Goal: Communication & Community: Answer question/provide support

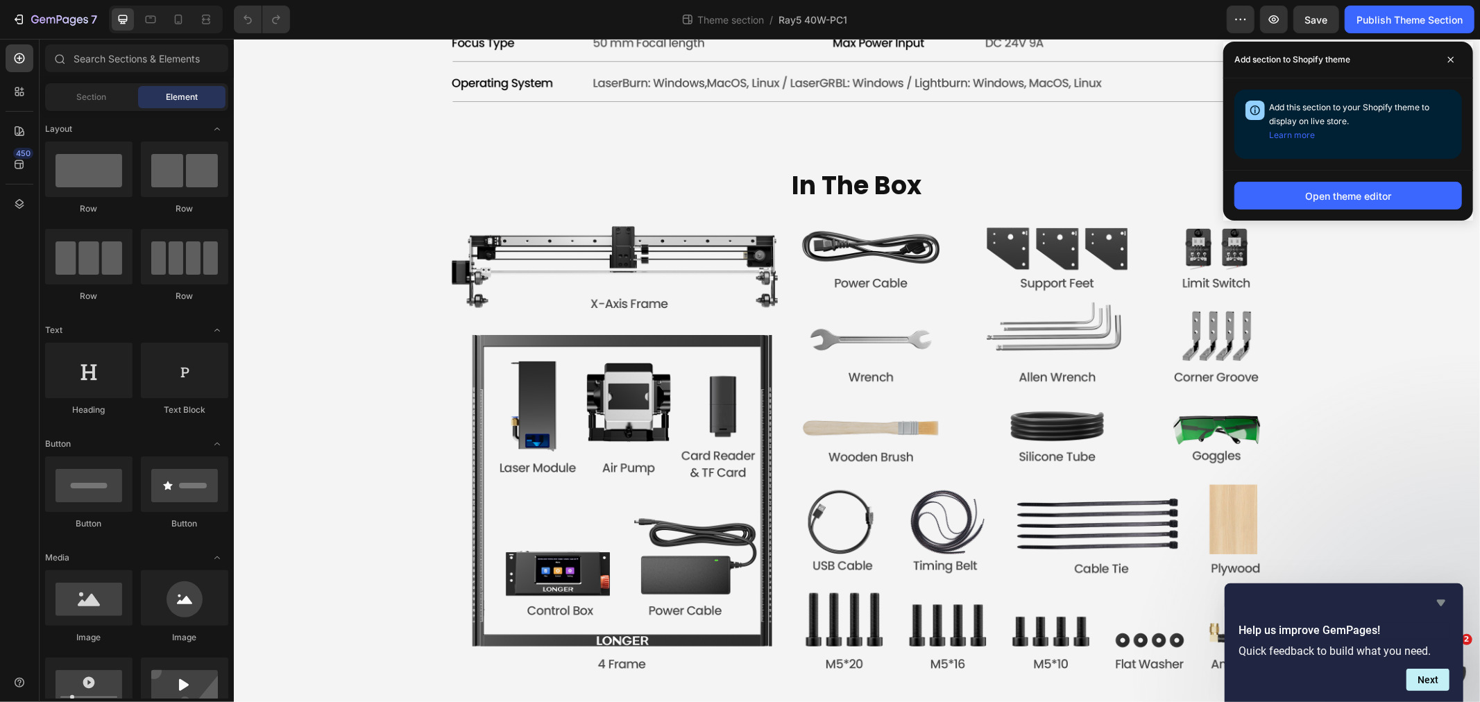
click at [1440, 604] on icon "Hide survey" at bounding box center [1441, 603] width 8 height 6
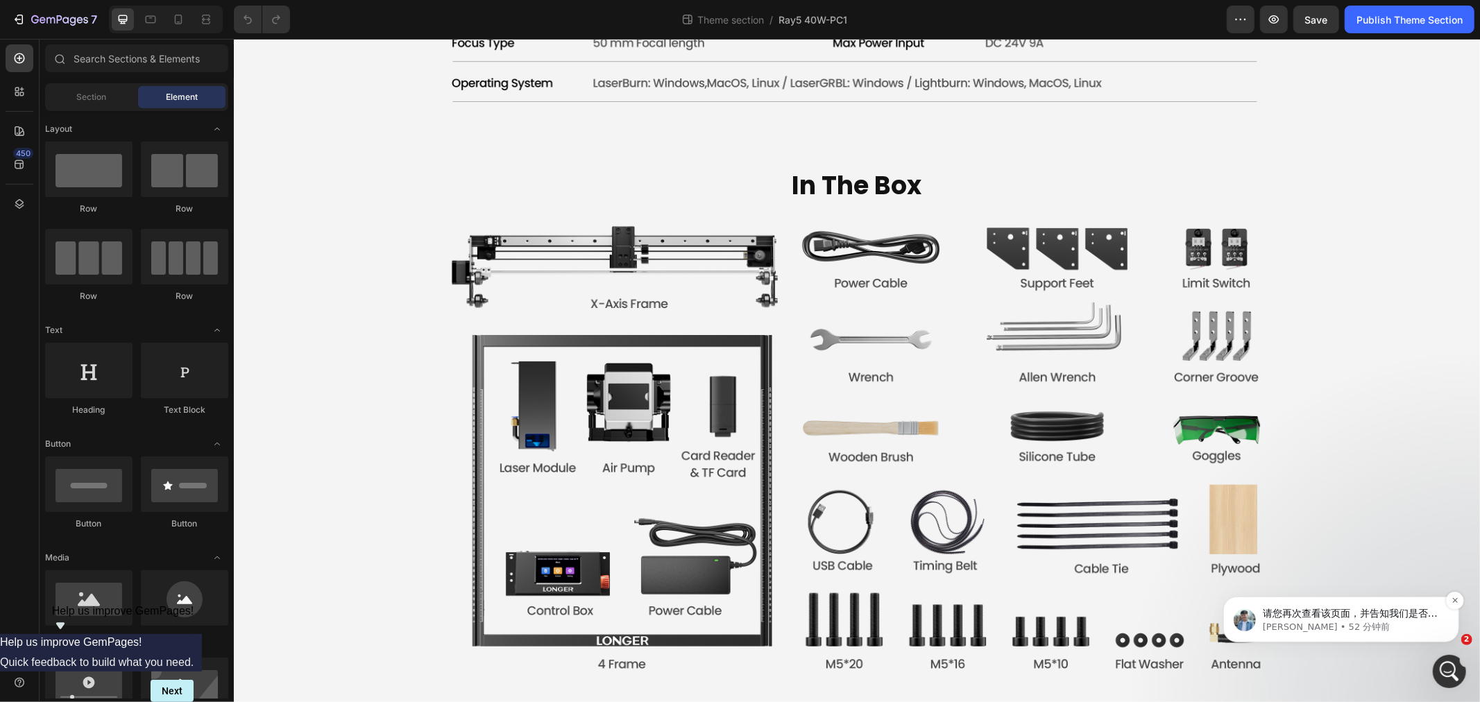
click at [1412, 622] on p "Liam • 52 分钟前" at bounding box center [1351, 626] width 179 height 12
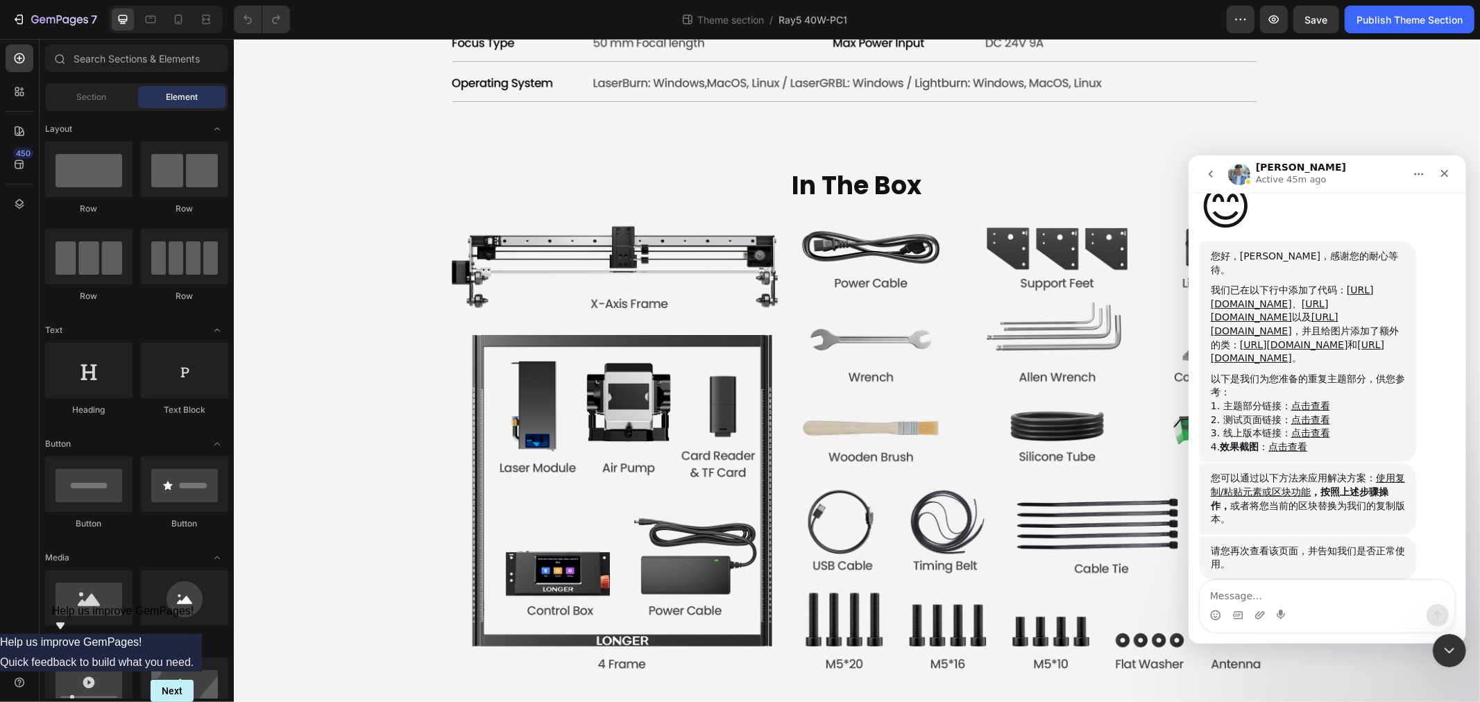
scroll to position [1628, 0]
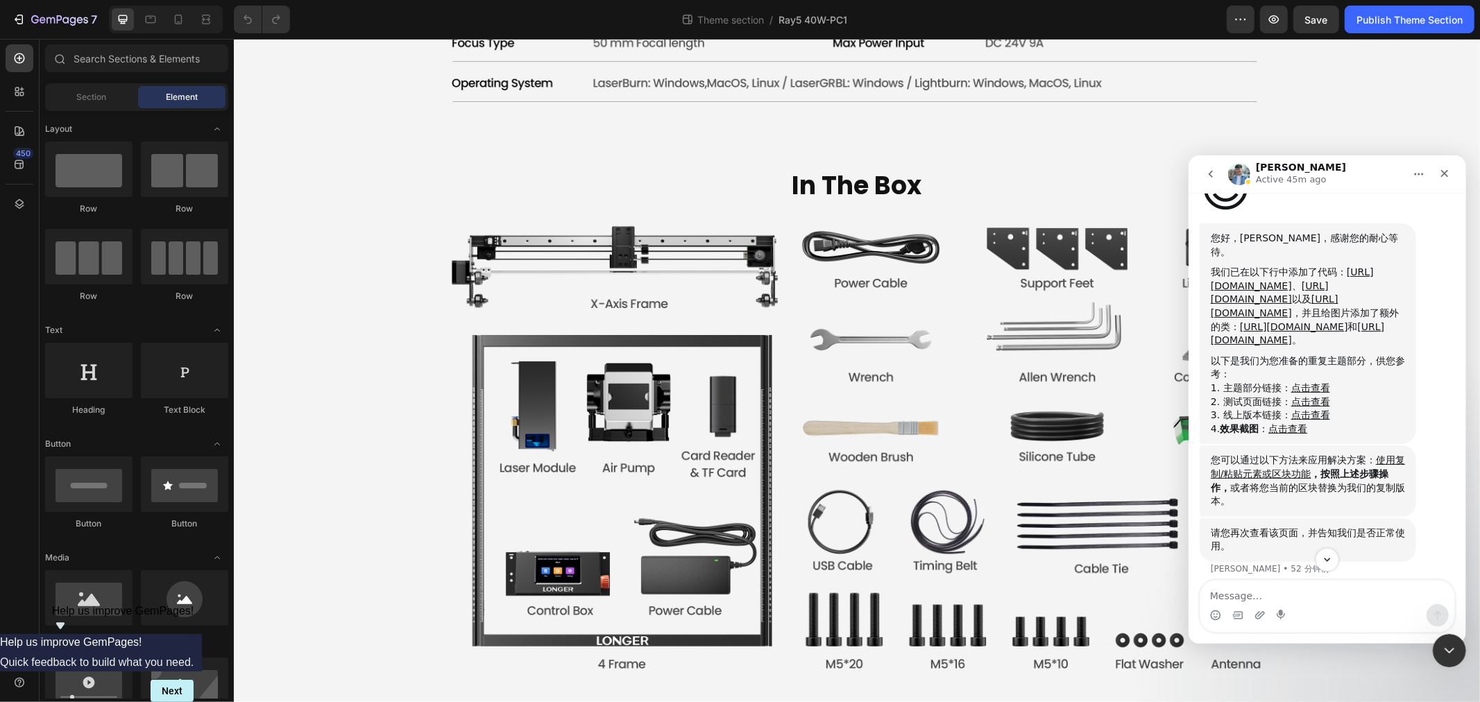
click at [1401, 507] on div "您可以通过以下方法来应用解决方案： 使用复制/粘贴元素或区块功能 ，按照上述步骤操作， 或者将您当前的区块替换为我们的复制版本。" at bounding box center [1307, 480] width 194 height 54
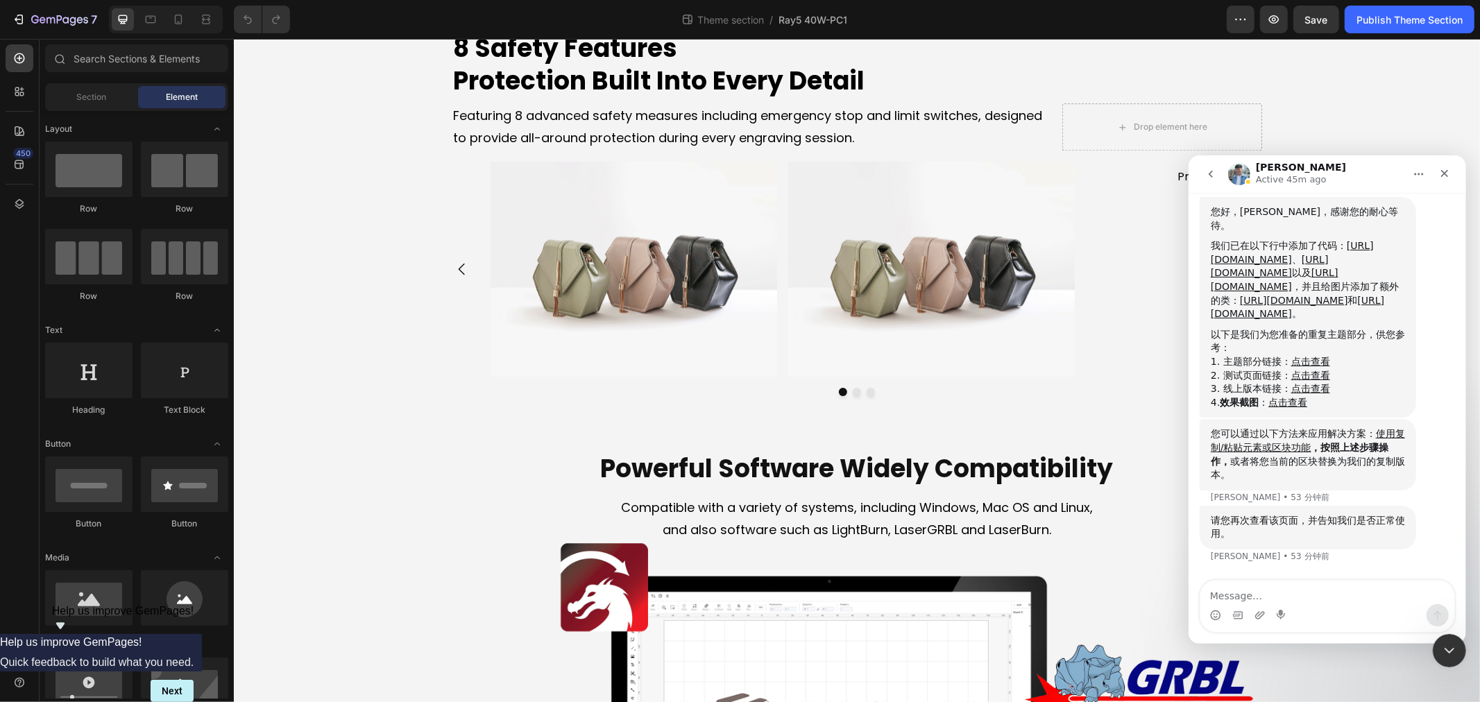
scroll to position [2778, 0]
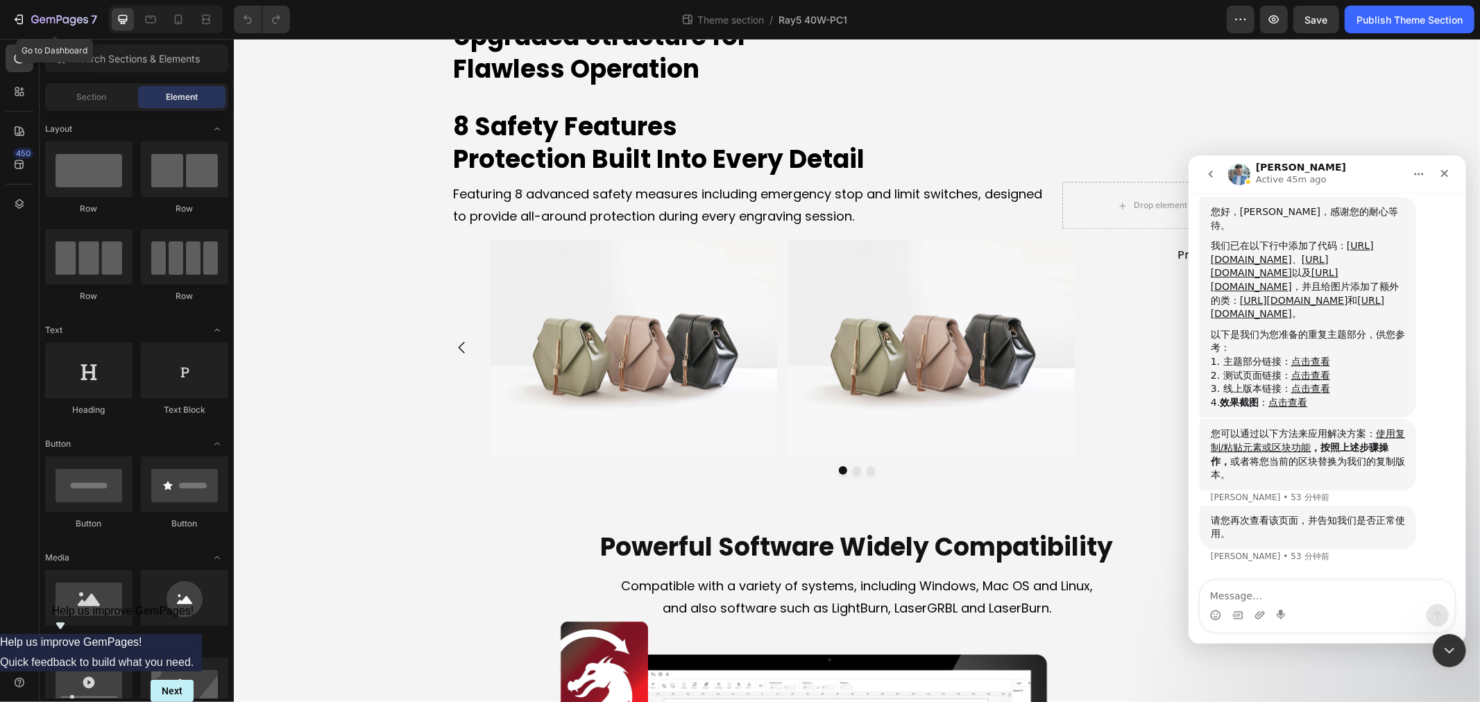
drag, startPoint x: 60, startPoint y: 15, endPoint x: 151, endPoint y: 107, distance: 129.5
click at [59, 15] on icon "button" at bounding box center [59, 21] width 57 height 12
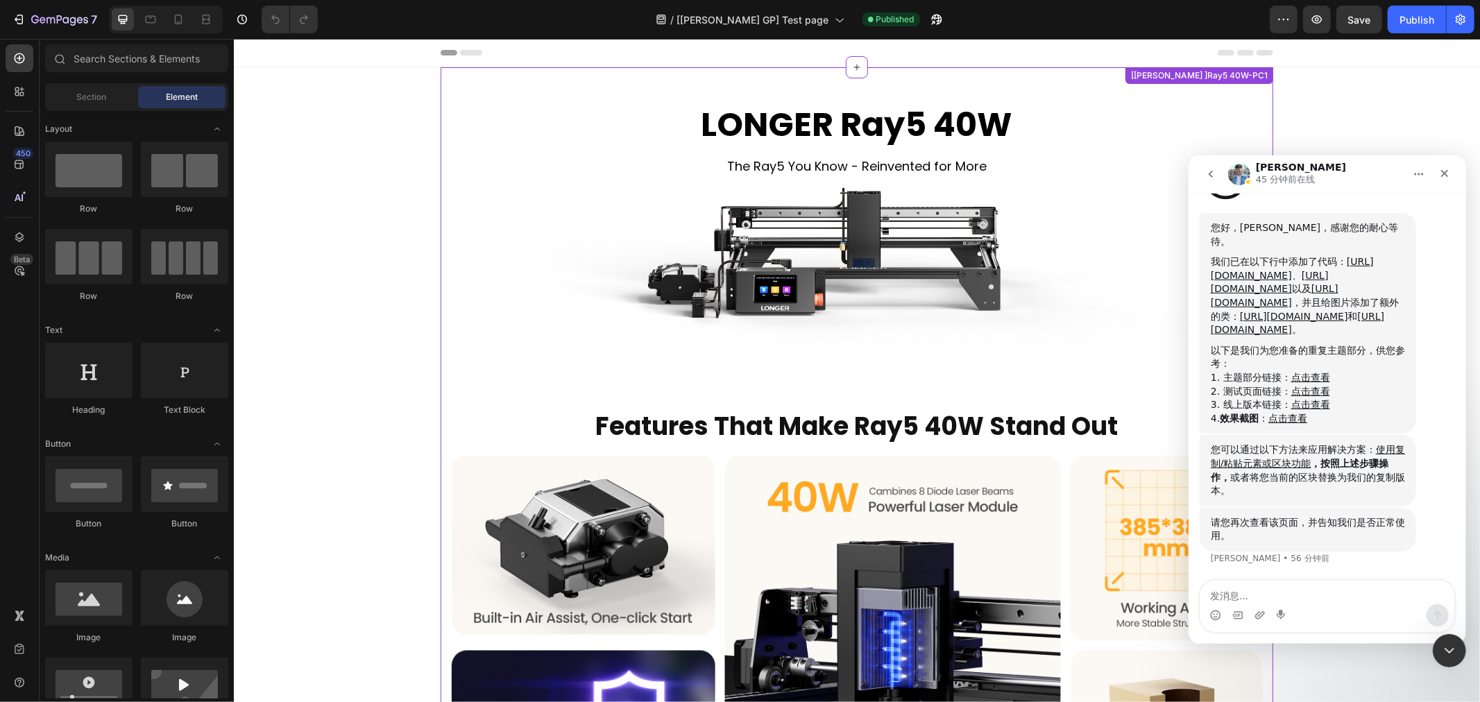
scroll to position [1617, 0]
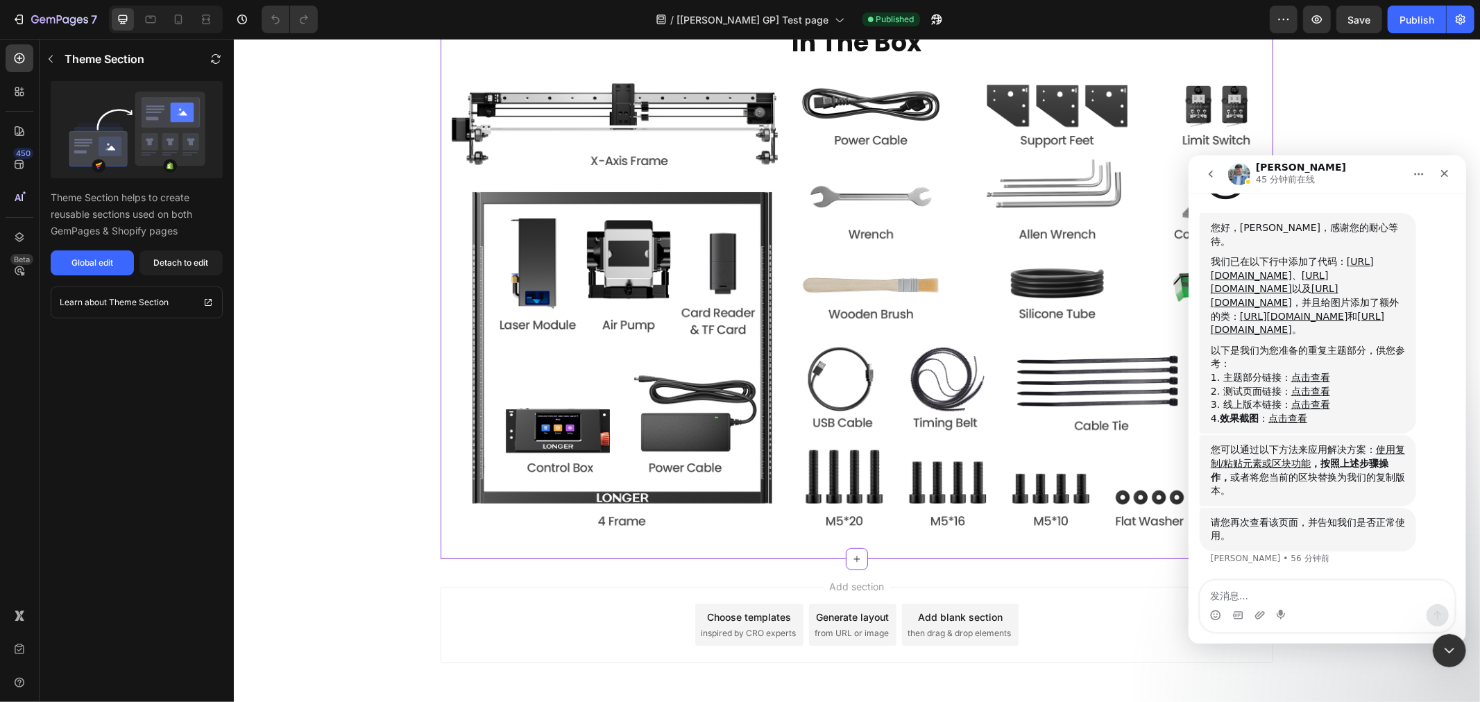
scroll to position [4240, 0]
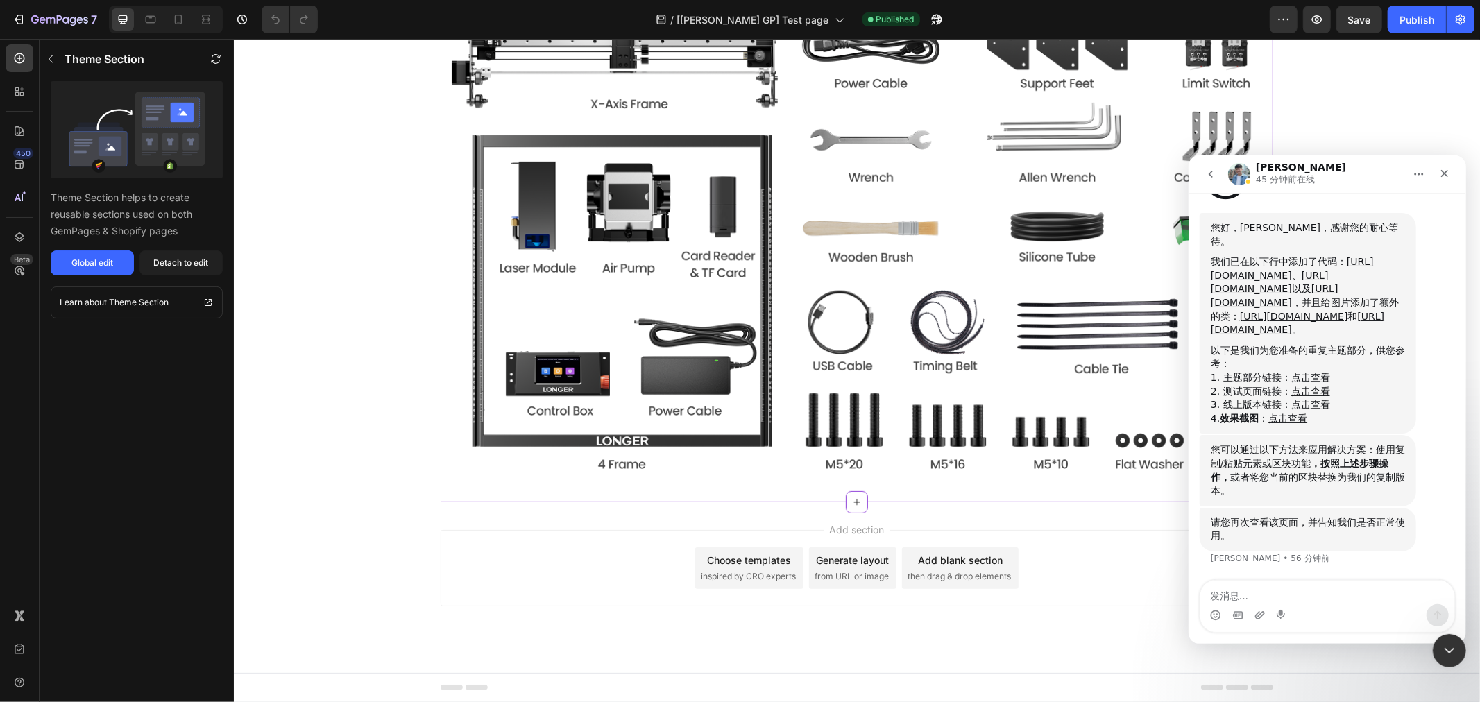
scroll to position [5164, 0]
click at [1445, 170] on icon "关闭" at bounding box center [1443, 172] width 11 height 11
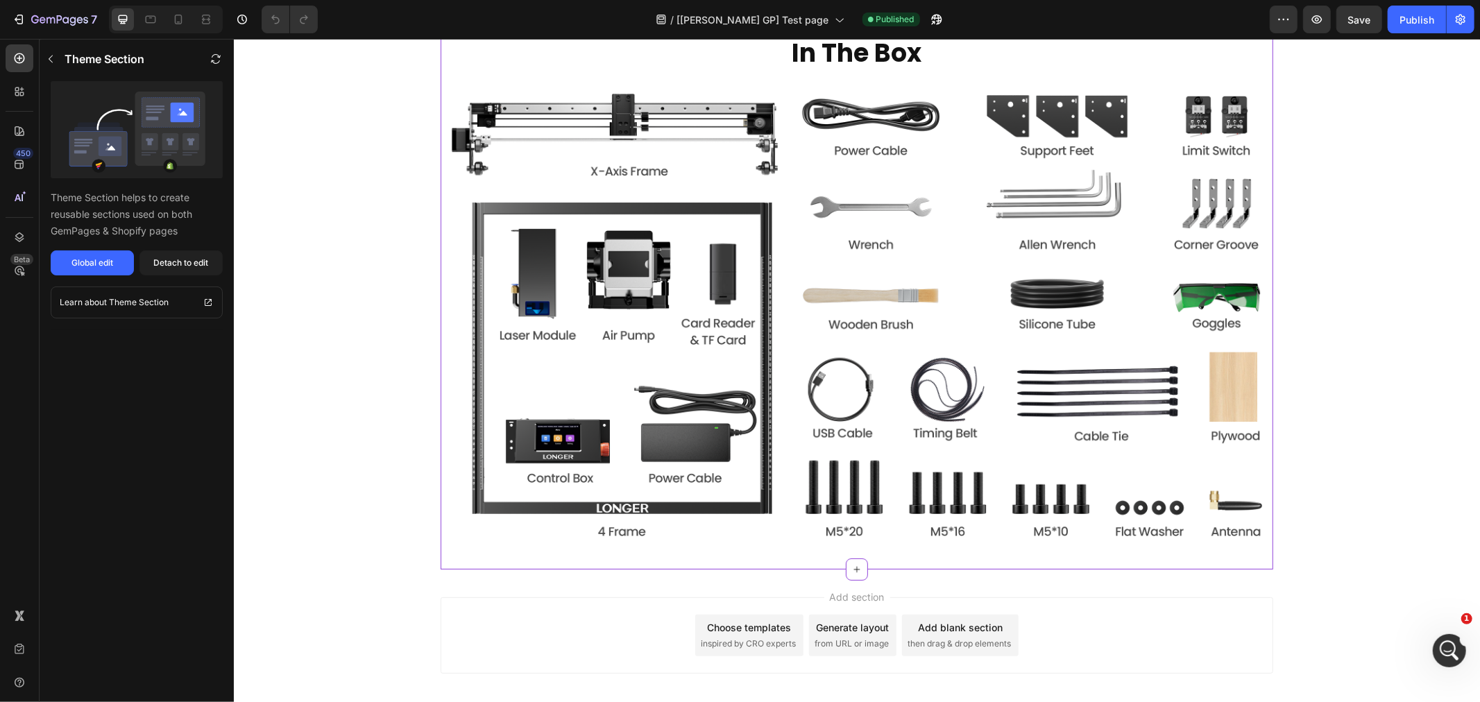
scroll to position [1616, 0]
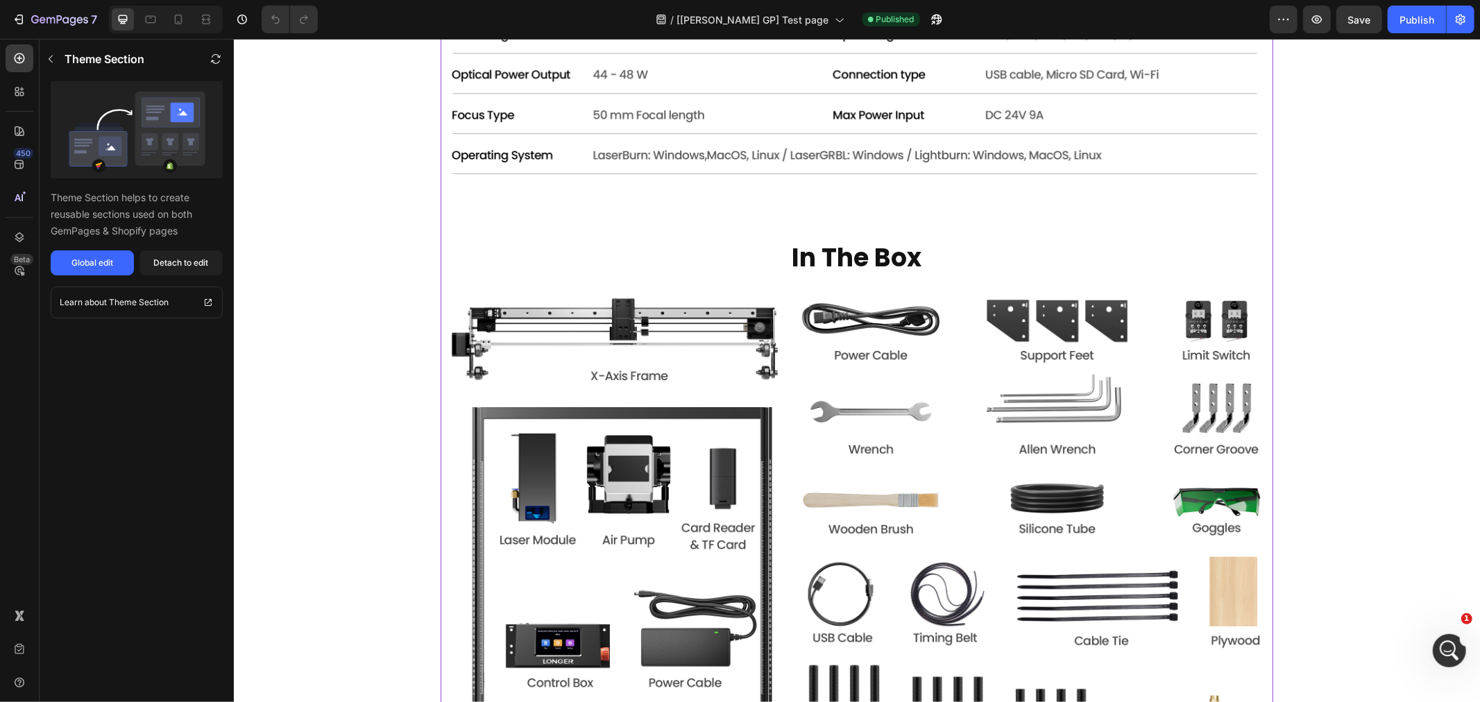
scroll to position [4317, 0]
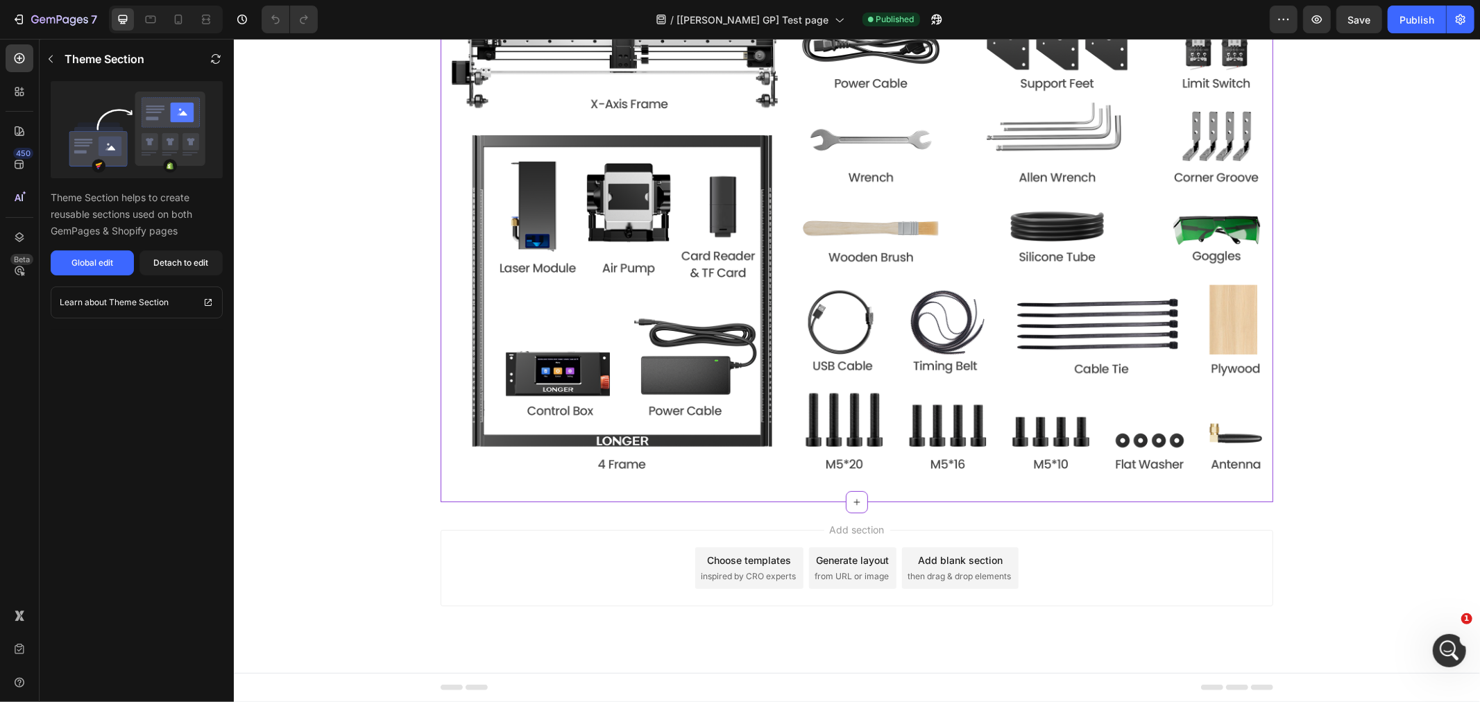
scroll to position [5010, 0]
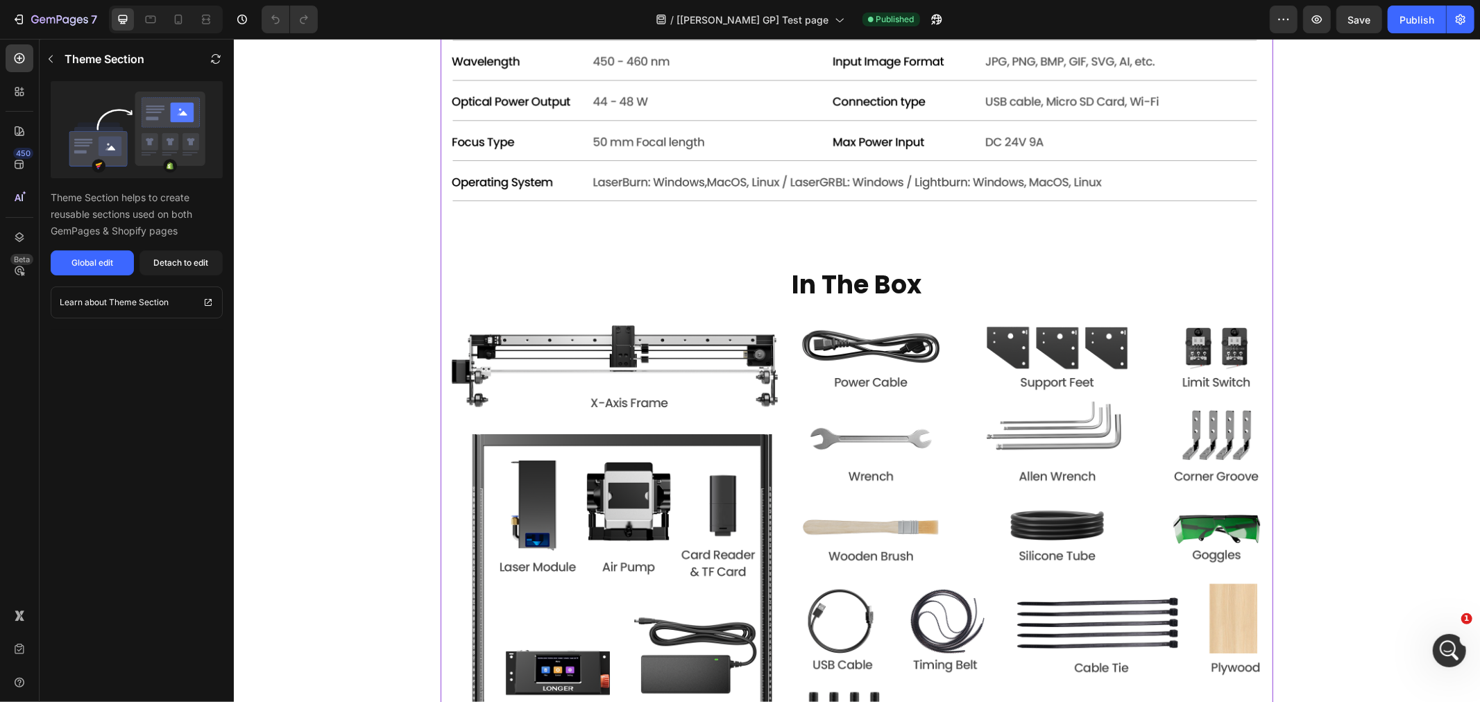
click at [66, 16] on icon "button" at bounding box center [59, 21] width 57 height 12
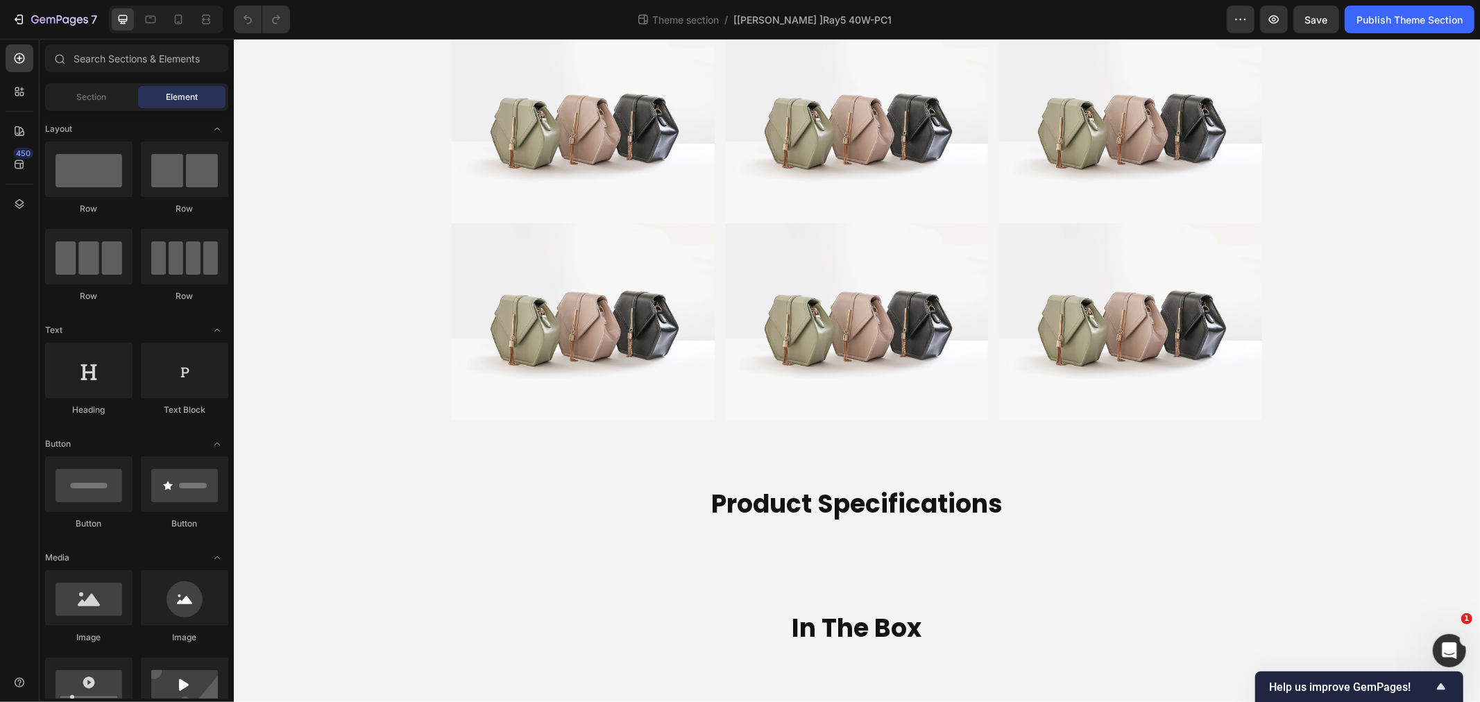
scroll to position [4163, 0]
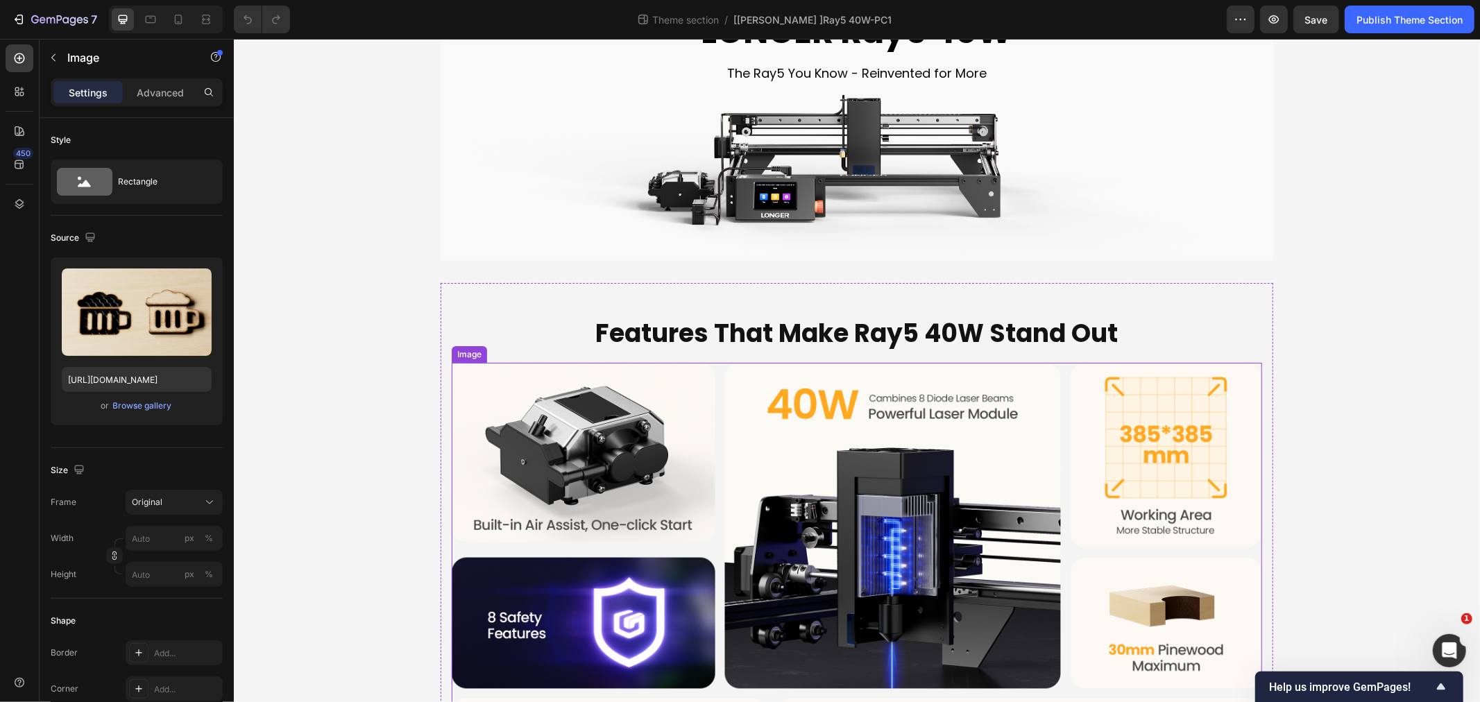
scroll to position [0, 0]
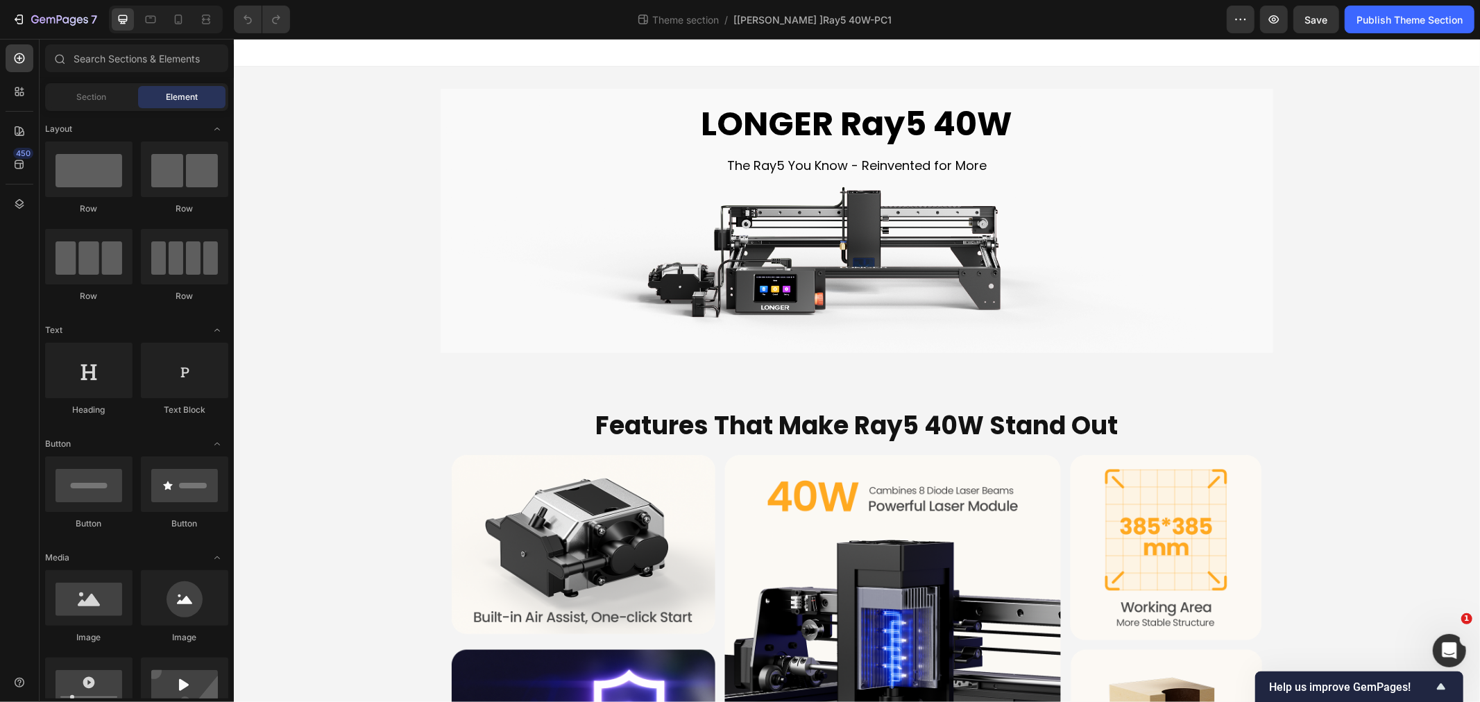
click at [39, 17] on icon "button" at bounding box center [59, 21] width 57 height 12
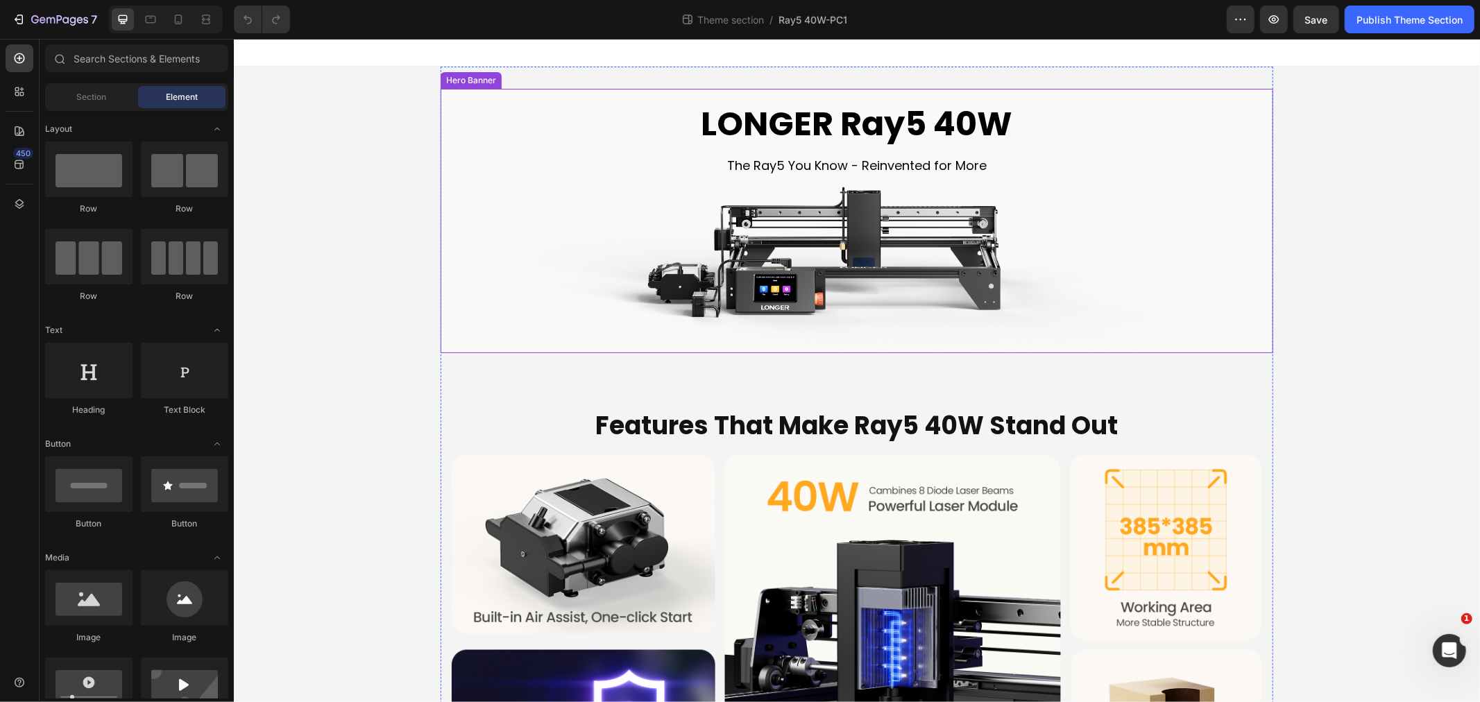
click at [579, 211] on div "LONGER Ray5 40W Heading The Ray5 You Know - Reinvented for More Text Block" at bounding box center [856, 220] width 810 height 262
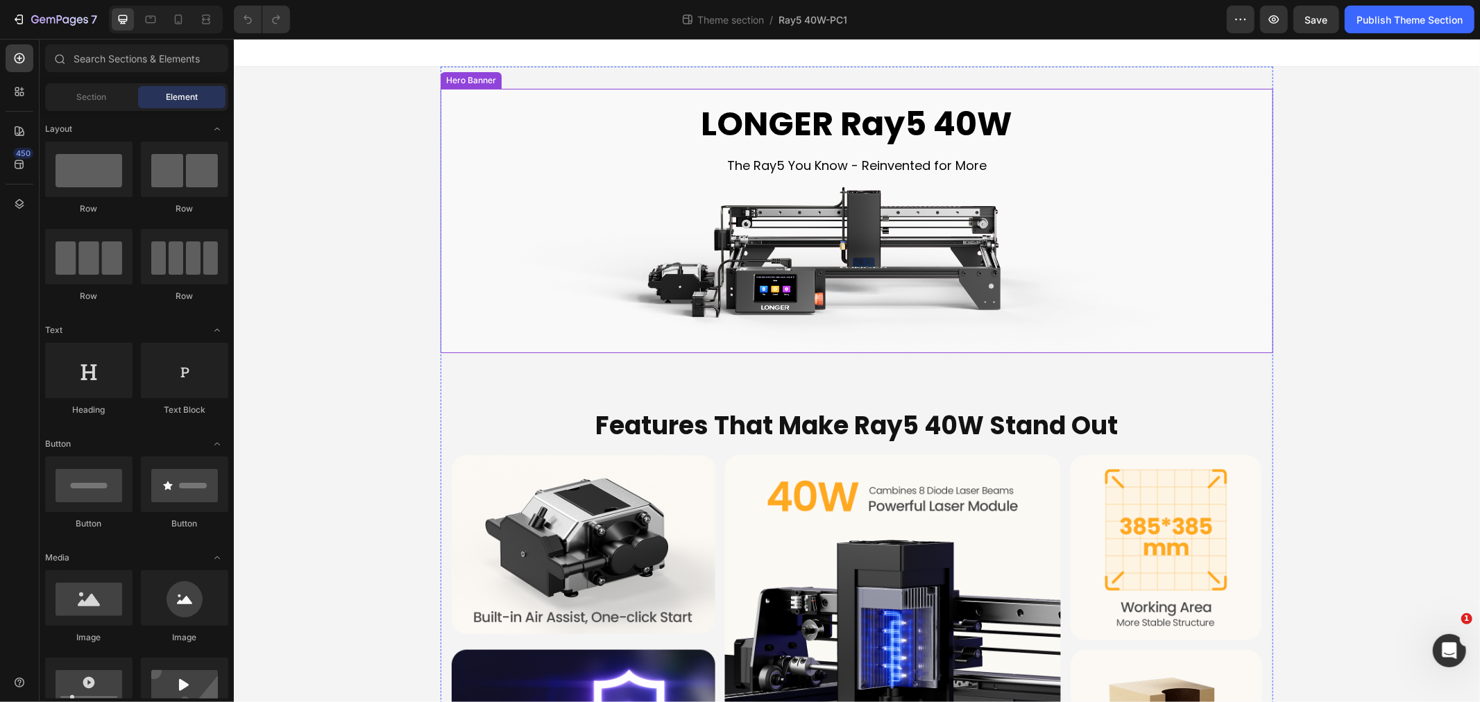
click at [546, 229] on div "LONGER Ray5 40W Heading The Ray5 You Know - Reinvented for More Text Block" at bounding box center [856, 220] width 810 height 262
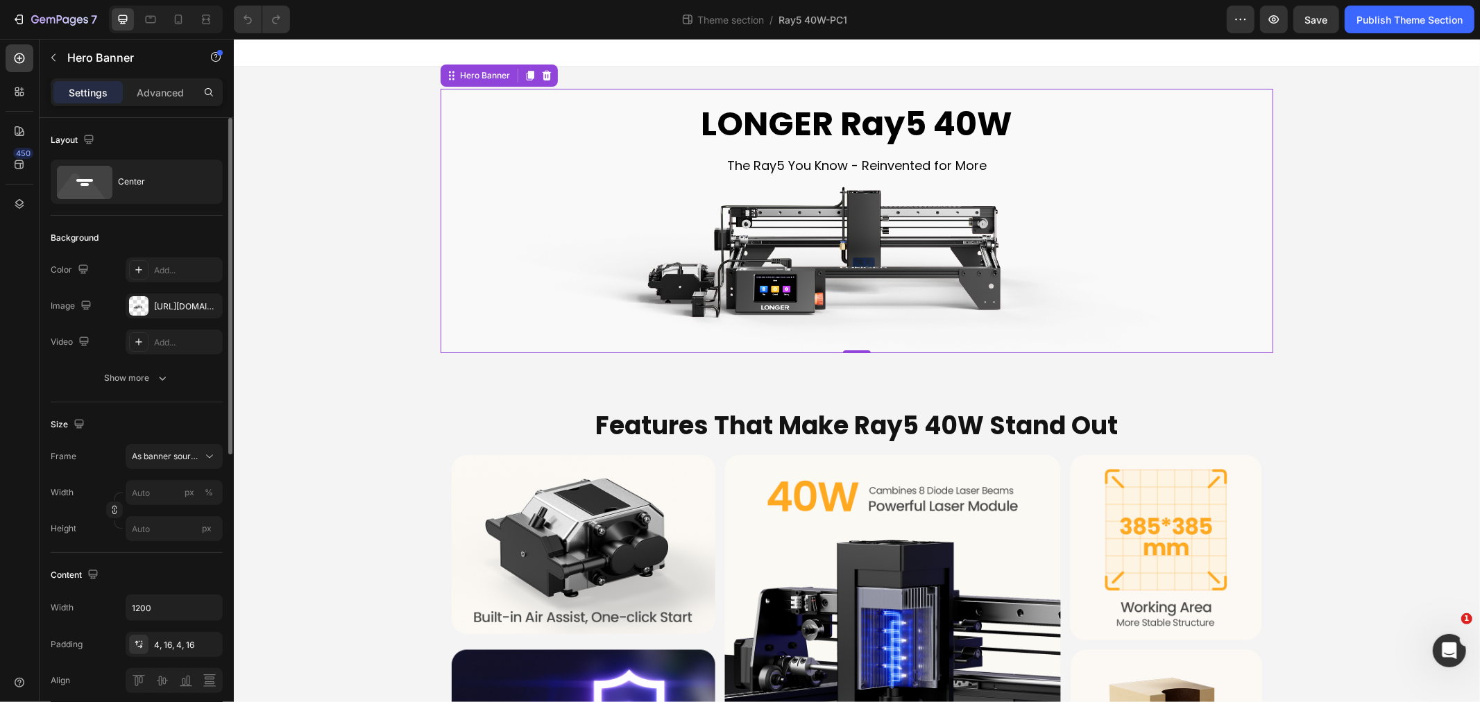
scroll to position [530, 0]
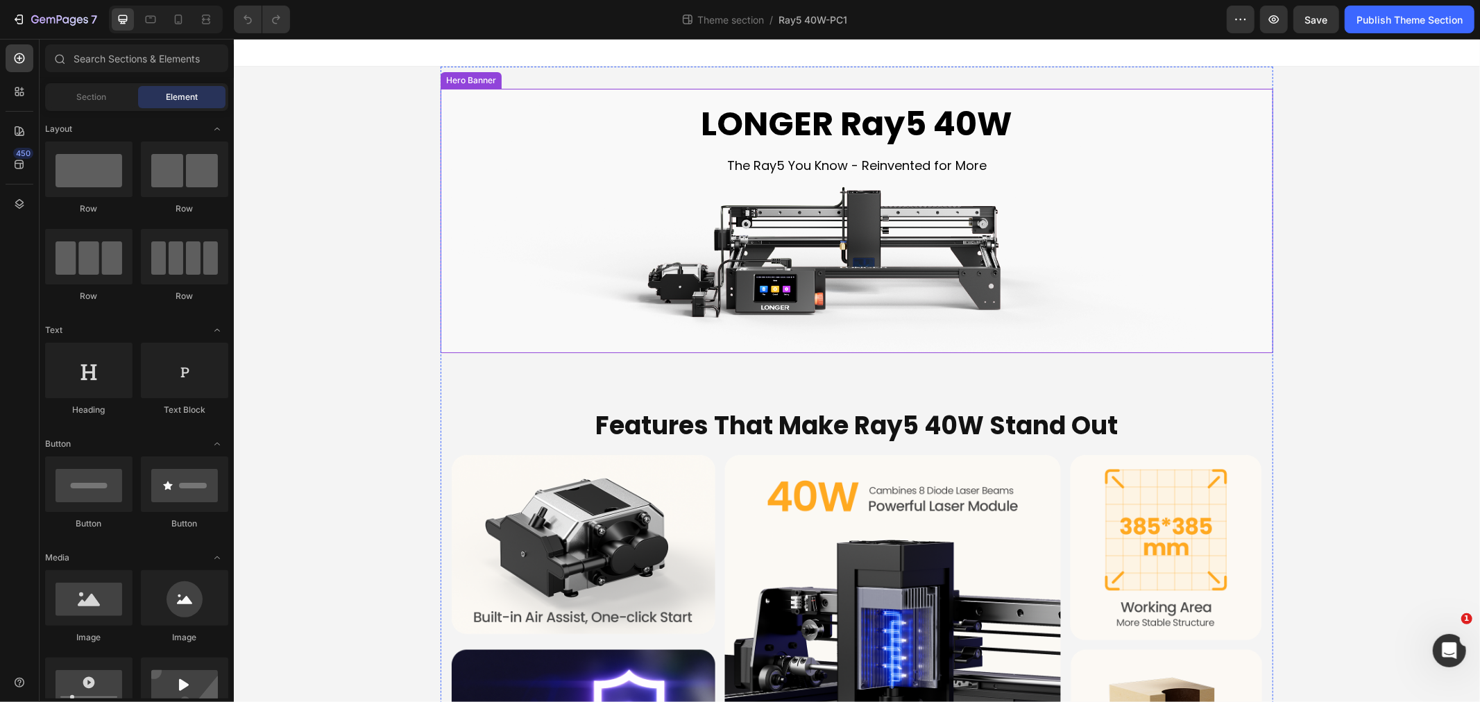
click at [476, 216] on div "LONGER Ray5 40W Heading The Ray5 You Know - Reinvented for More Text Block" at bounding box center [856, 220] width 810 height 262
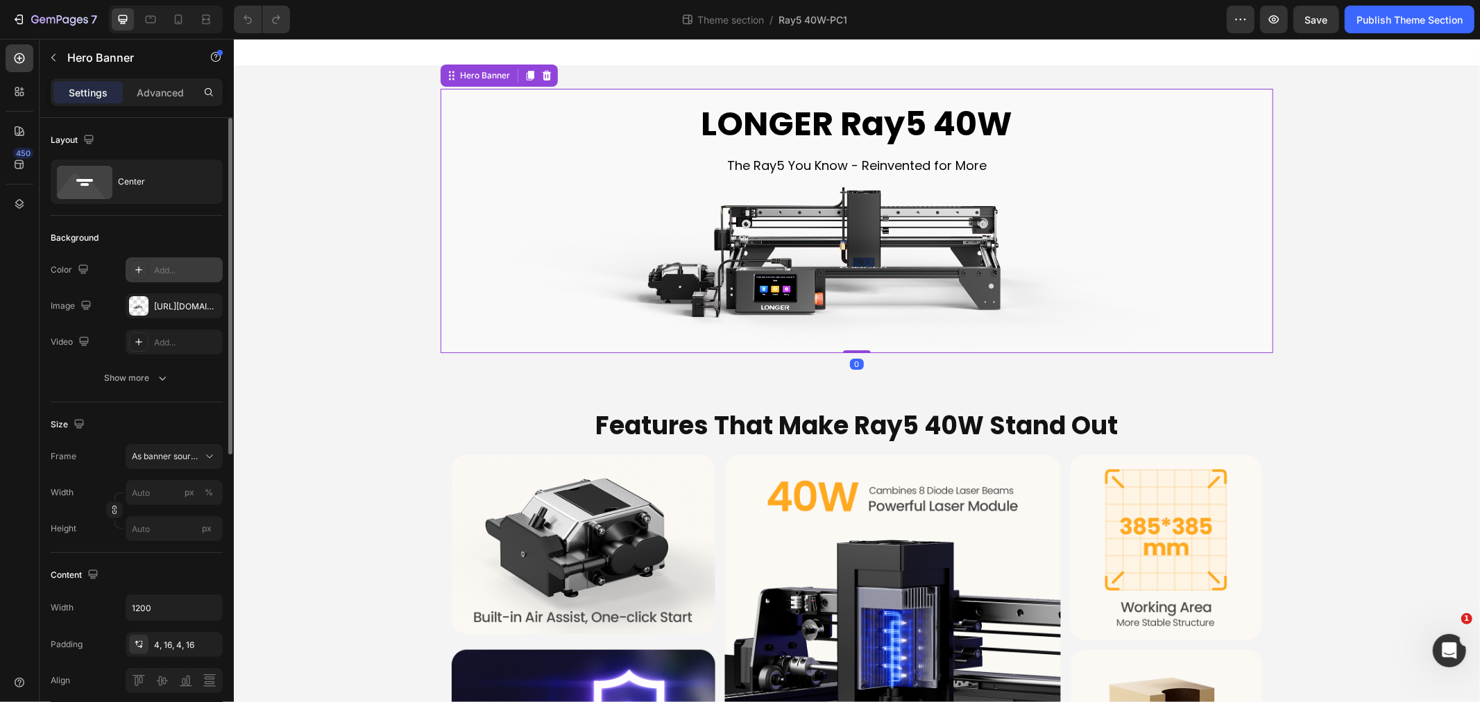
click at [158, 275] on div "Add..." at bounding box center [186, 270] width 65 height 12
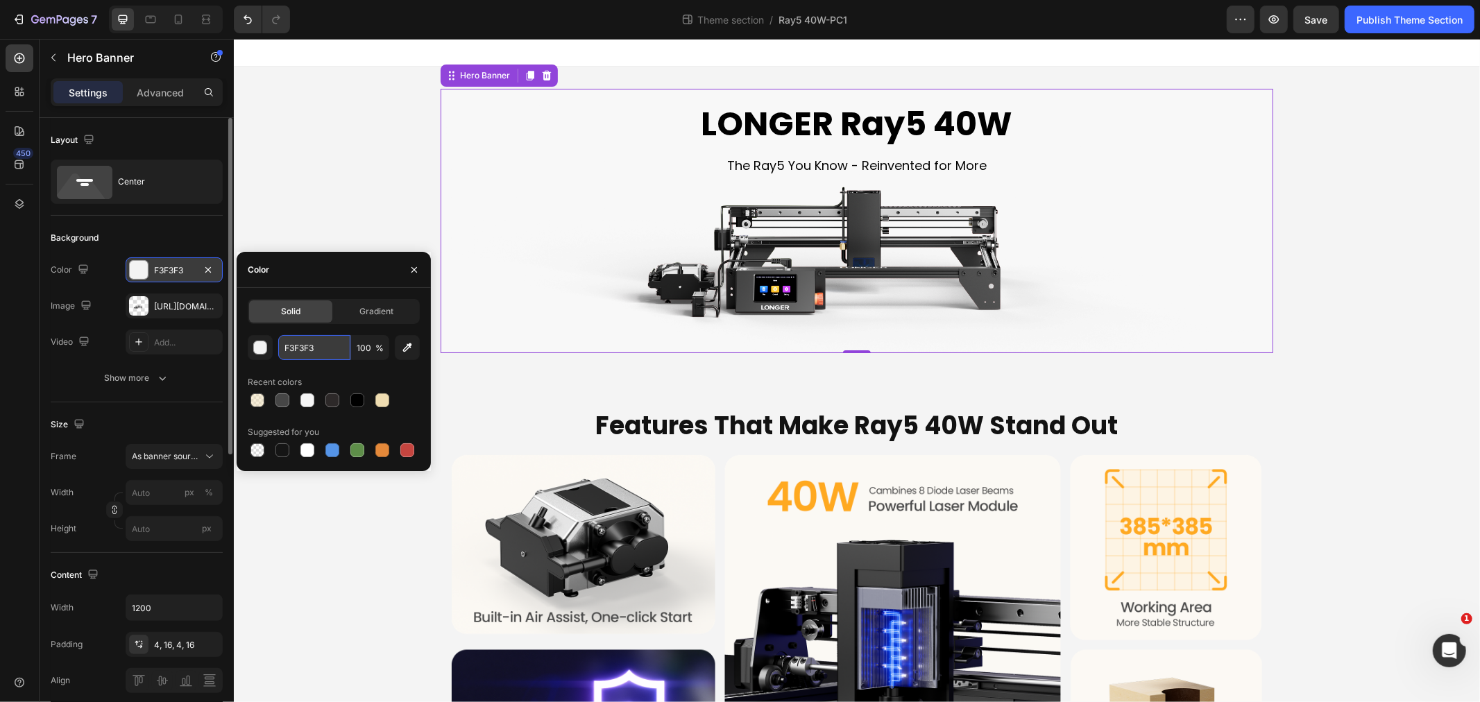
click at [327, 355] on input "F3F3F3" at bounding box center [314, 347] width 72 height 25
type input "发"
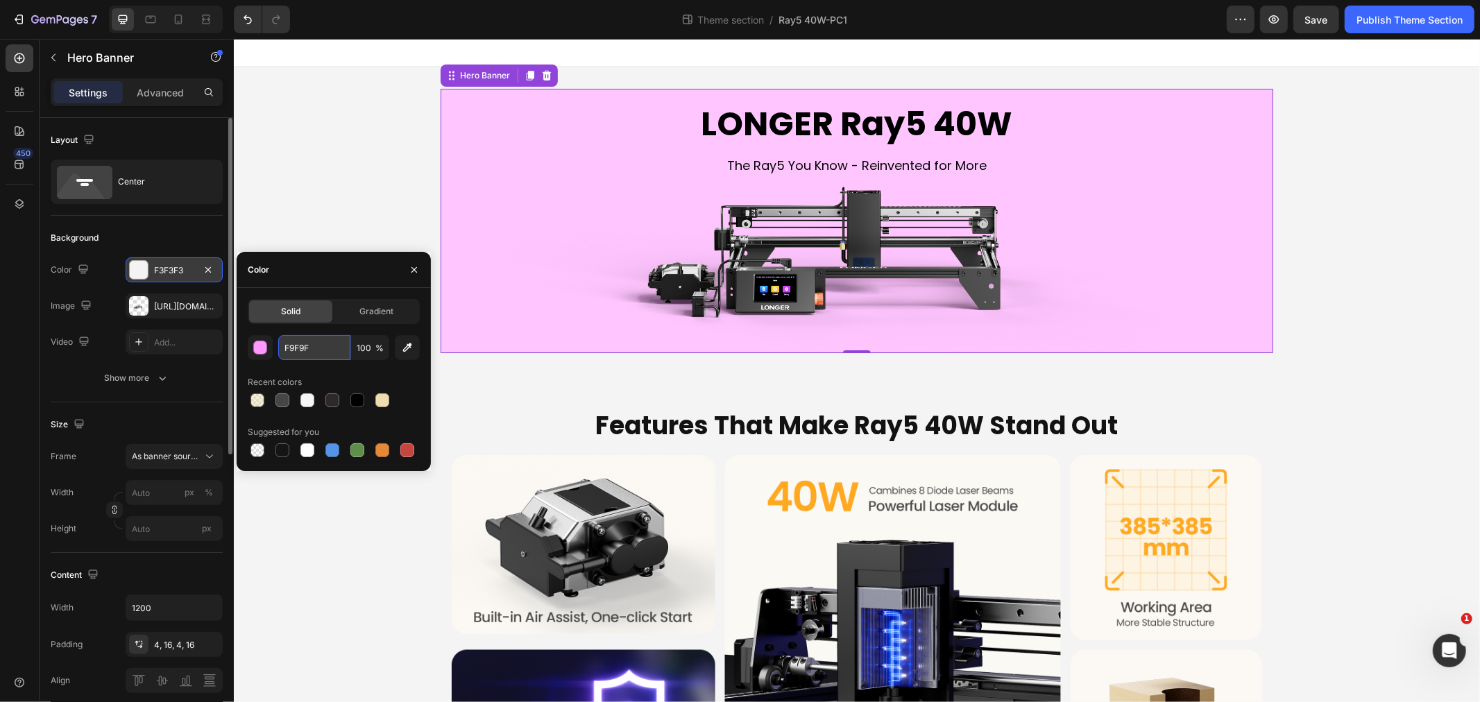
type input "F9F9F9"
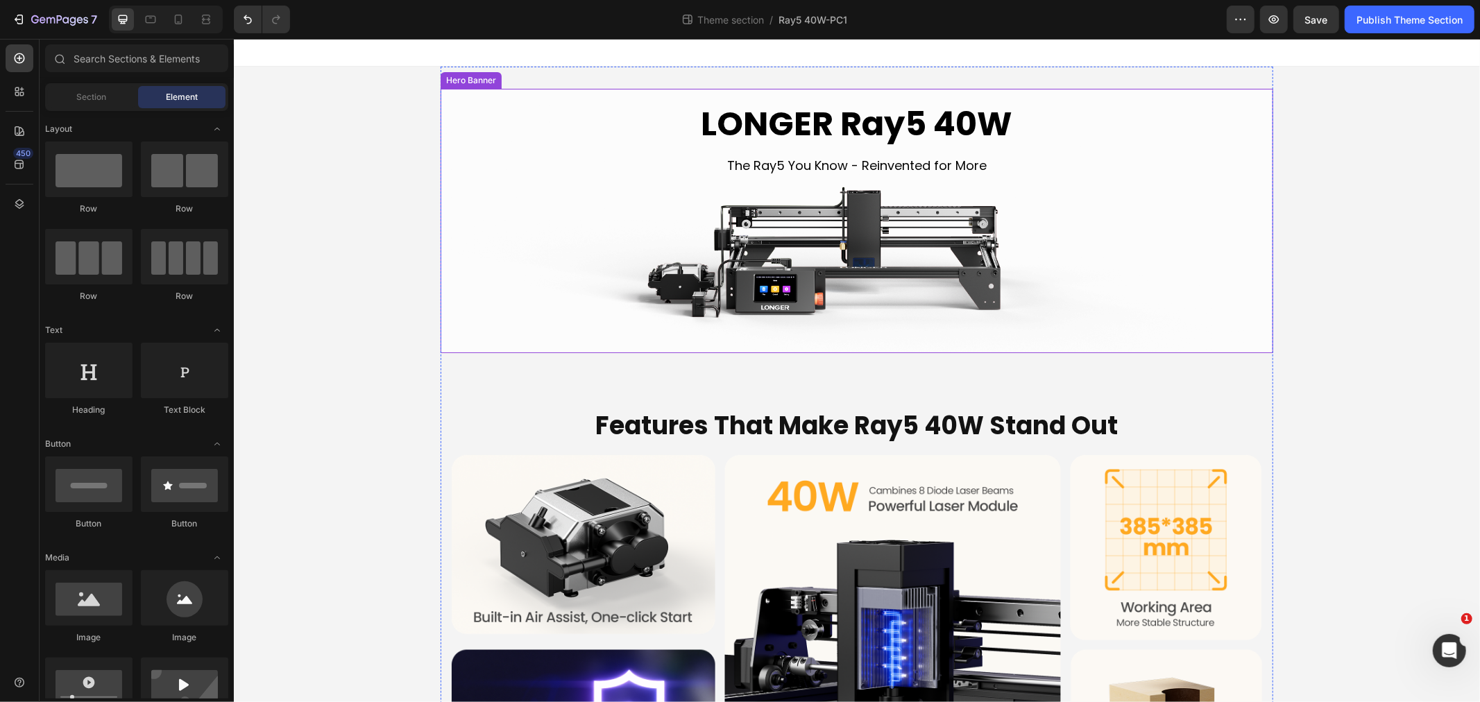
click at [480, 250] on div "LONGER Ray5 40W Heading The Ray5 You Know - Reinvented for More Text Block" at bounding box center [856, 220] width 810 height 262
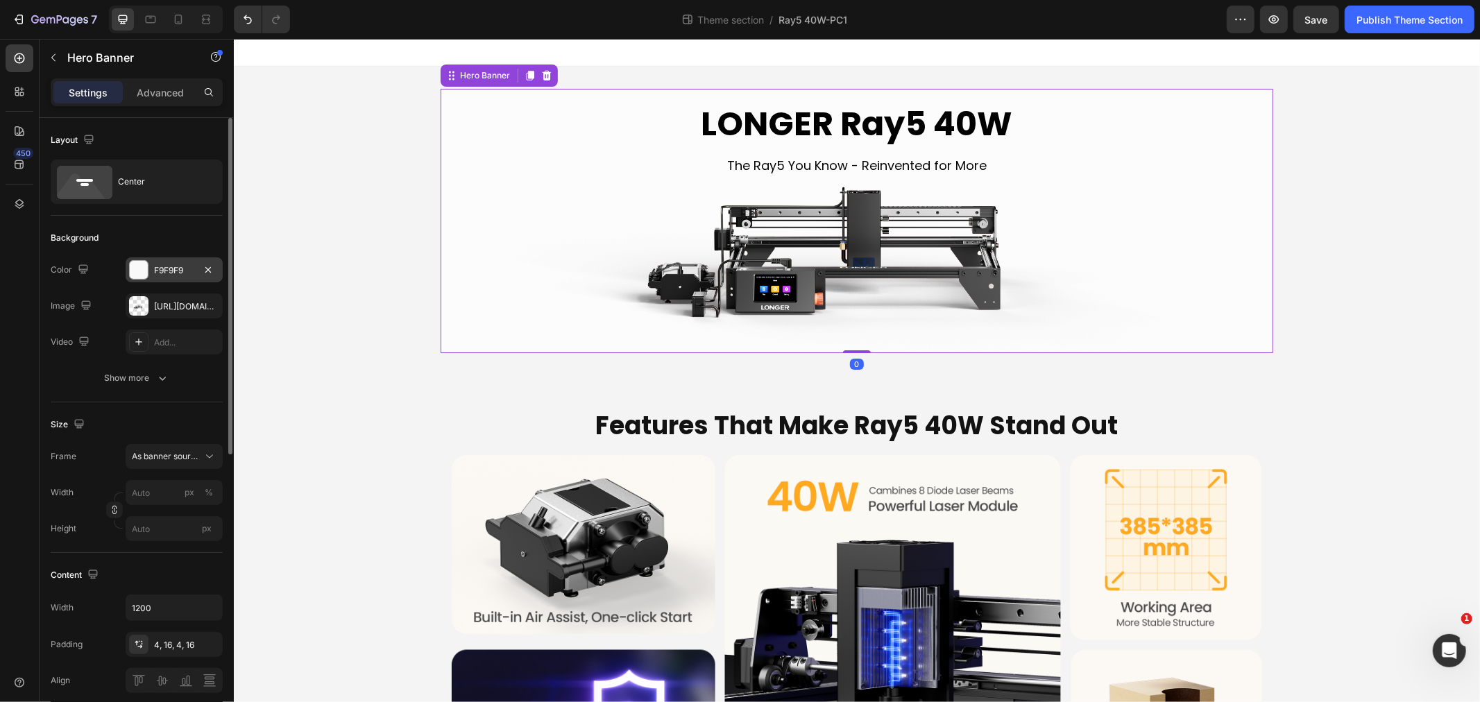
click at [188, 276] on div "F9F9F9" at bounding box center [174, 269] width 97 height 25
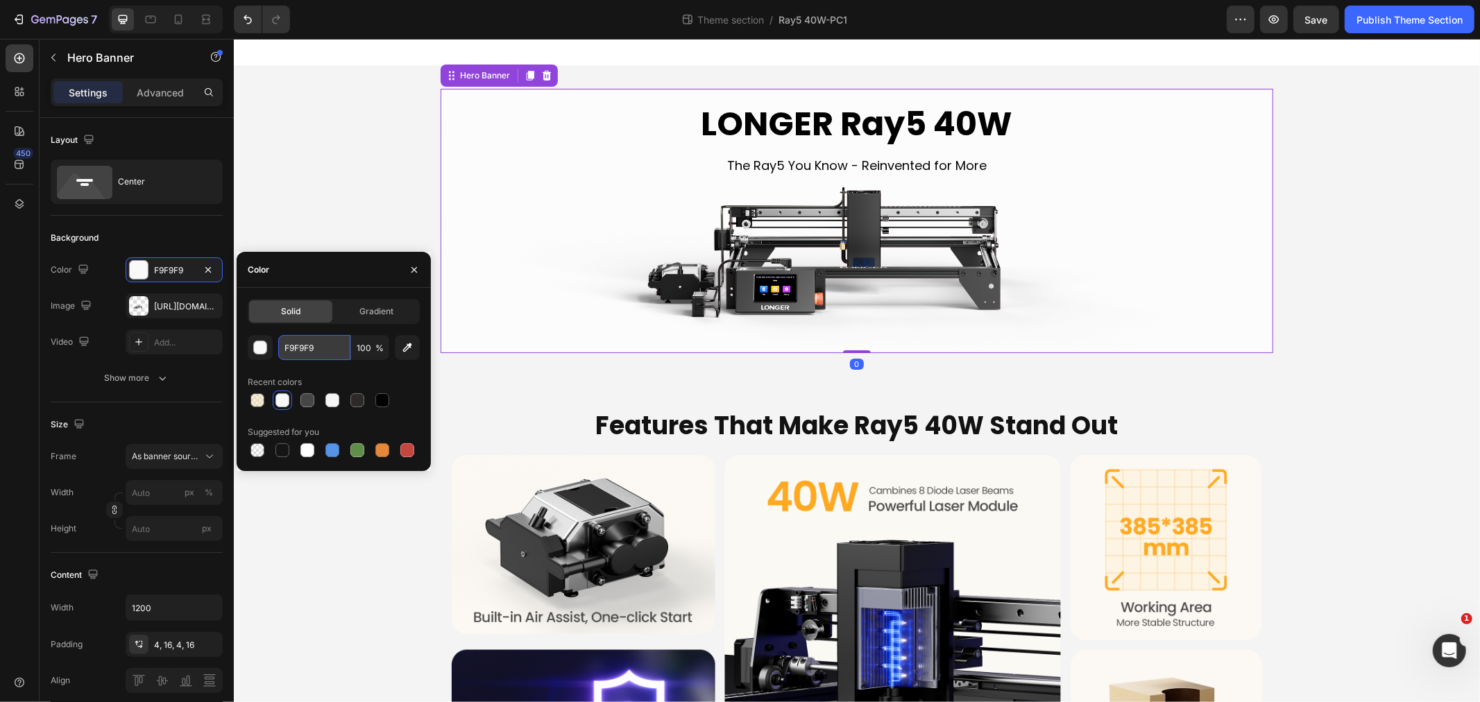
click at [338, 351] on input "F9F9F9" at bounding box center [314, 347] width 72 height 25
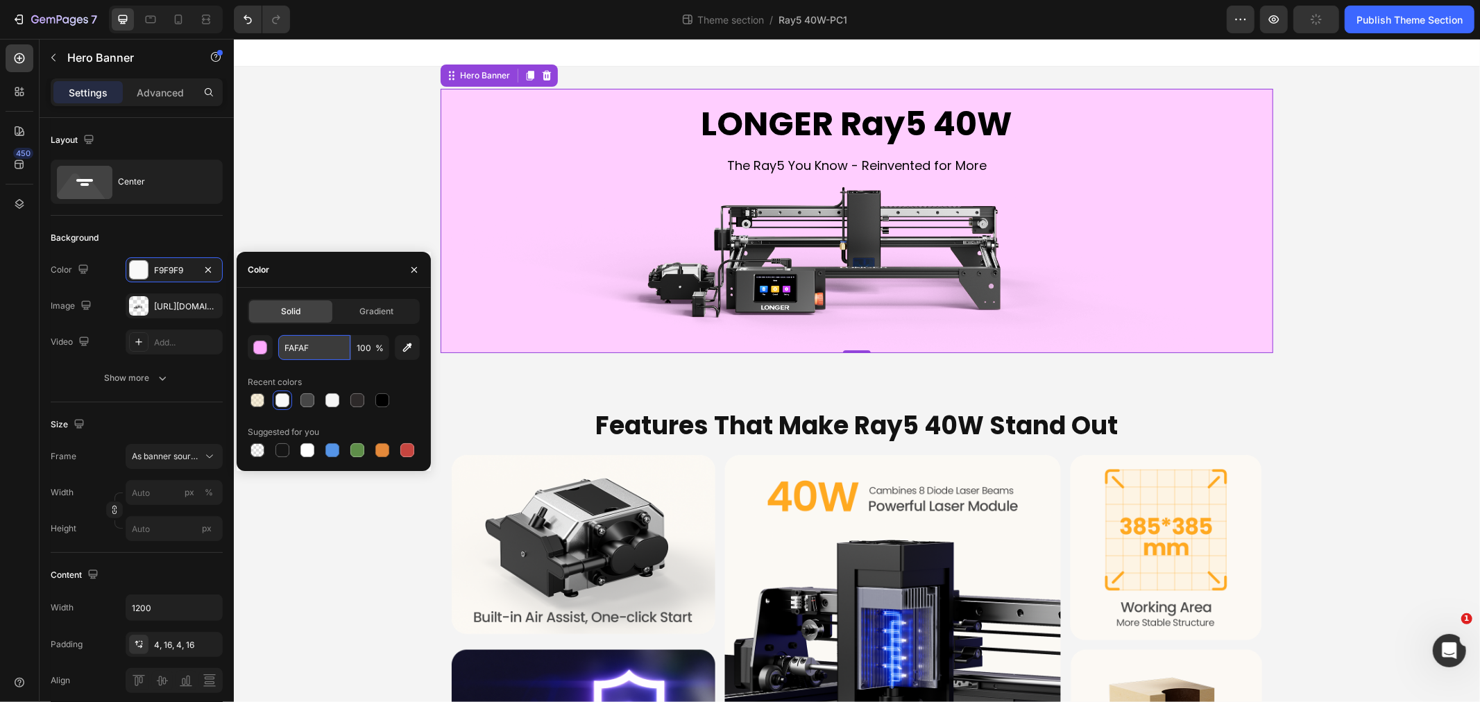
type input "FAFAFA"
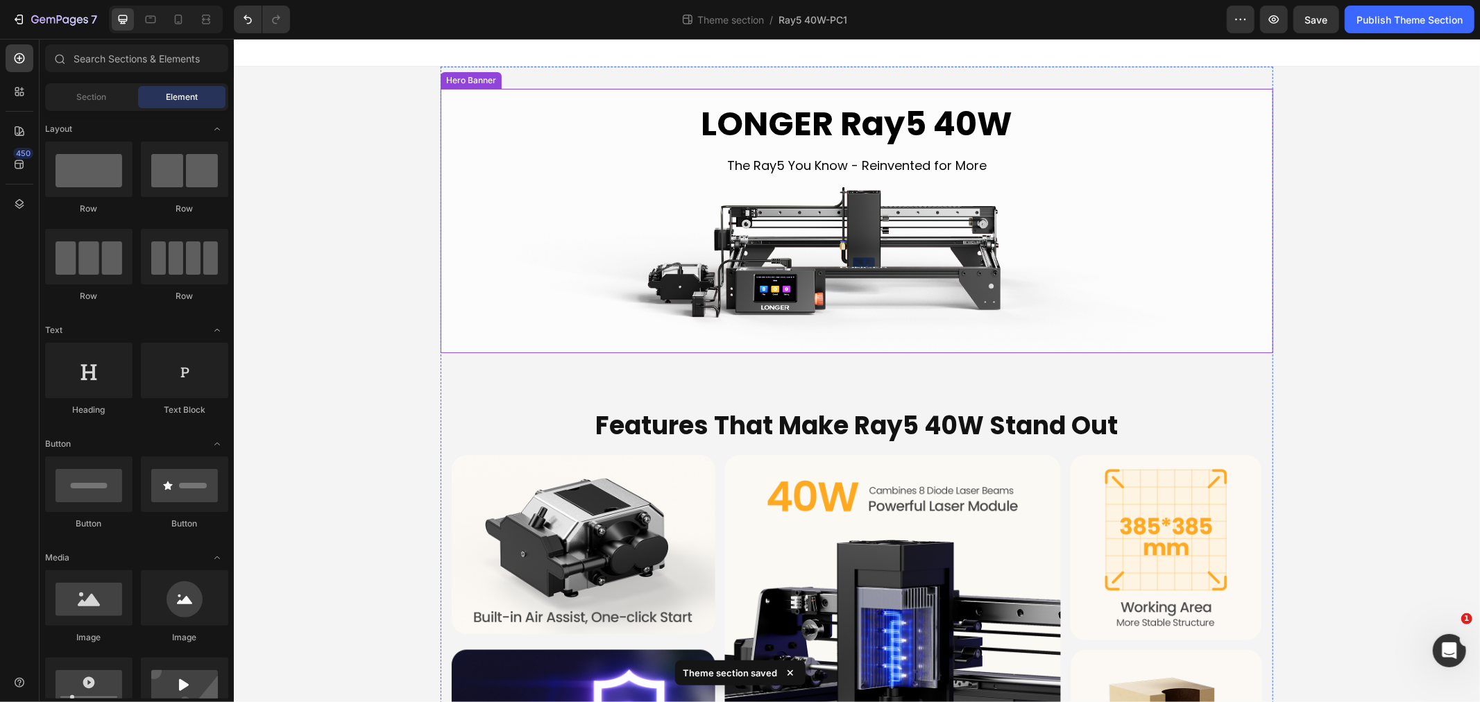
click at [533, 206] on div "LONGER Ray5 40W Heading The Ray5 You Know - Reinvented for More Text Block" at bounding box center [856, 220] width 810 height 262
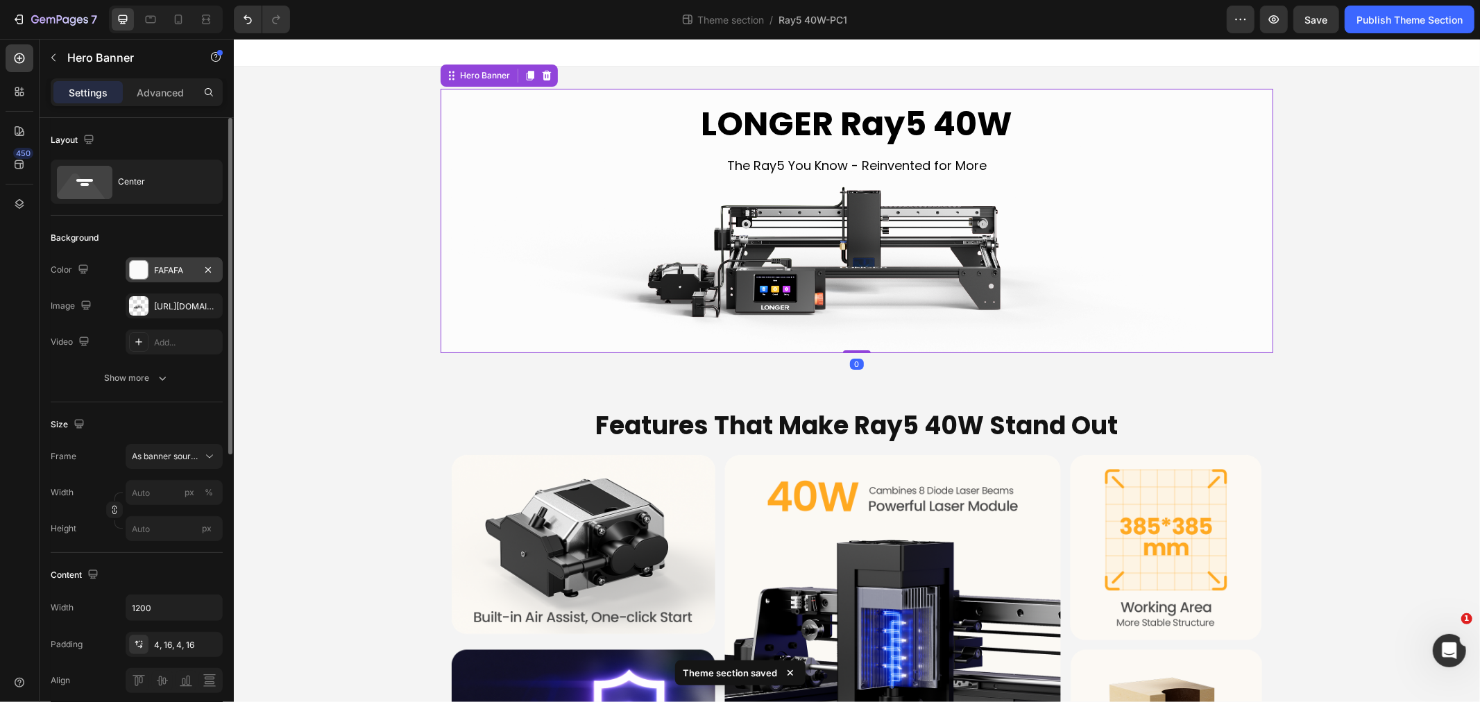
click at [176, 272] on div "FAFAFA" at bounding box center [174, 270] width 40 height 12
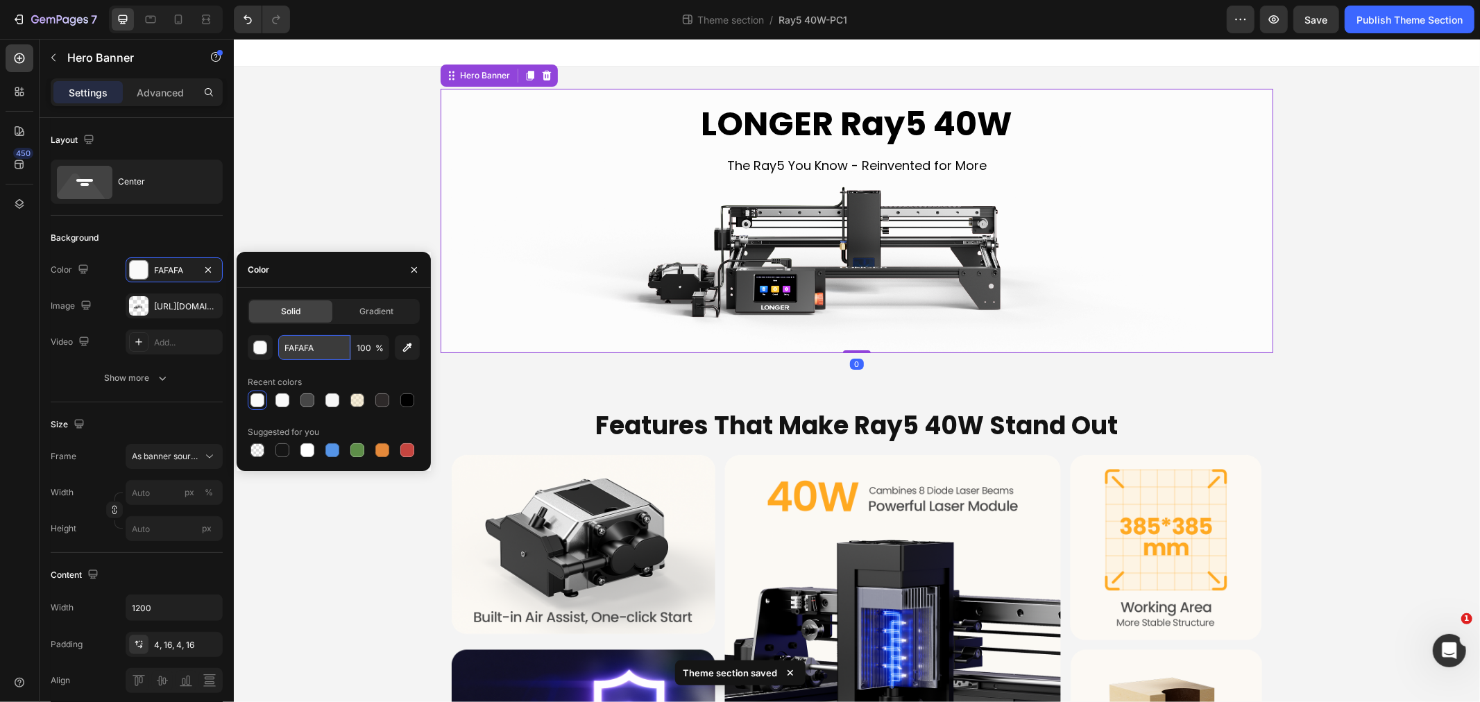
click at [321, 354] on input "FAFAFA" at bounding box center [314, 347] width 72 height 25
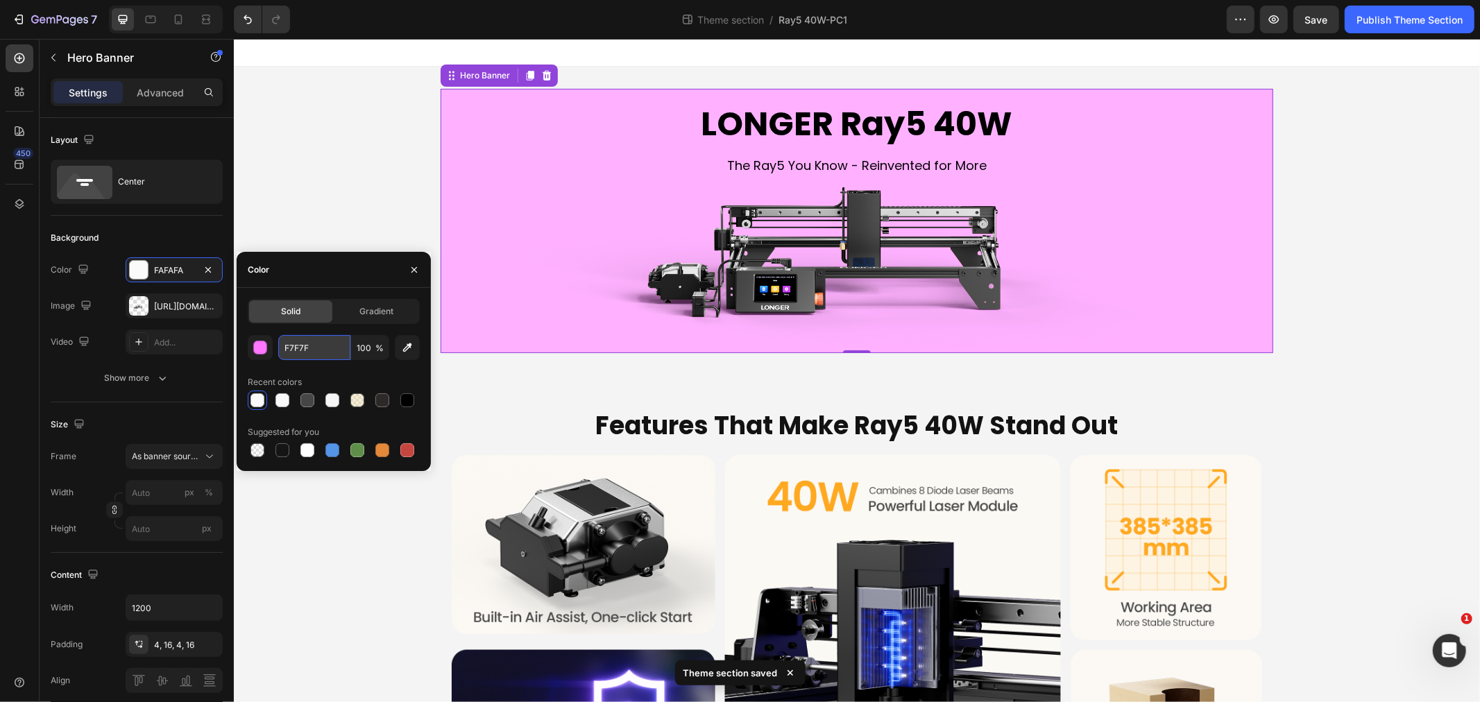
type input "F7F7F7"
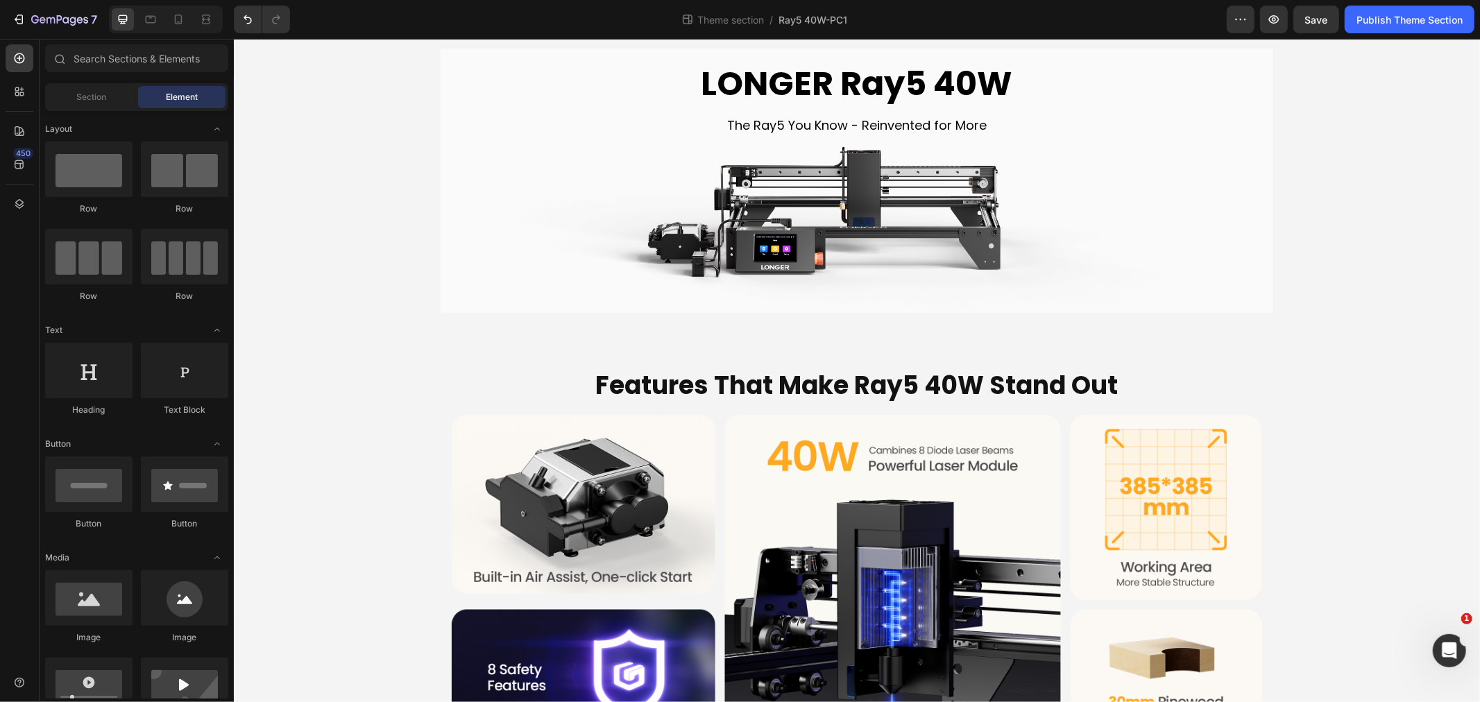
scroll to position [308, 0]
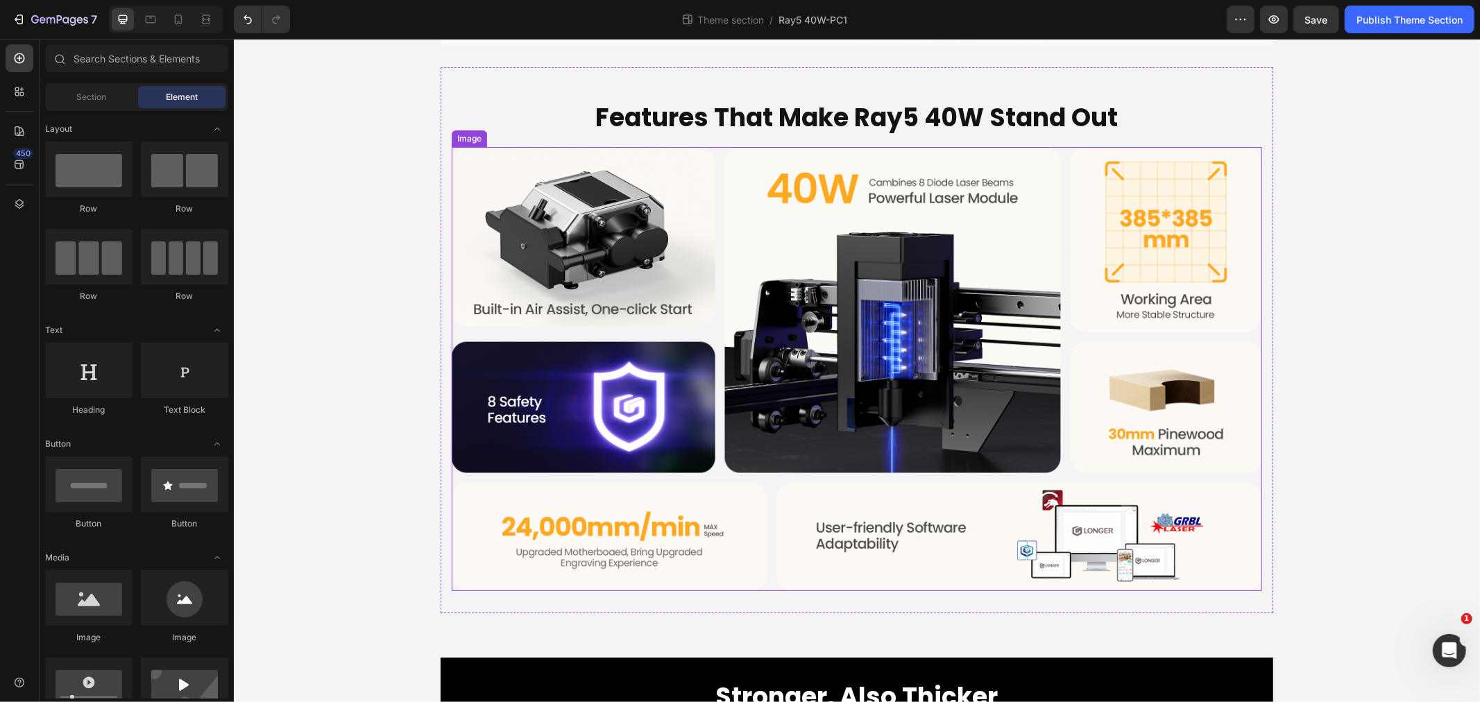
click at [681, 321] on img at bounding box center [856, 368] width 810 height 444
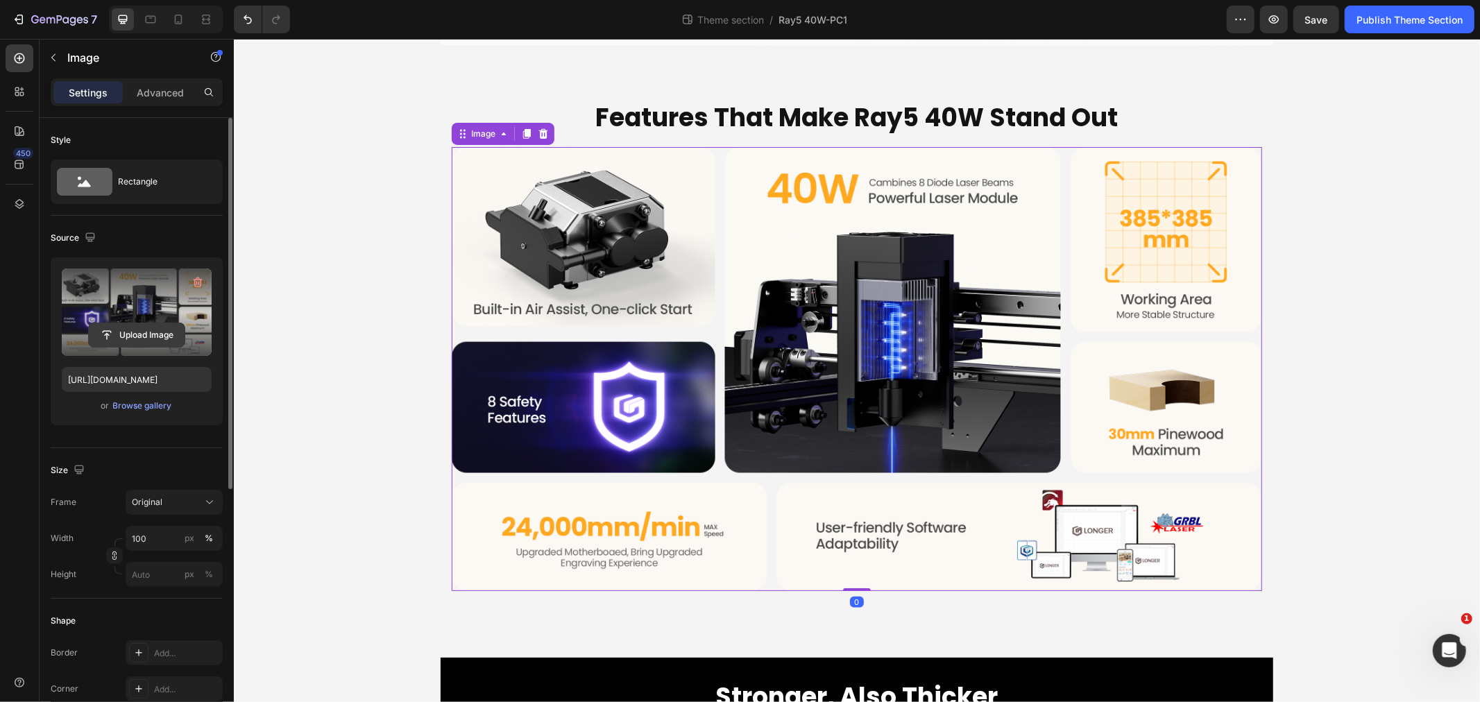
click at [132, 326] on input "file" at bounding box center [137, 335] width 96 height 24
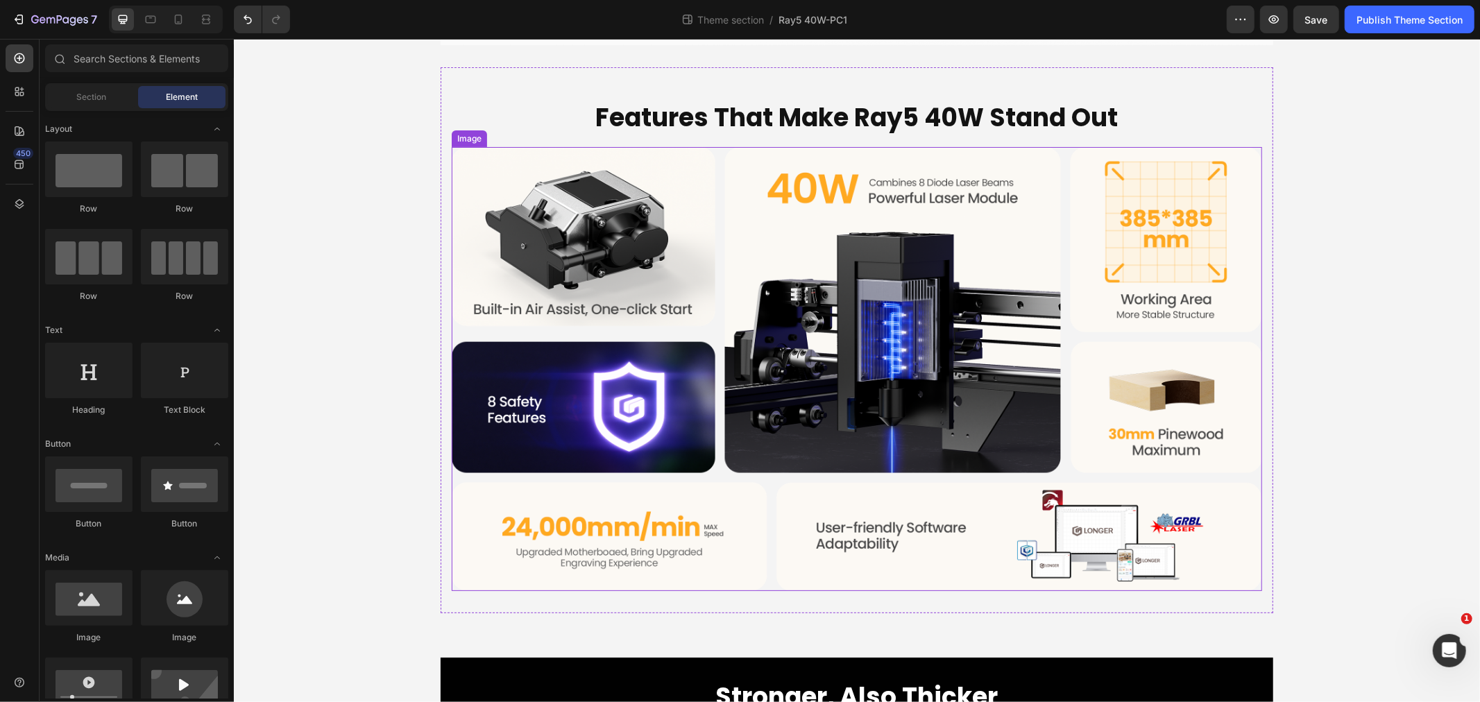
click at [736, 425] on img at bounding box center [856, 368] width 810 height 444
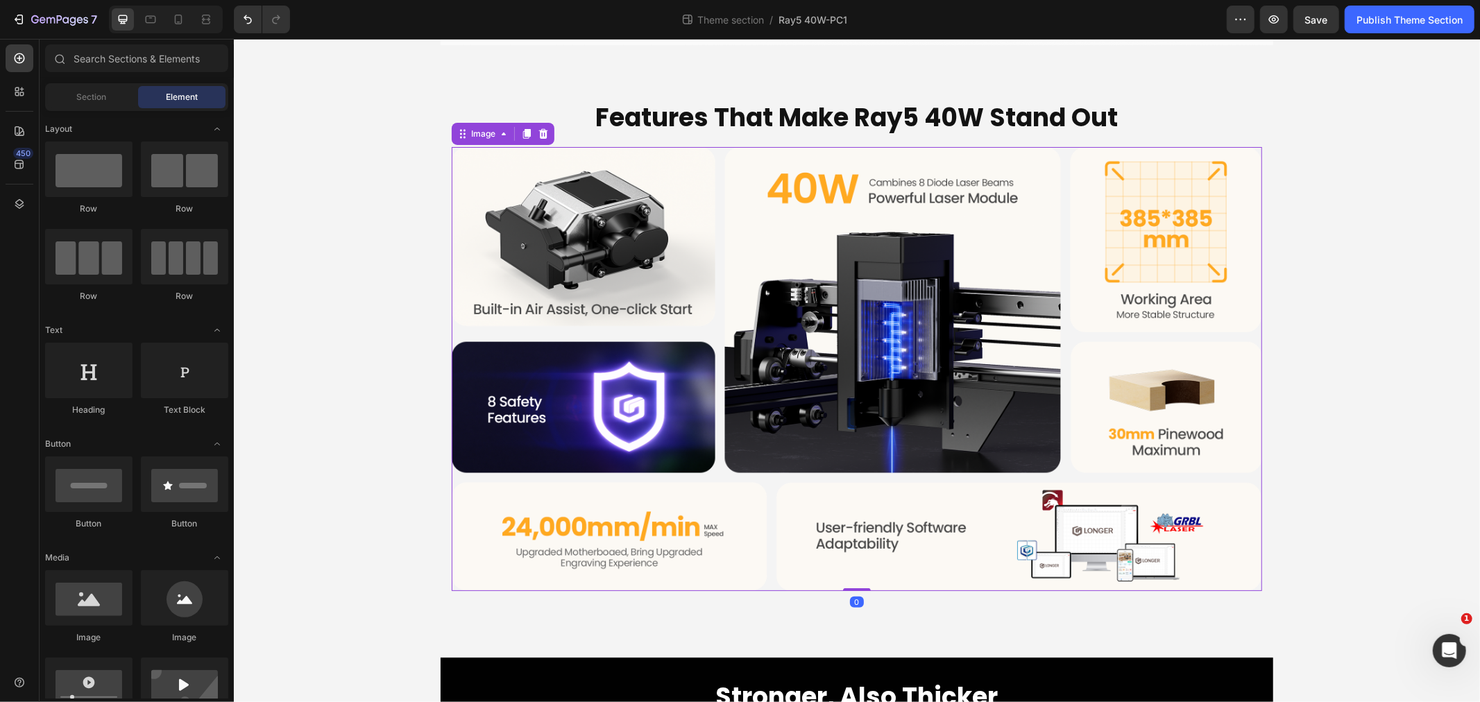
click at [727, 390] on img at bounding box center [856, 368] width 810 height 444
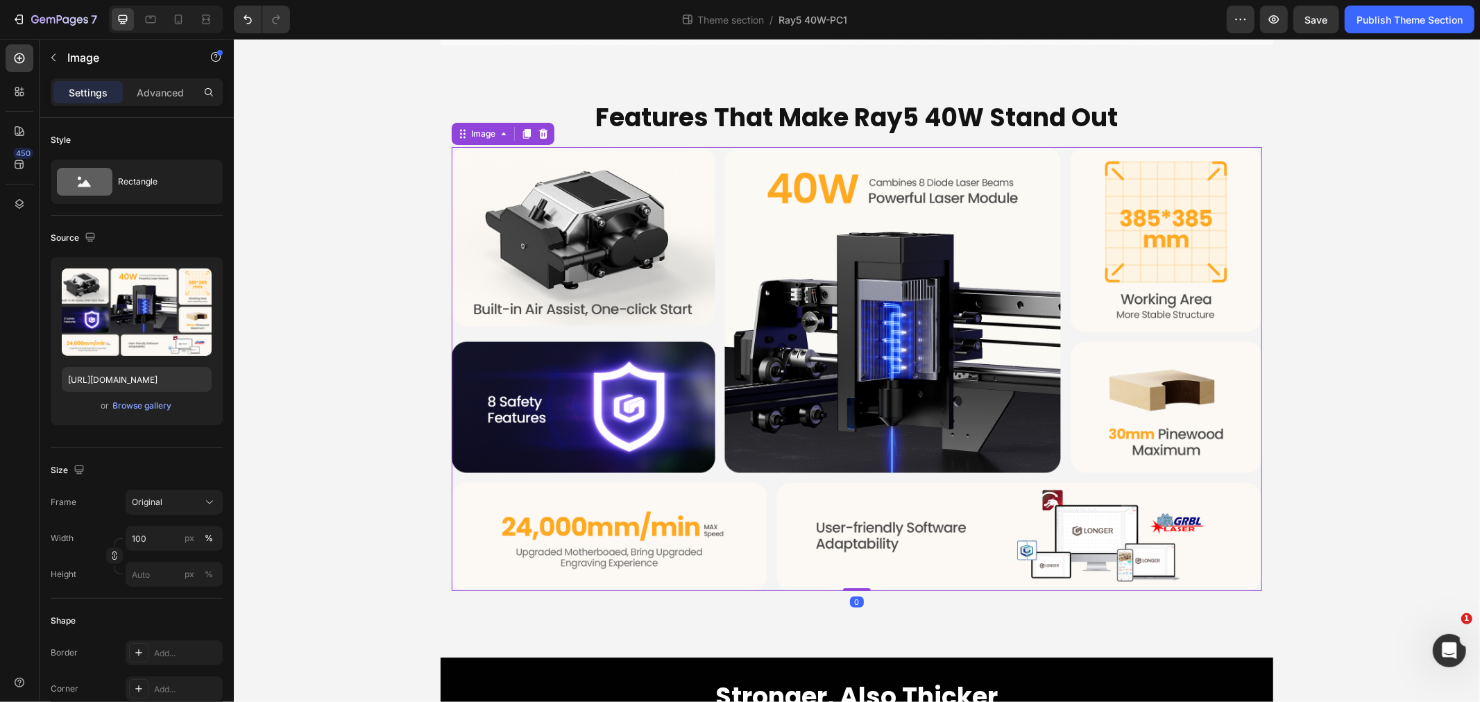
click at [822, 377] on img at bounding box center [856, 368] width 810 height 444
click at [636, 370] on img at bounding box center [856, 368] width 810 height 444
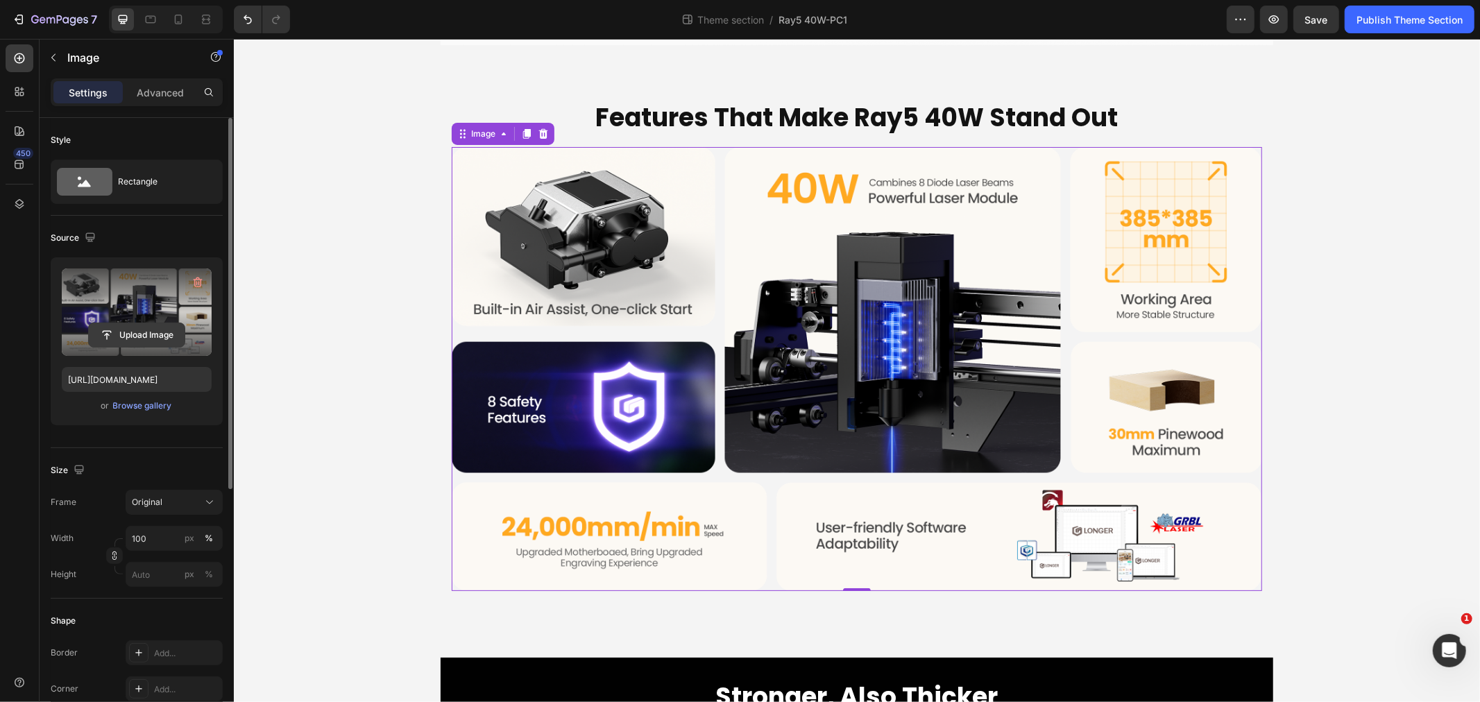
click at [154, 336] on input "file" at bounding box center [137, 335] width 96 height 24
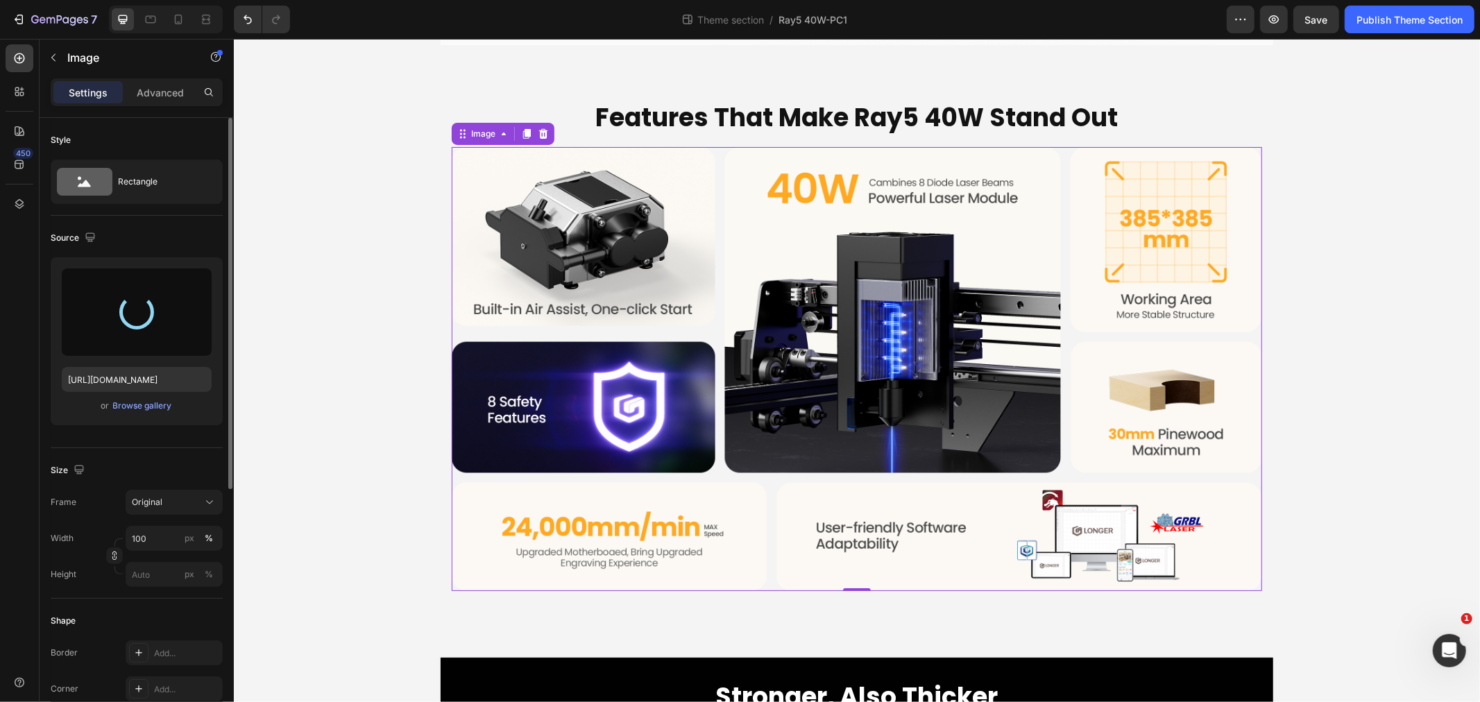
type input "https://cdn.shopify.com/s/files/1/0517/8812/0247/files/gempages_490436405370029…"
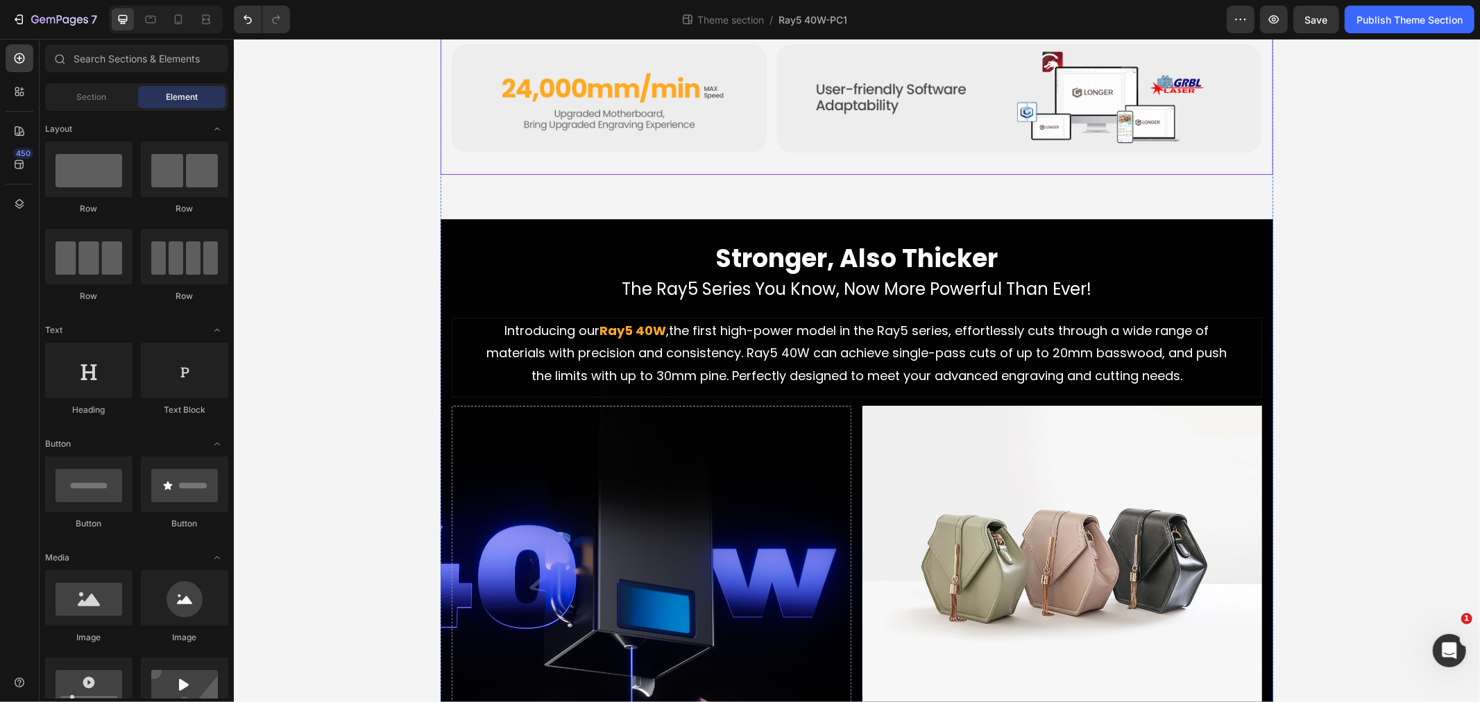
scroll to position [925, 0]
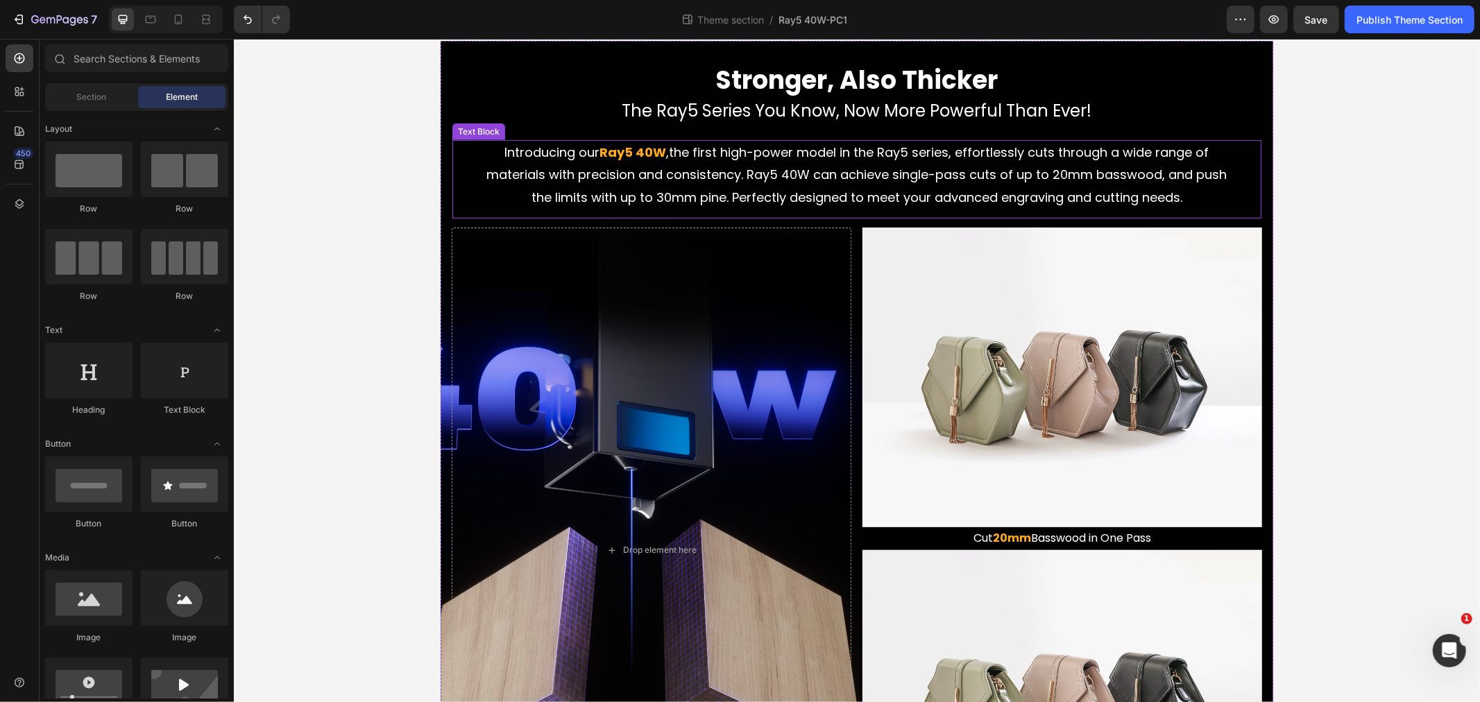
click at [451, 135] on div "Stronger, Also Thicker Heading The Ray5 Series You Know, Now More Powerful Than…" at bounding box center [856, 467] width 810 height 810
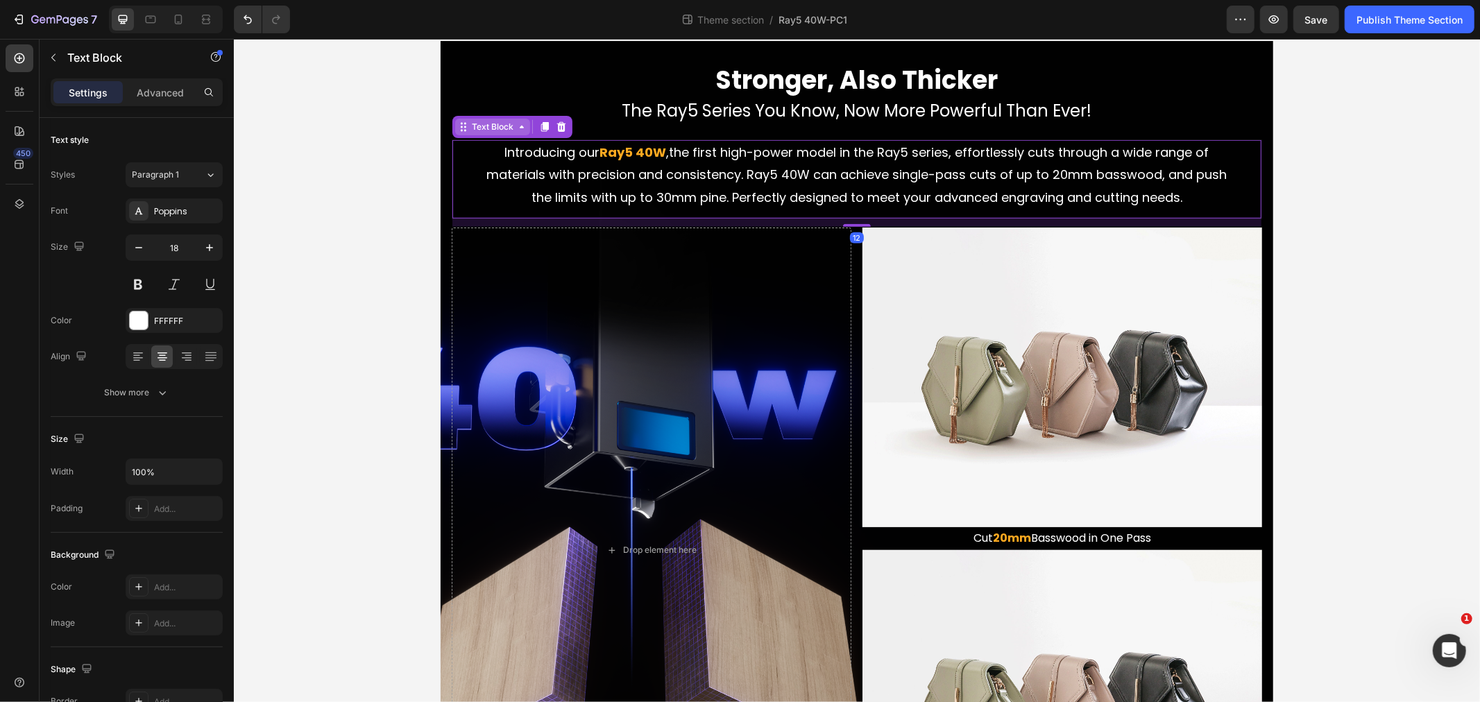
click at [466, 119] on div "Text Block" at bounding box center [491, 126] width 75 height 17
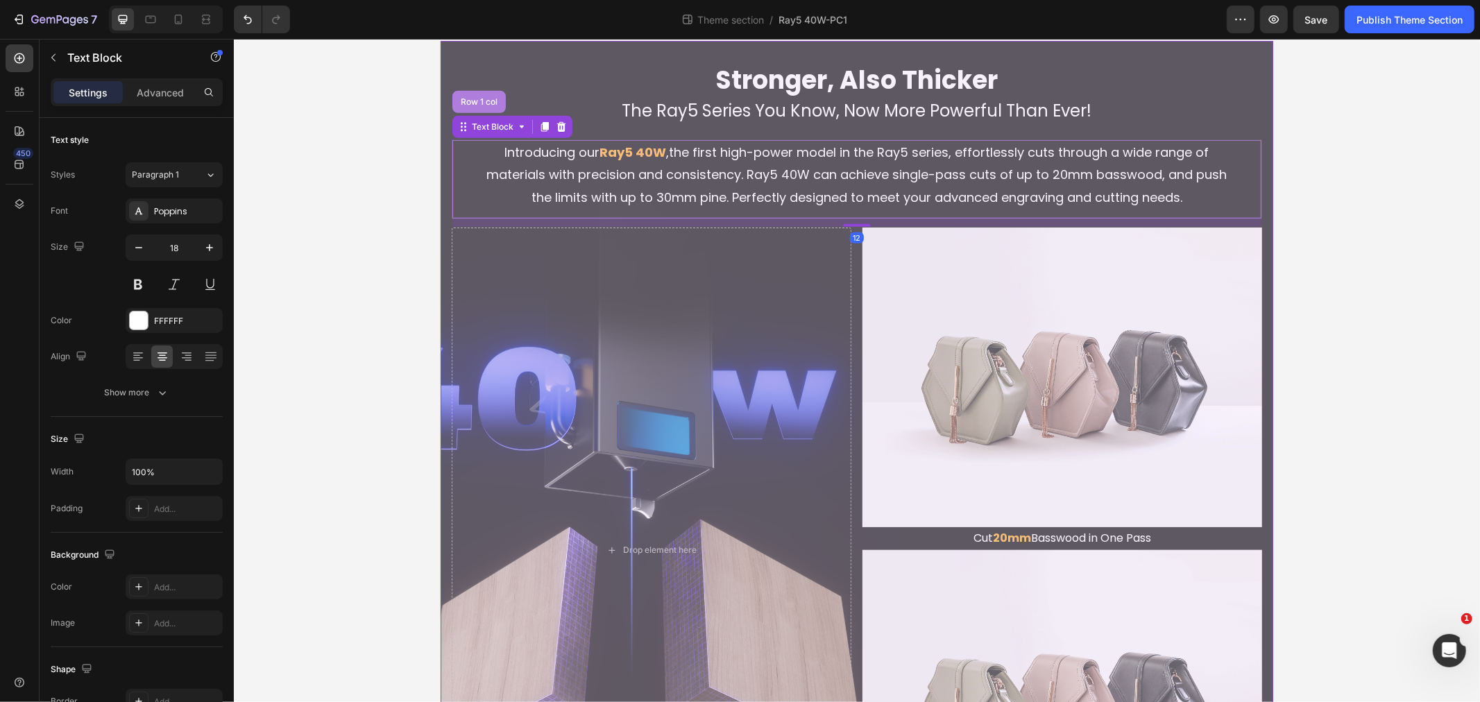
click at [468, 94] on div "Row 1 col" at bounding box center [478, 101] width 53 height 22
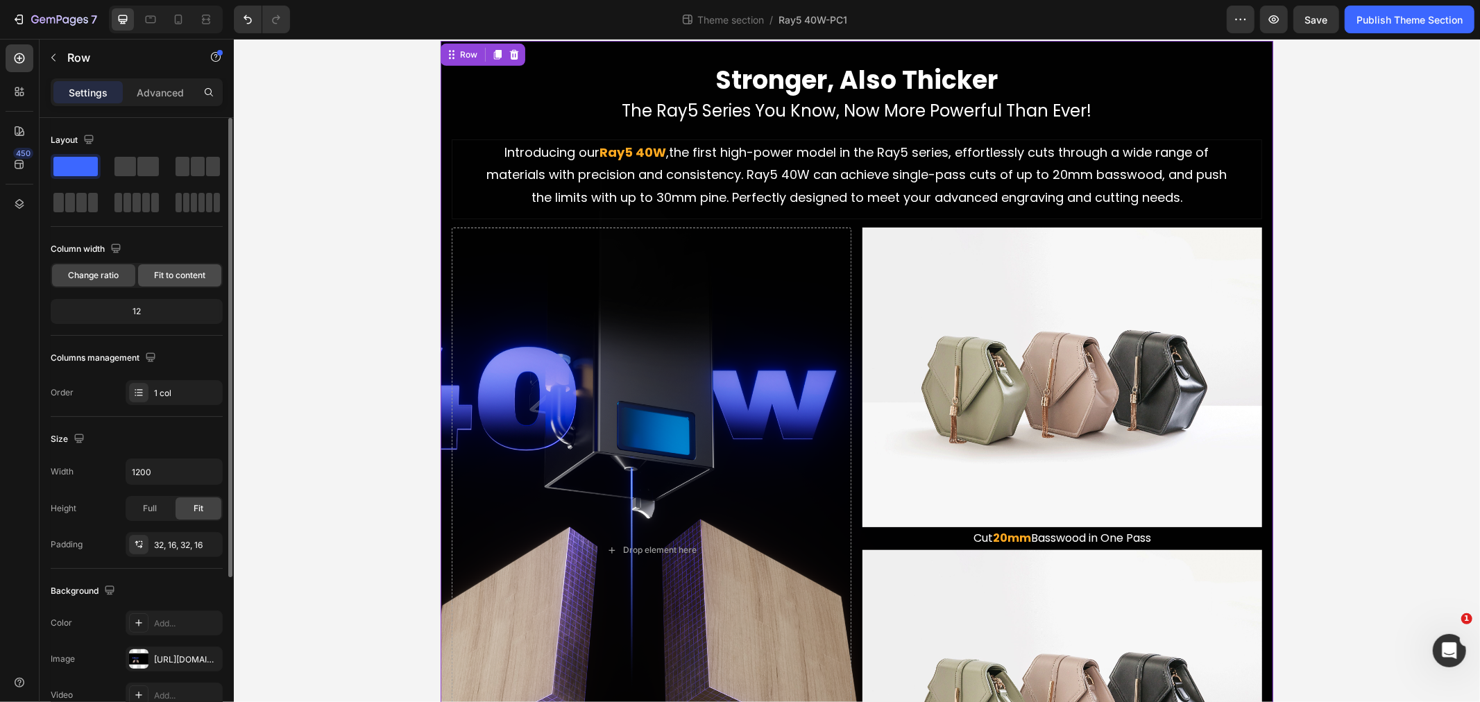
click at [169, 274] on span "Fit to content" at bounding box center [179, 275] width 51 height 12
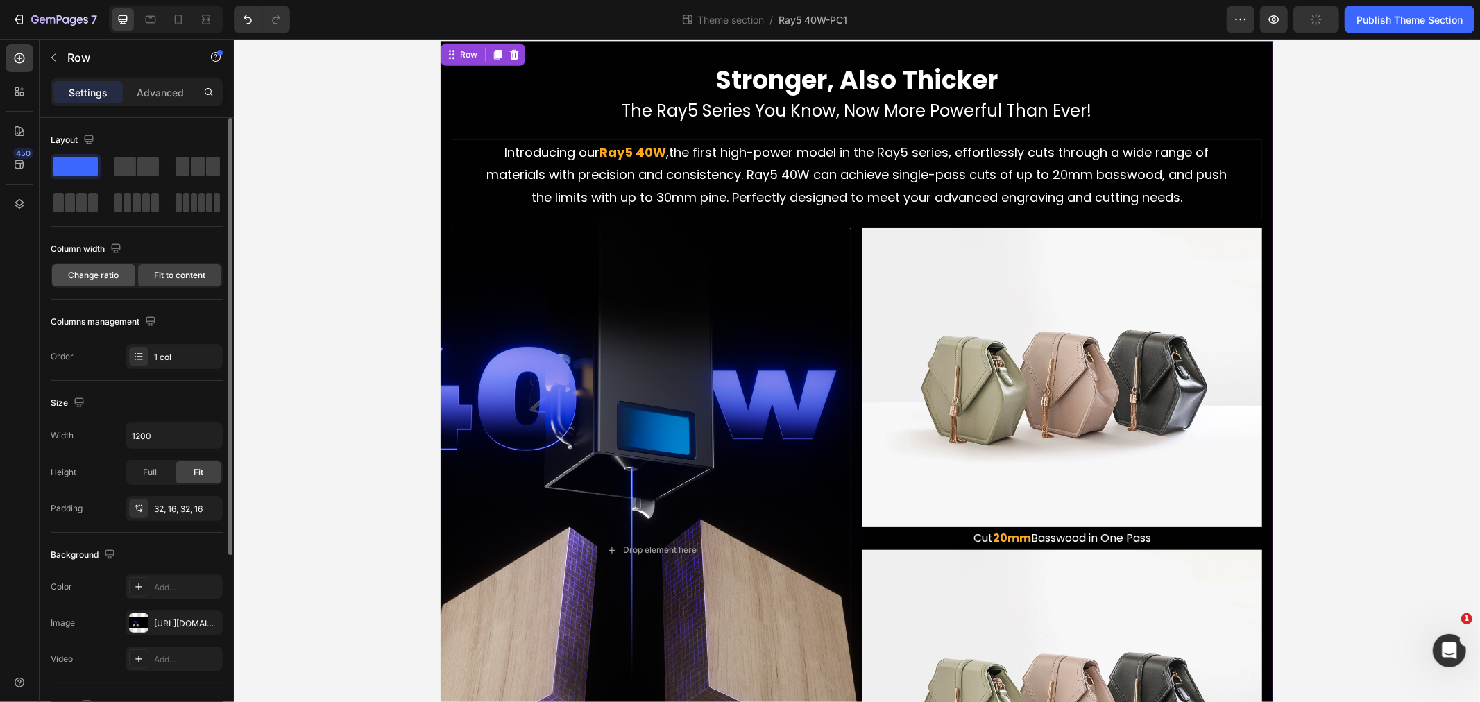
click at [72, 273] on span "Change ratio" at bounding box center [94, 275] width 51 height 12
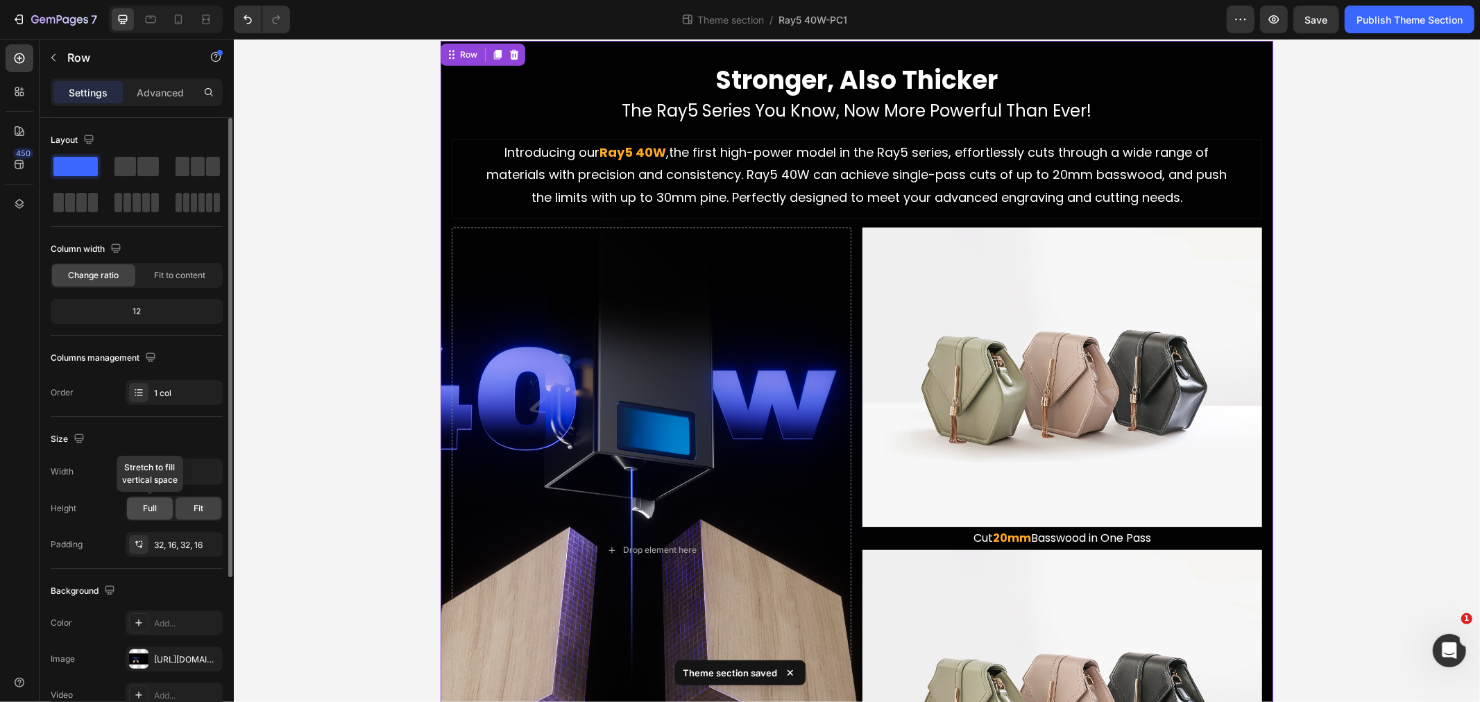
click at [154, 508] on span "Full" at bounding box center [150, 508] width 14 height 12
click at [205, 506] on div "Fit" at bounding box center [199, 508] width 46 height 22
click at [191, 458] on div "Size Width 1200 Height Full Fit Padding 32, 16, 32, 16" at bounding box center [137, 493] width 172 height 152
click at [189, 469] on input "1200" at bounding box center [174, 471] width 96 height 25
click at [217, 475] on button "button" at bounding box center [209, 471] width 25 height 25
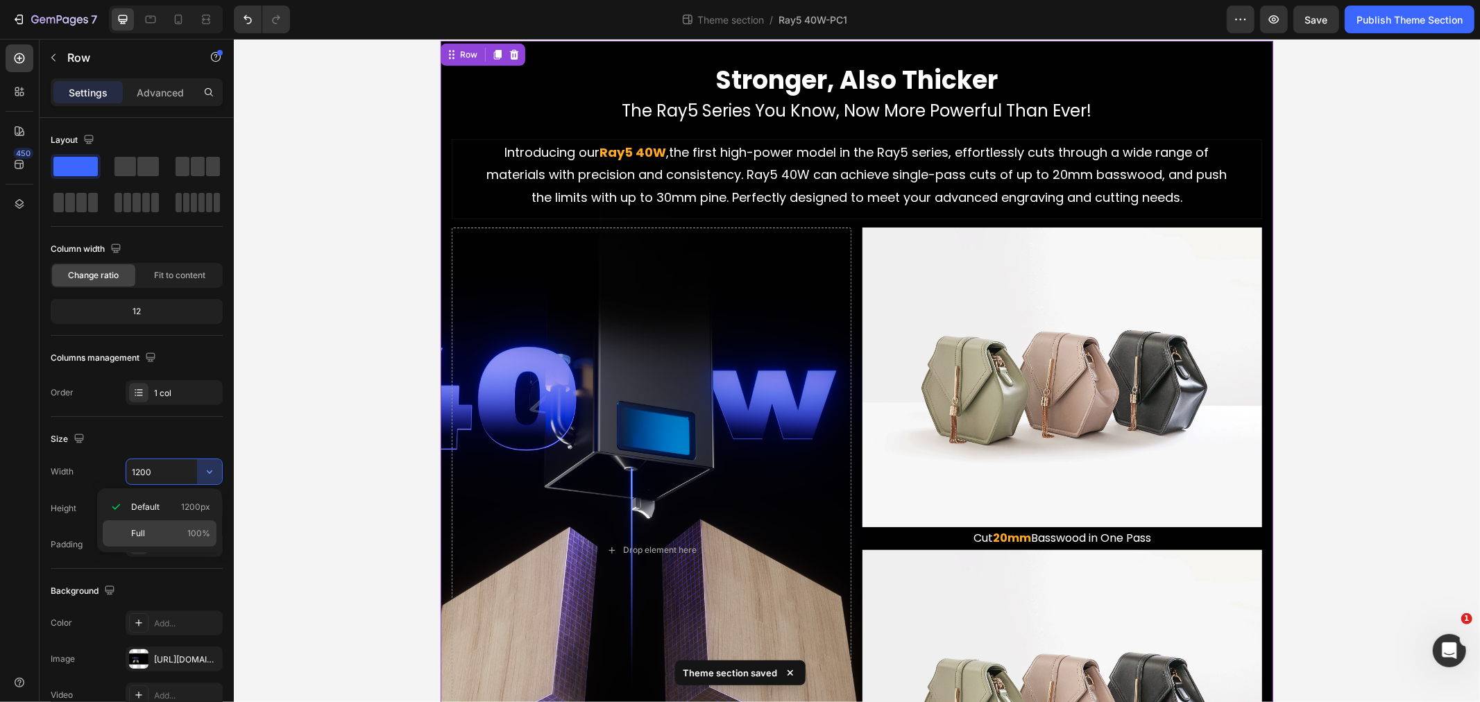
click at [164, 528] on p "Full 100%" at bounding box center [170, 533] width 79 height 12
type input "100%"
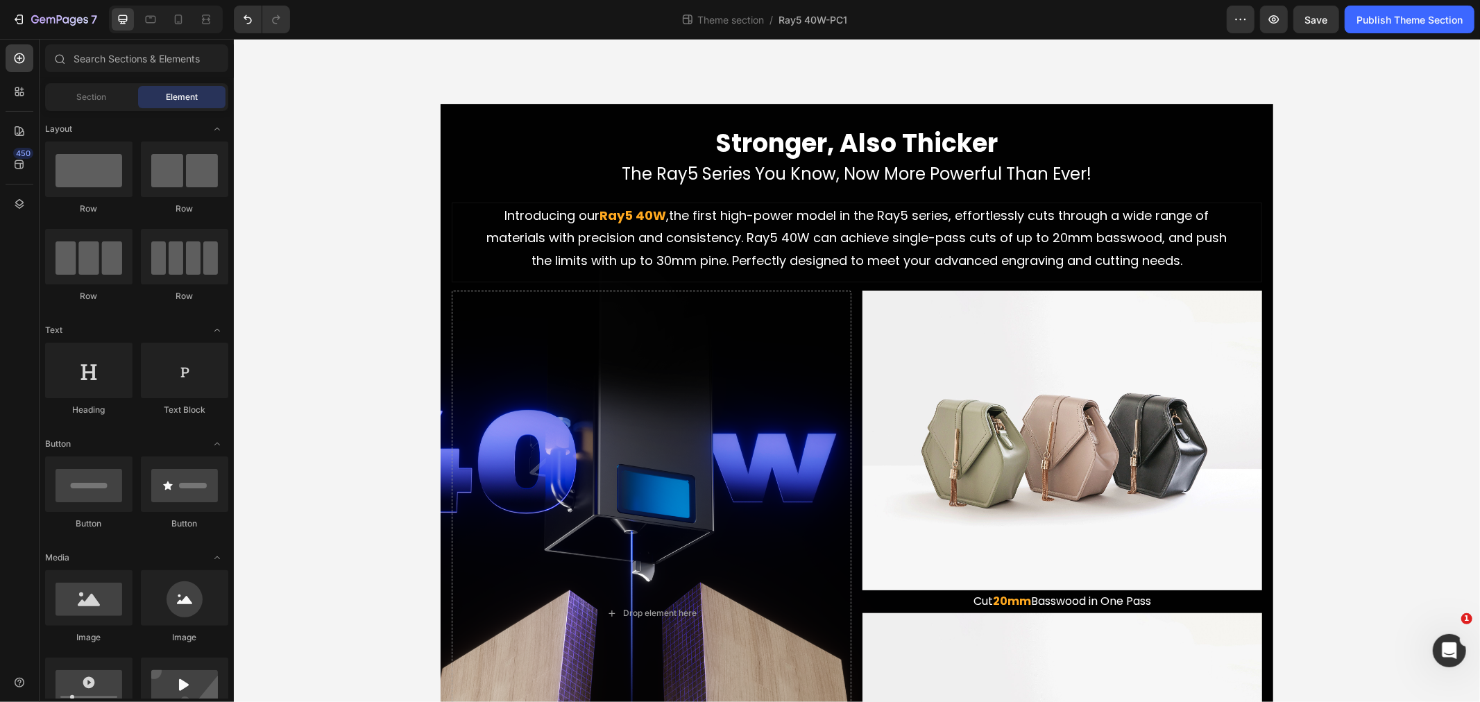
scroll to position [771, 0]
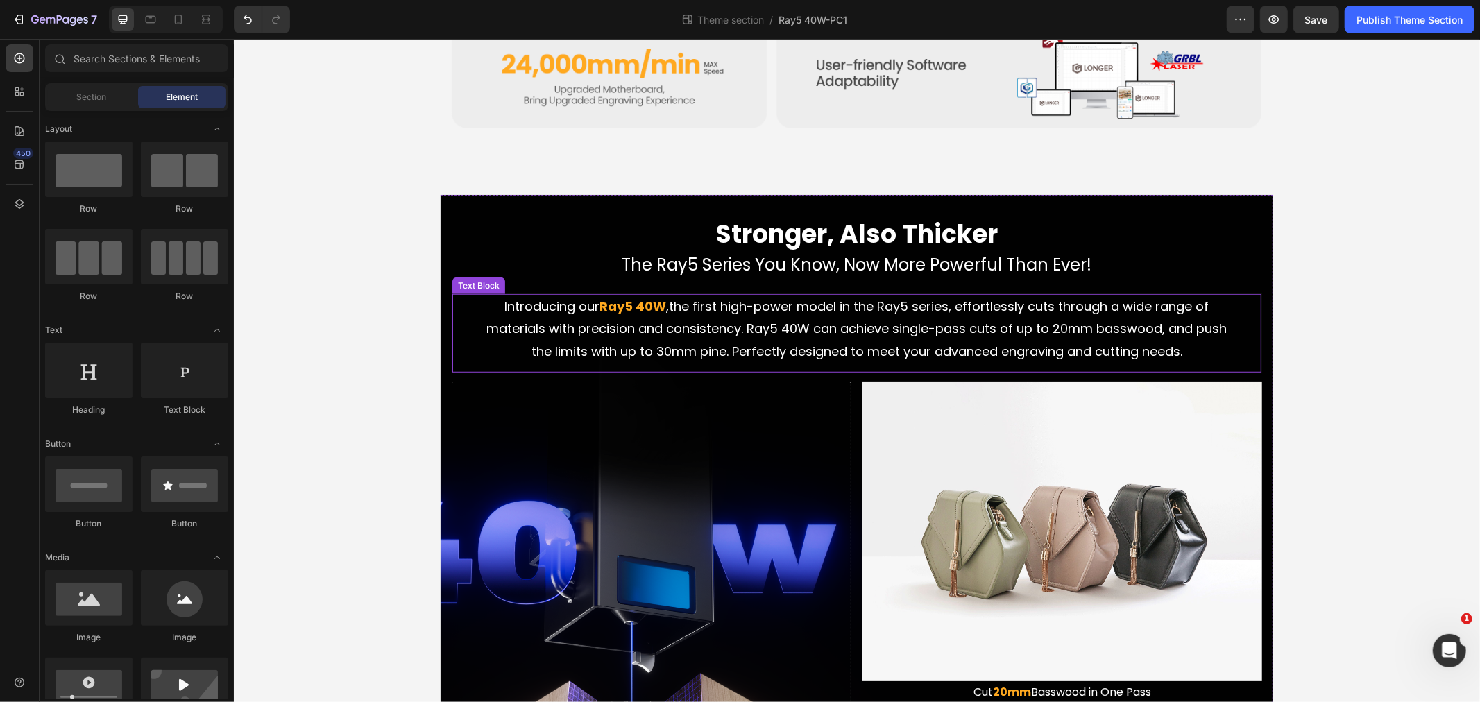
click at [658, 333] on span "the first high-power model in the Ray5 series, effortlessly cuts through a wide…" at bounding box center [856, 328] width 740 height 62
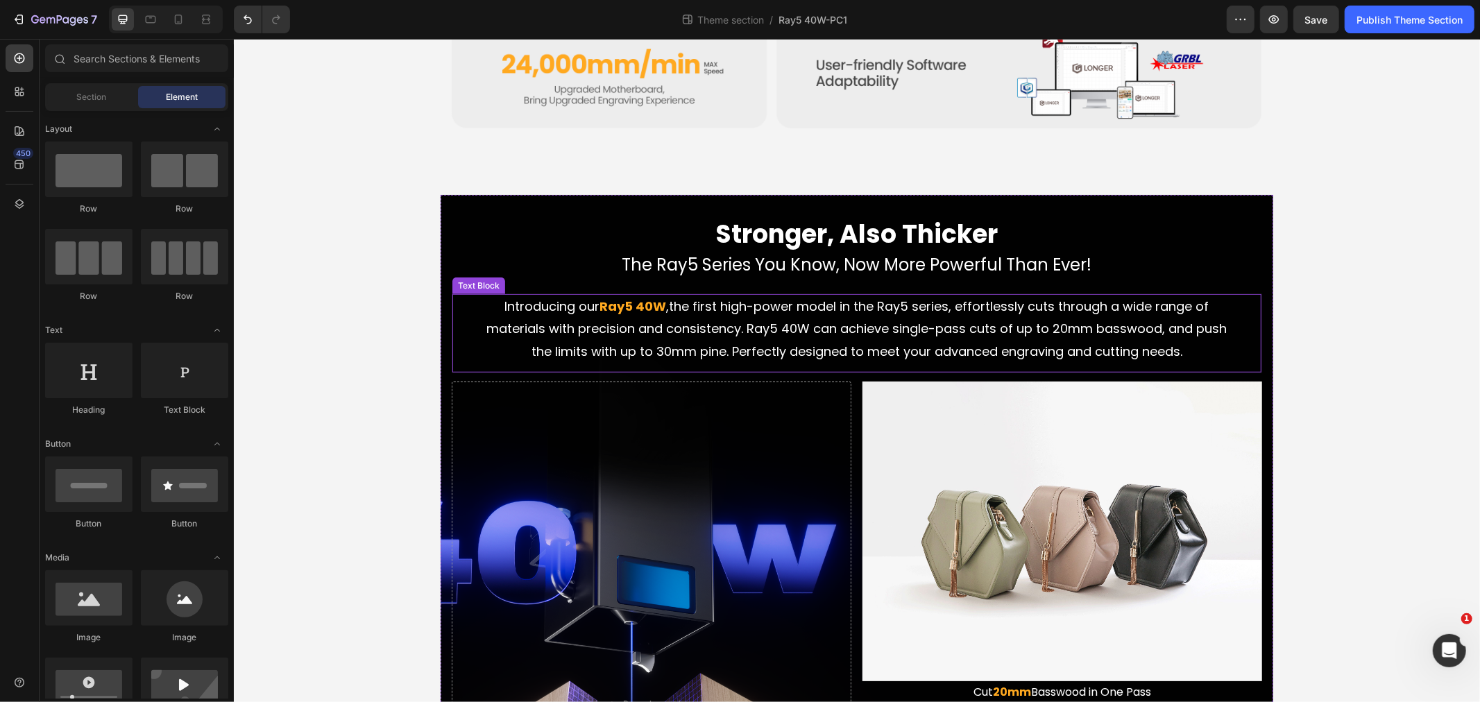
scroll to position [1002, 0]
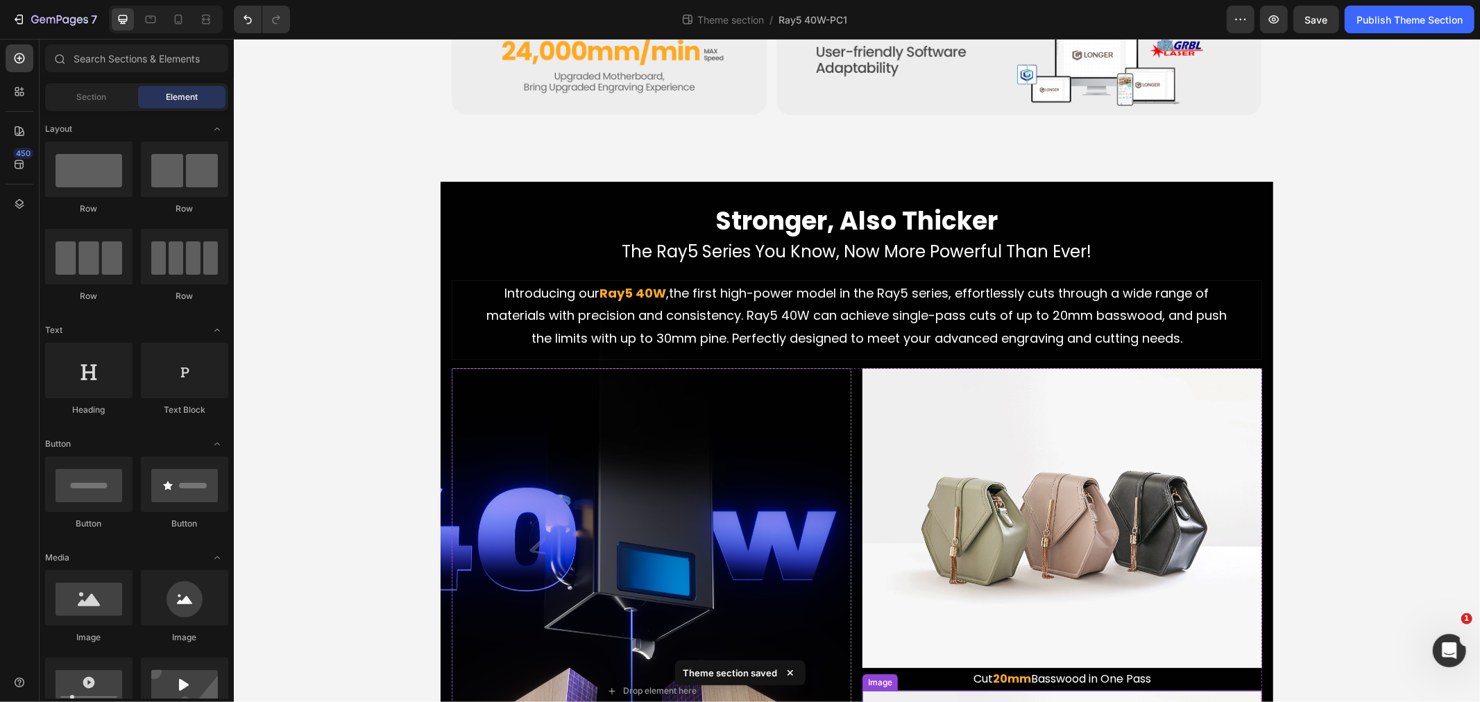
scroll to position [694, 0]
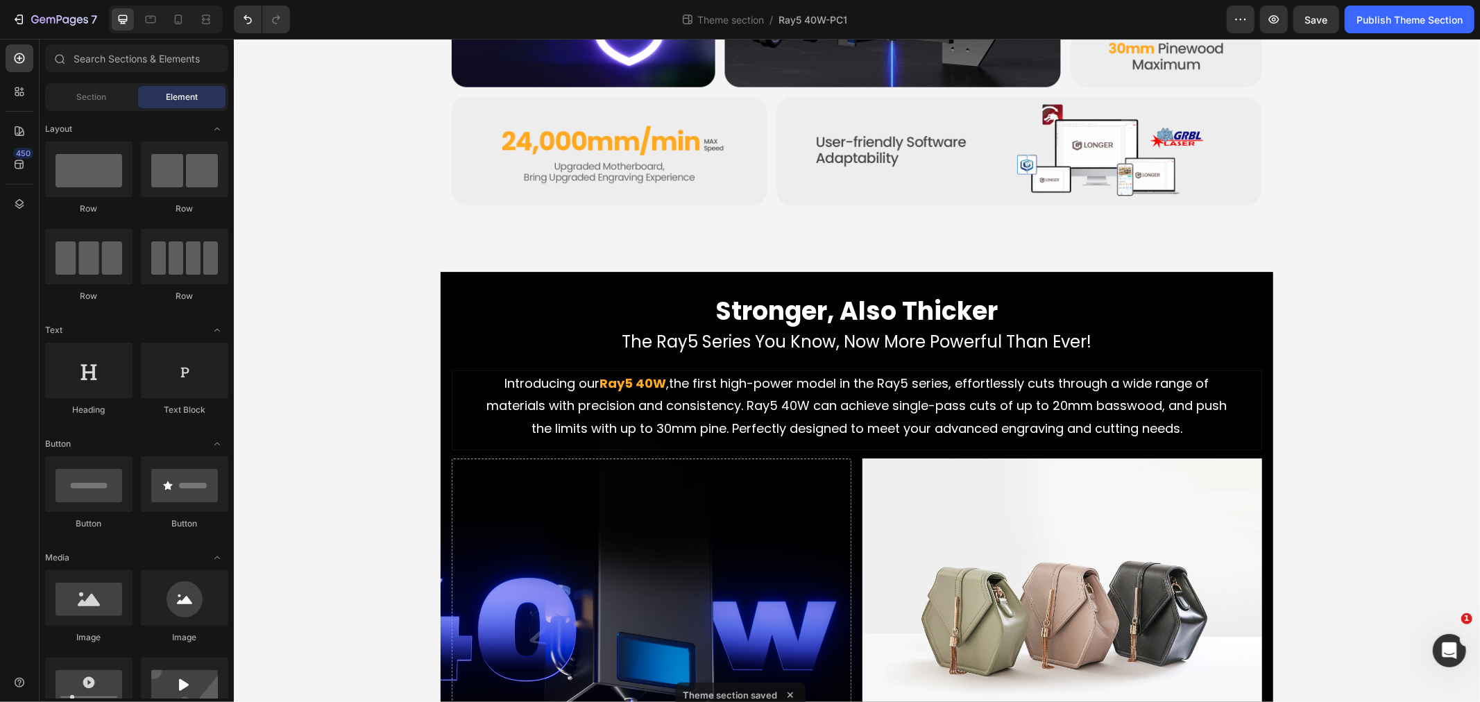
click at [495, 329] on h2 "The Ray5 Series You Know, Now More Powerful Than Ever!" at bounding box center [856, 341] width 810 height 24
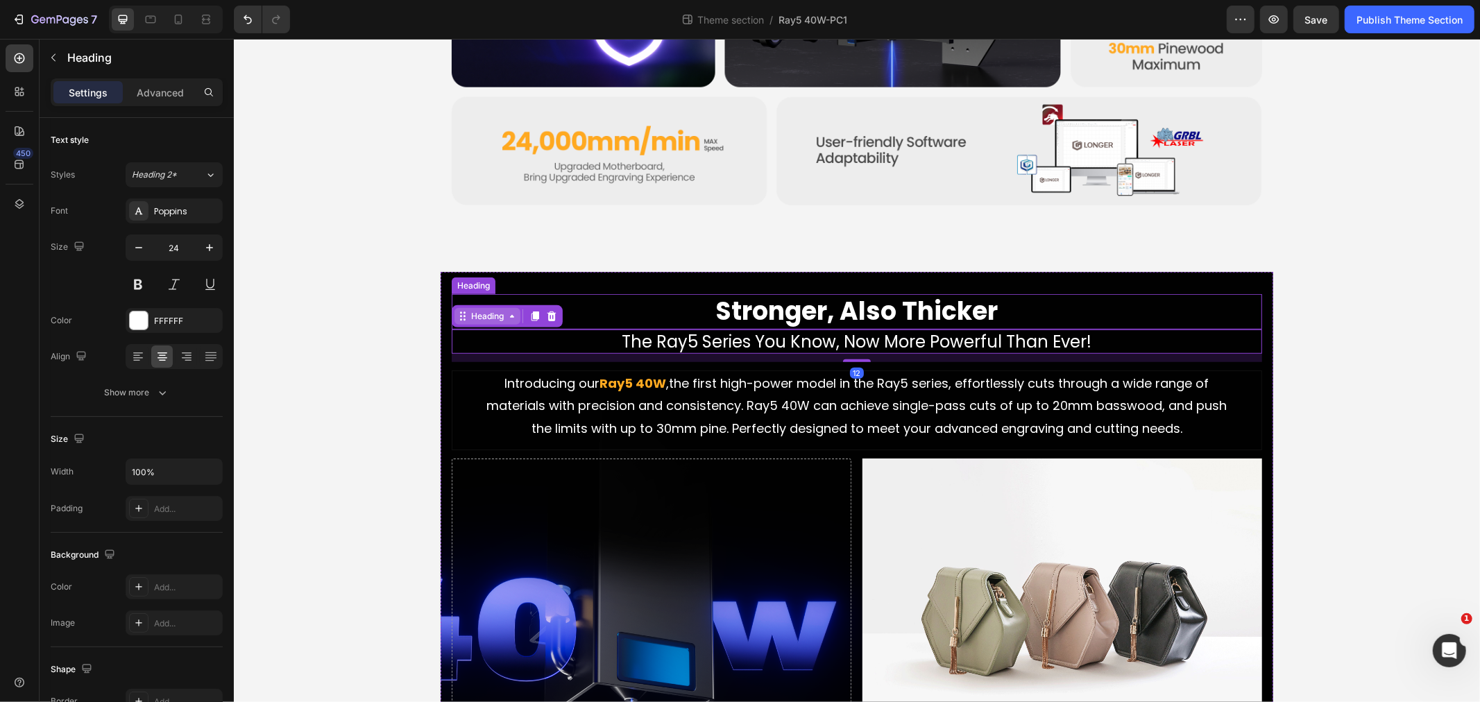
click at [481, 314] on div "Heading" at bounding box center [487, 315] width 38 height 12
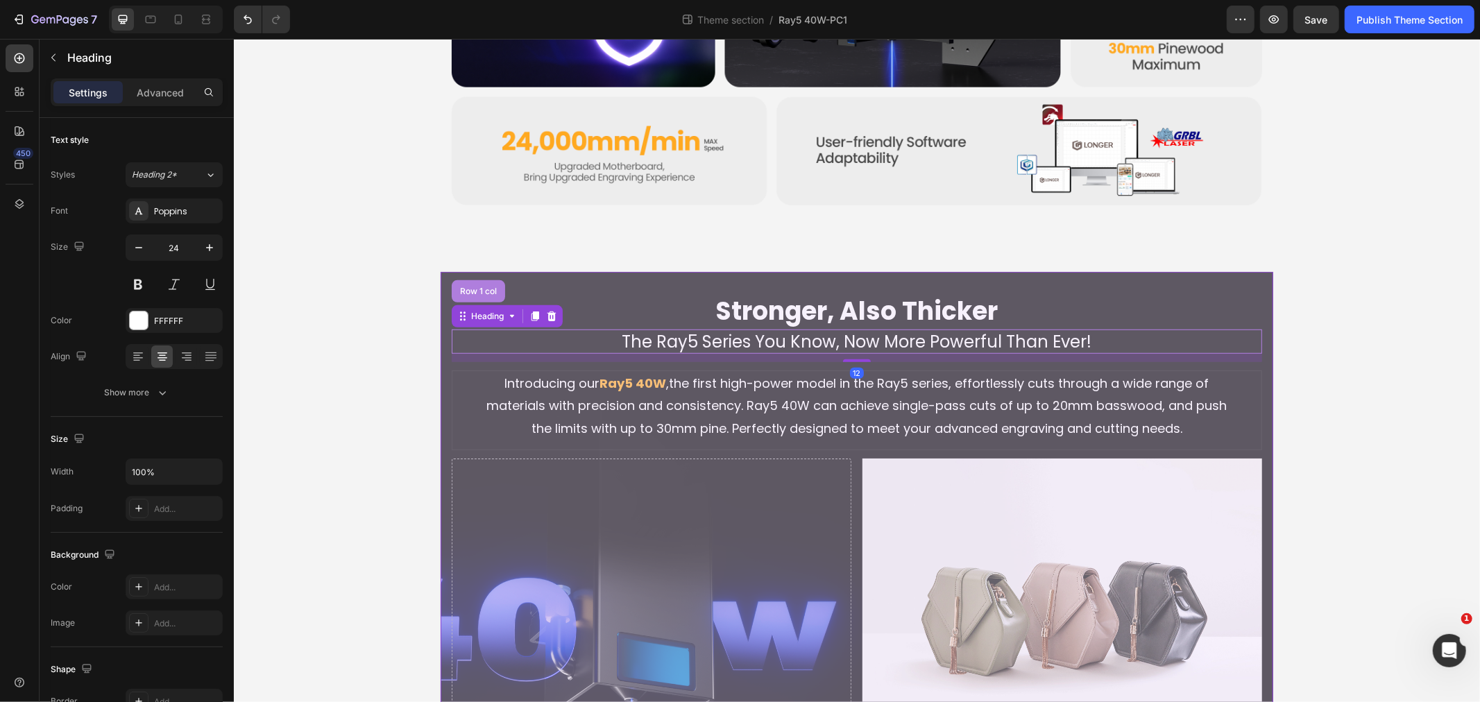
click at [477, 292] on div "Row 1 col" at bounding box center [477, 291] width 42 height 8
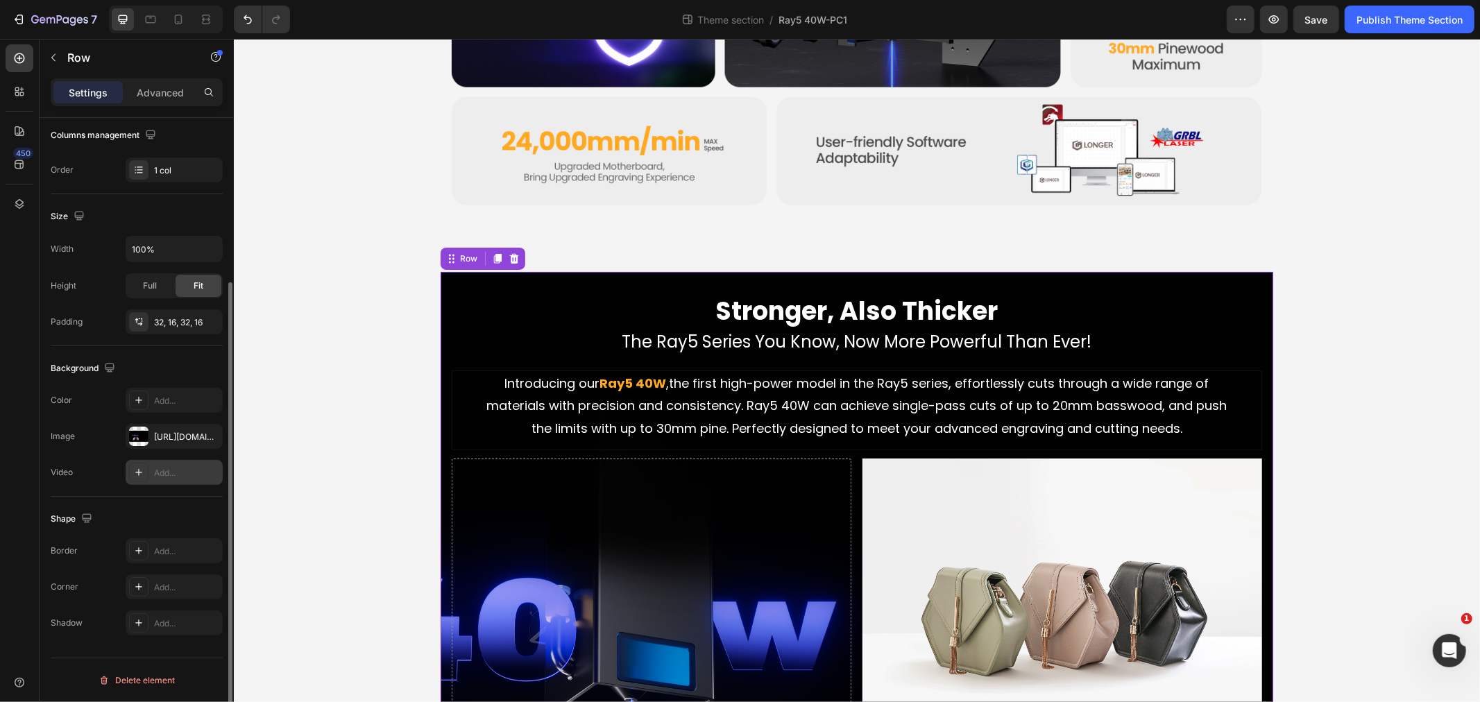
scroll to position [0, 0]
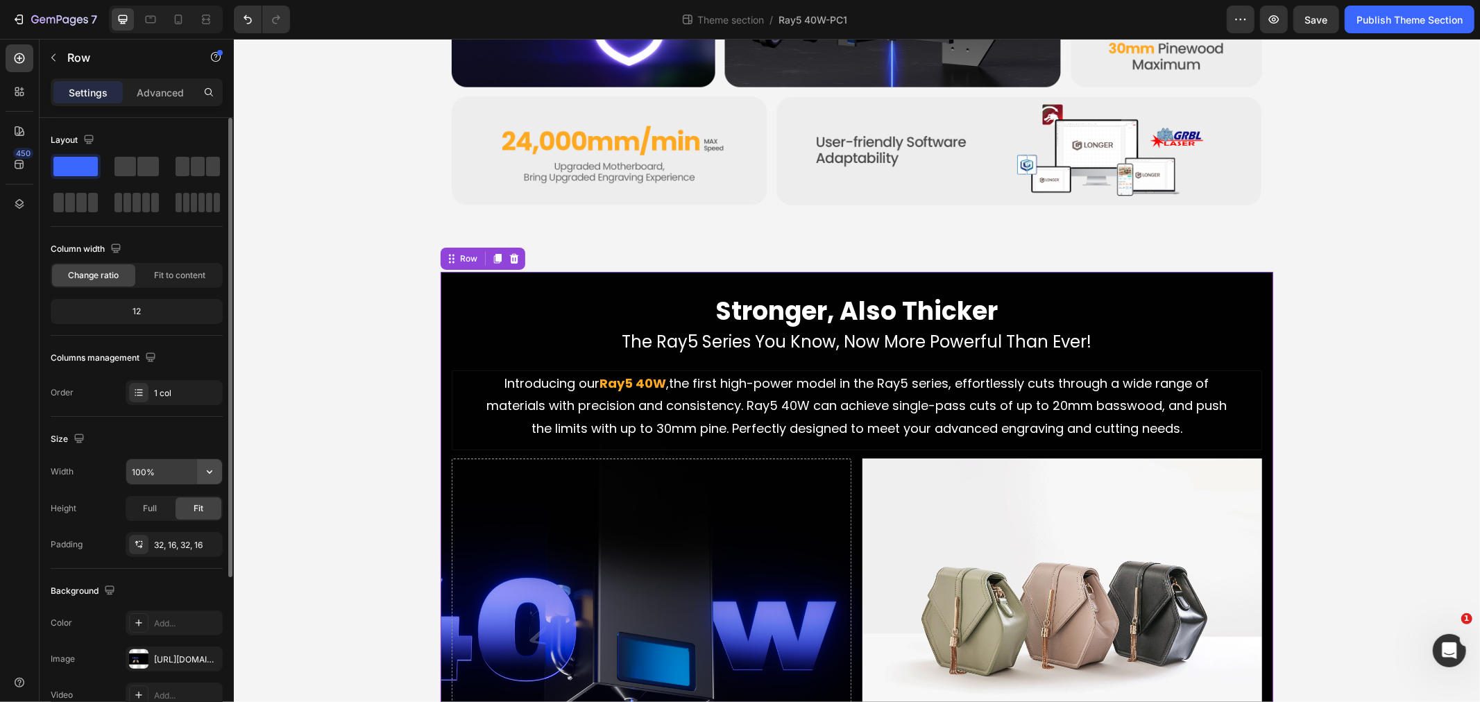
click at [199, 470] on button "button" at bounding box center [209, 471] width 25 height 25
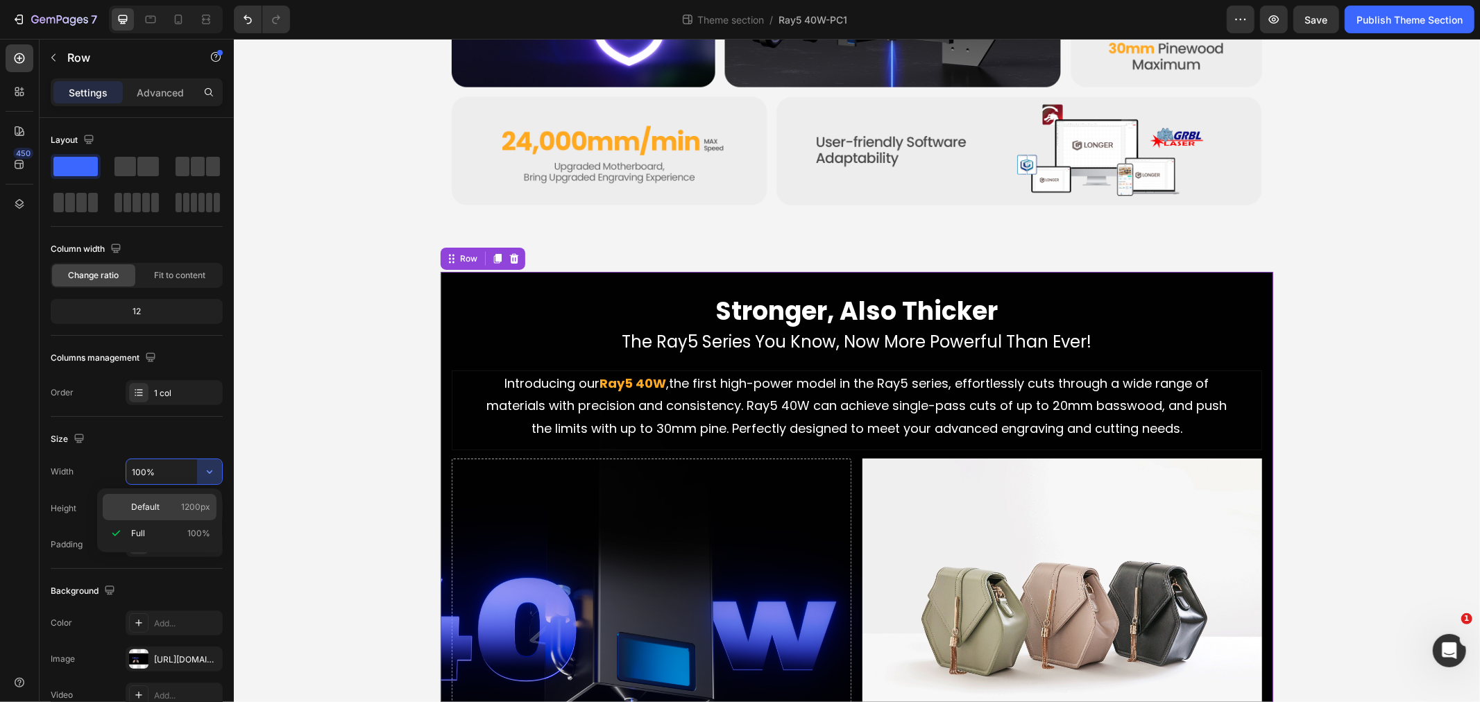
click at [135, 498] on div "Default 1200px" at bounding box center [160, 507] width 114 height 26
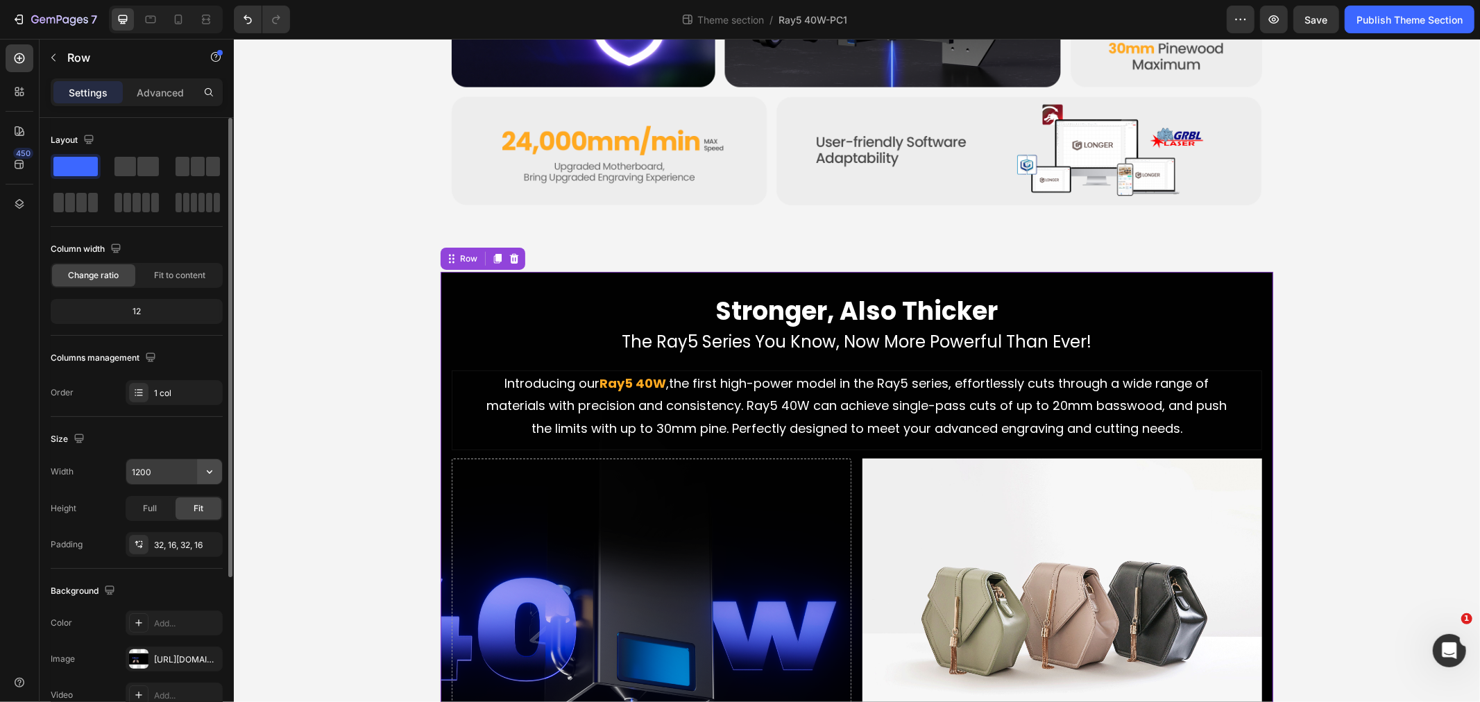
click at [210, 477] on icon "button" at bounding box center [210, 472] width 14 height 14
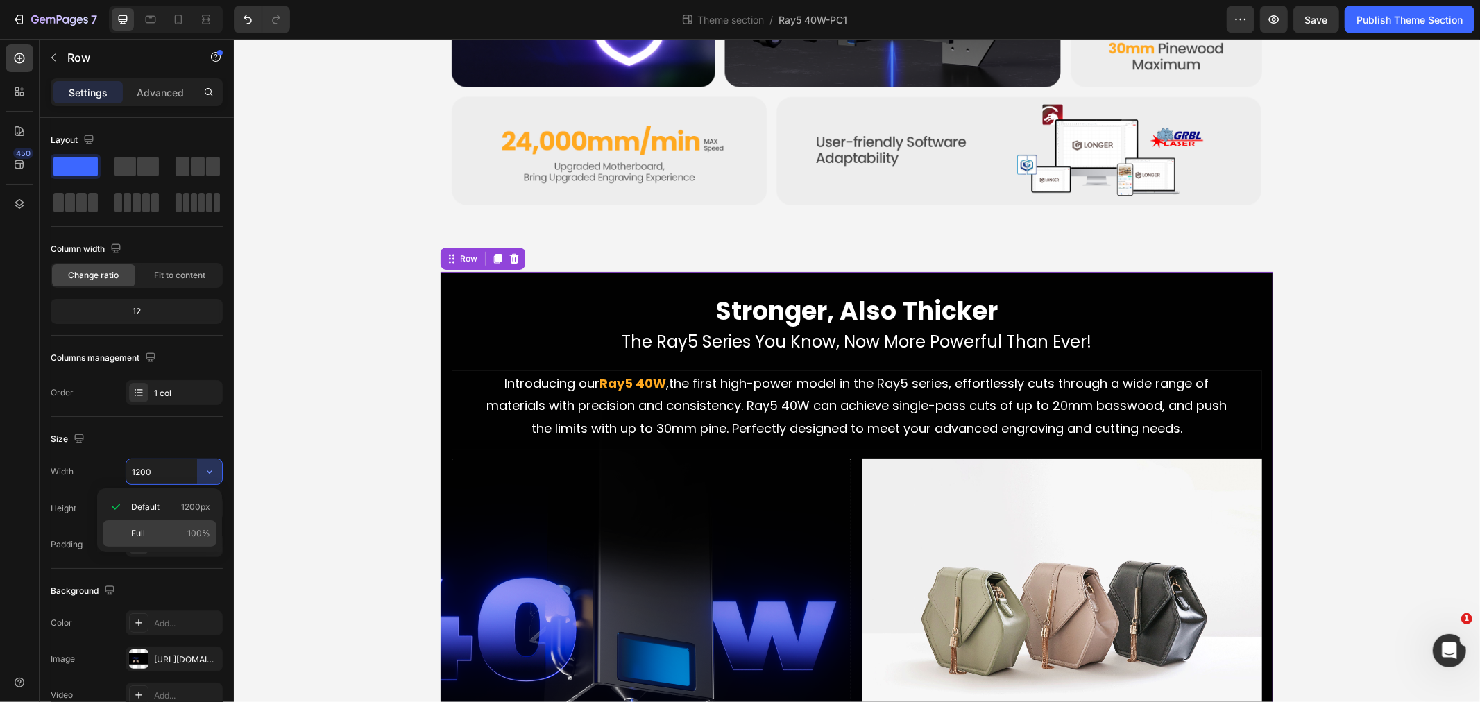
click at [146, 533] on p "Full 100%" at bounding box center [170, 533] width 79 height 12
type input "100%"
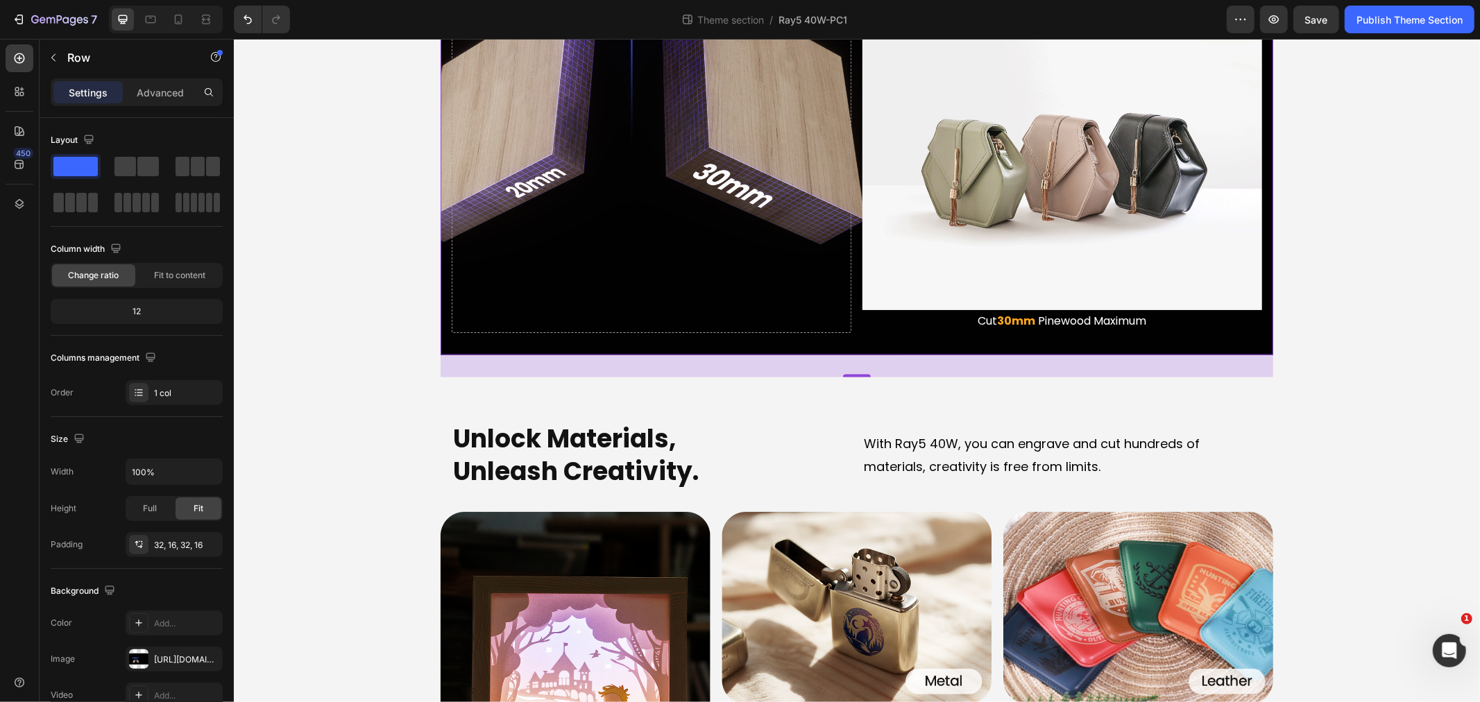
scroll to position [1079, 0]
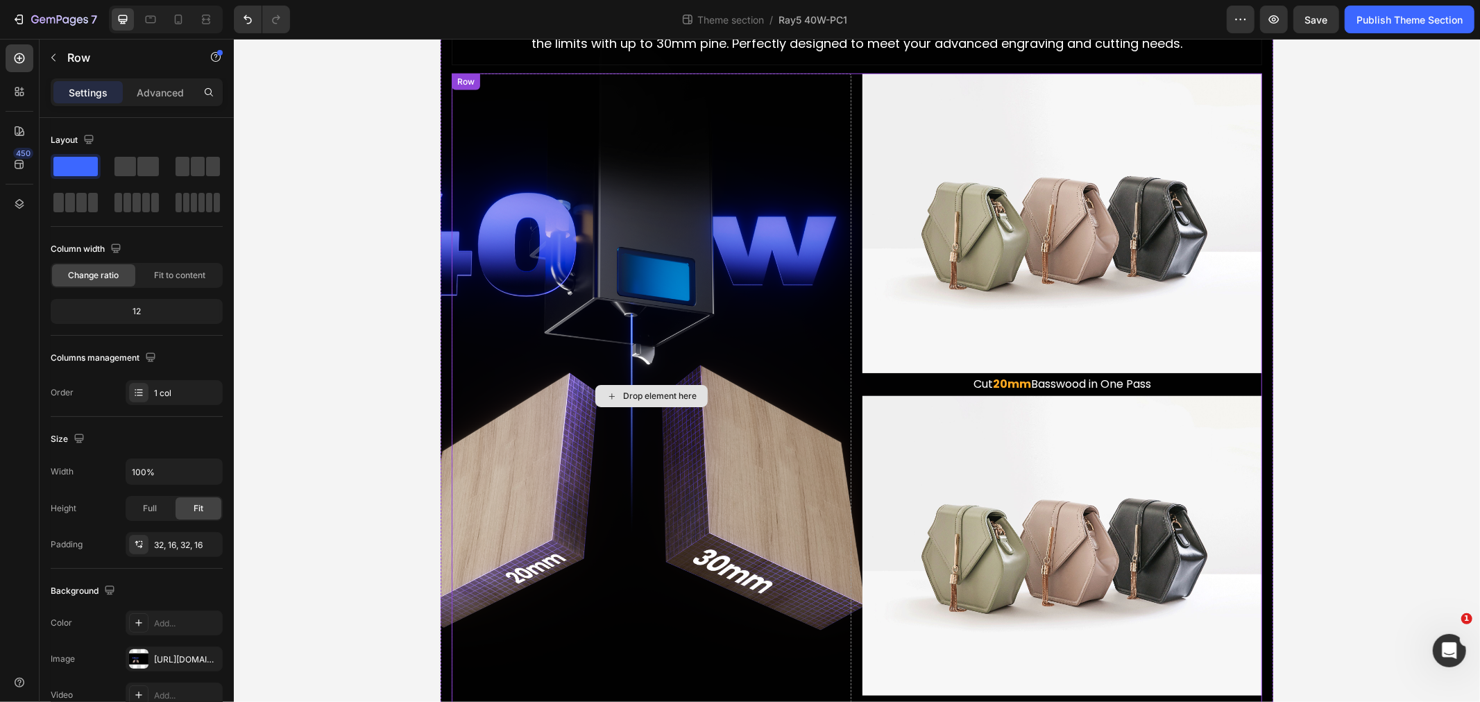
click at [643, 420] on div "Drop element here" at bounding box center [651, 395] width 400 height 645
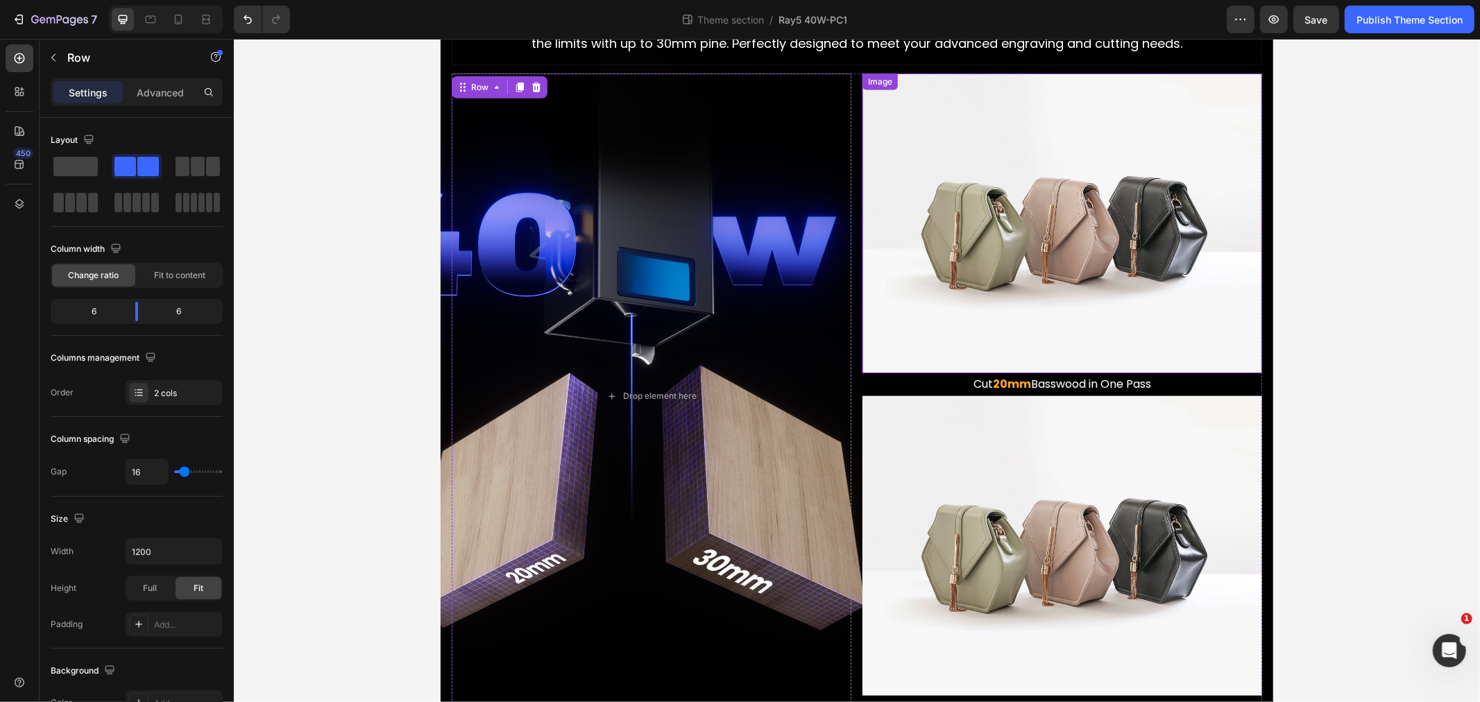
click at [1030, 249] on img at bounding box center [1062, 223] width 400 height 300
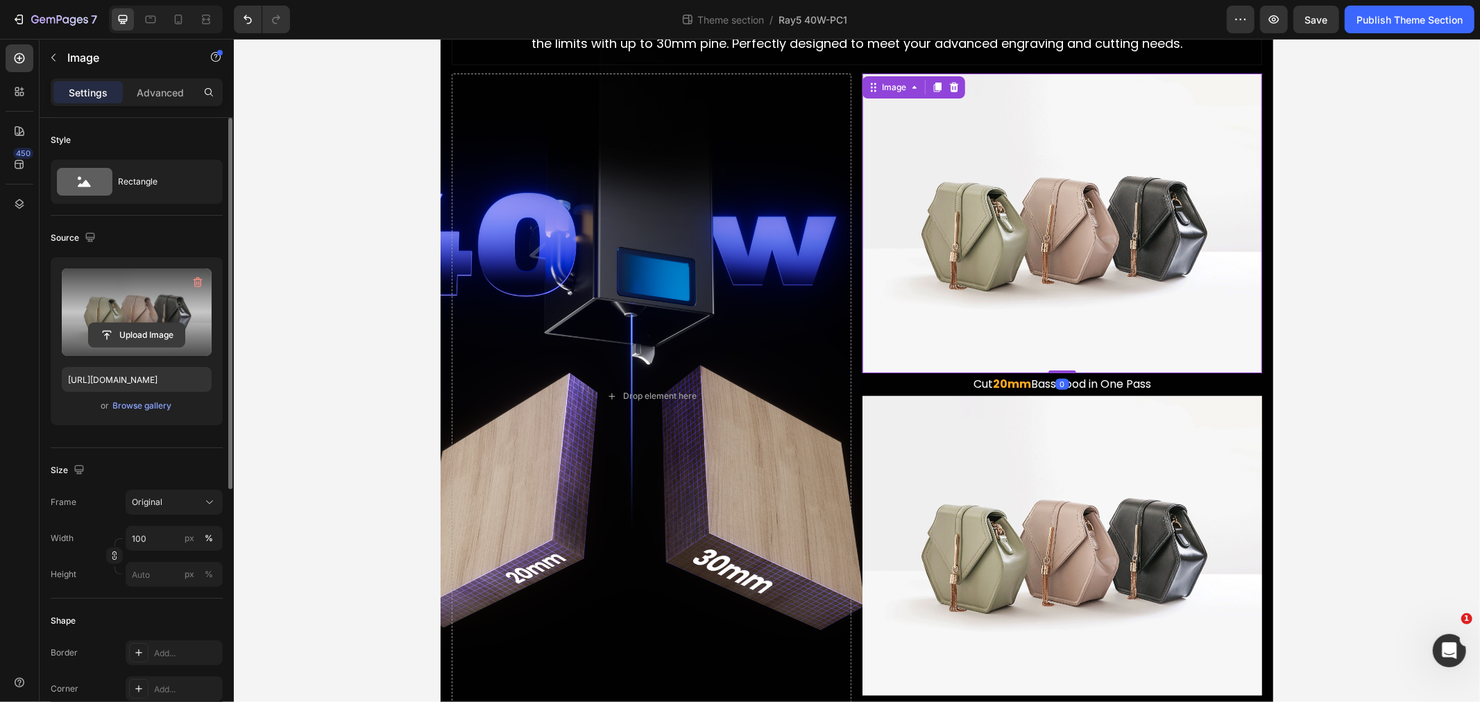
click at [116, 333] on input "file" at bounding box center [137, 335] width 96 height 24
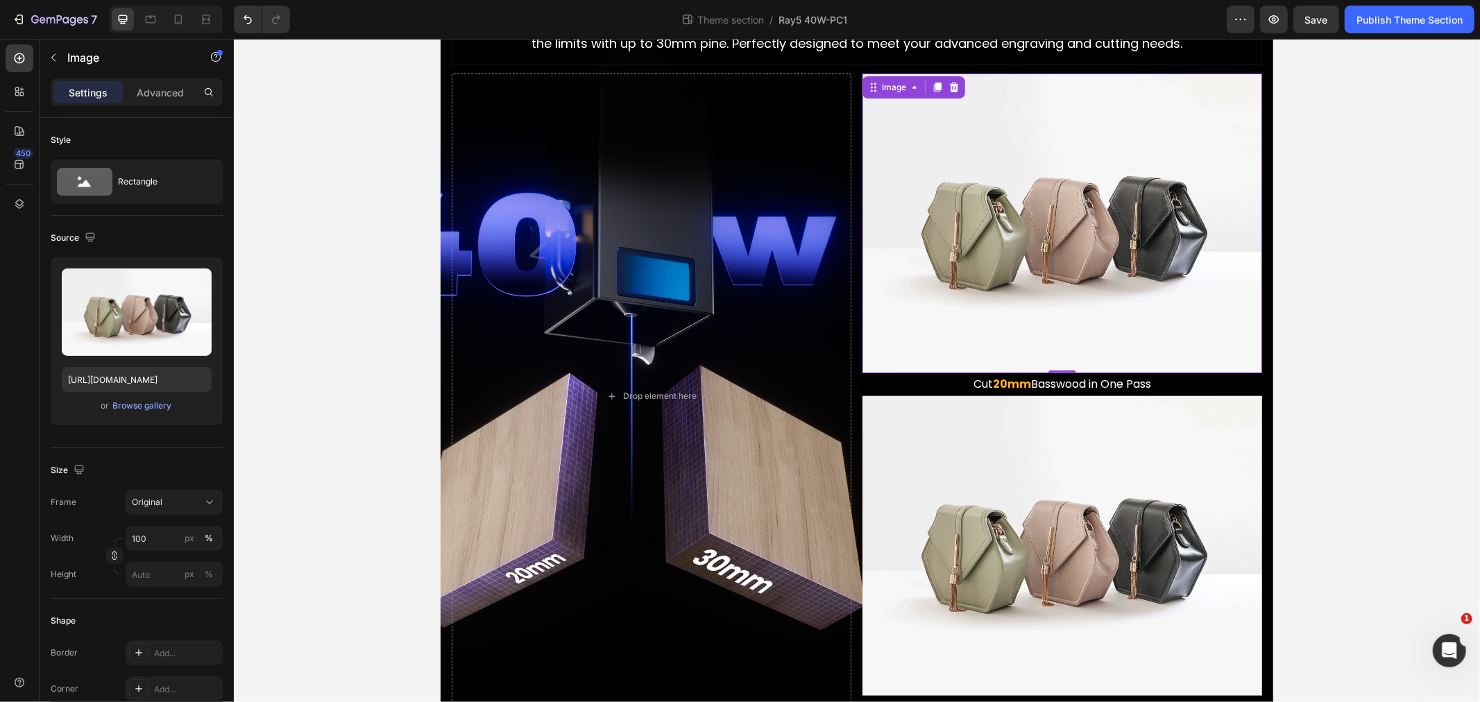
click at [1095, 289] on img at bounding box center [1062, 223] width 400 height 300
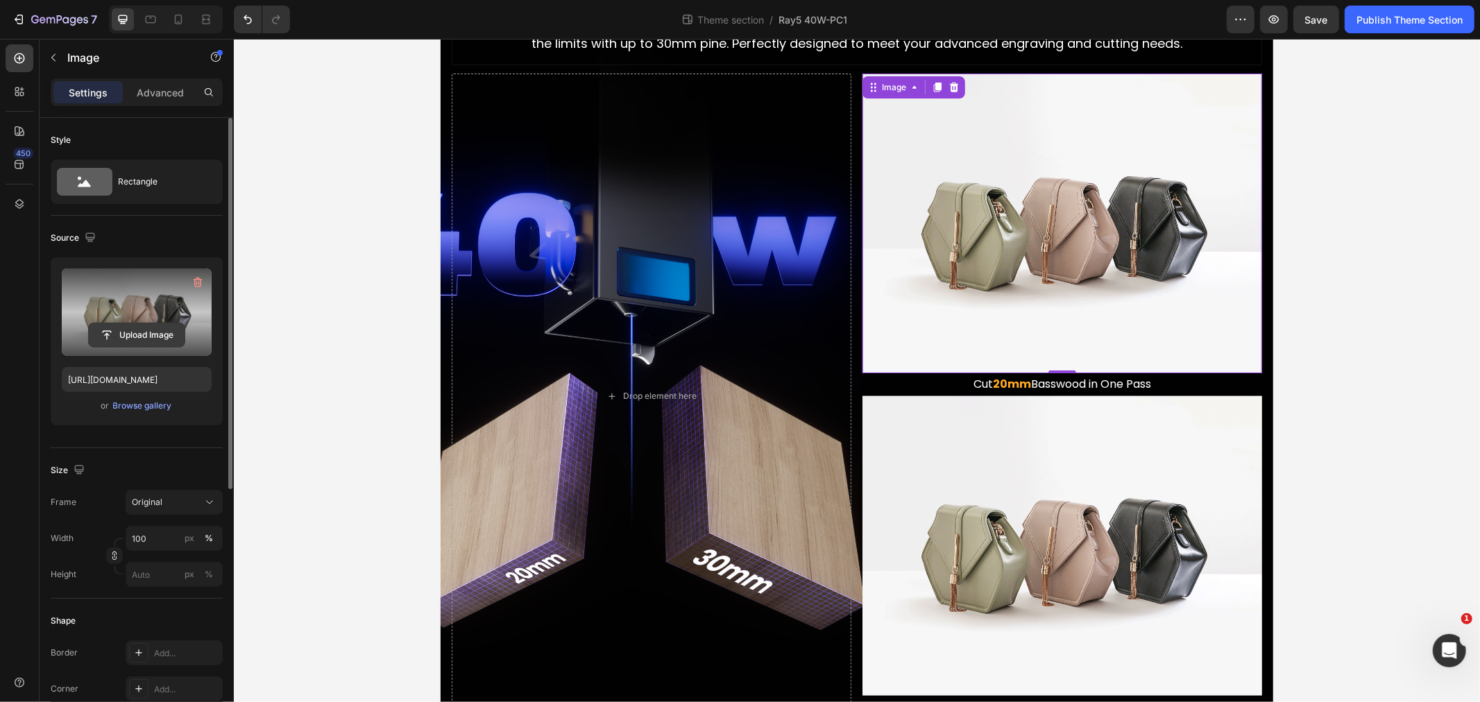
click at [142, 334] on input "file" at bounding box center [137, 335] width 96 height 24
type input "C:\fakepath\3.gif"
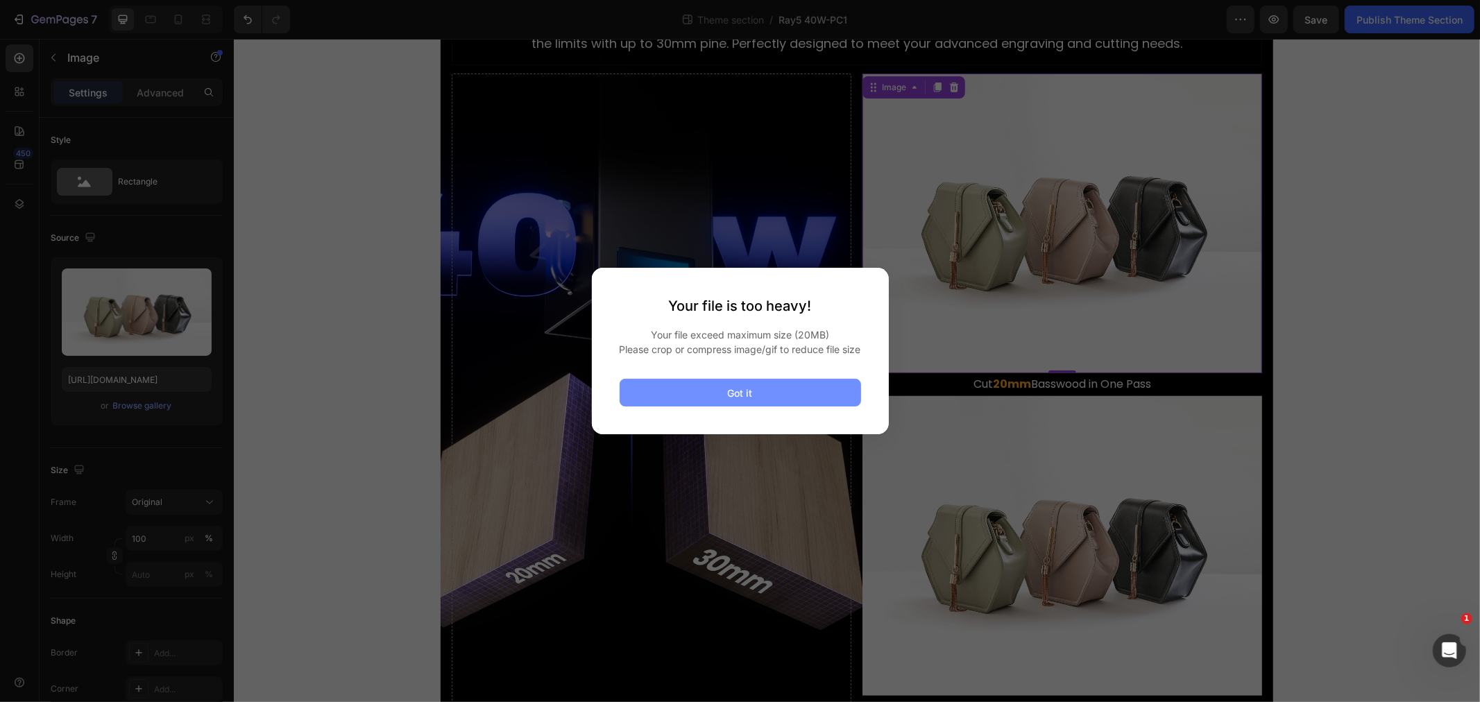
click at [755, 403] on button "Got it" at bounding box center [740, 393] width 241 height 28
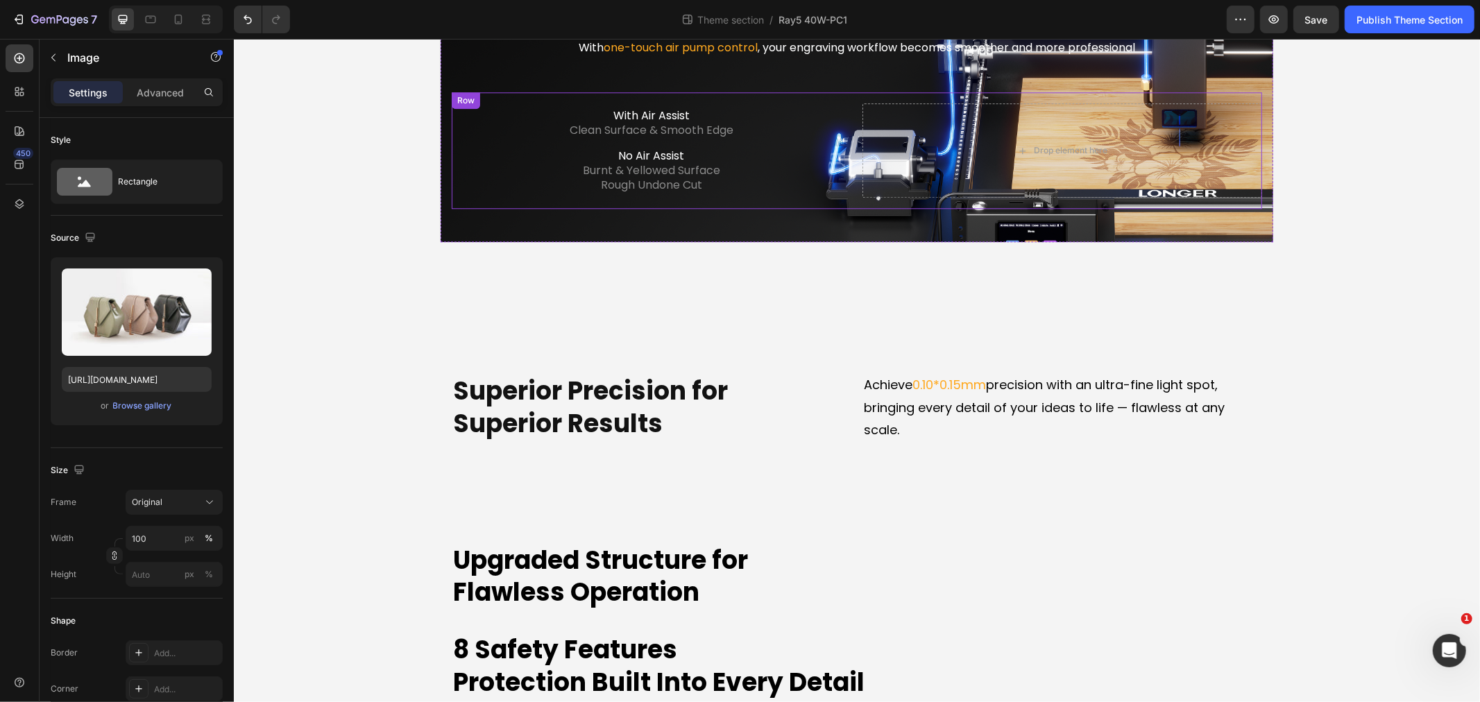
scroll to position [2852, 0]
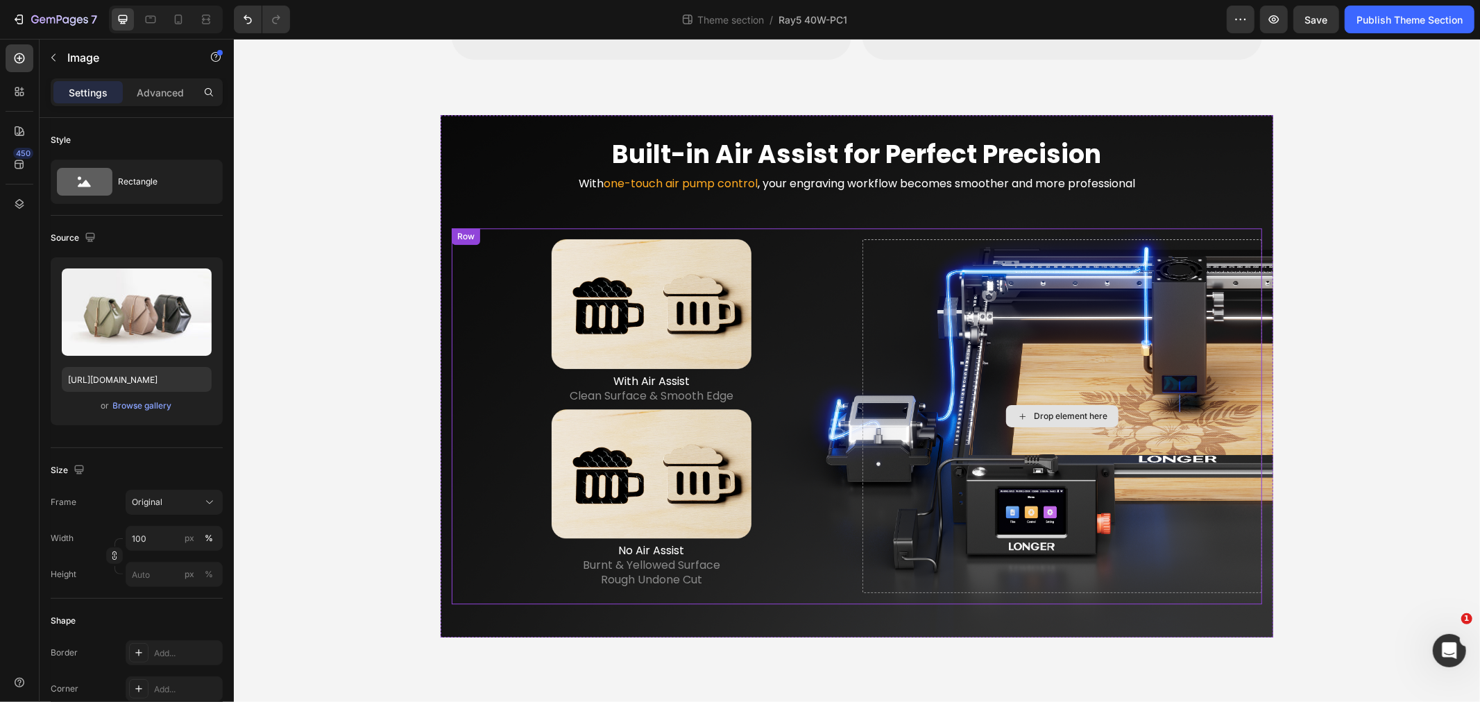
click at [1335, 443] on div "LONGER Ray5 40W Heading The Ray5 You Know - Reinvented for More Text Block Hero…" at bounding box center [856, 62] width 1246 height 5696
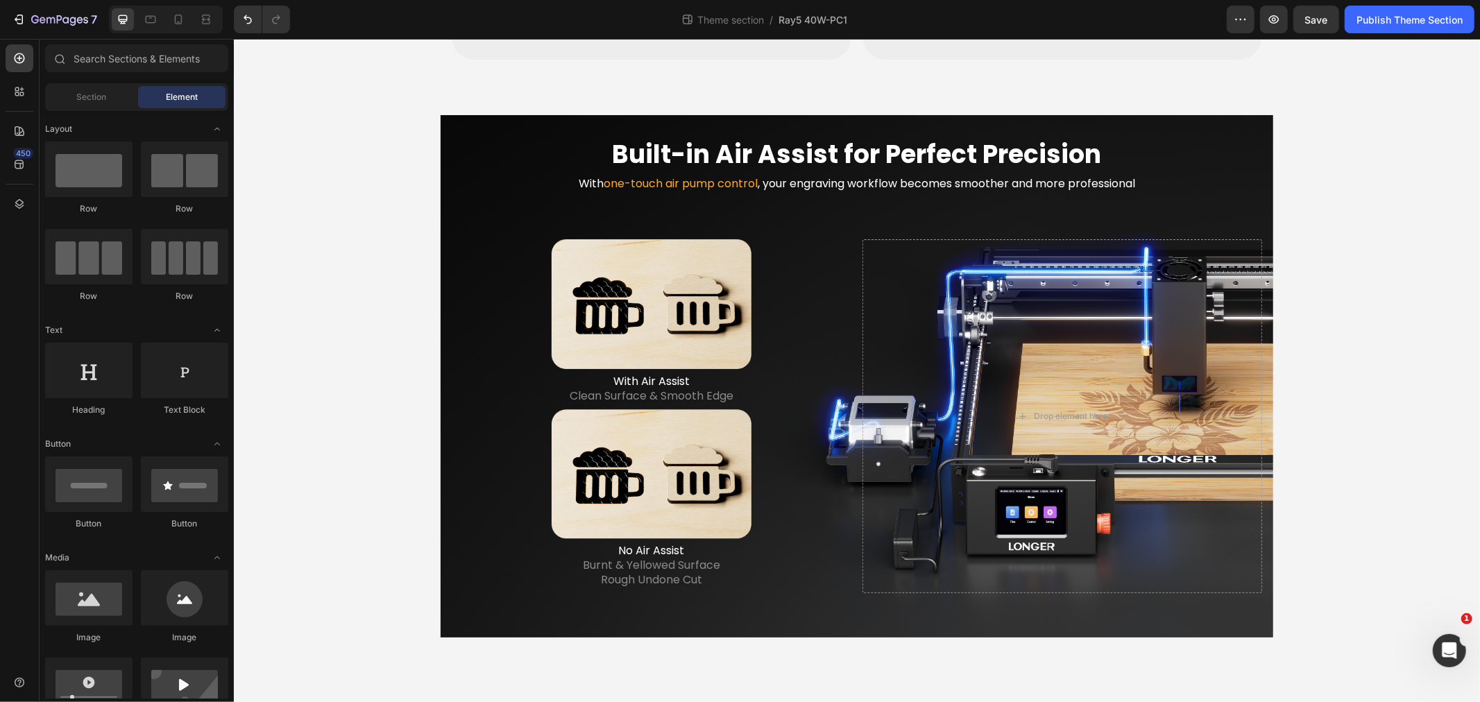
click at [380, 330] on div "LONGER Ray5 40W Heading The Ray5 You Know - Reinvented for More Text Block Hero…" at bounding box center [856, 62] width 1246 height 5696
click at [493, 307] on div at bounding box center [651, 304] width 400 height 130
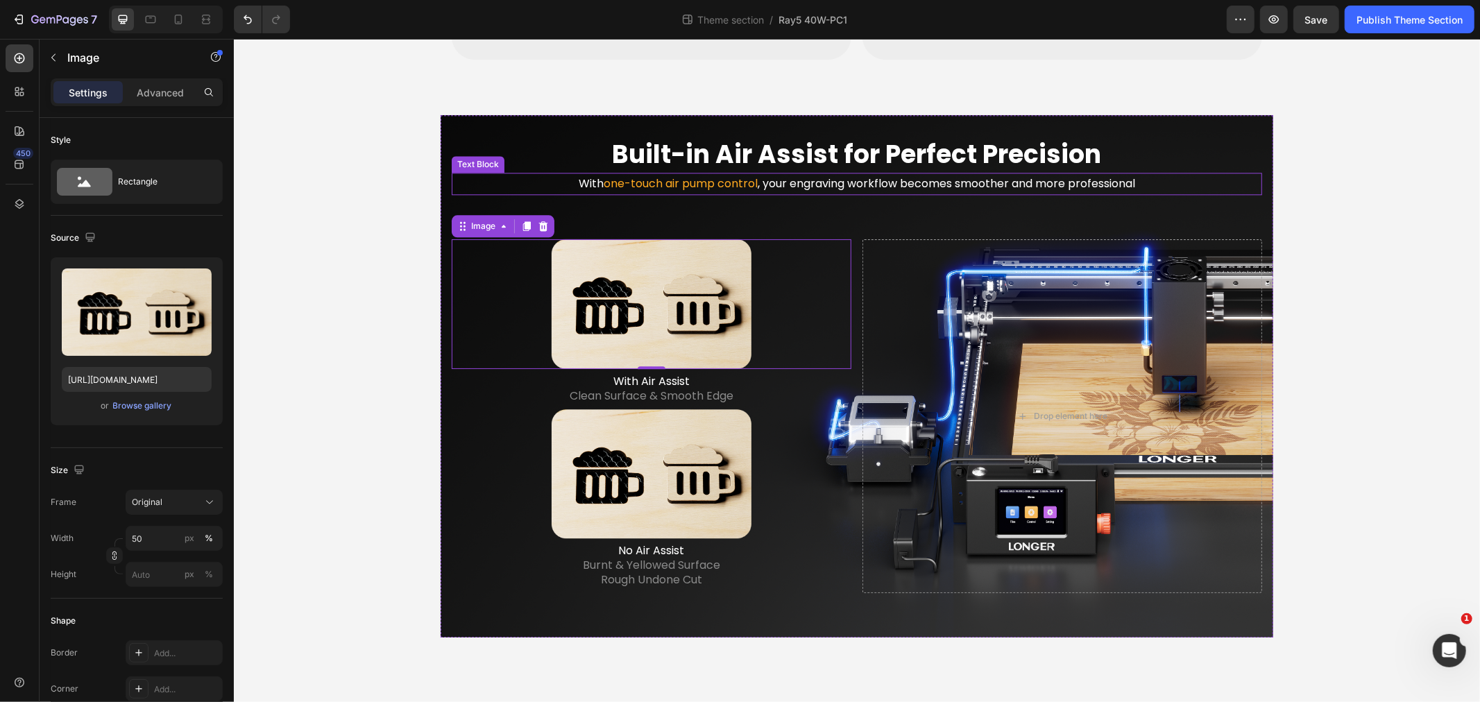
click at [454, 146] on h2 "Built-in Air Assist for Perfect Precision" at bounding box center [856, 154] width 810 height 35
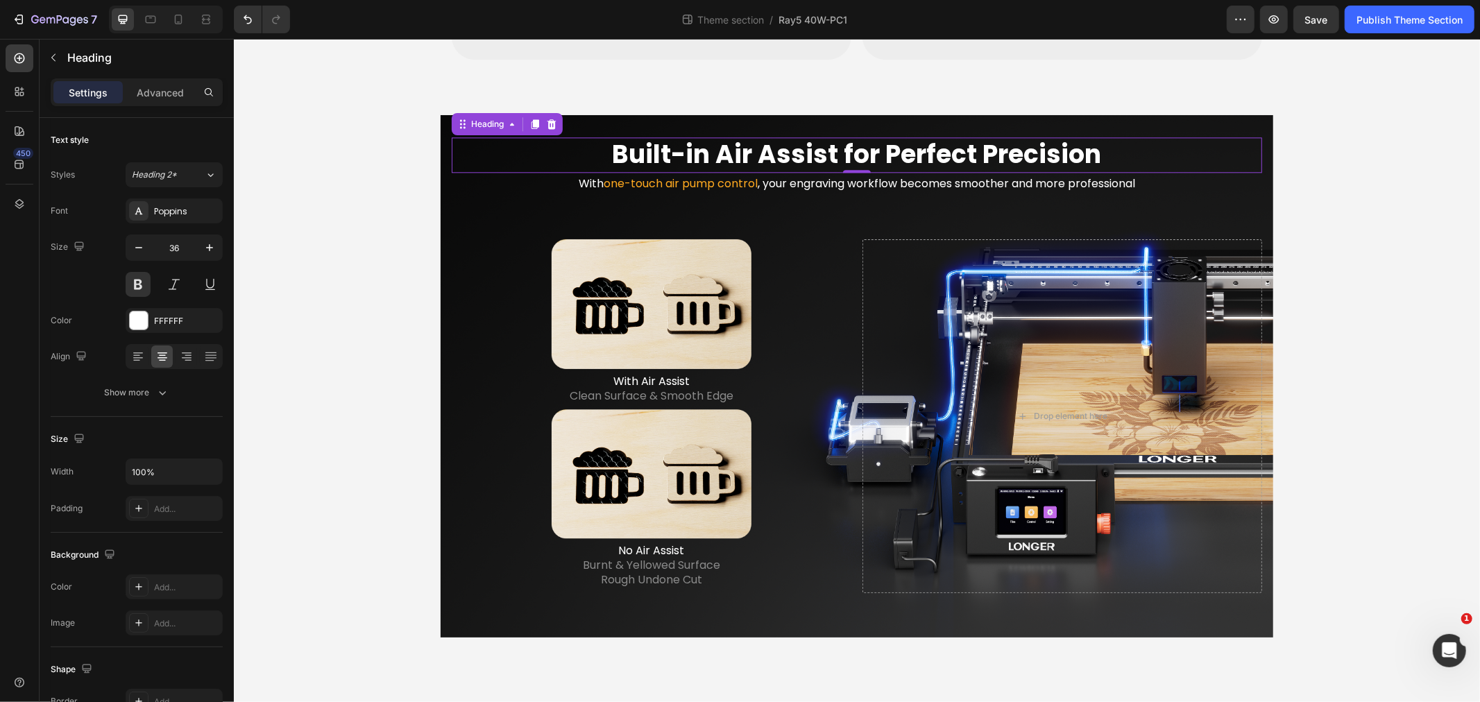
click at [440, 129] on div "Built-in Air Assist for Perfect Precision Heading 0 With one-touch air pump con…" at bounding box center [856, 375] width 833 height 522
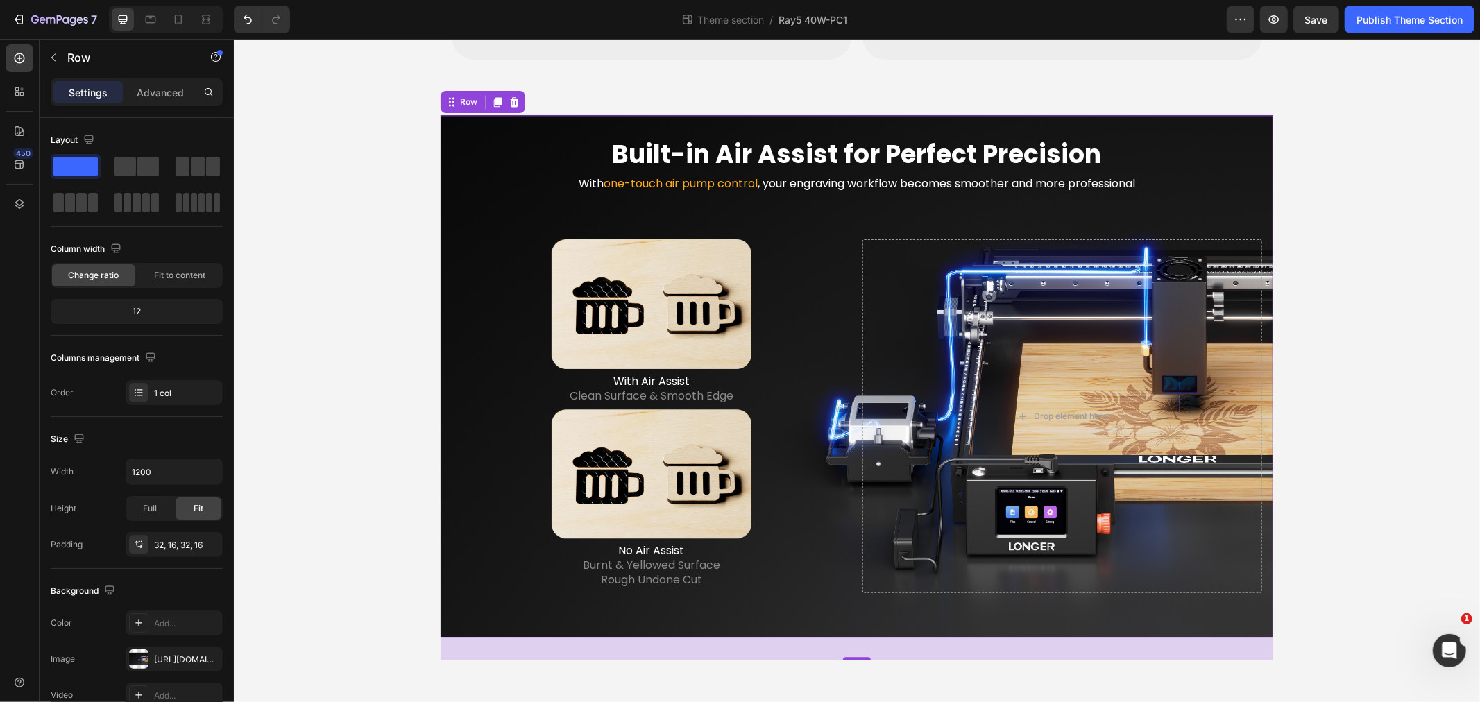
click at [400, 317] on div "LONGER Ray5 40W Heading The Ray5 You Know - Reinvented for More Text Block Hero…" at bounding box center [856, 62] width 1246 height 5696
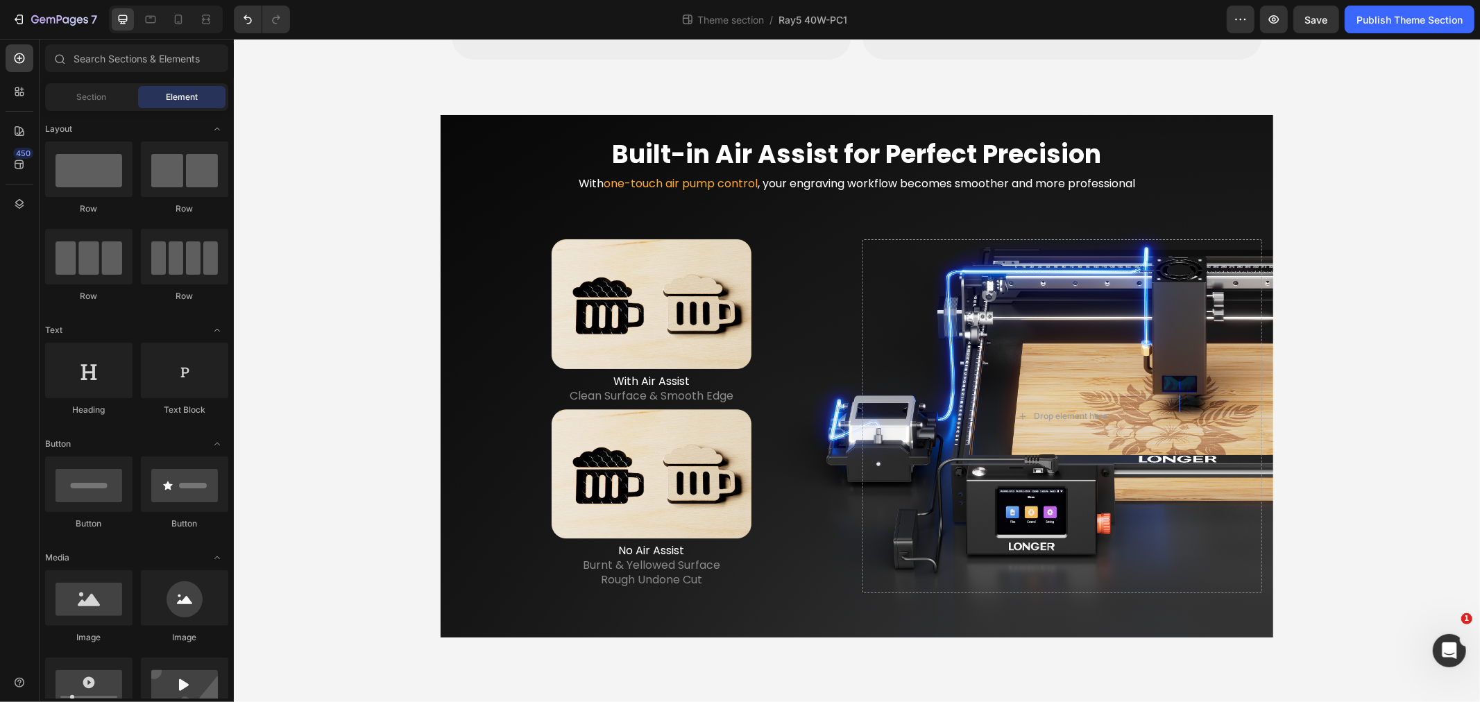
click at [1391, 231] on div "LONGER Ray5 40W Heading The Ray5 You Know - Reinvented for More Text Block Hero…" at bounding box center [856, 62] width 1246 height 5696
click at [1441, 655] on div "打开 Intercom Messenger" at bounding box center [1447, 649] width 46 height 46
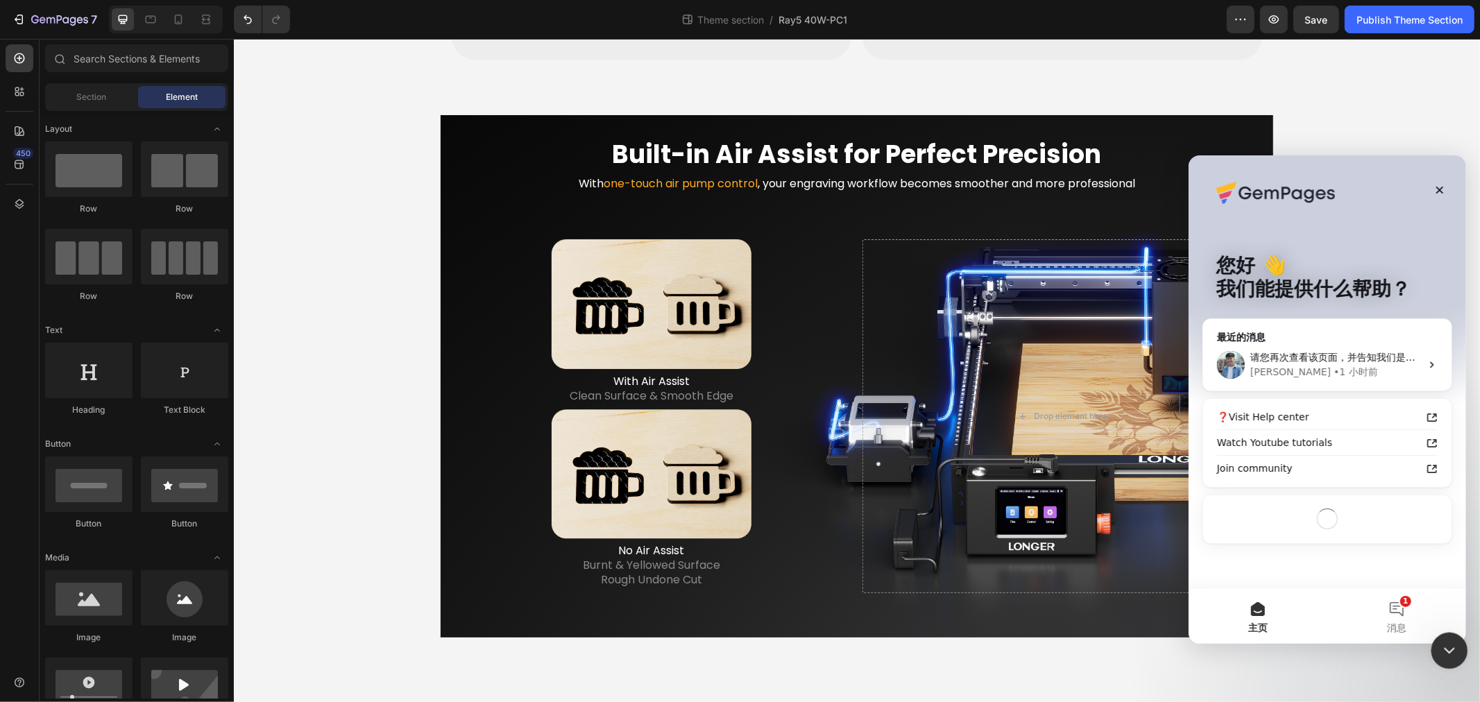
scroll to position [0, 0]
click at [1390, 615] on button "1 消息" at bounding box center [1395, 616] width 139 height 56
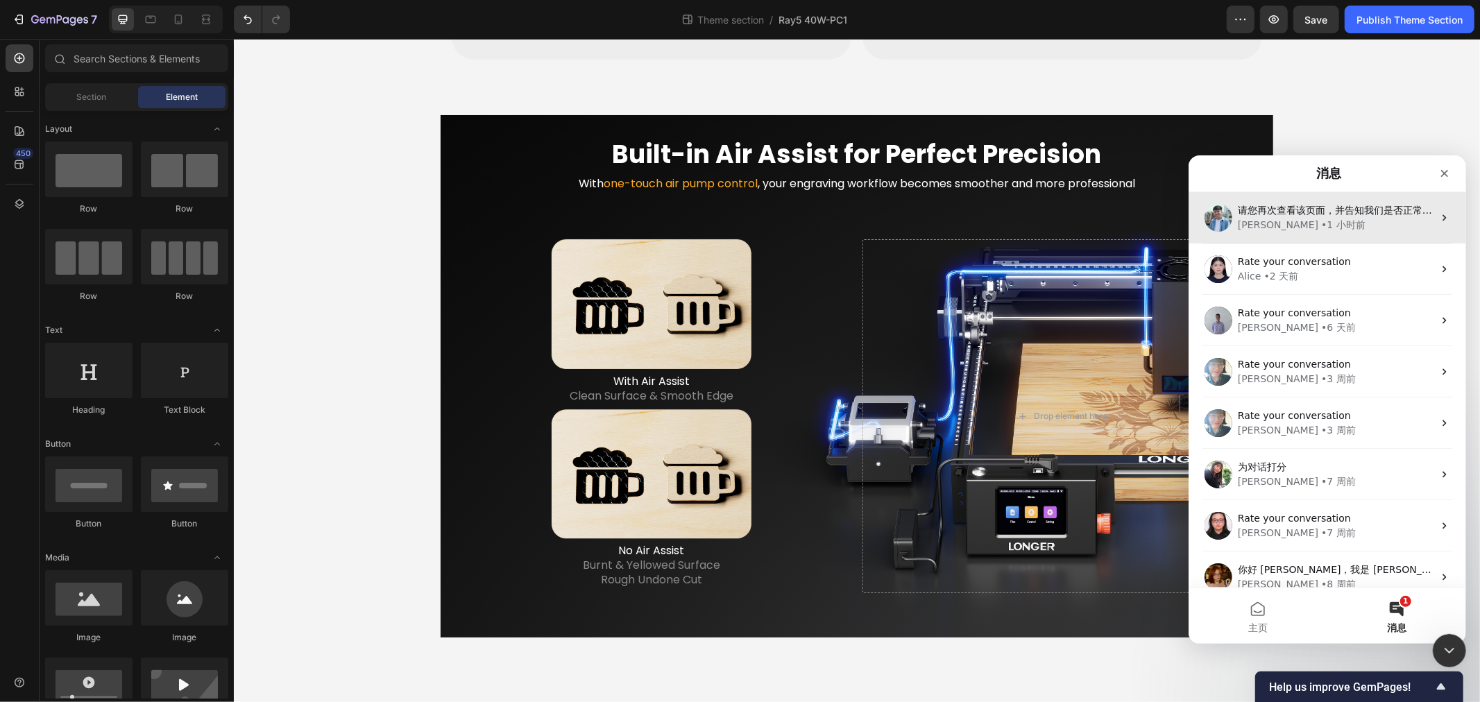
click at [1320, 217] on div "• 1 小时前" at bounding box center [1342, 224] width 44 height 15
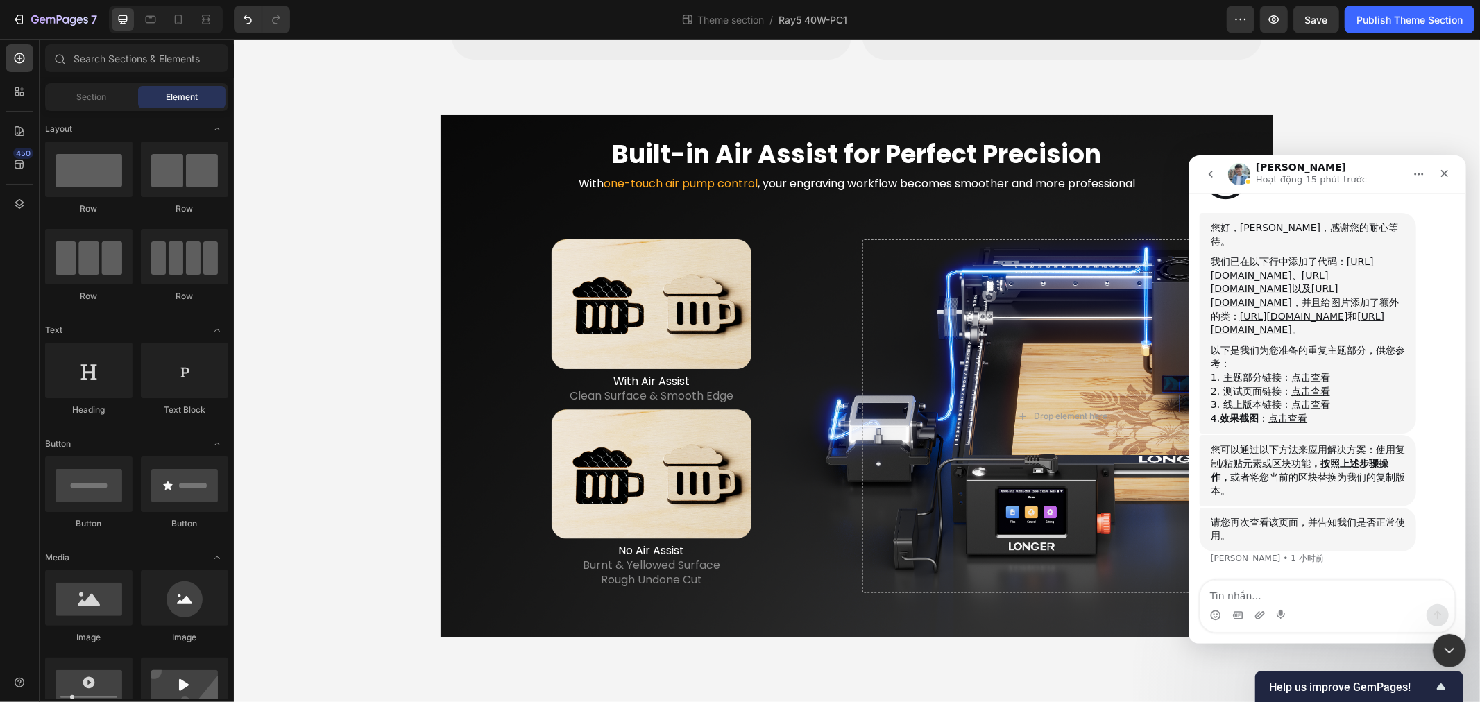
click at [1292, 586] on textarea "Tin nhắn..." at bounding box center [1326, 592] width 254 height 24
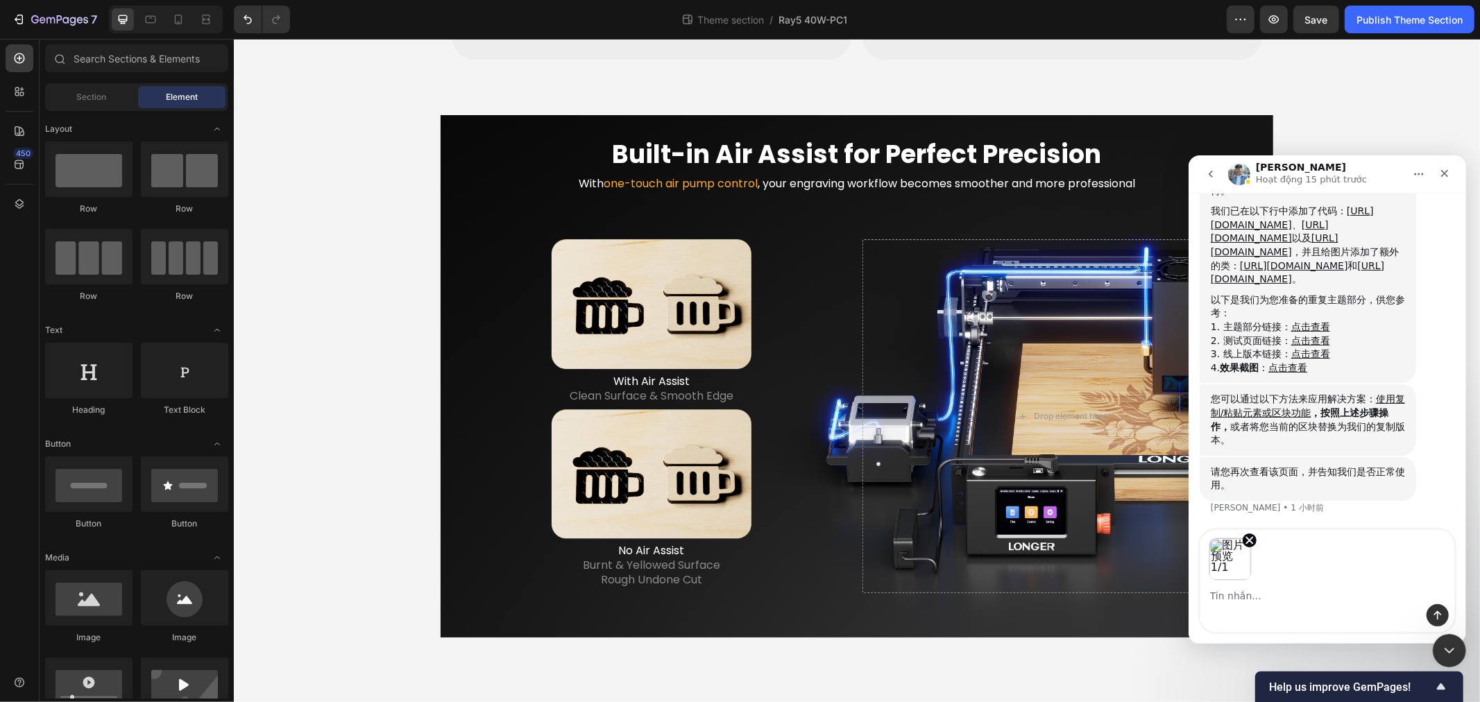
scroll to position [1667, 0]
type textarea "你好，这个地方可以铺满吗？"
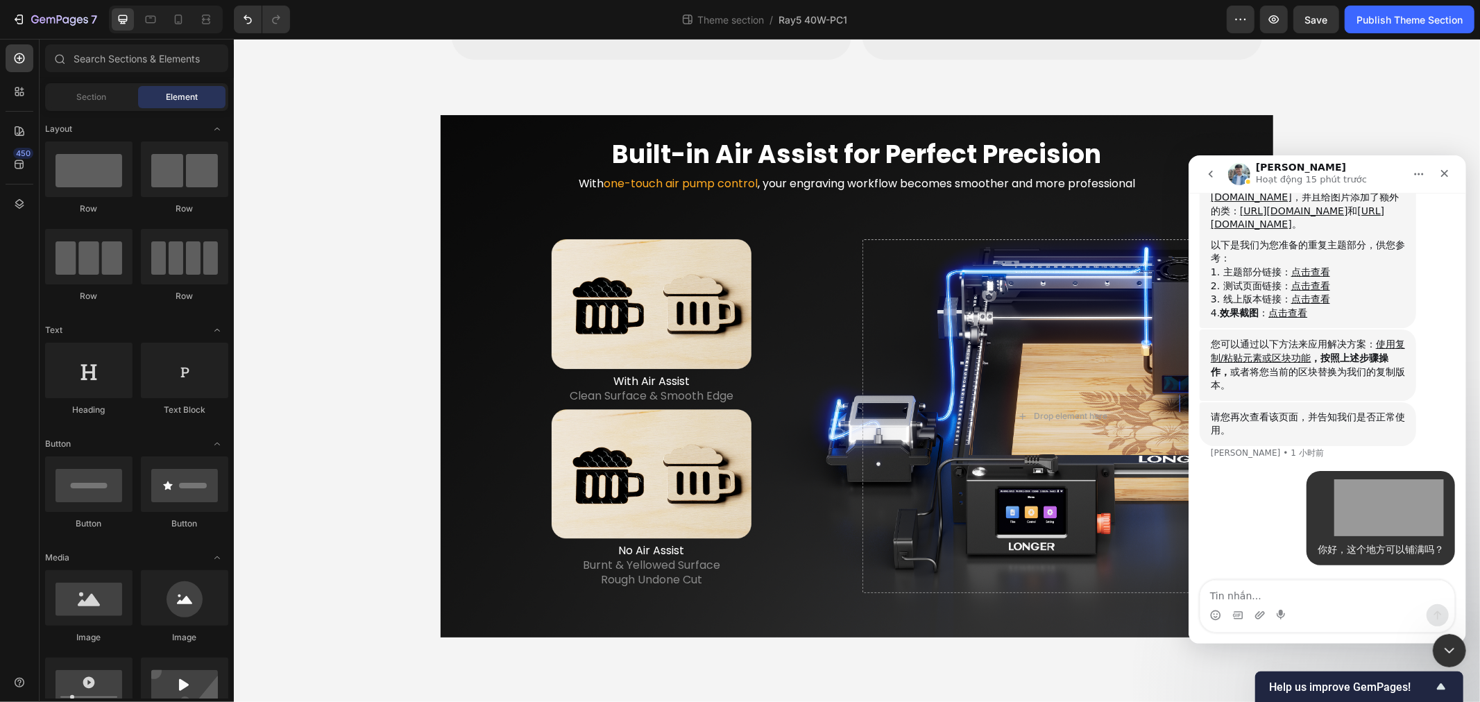
scroll to position [1748, 0]
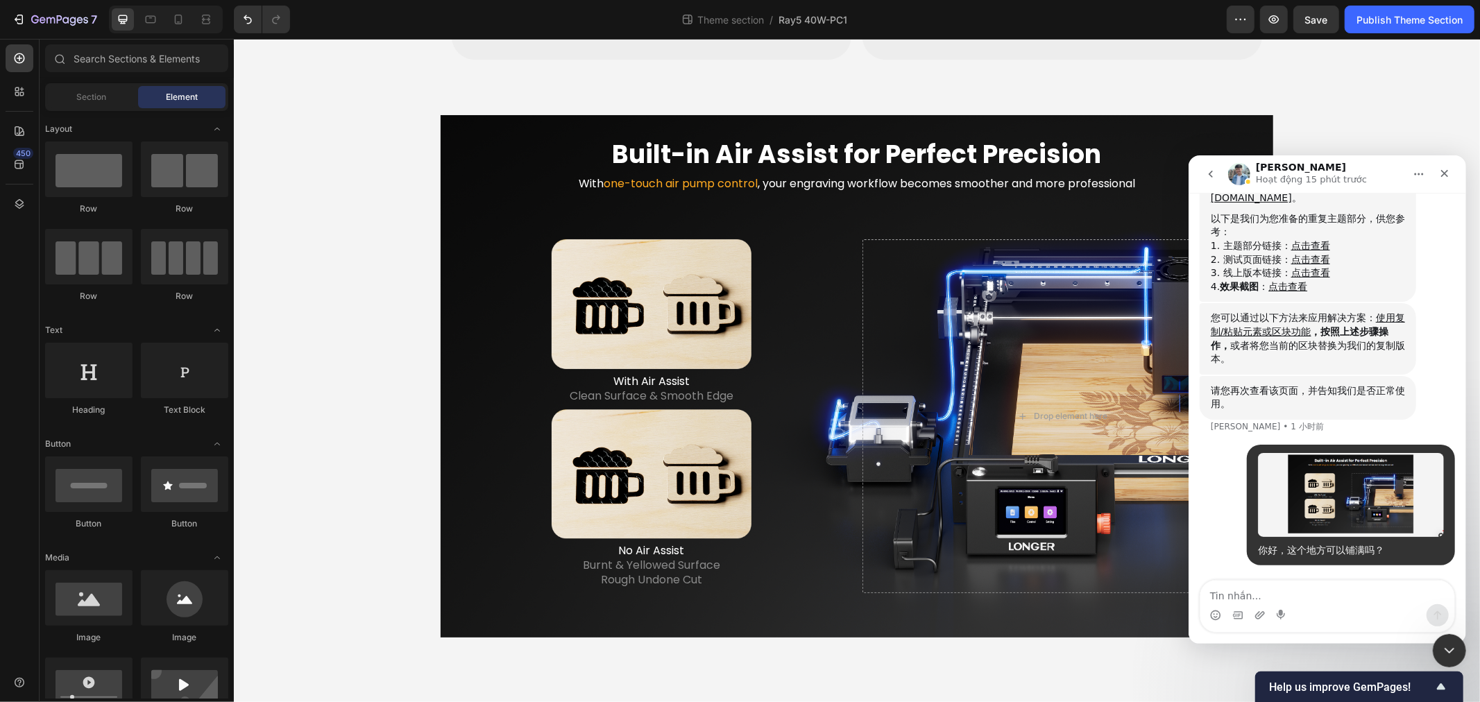
click at [379, 437] on div "LONGER Ray5 40W Heading The Ray5 You Know - Reinvented for More Text Block Hero…" at bounding box center [856, 62] width 1246 height 5696
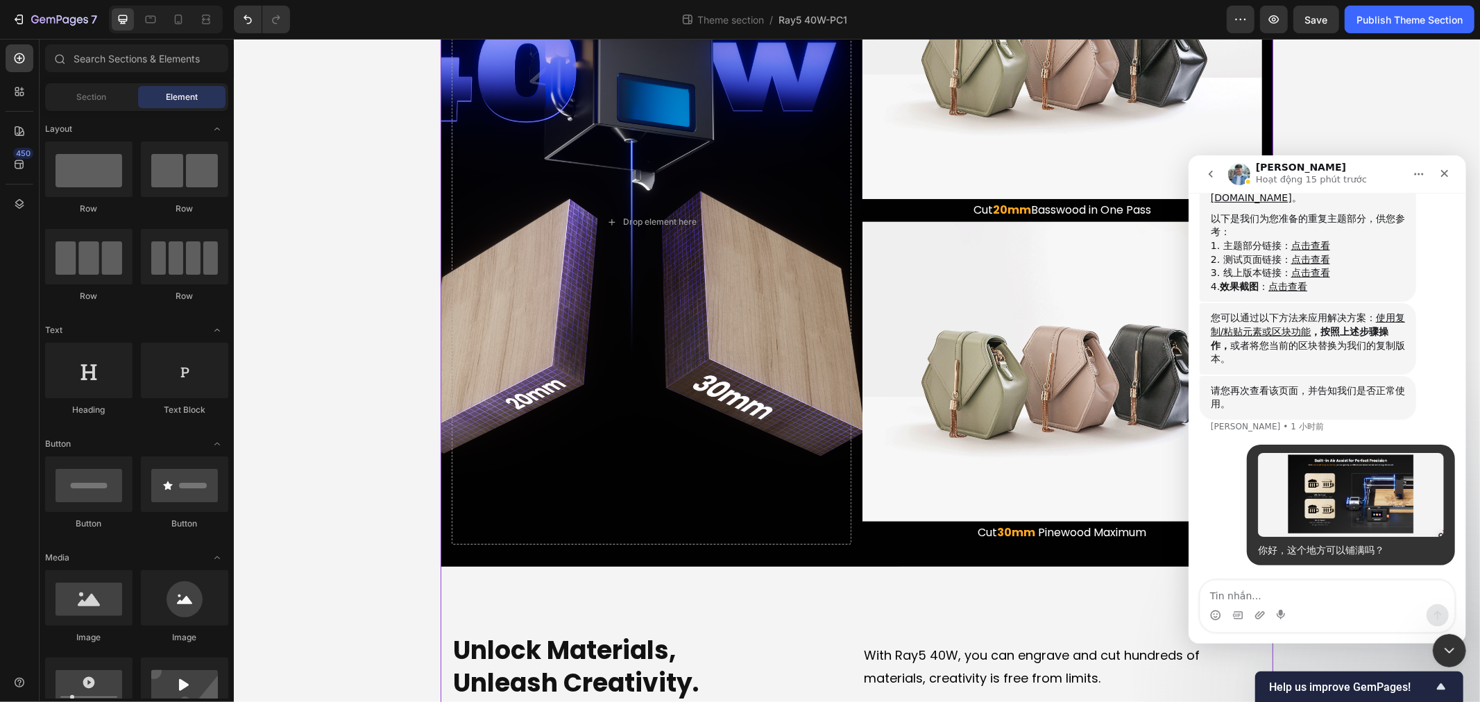
scroll to position [1002, 0]
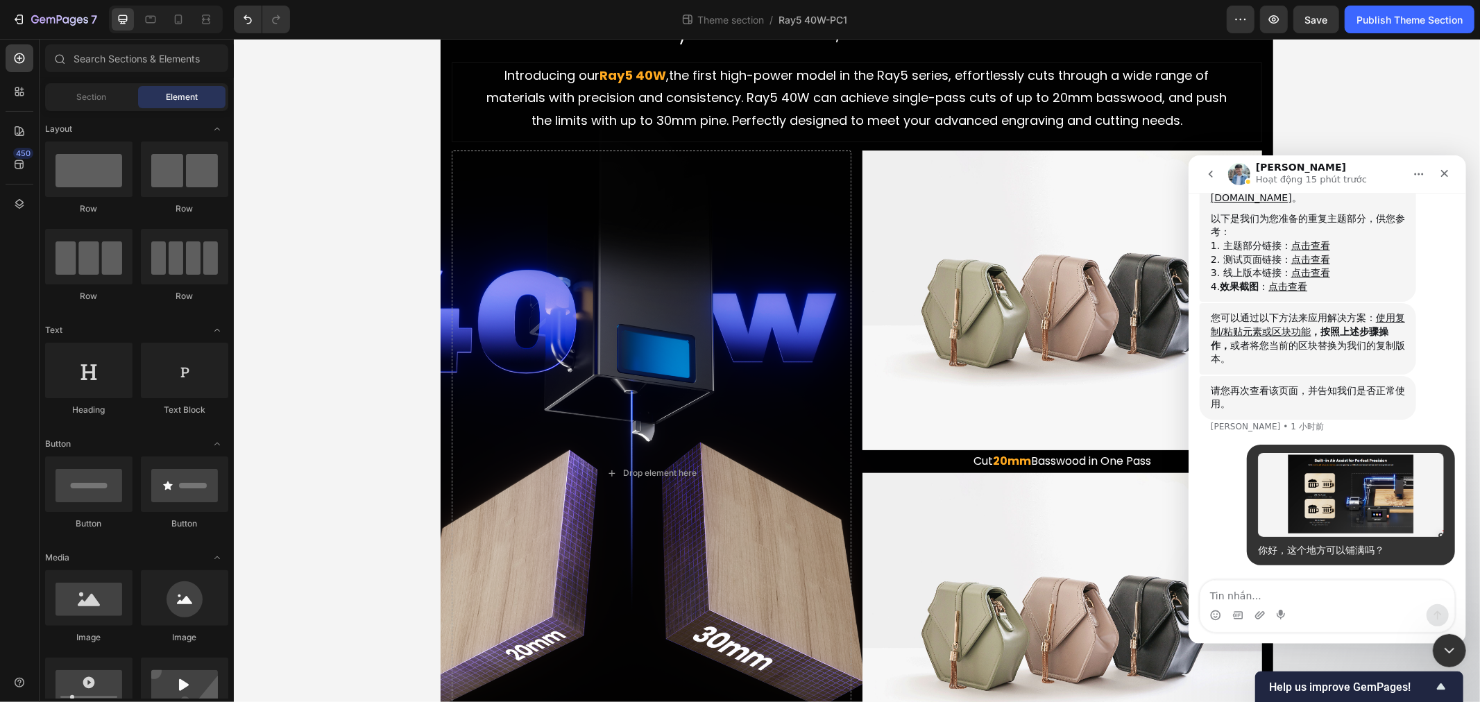
click at [1007, 287] on img at bounding box center [1062, 300] width 400 height 300
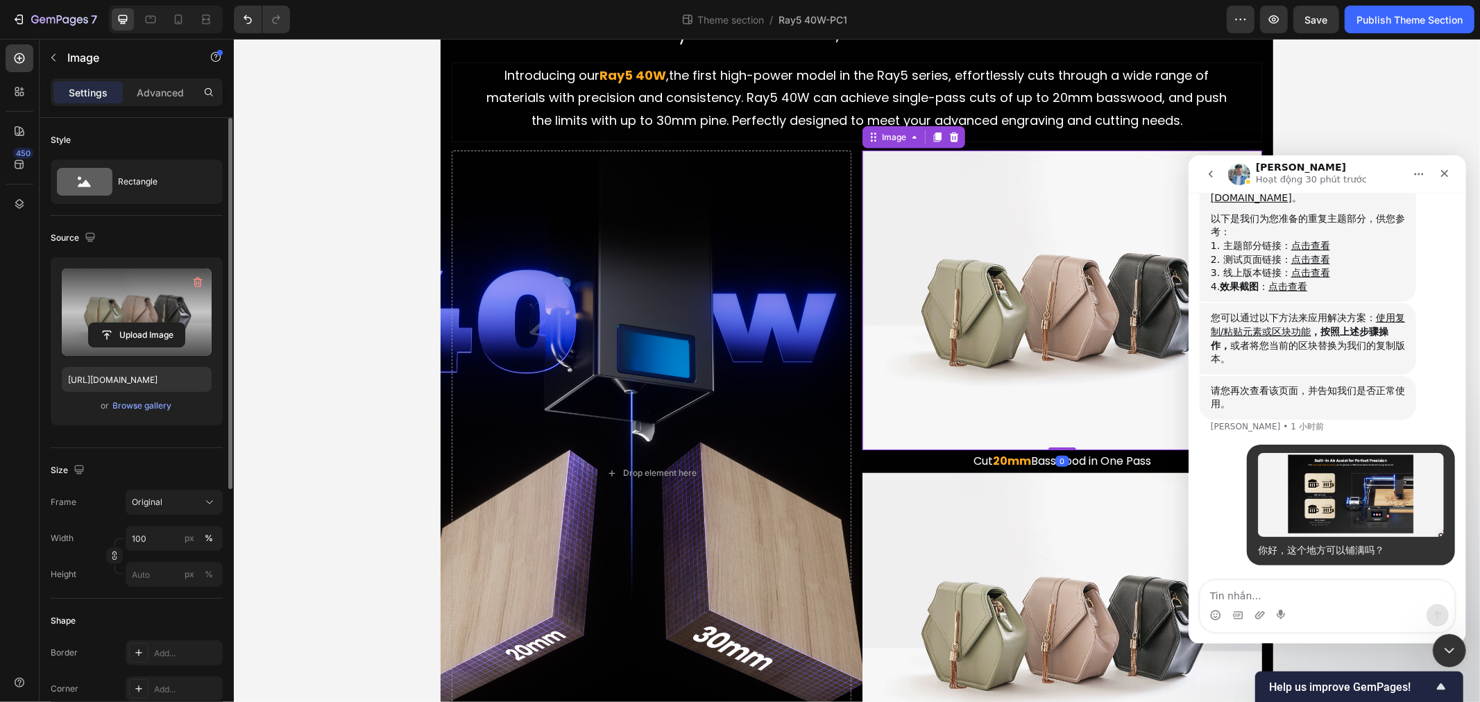
click at [128, 320] on label at bounding box center [137, 311] width 150 height 87
click at [128, 323] on input "file" at bounding box center [137, 335] width 96 height 24
type input "C:\fakepath\1.gif"
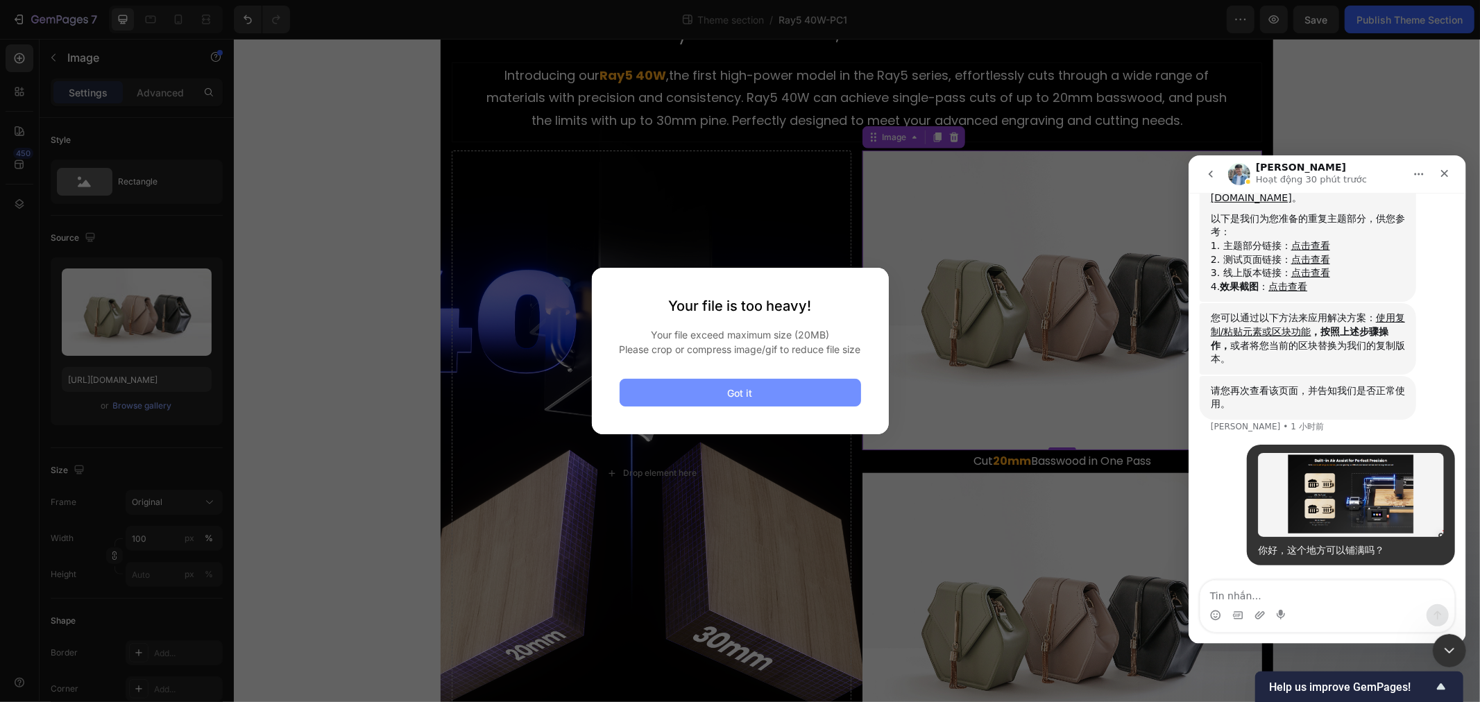
click at [759, 389] on button "Got it" at bounding box center [740, 393] width 241 height 28
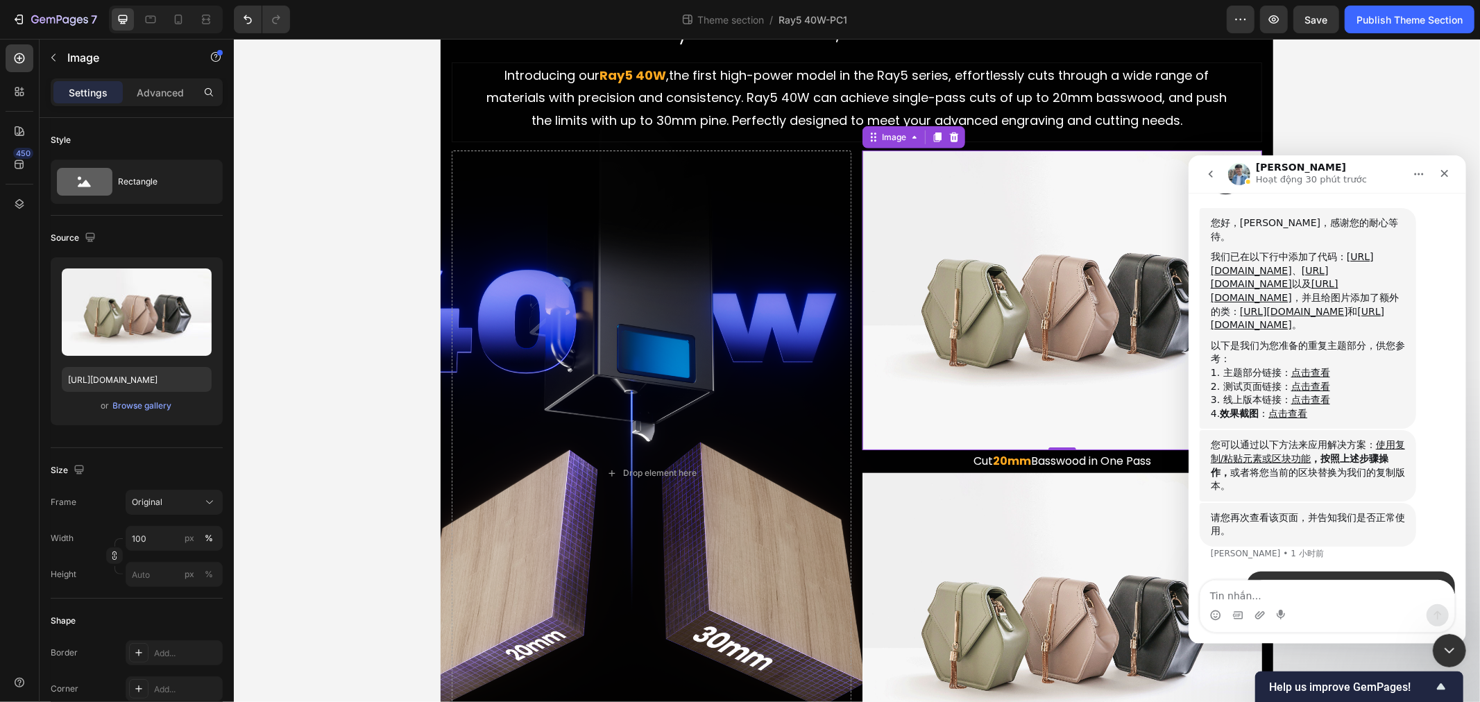
scroll to position [1440, 0]
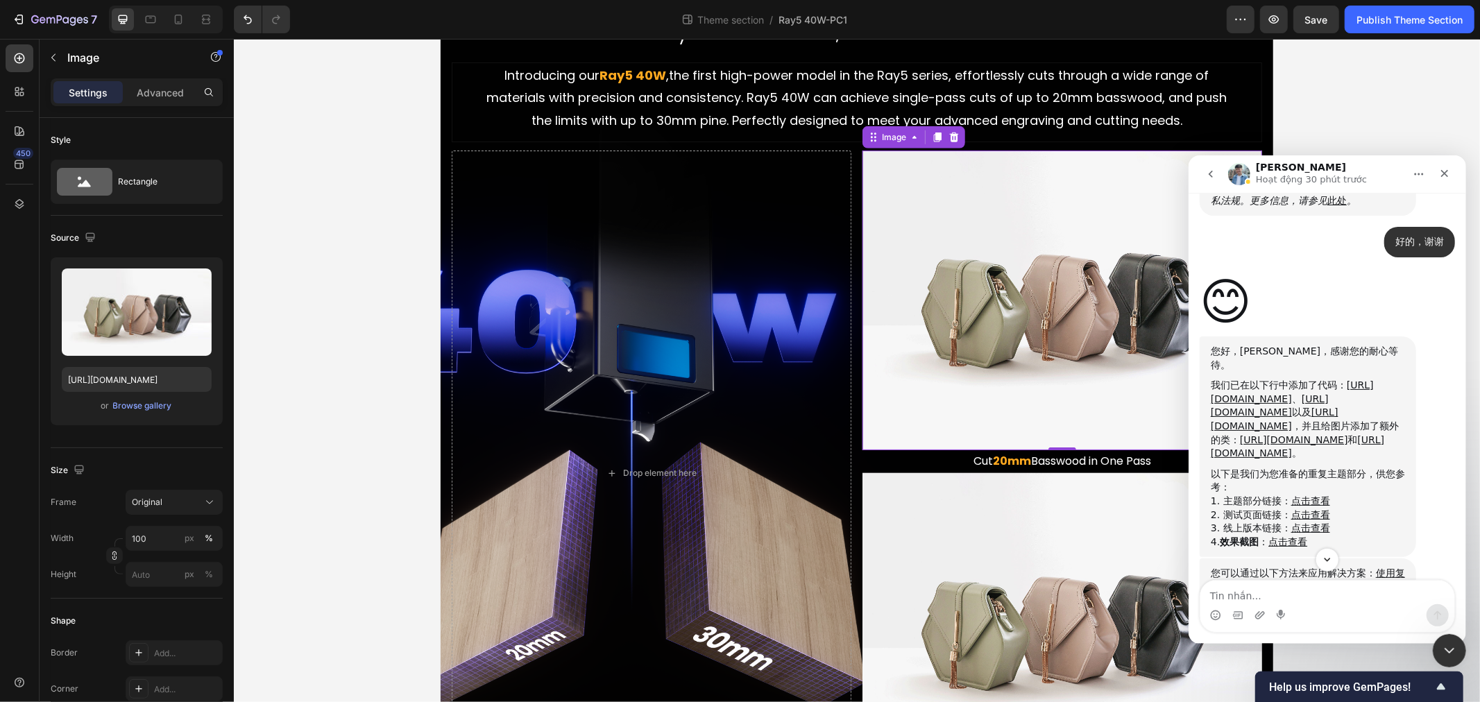
drag, startPoint x: 1283, startPoint y: 398, endPoint x: 1397, endPoint y: 386, distance: 115.0
click at [1397, 336] on div "😊 Liam • 2 小时前" at bounding box center [1326, 302] width 255 height 68
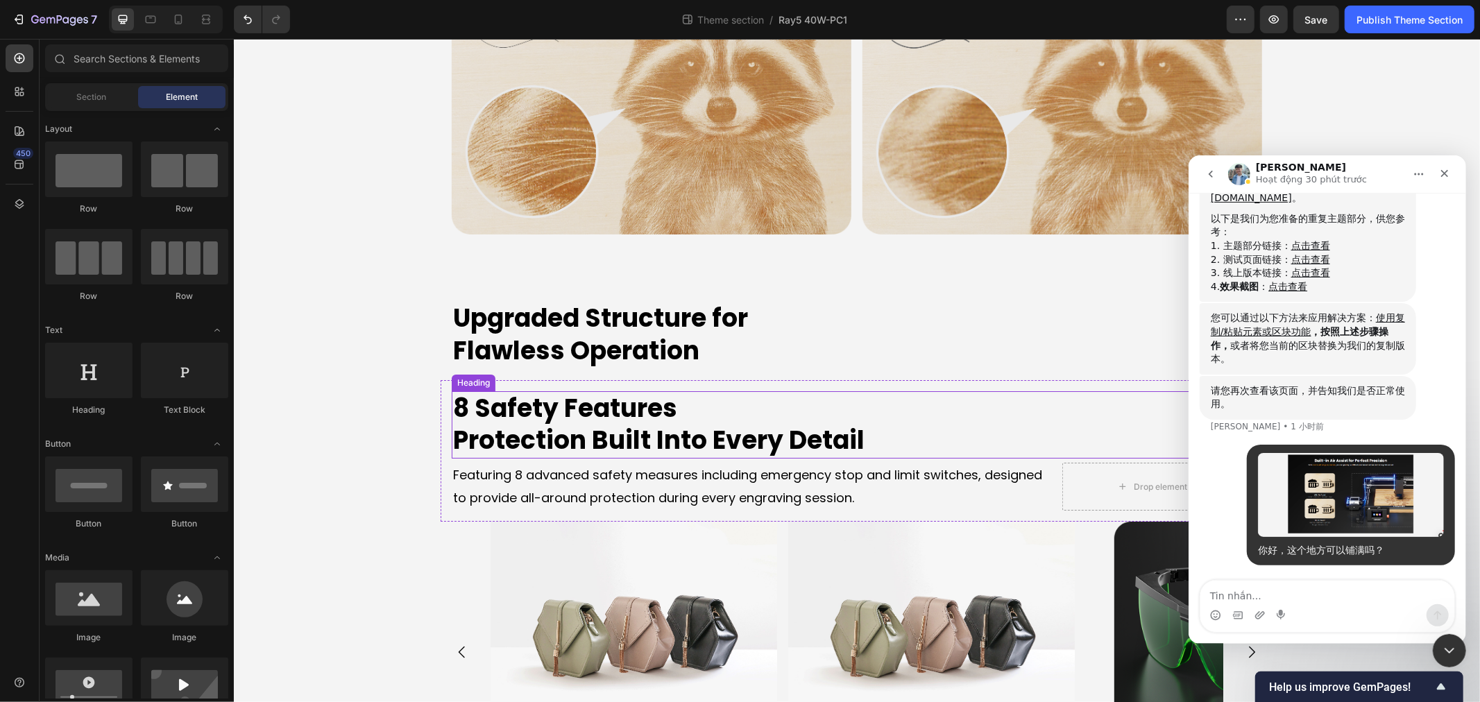
scroll to position [4548, 0]
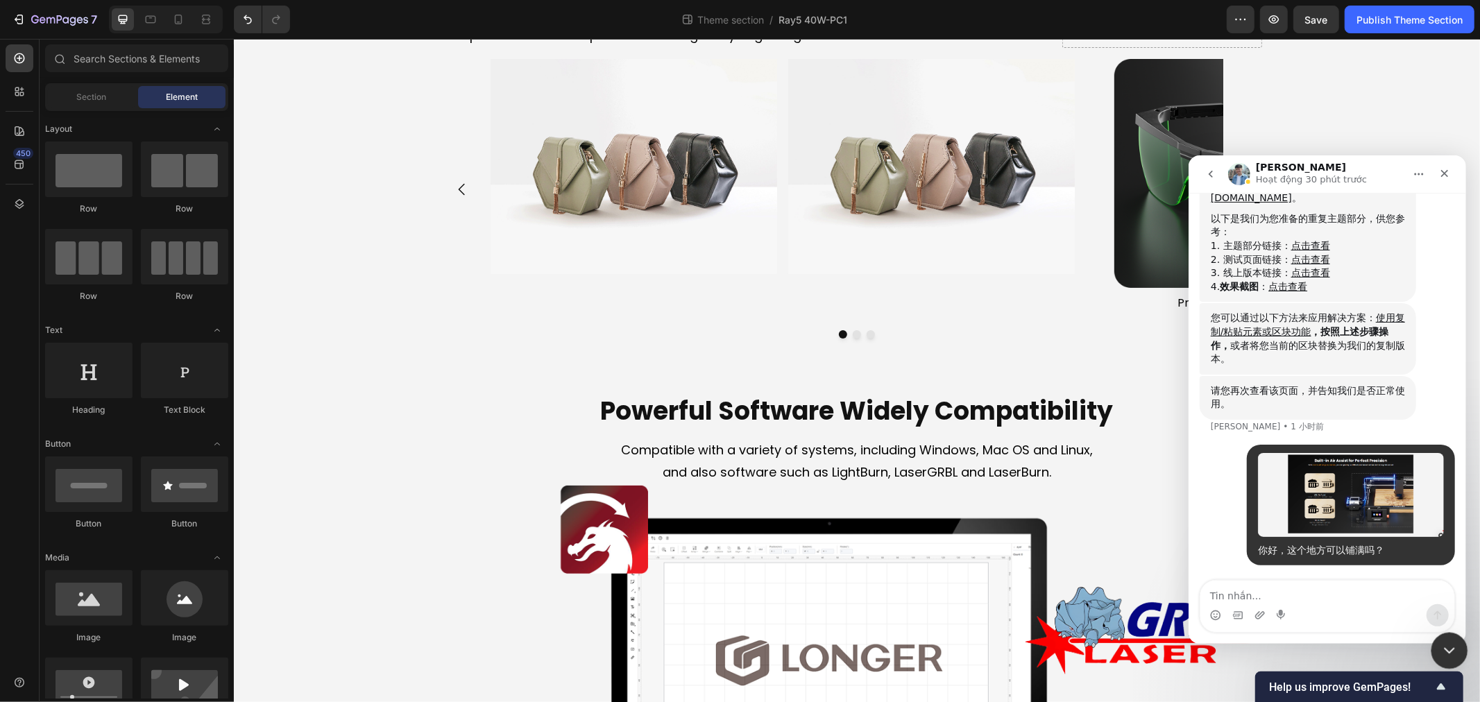
drag, startPoint x: 1453, startPoint y: 651, endPoint x: 1994, endPoint y: 980, distance: 632.8
click at [1455, 652] on icon "关闭 Intercom Messenger" at bounding box center [1447, 648] width 17 height 17
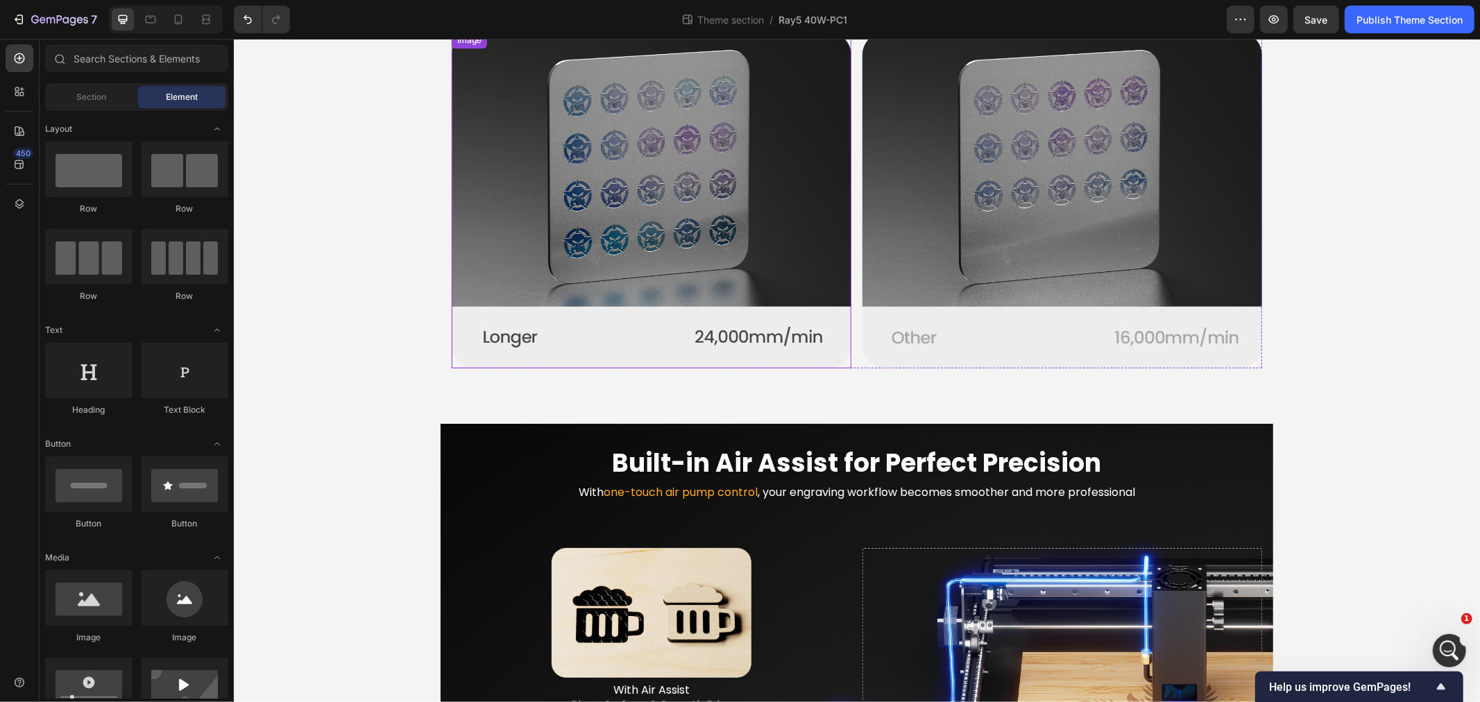
scroll to position [1802, 0]
click at [1442, 646] on icon "打开 Intercom Messenger" at bounding box center [1447, 649] width 23 height 23
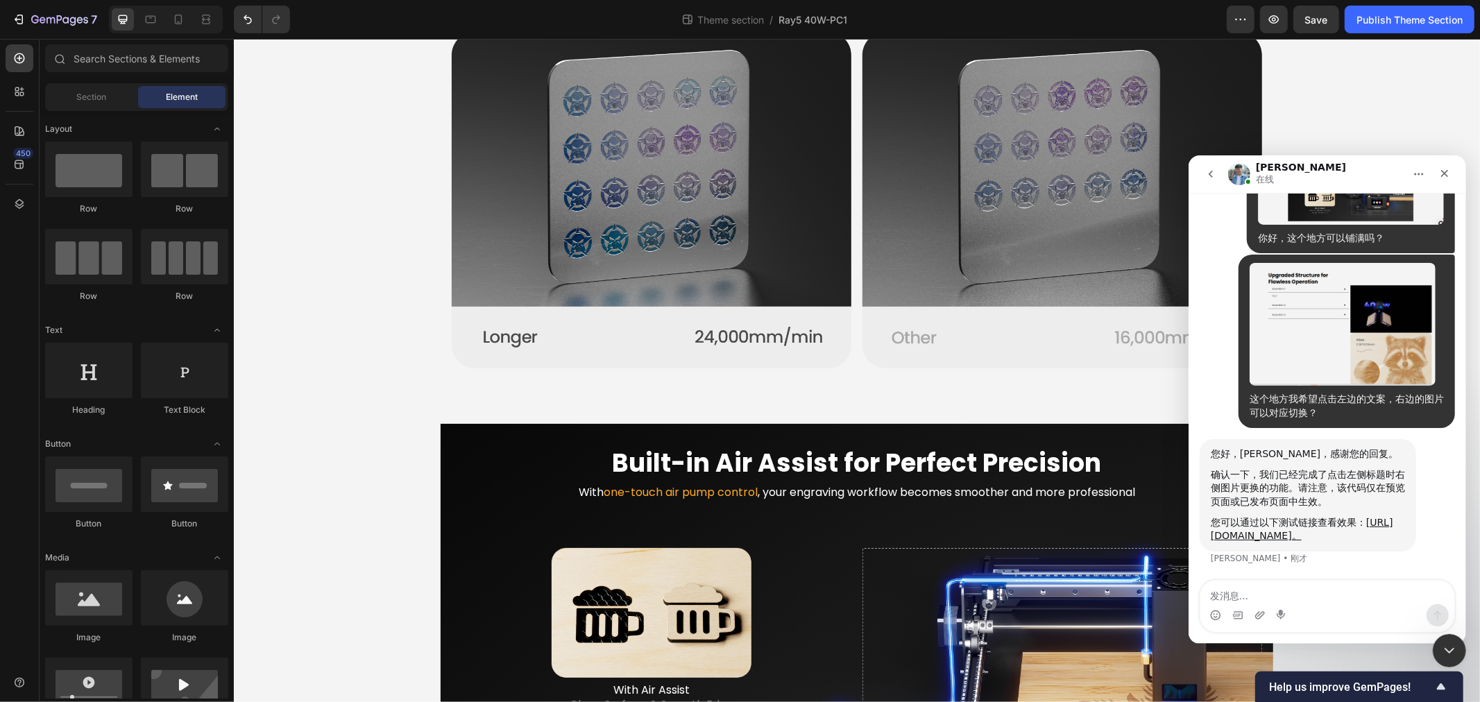
scroll to position [2073, 0]
click at [1334, 515] on div "您可以通过以下测试链接查看效果： https://www.longer3d.com/pages/landing-page-sep-26-11-44-11?_a…" at bounding box center [1307, 528] width 194 height 27
click at [1331, 516] on link "https://www.longer3d.com/pages/landing-page-sep-26-11-44-11?_ab=0=1758861875628。" at bounding box center [1301, 528] width 182 height 25
click at [1313, 596] on textarea "发消息..." at bounding box center [1326, 592] width 254 height 24
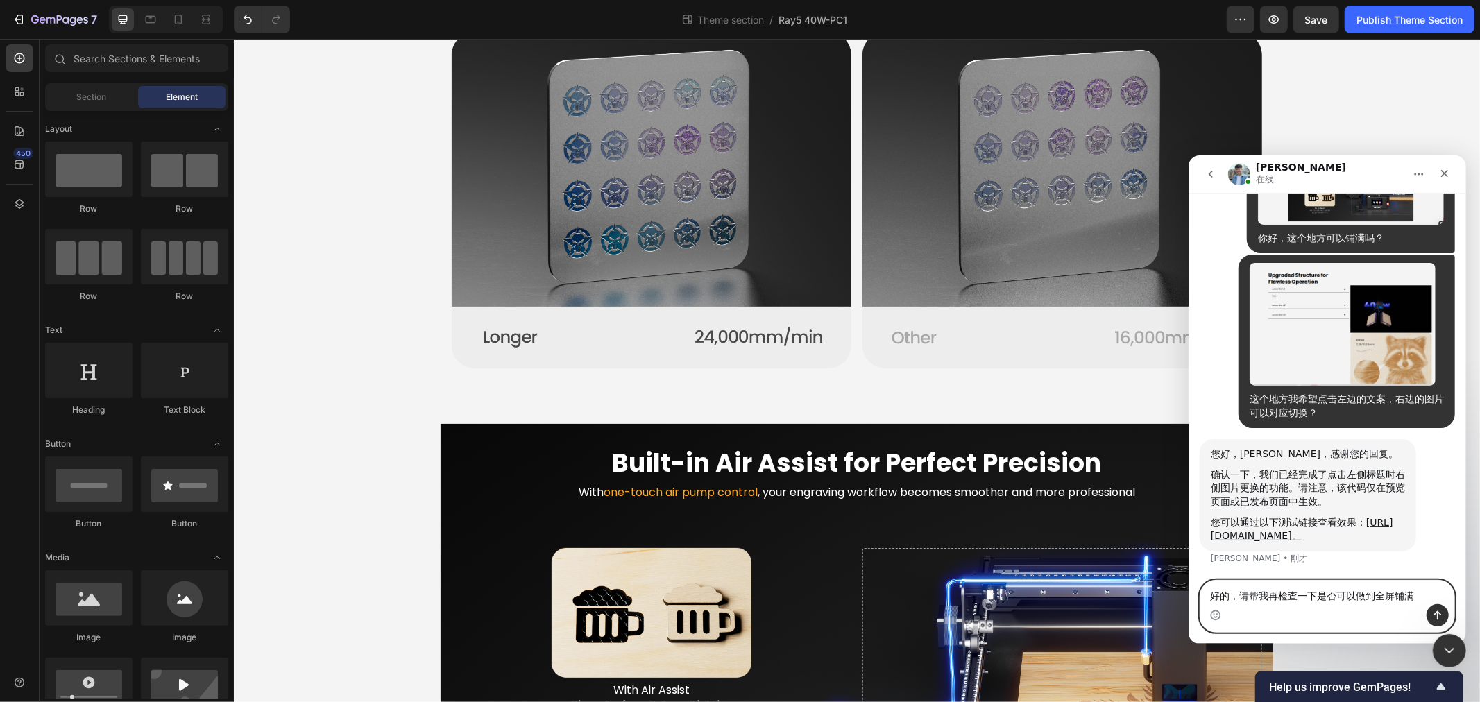
type textarea "好的，请帮我再检查一下是否可以做到全屏铺满"
click at [1348, 599] on textarea "好的，请帮我再检查一下是否可以做到全屏铺满" at bounding box center [1326, 592] width 254 height 24
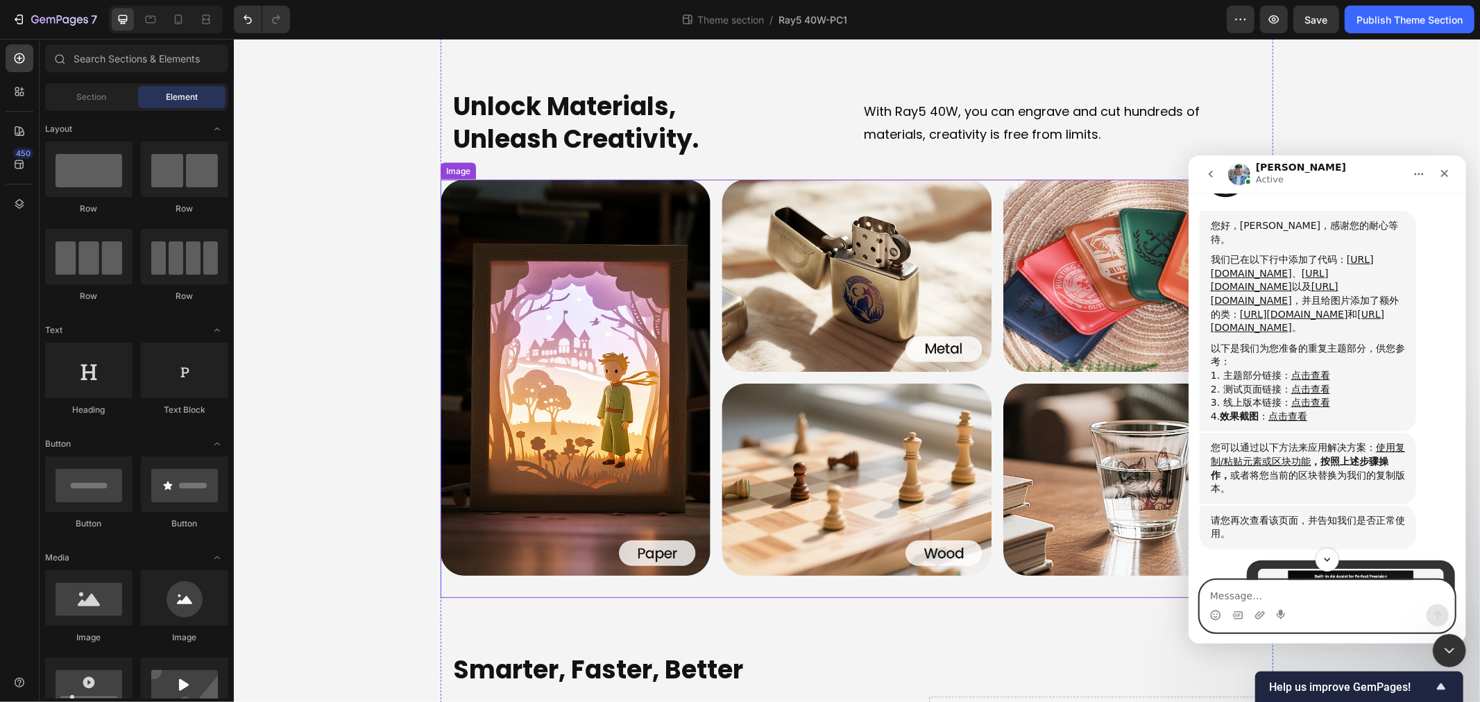
scroll to position [1927, 0]
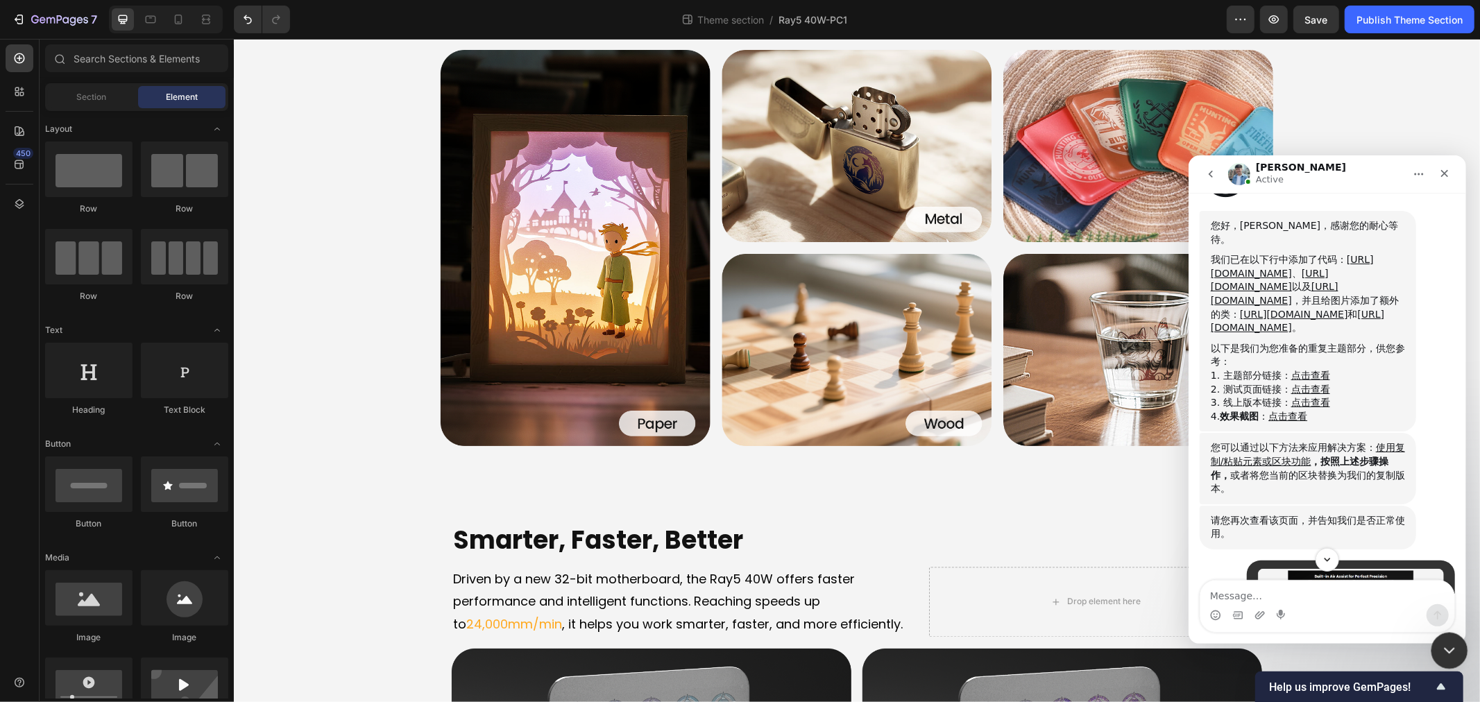
click at [1446, 647] on icon "关闭 Intercom Messenger" at bounding box center [1447, 648] width 17 height 17
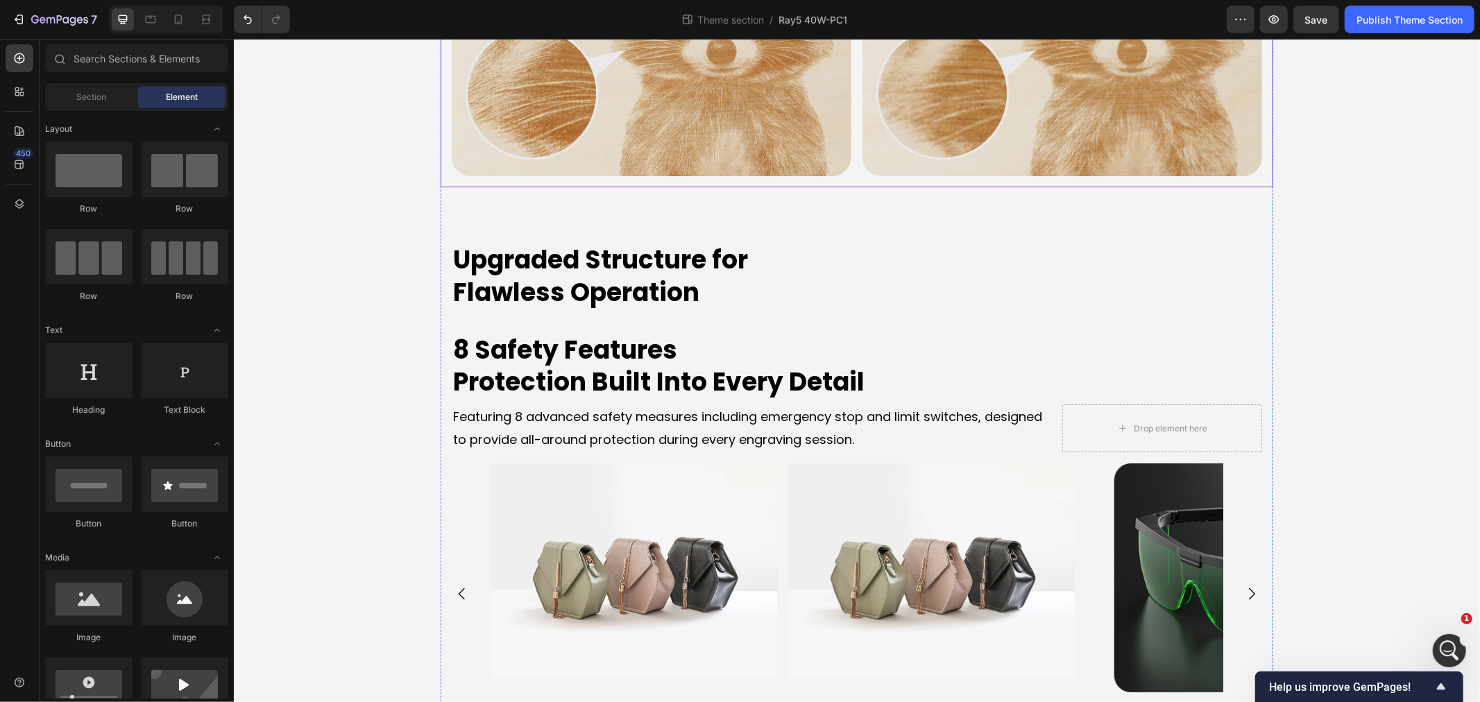
scroll to position [4240, 0]
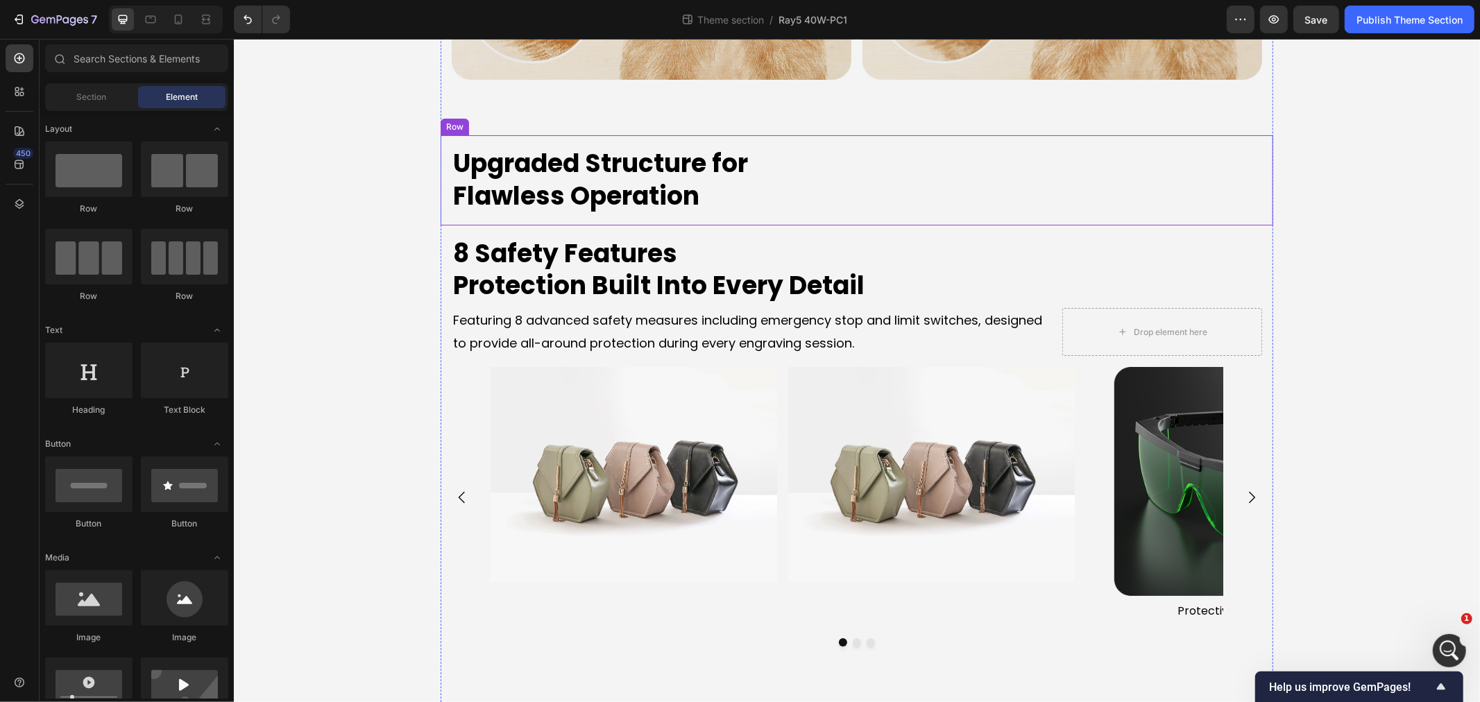
click at [475, 219] on div "Upgraded Structure for Flawless Operation Heading Row" at bounding box center [856, 180] width 833 height 90
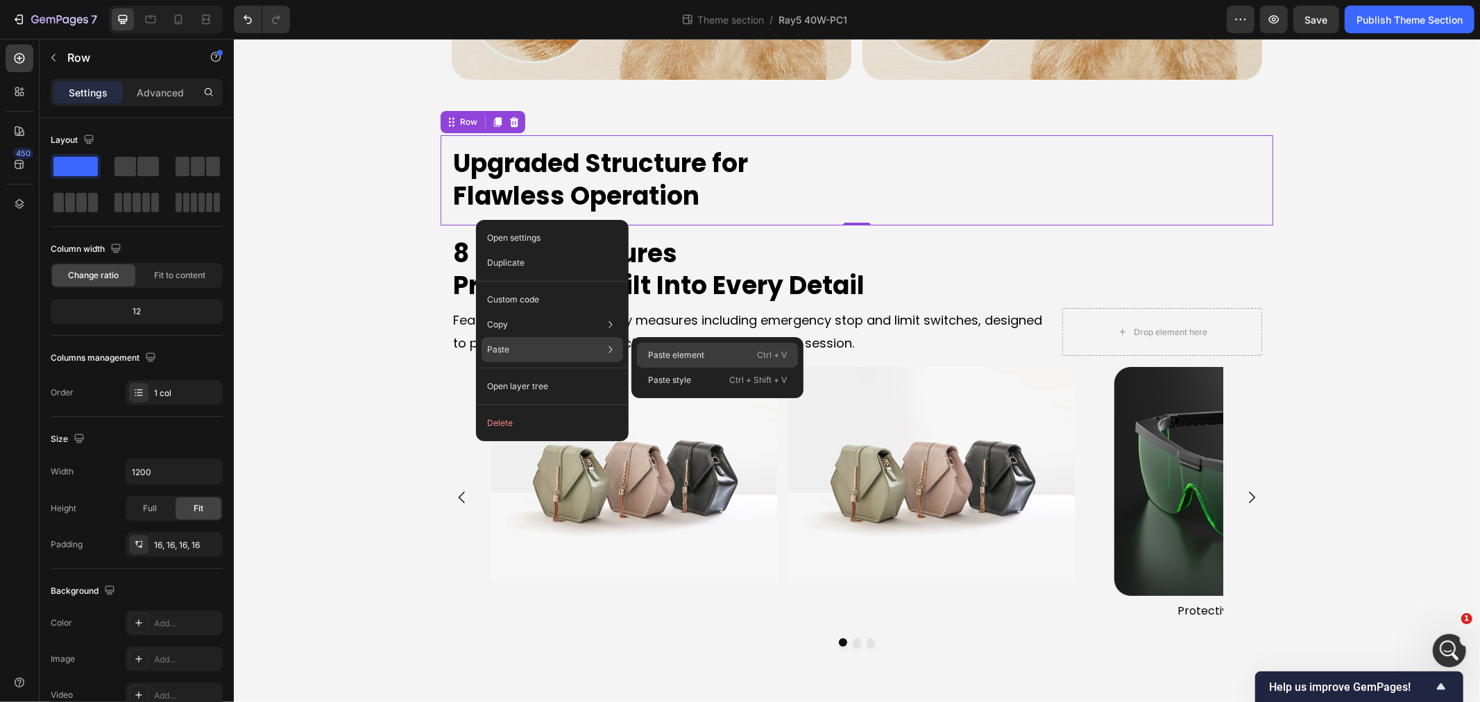
click at [701, 355] on p "Paste element" at bounding box center [676, 355] width 56 height 12
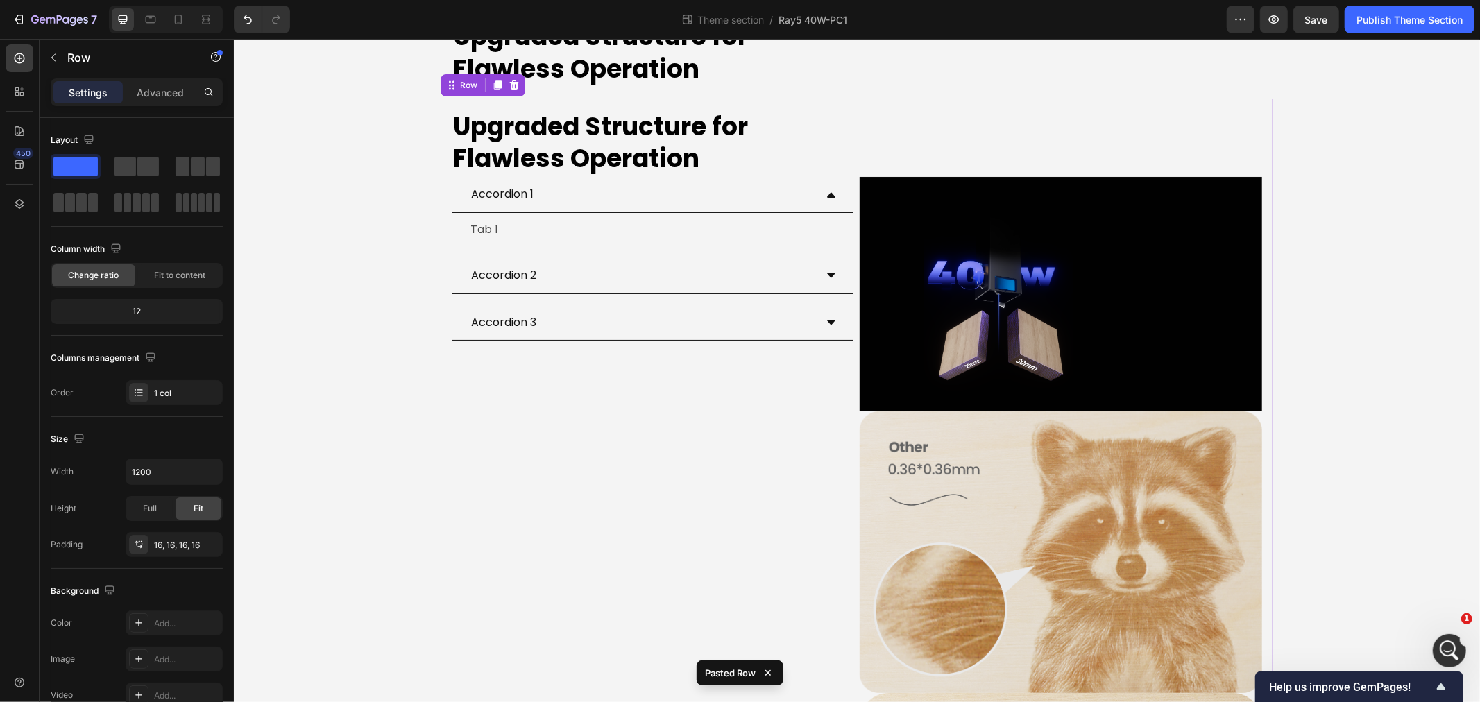
scroll to position [4378, 0]
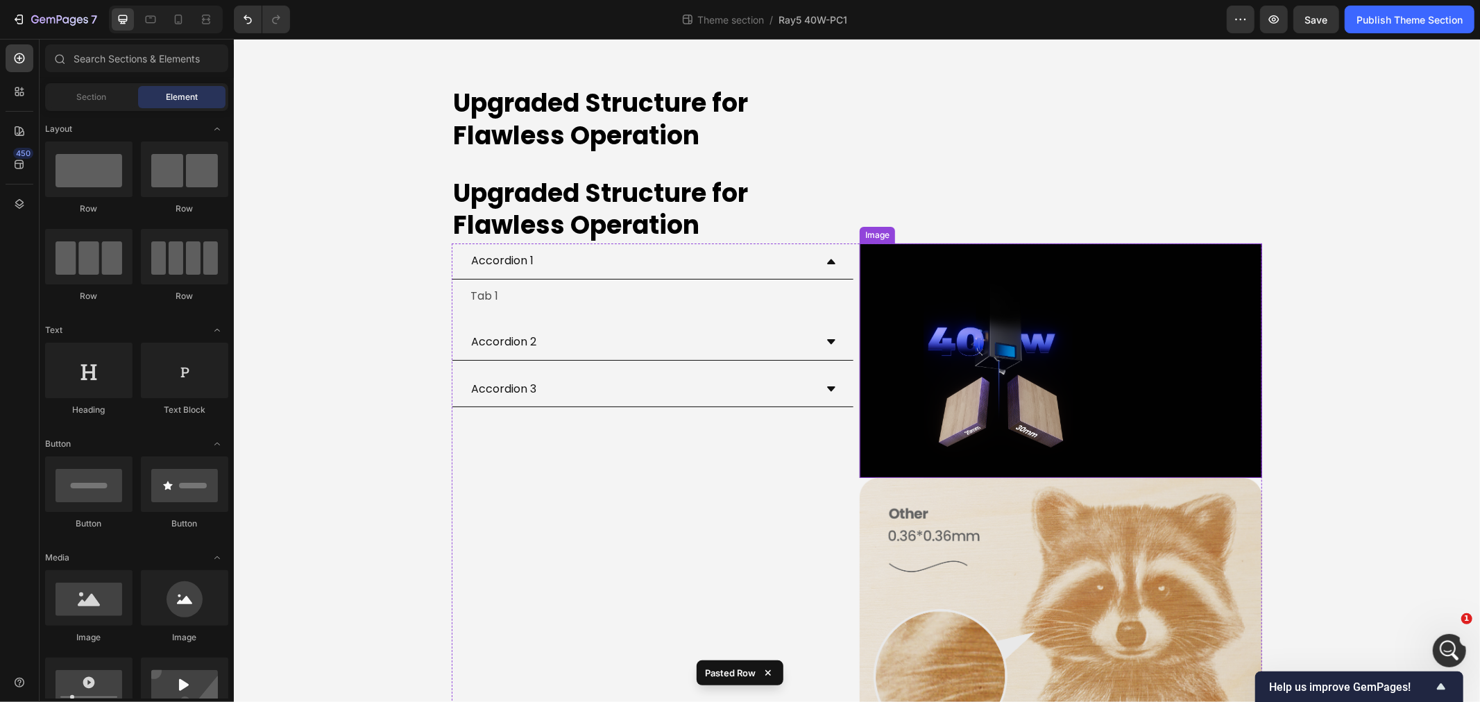
scroll to position [3992, 0]
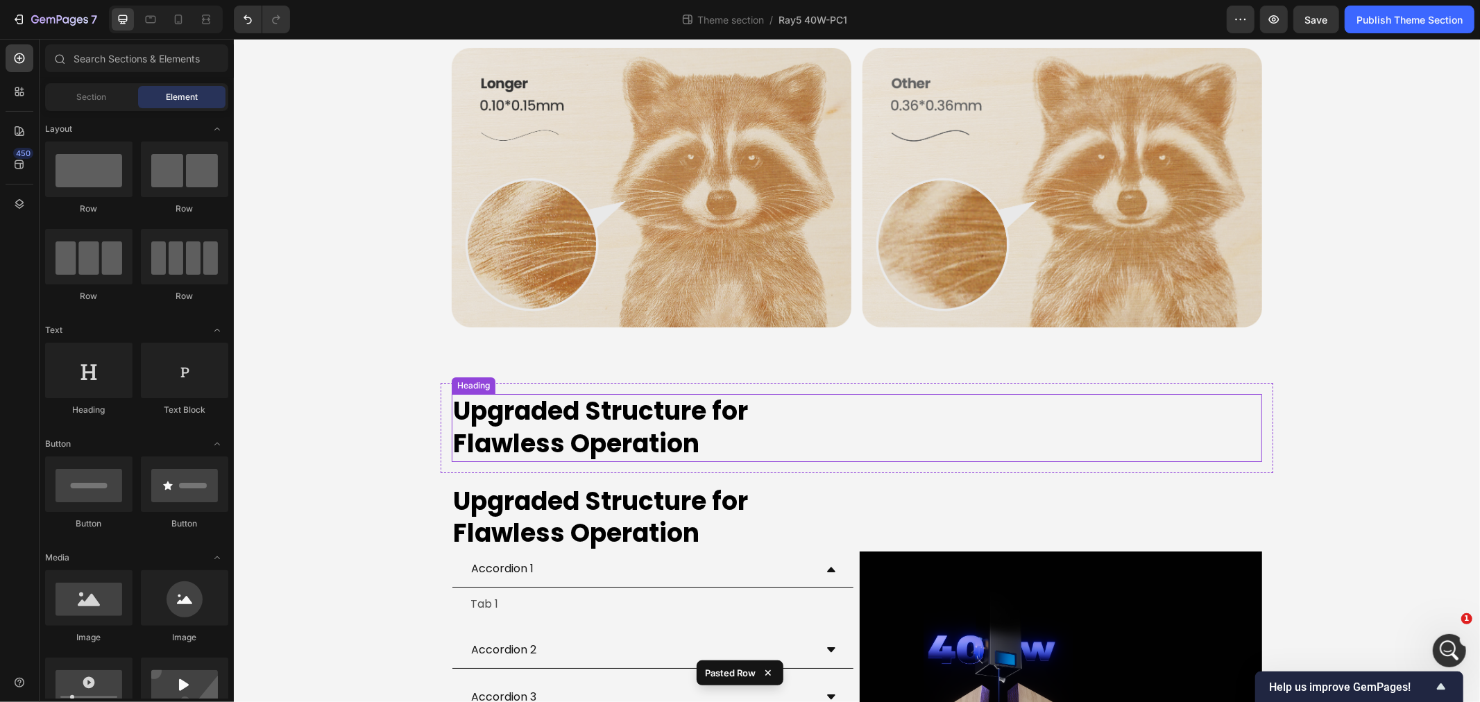
click at [633, 435] on h2 "Upgraded Structure for Flawless Operation" at bounding box center [856, 427] width 810 height 68
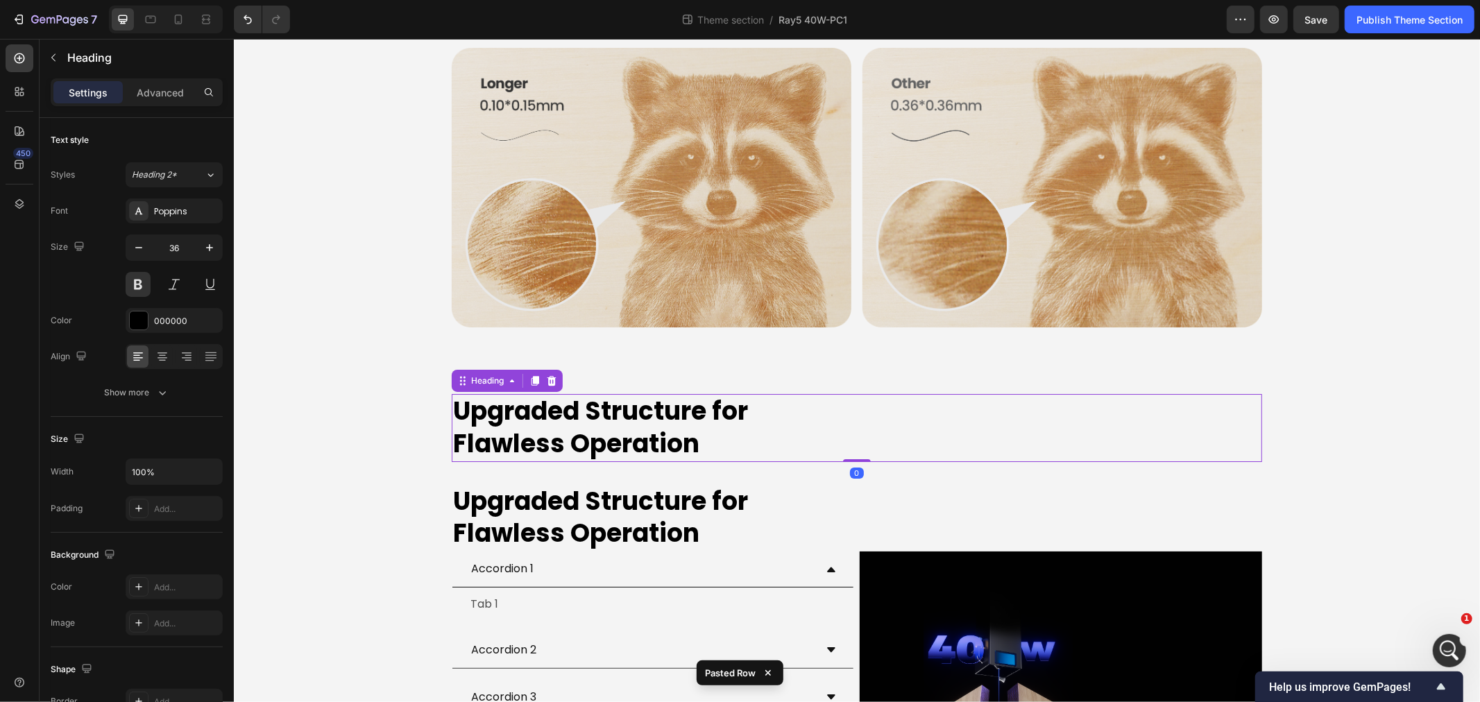
click at [452, 414] on h2 "Upgraded Structure for Flawless Operation" at bounding box center [856, 427] width 810 height 68
click at [440, 400] on div "Upgraded Structure for Flawless Operation Heading 0 Row" at bounding box center [856, 427] width 833 height 90
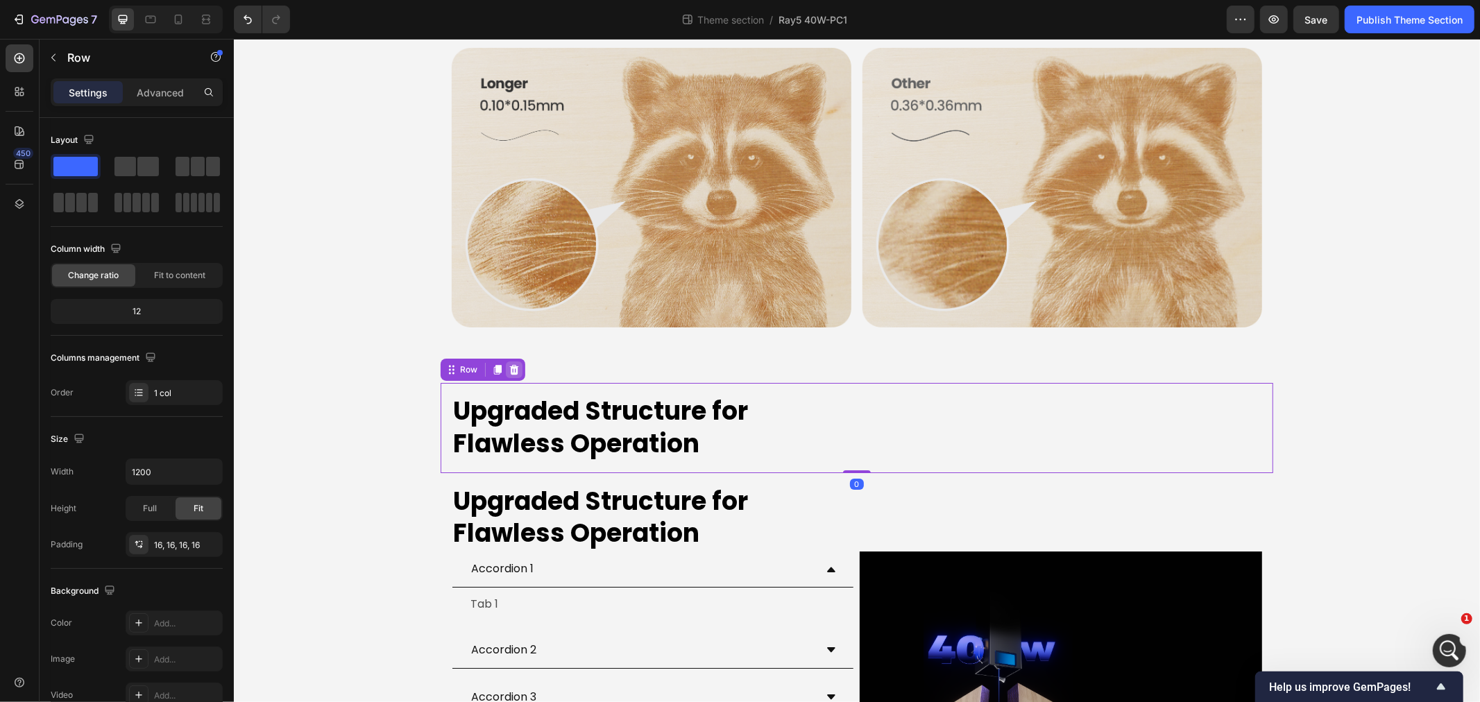
click at [511, 371] on icon at bounding box center [513, 369] width 11 height 11
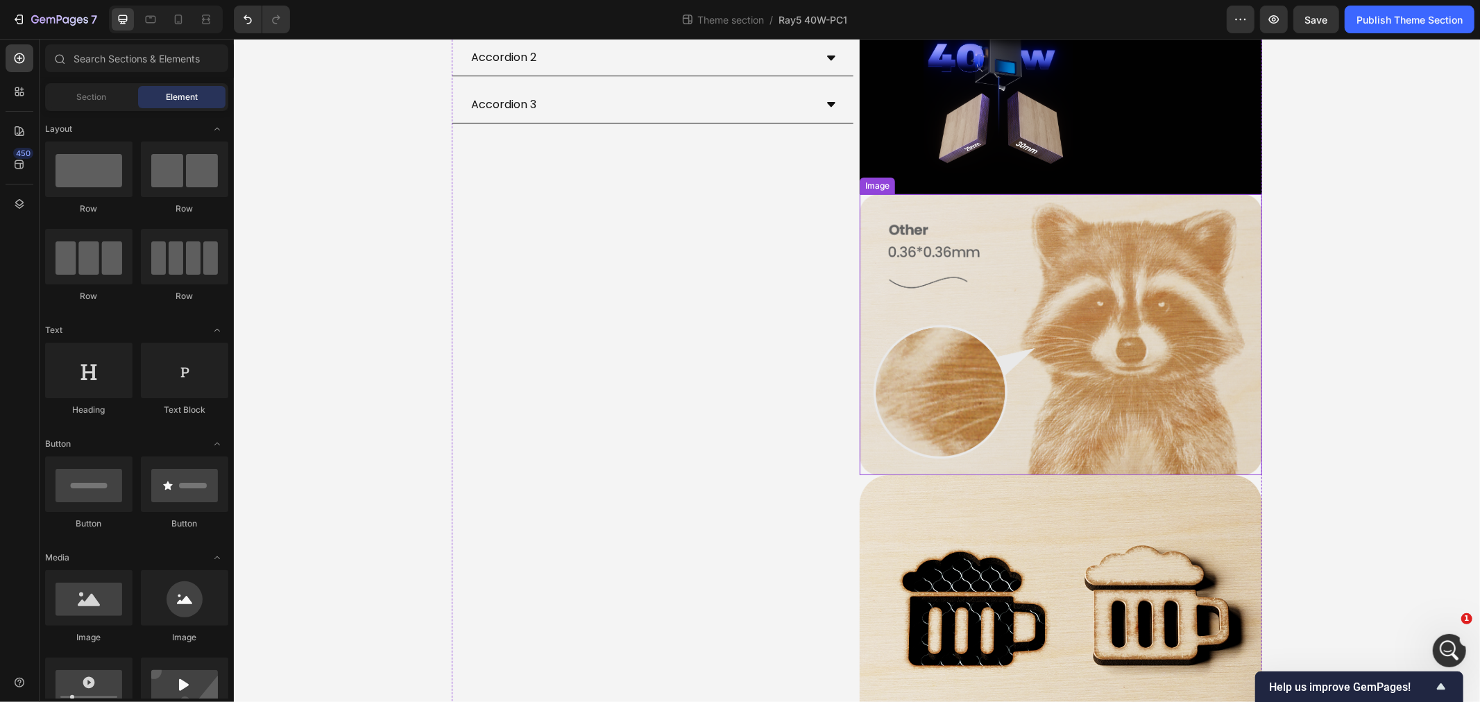
scroll to position [4378, 0]
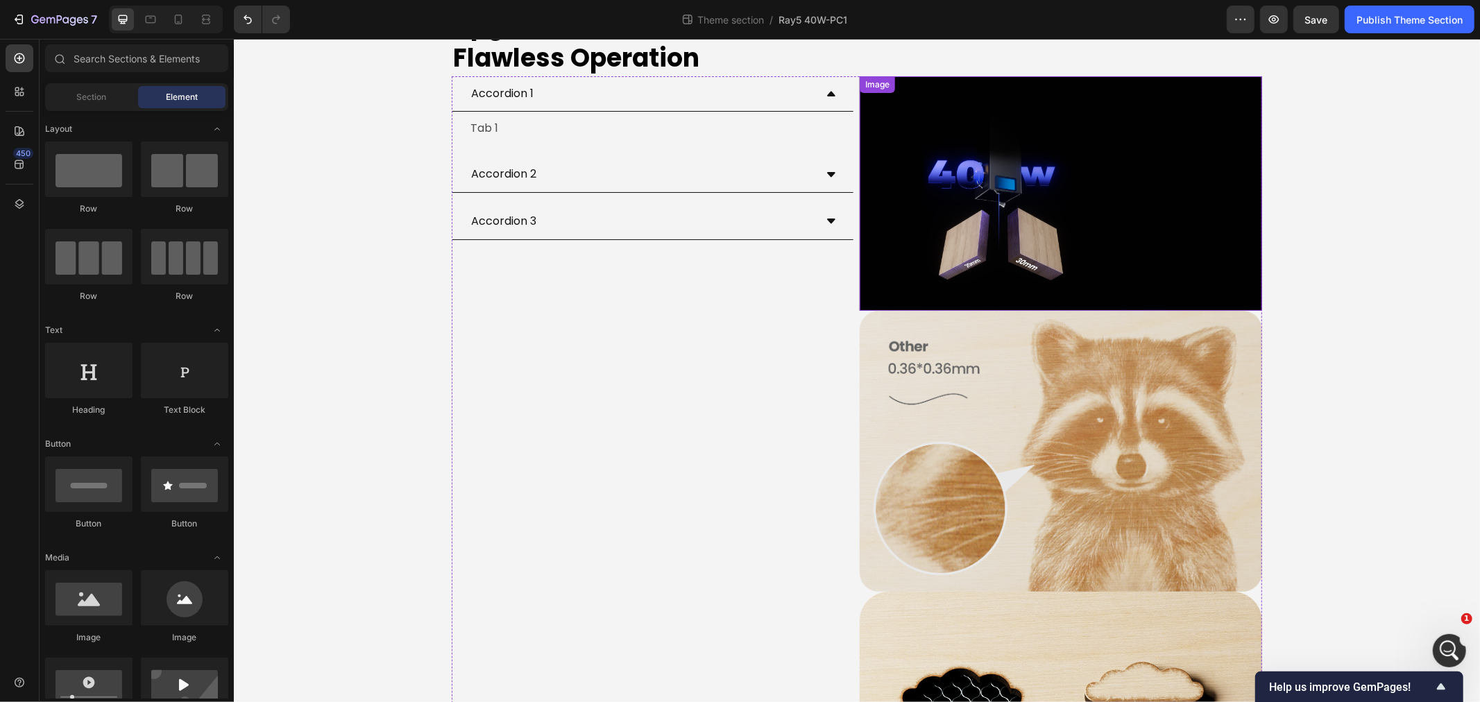
click at [984, 249] on img at bounding box center [1060, 193] width 402 height 234
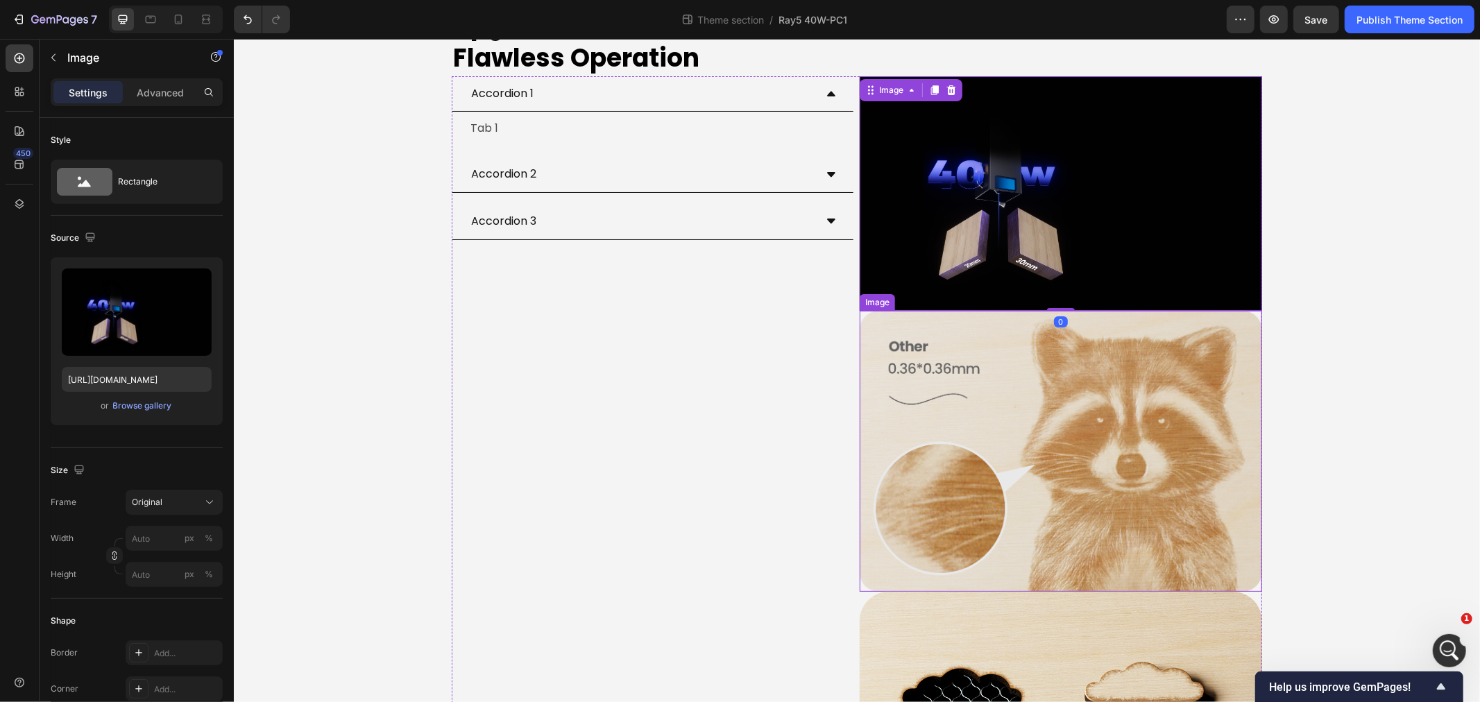
click at [996, 443] on img at bounding box center [1060, 451] width 402 height 282
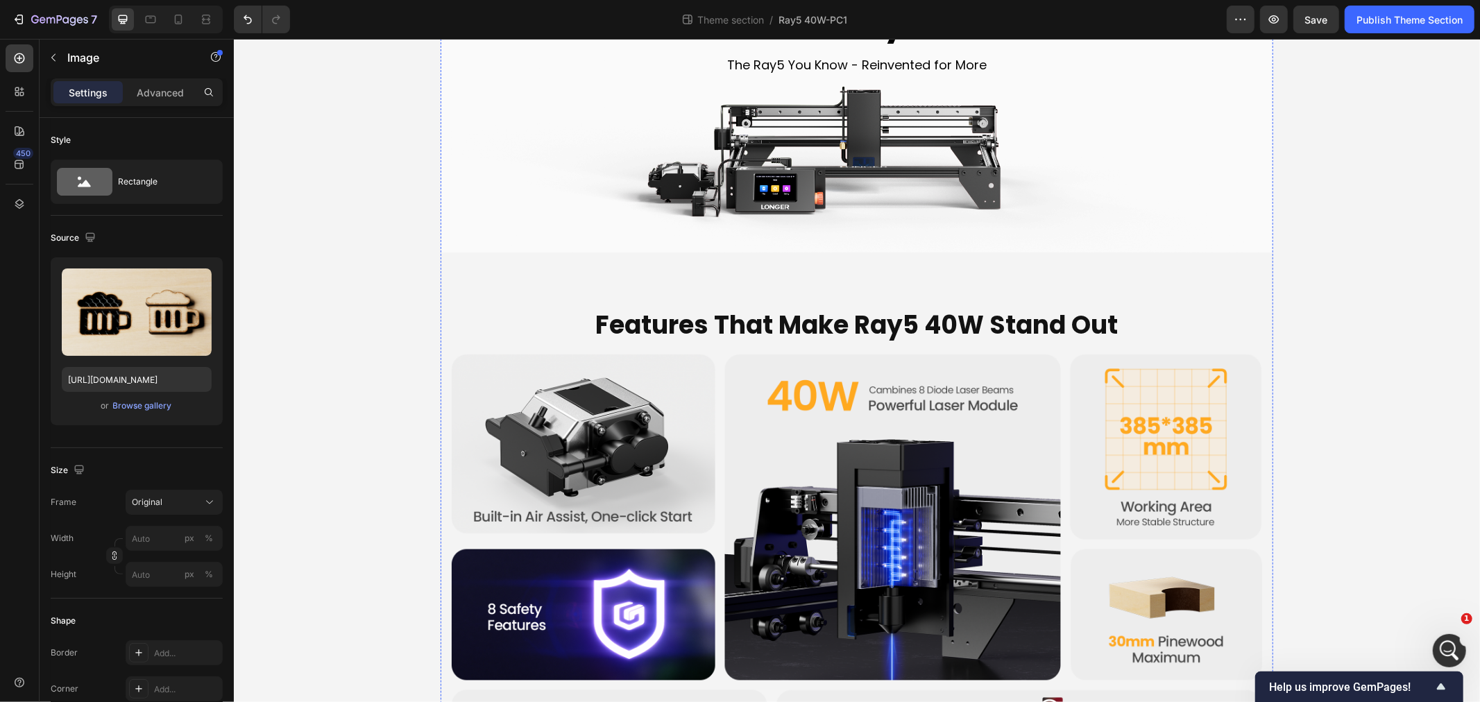
scroll to position [0, 0]
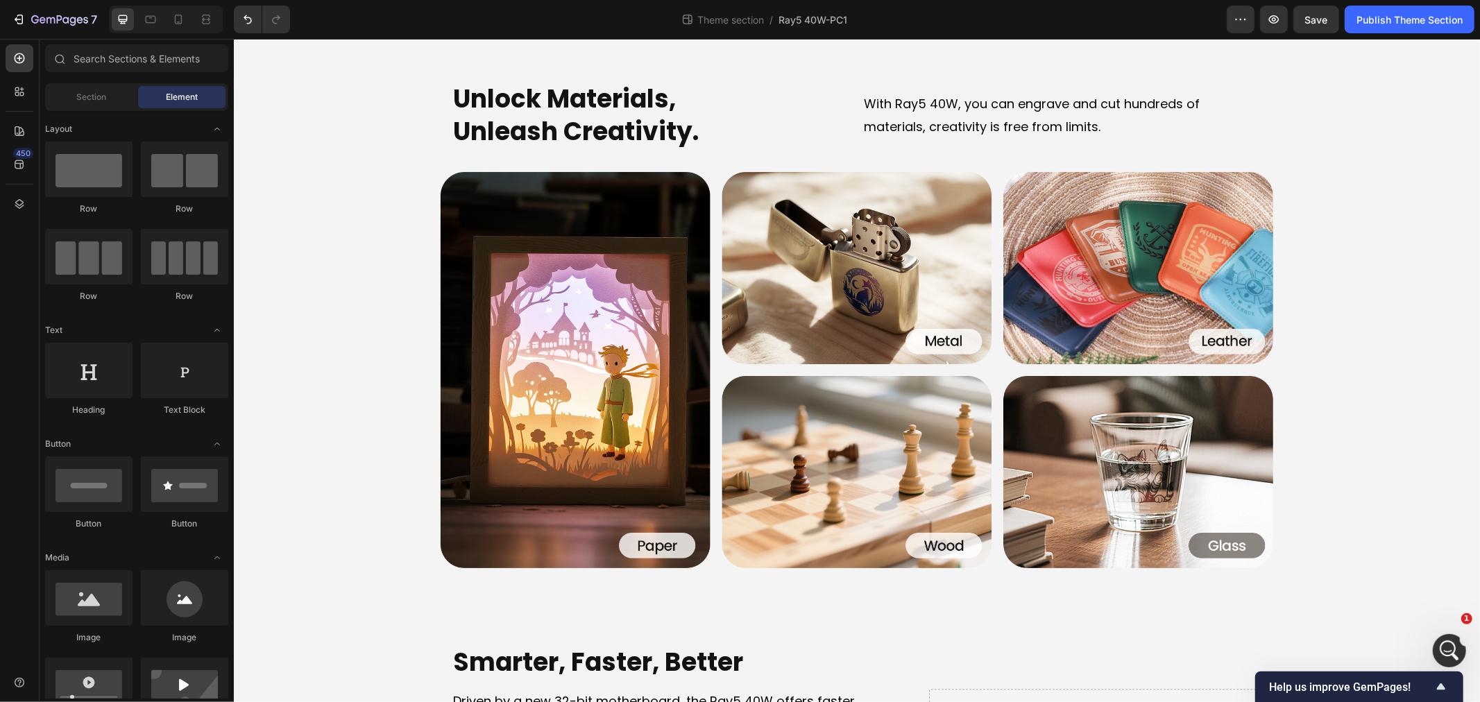
scroll to position [1927, 0]
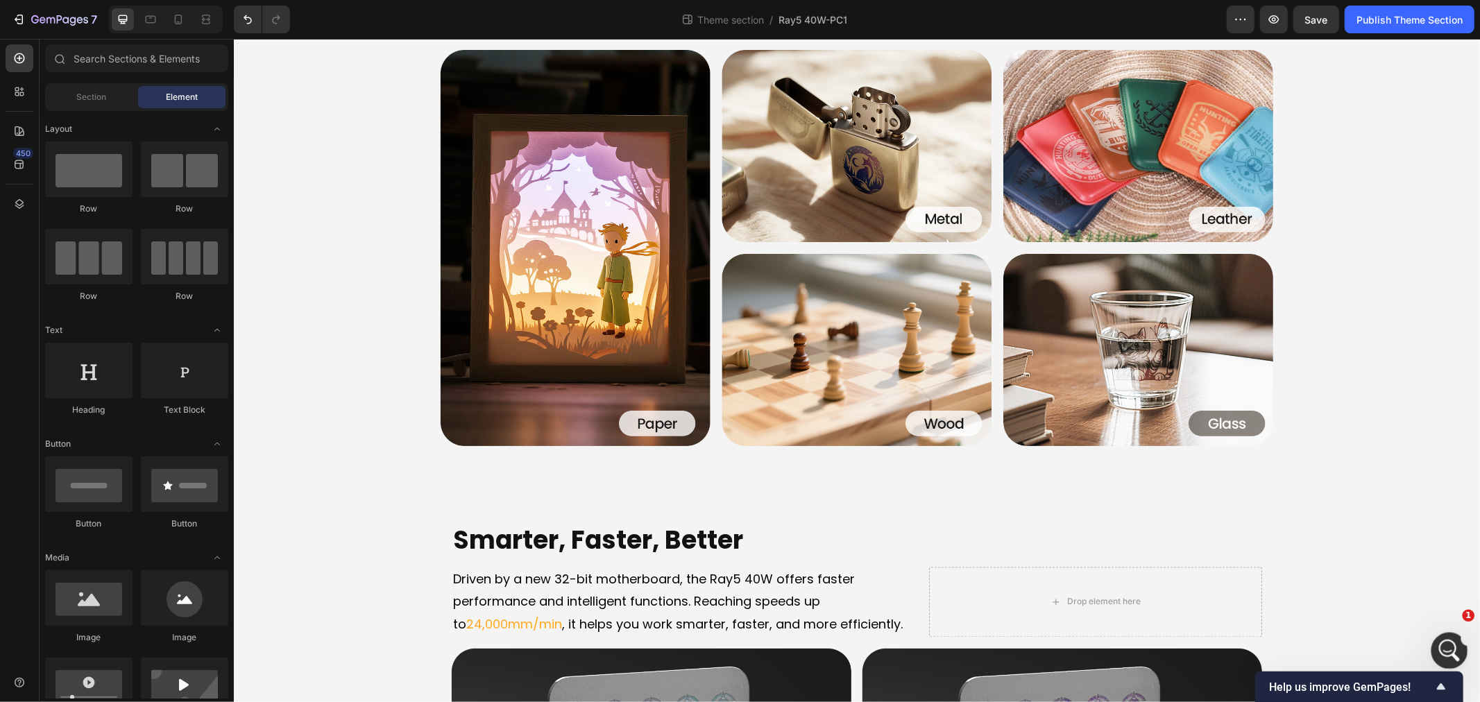
click at [1433, 646] on div "打开 Intercom Messenger" at bounding box center [1447, 649] width 46 height 46
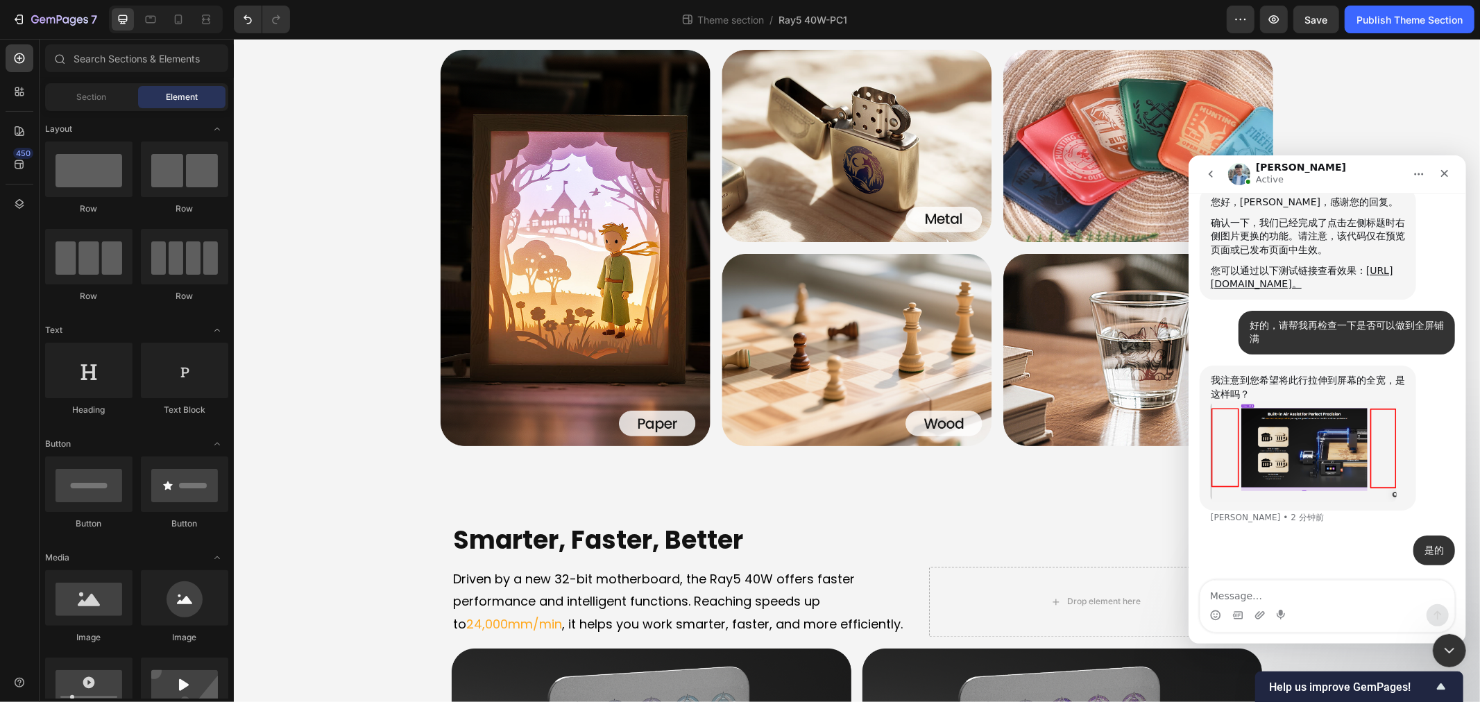
scroll to position [2381, 0]
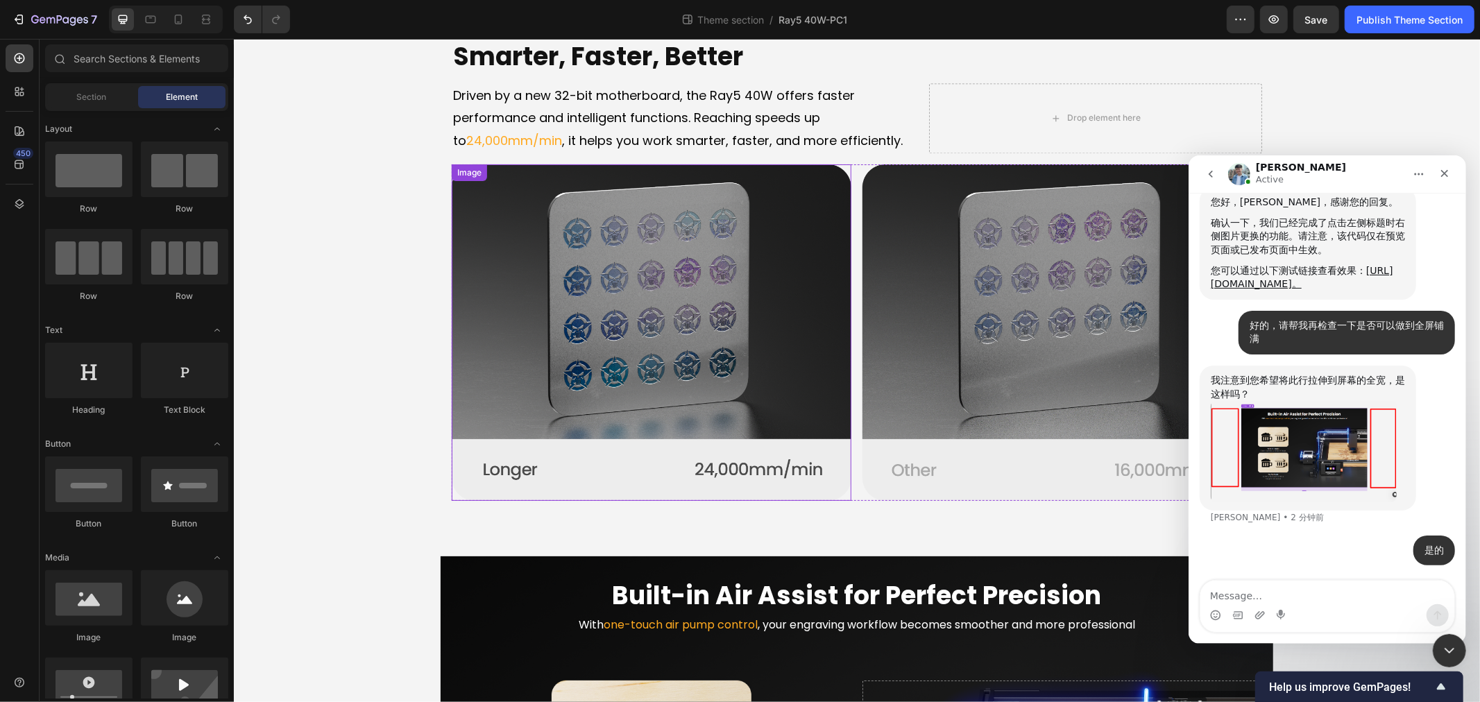
scroll to position [2158, 0]
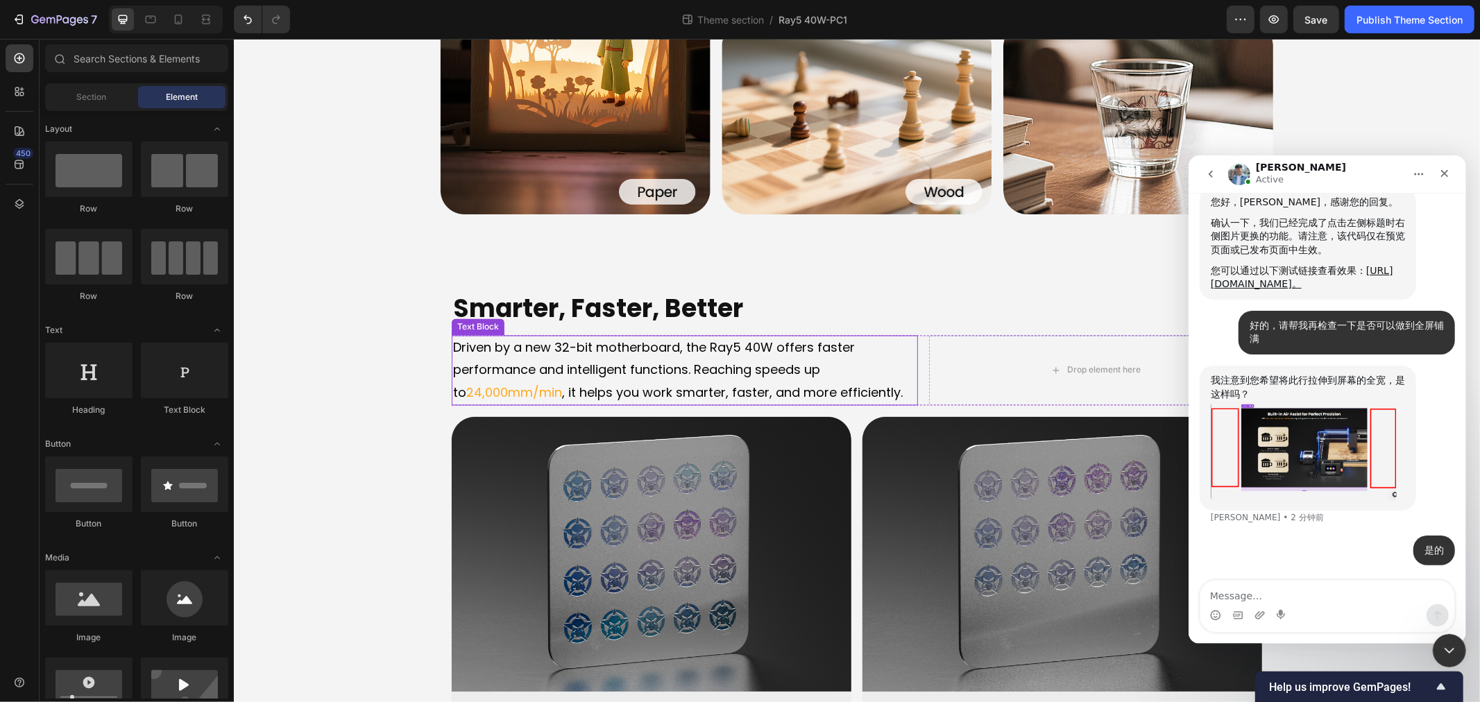
click at [613, 368] on p "Driven by a new 32-bit motherboard, the Ray5 40W offers faster performance and …" at bounding box center [683, 369] width 463 height 67
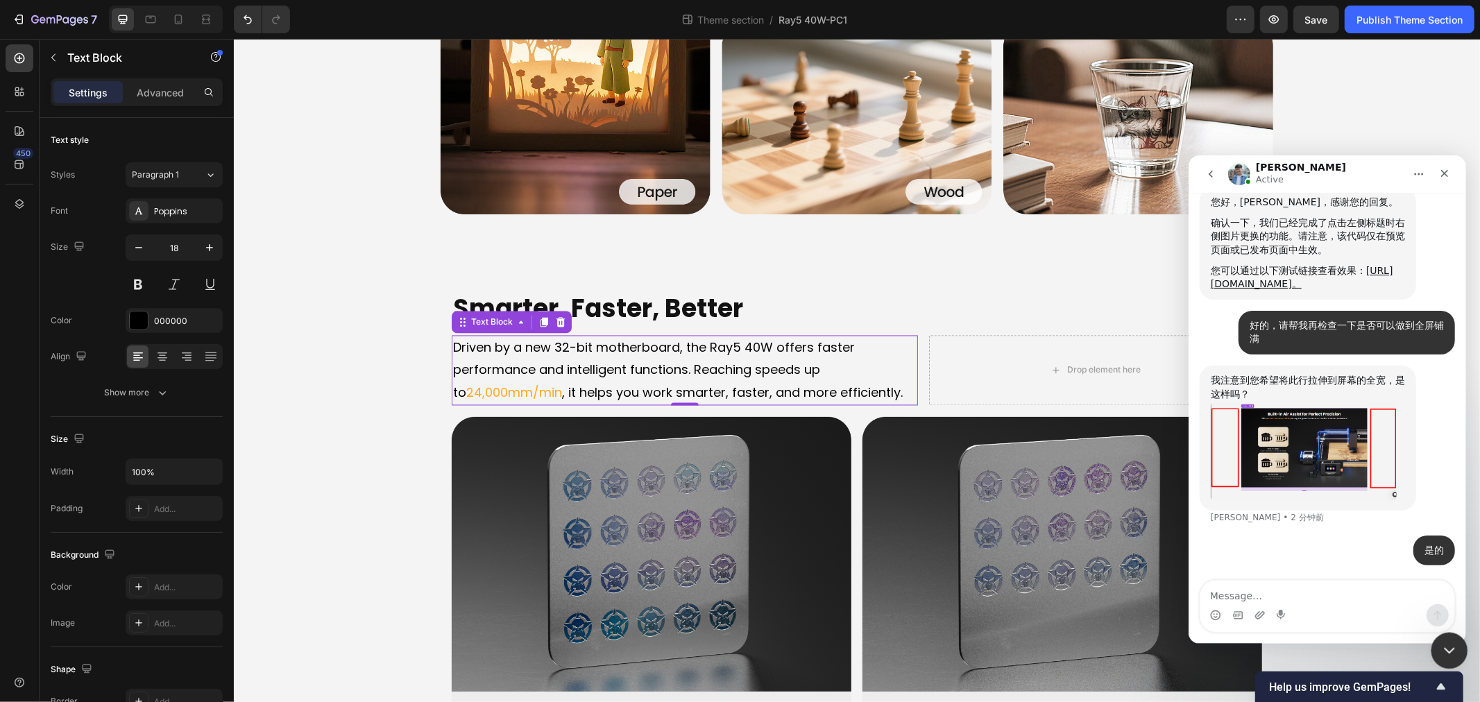
drag, startPoint x: 1455, startPoint y: 650, endPoint x: 2196, endPoint y: 1109, distance: 871.7
click at [1455, 651] on div "关闭 Intercom Messenger" at bounding box center [1447, 648] width 33 height 33
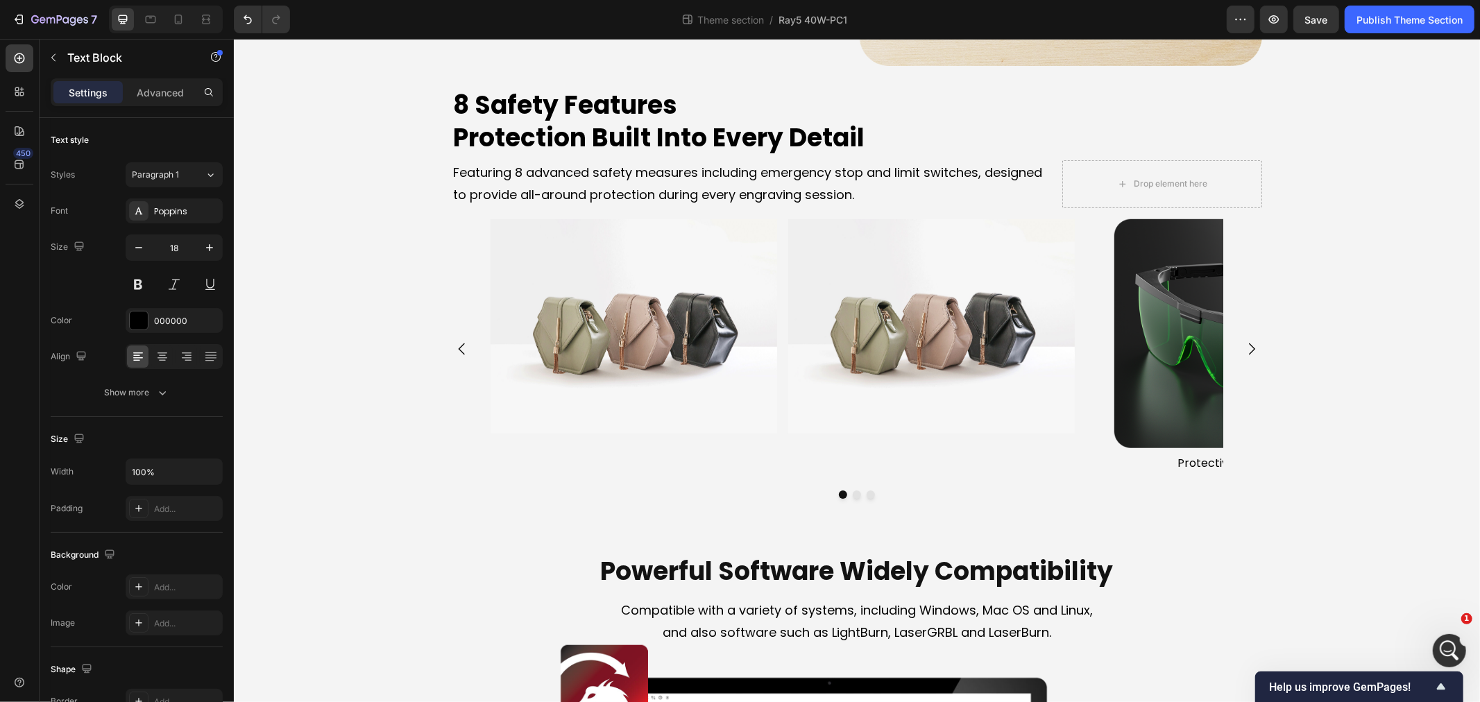
scroll to position [2433, 0]
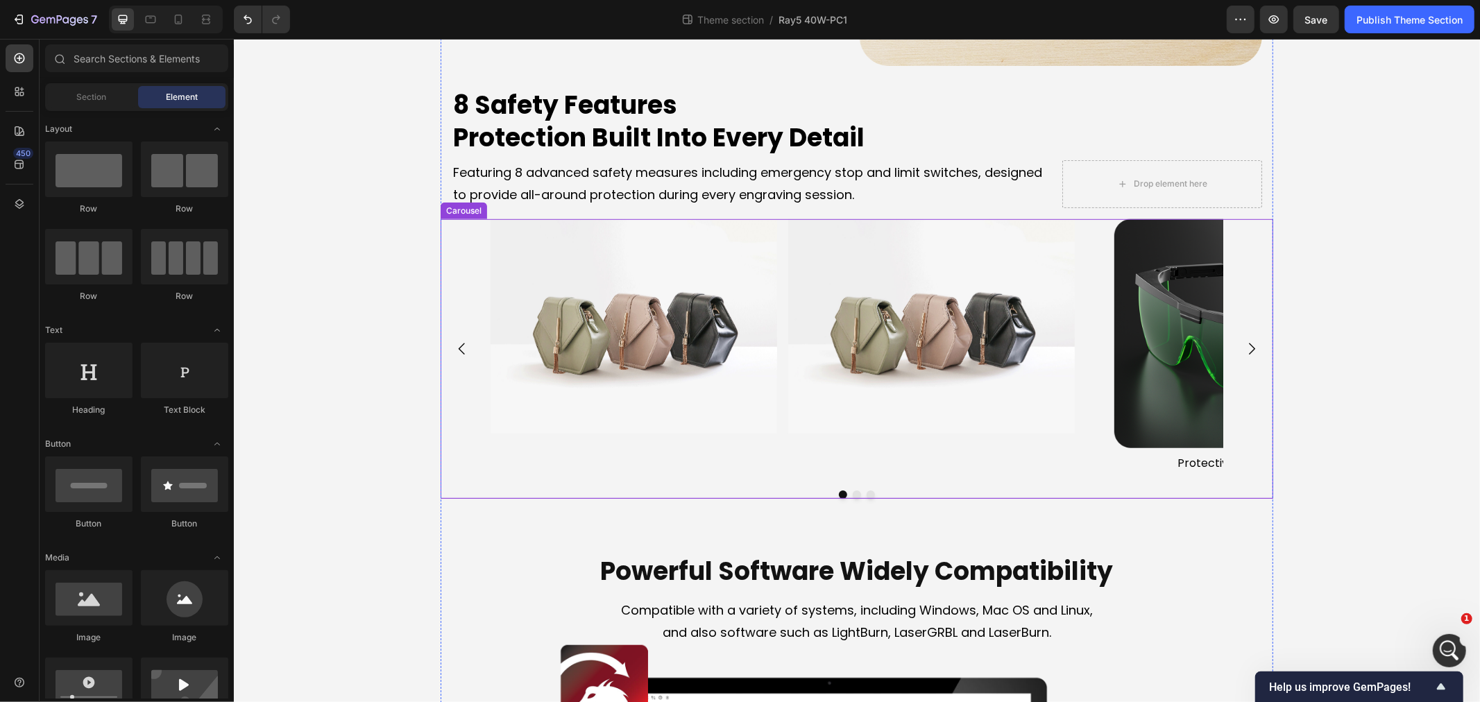
click at [1243, 343] on icon "Carousel Next Arrow" at bounding box center [1251, 348] width 17 height 17
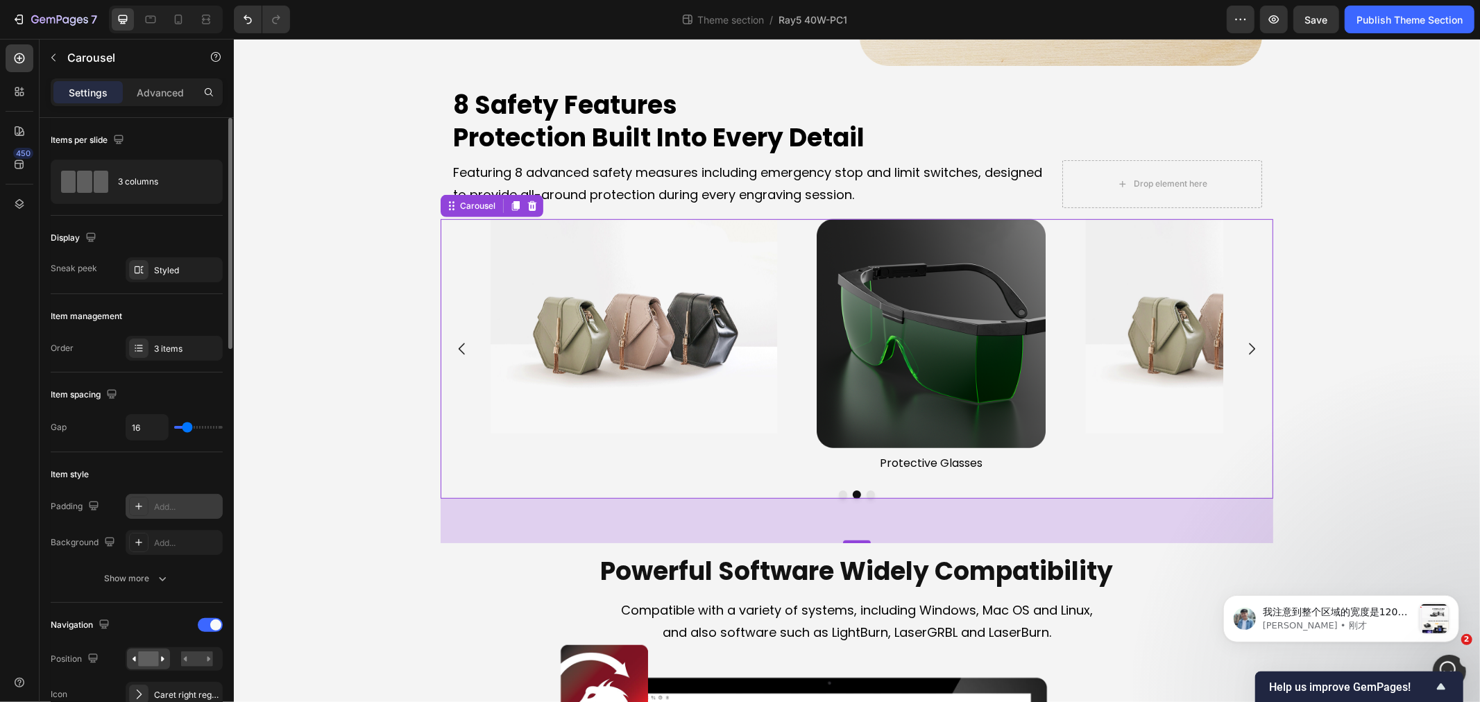
scroll to position [2581, 0]
click at [1364, 615] on span "我注意到整个区域的宽度是1200像素，因此该区域内的行无法拉伸到屏幕的全宽。" at bounding box center [1335, 625] width 146 height 39
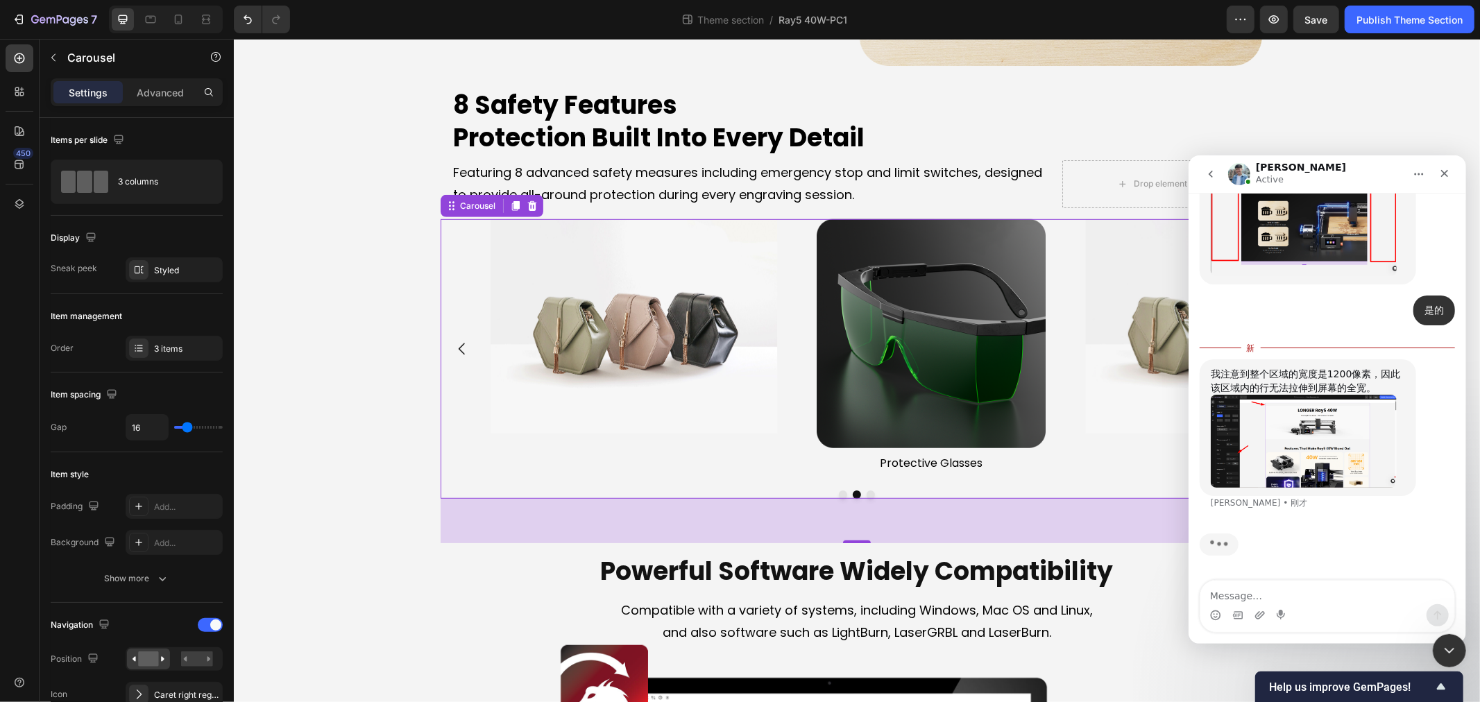
scroll to position [2604, 0]
click at [1315, 593] on textarea "Message…" at bounding box center [1326, 592] width 254 height 24
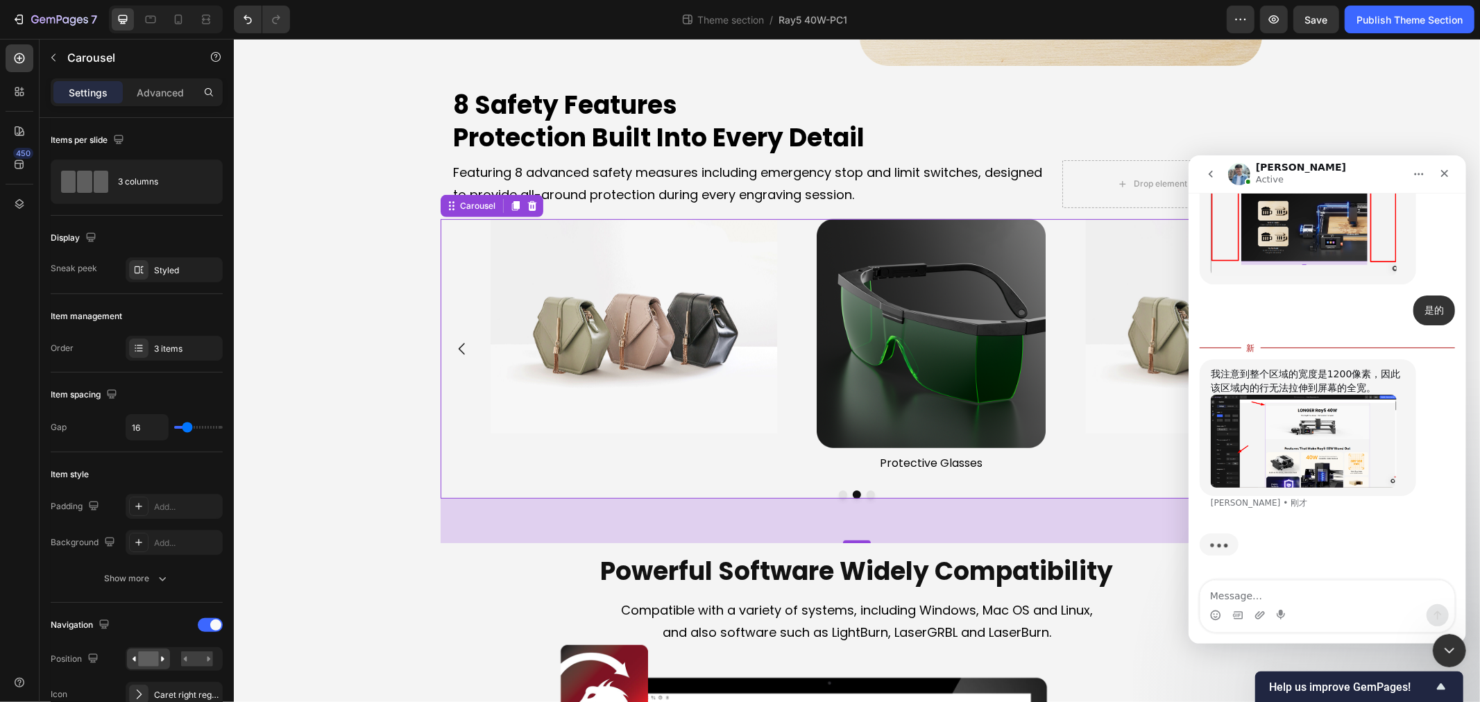
click at [1315, 593] on textarea "Message…" at bounding box center [1326, 592] width 254 height 24
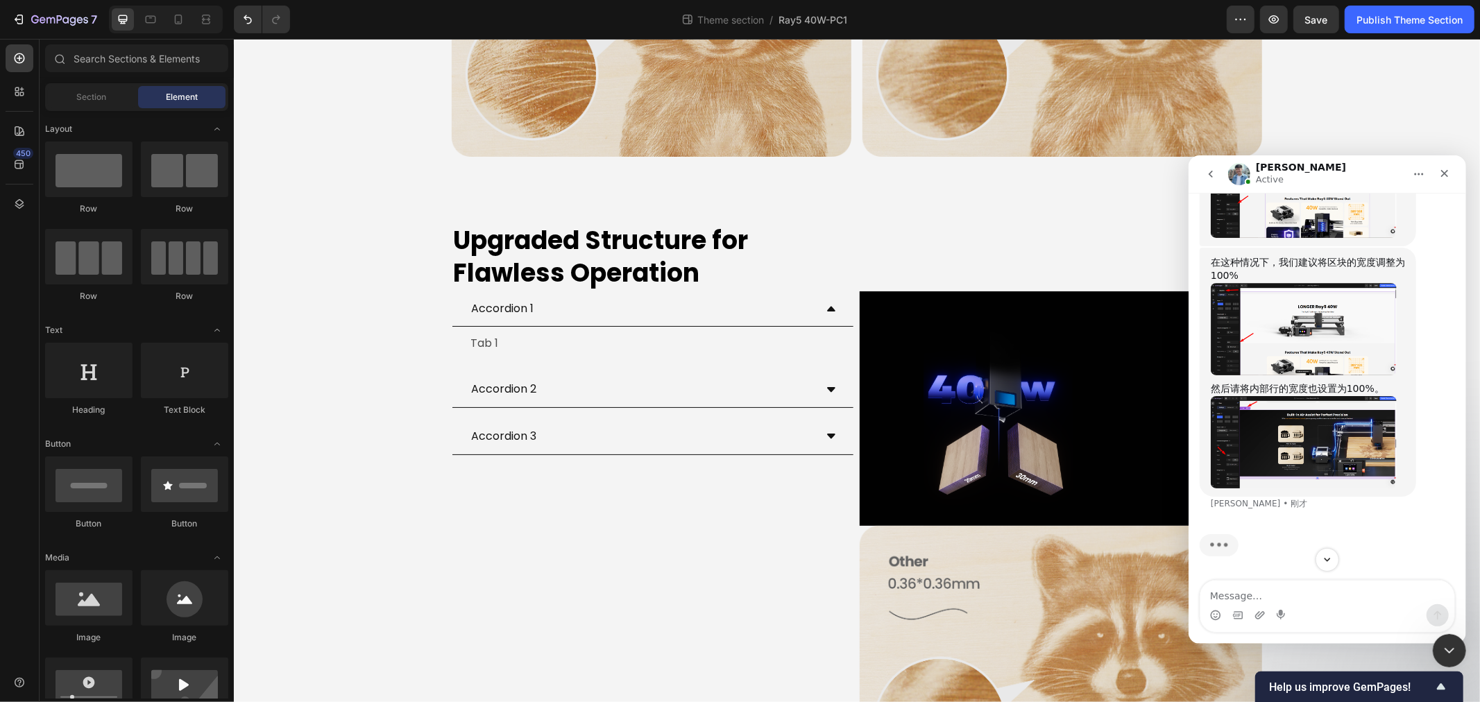
scroll to position [2832, 0]
click at [1287, 336] on img "Liam说…" at bounding box center [1303, 328] width 186 height 92
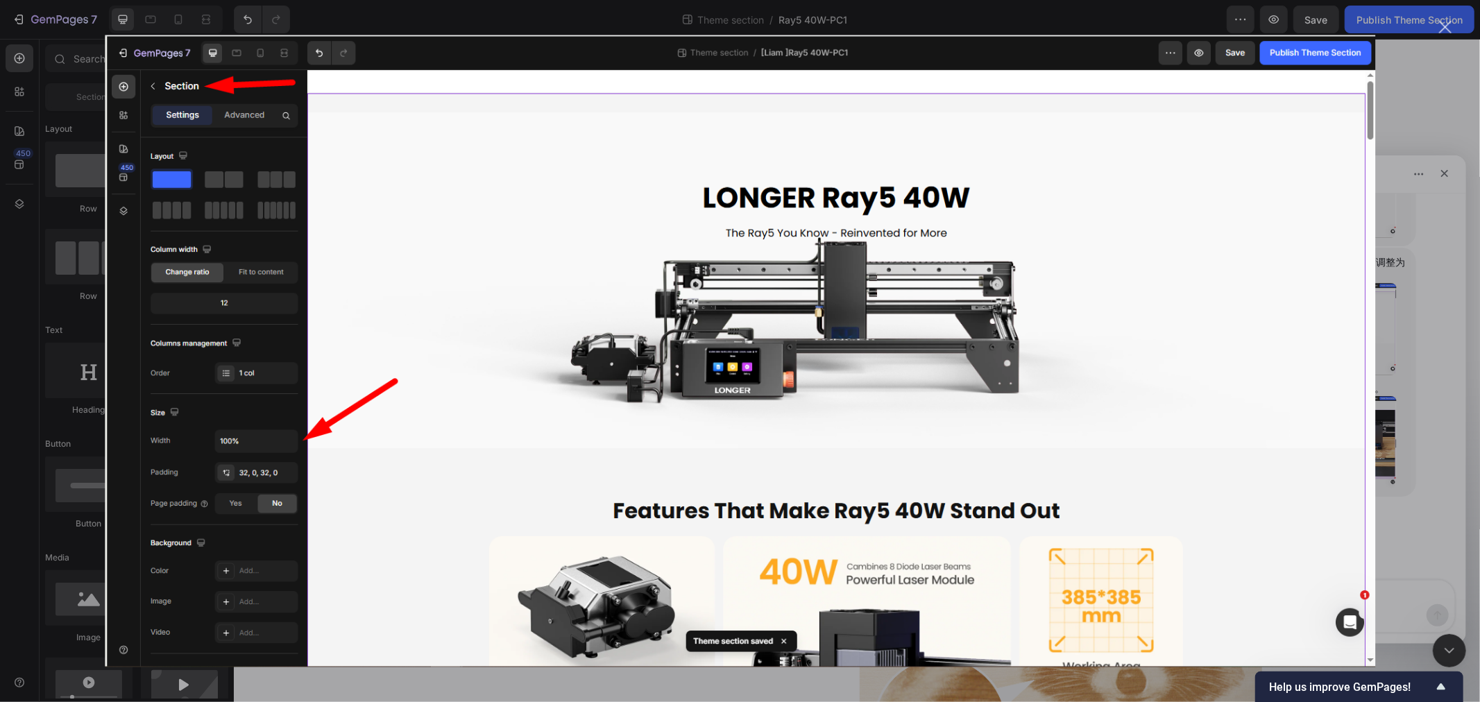
click at [685, 89] on img "关闭" at bounding box center [740, 351] width 1270 height 632
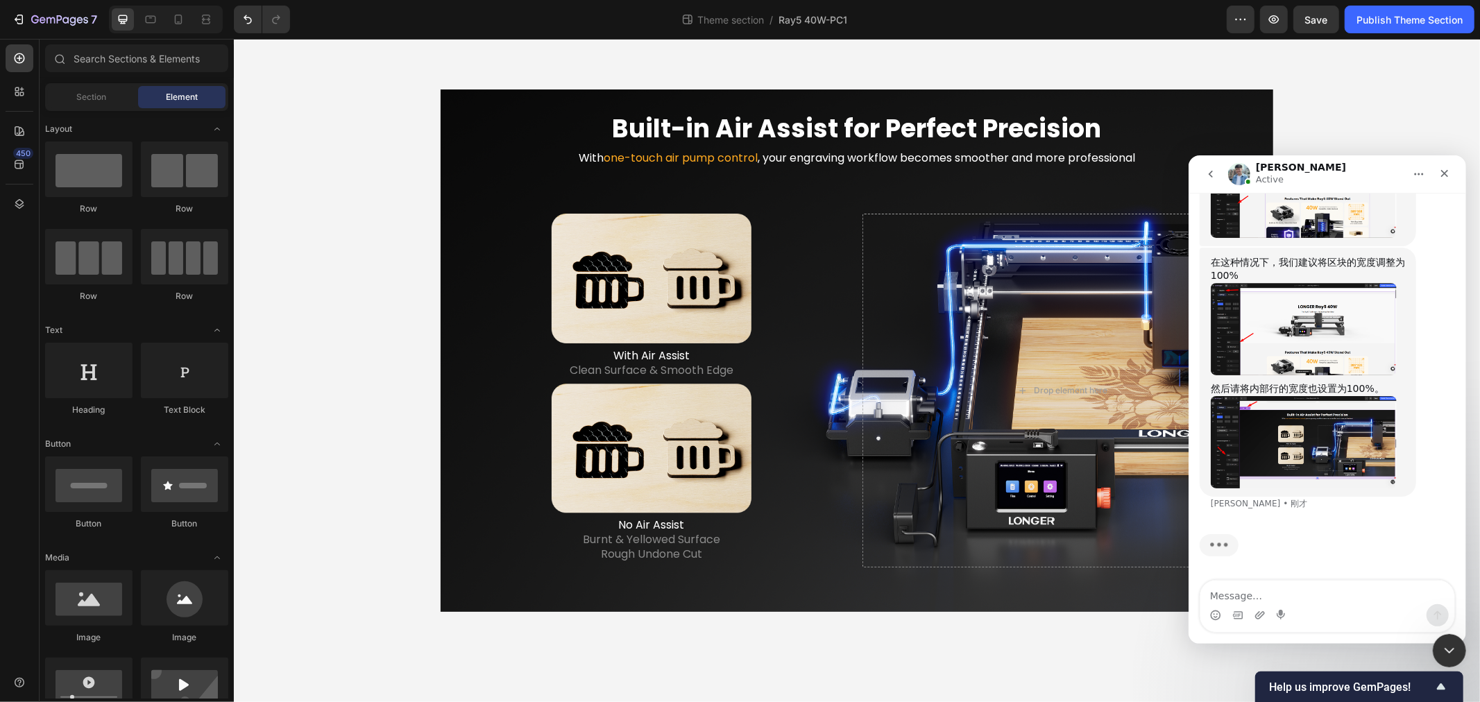
scroll to position [2697, 0]
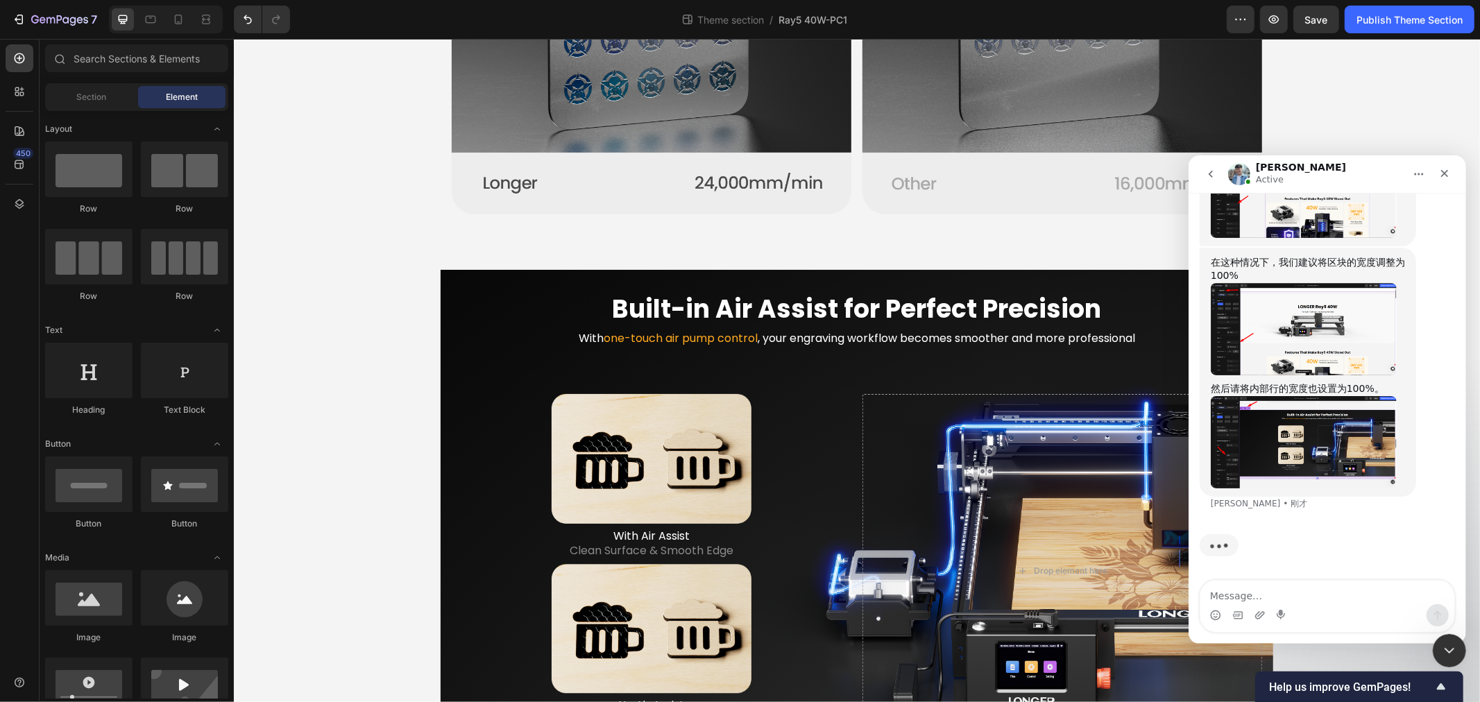
click at [451, 378] on div "Built-in Air Assist for Perfect Precision Heading With one-touch air pump contr…" at bounding box center [856, 530] width 810 height 478
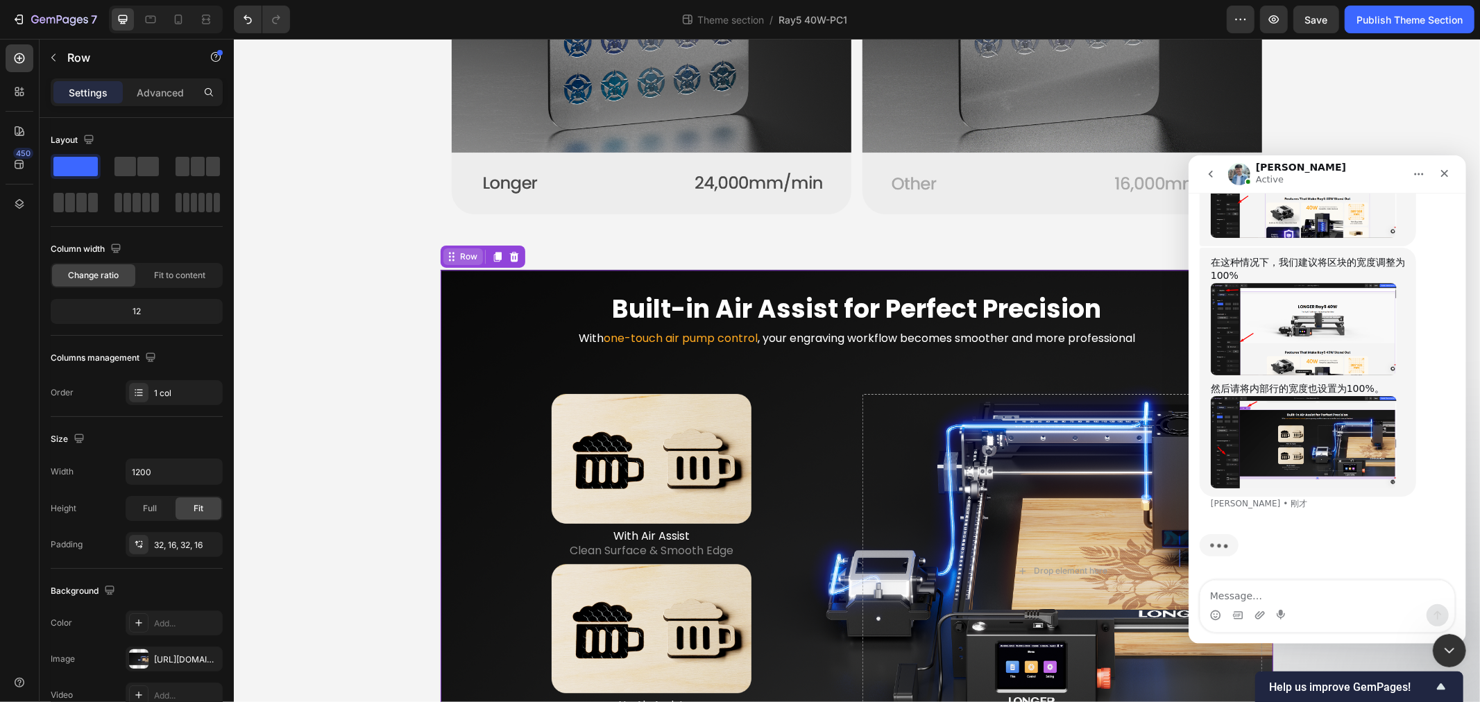
click at [456, 257] on div "Row" at bounding box center [467, 256] width 23 height 12
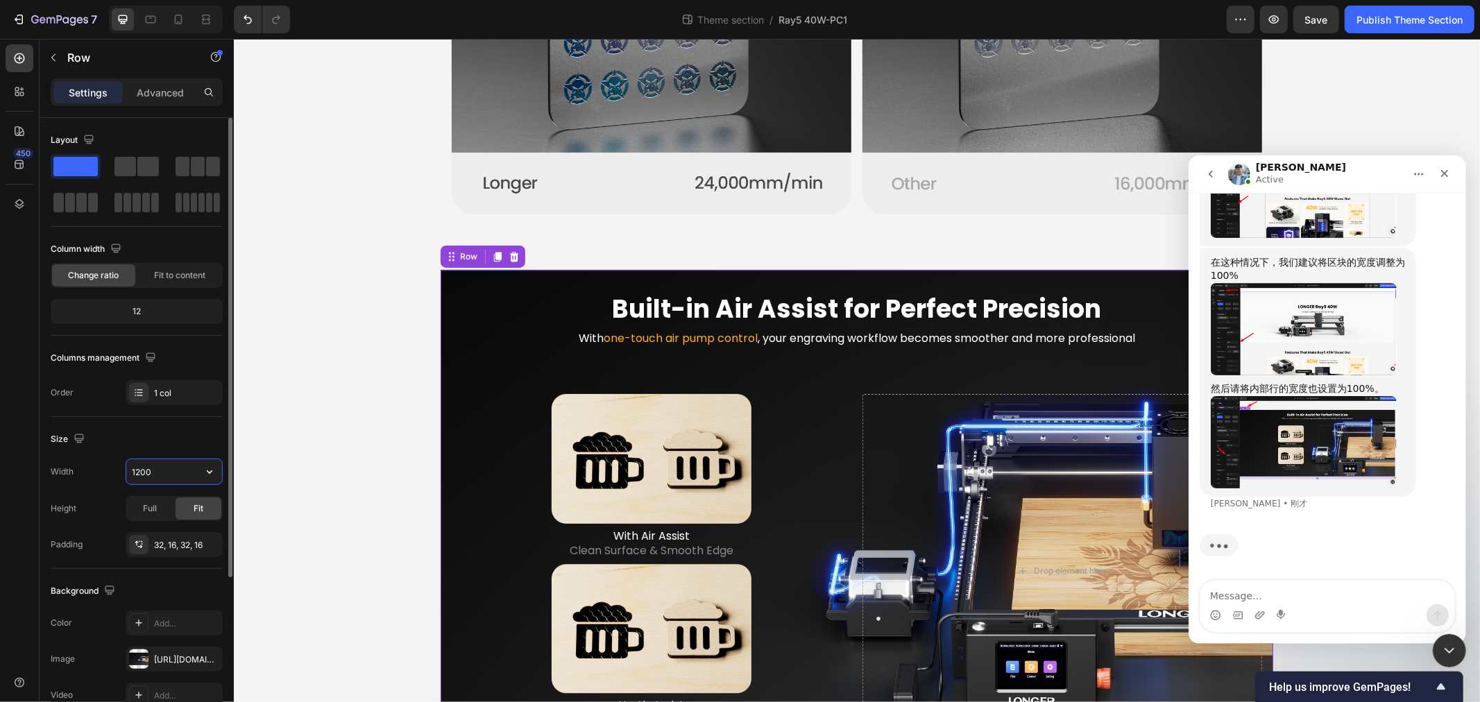
click at [164, 472] on input "1200" at bounding box center [174, 471] width 96 height 25
click at [213, 477] on icon "button" at bounding box center [210, 472] width 14 height 14
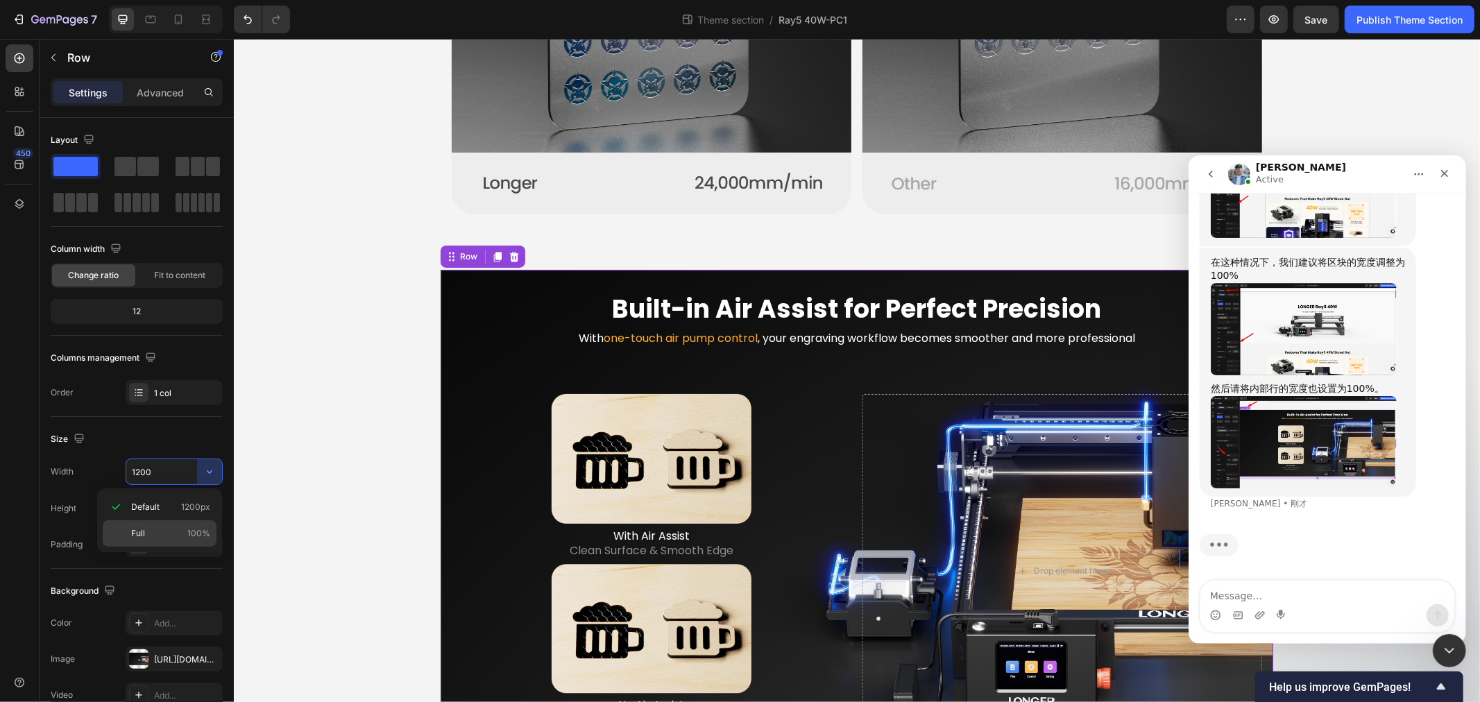
click at [181, 530] on p "Full 100%" at bounding box center [170, 533] width 79 height 12
type input "100%"
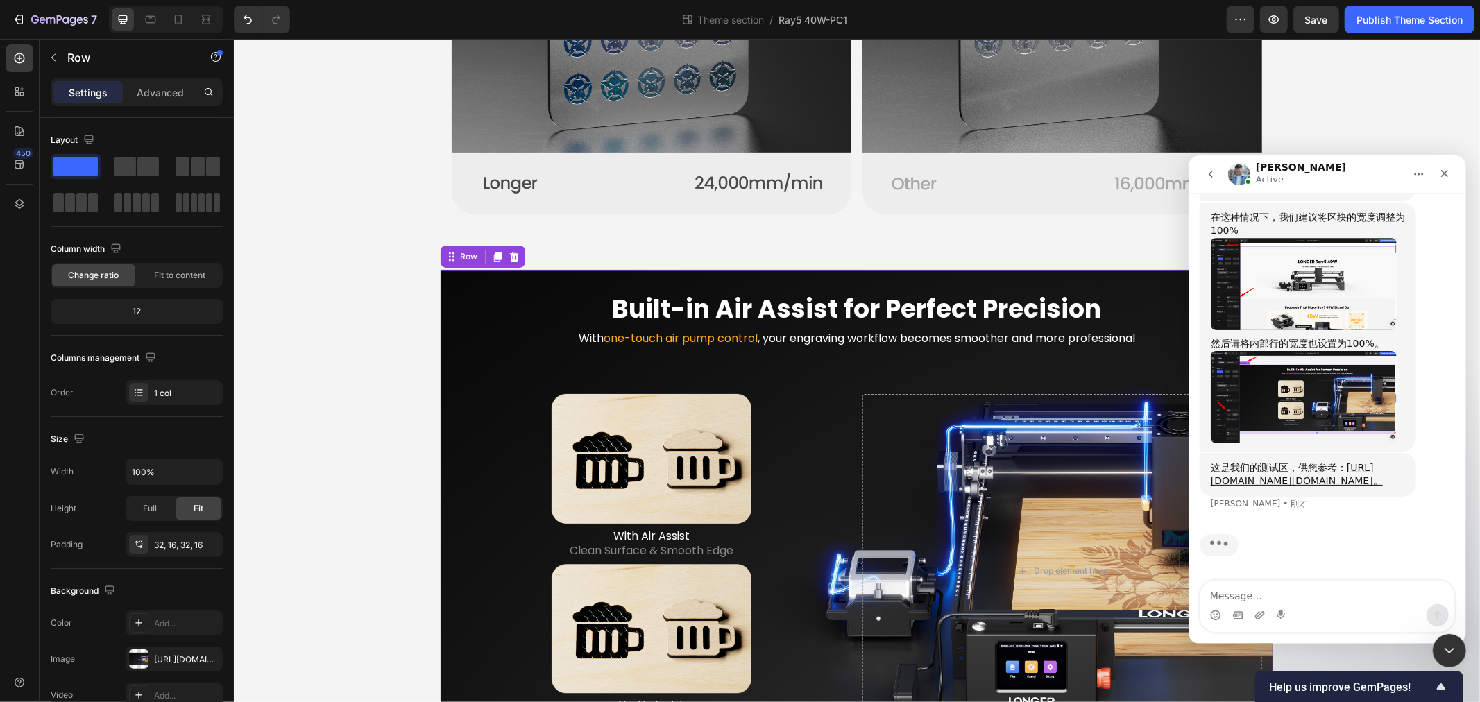
scroll to position [2931, 0]
click at [1323, 461] on link "https://builder.gempages.net/editor/section/490436406695429270/5860818449910995…" at bounding box center [1296, 473] width 172 height 25
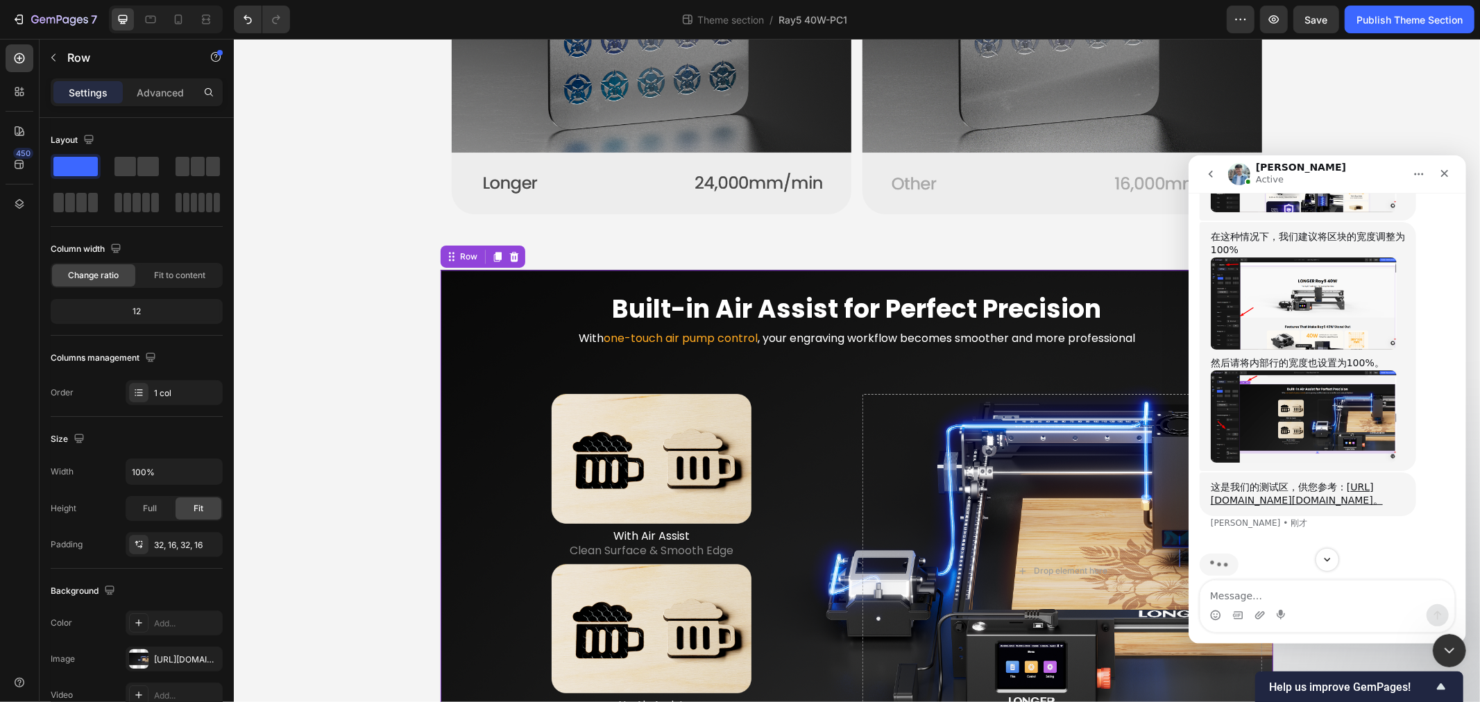
click at [1315, 349] on img "Liam说…" at bounding box center [1303, 303] width 186 height 92
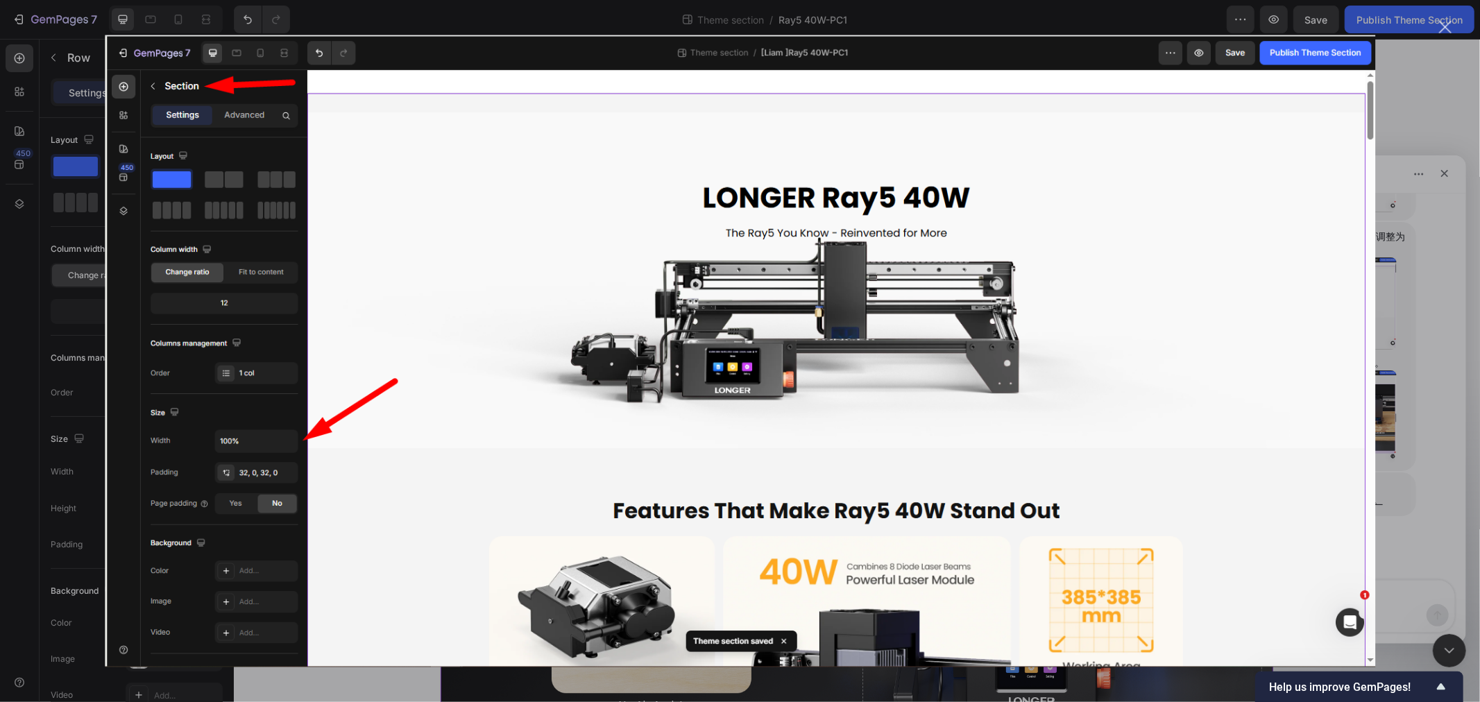
click at [1163, 382] on img "关闭" at bounding box center [740, 351] width 1270 height 632
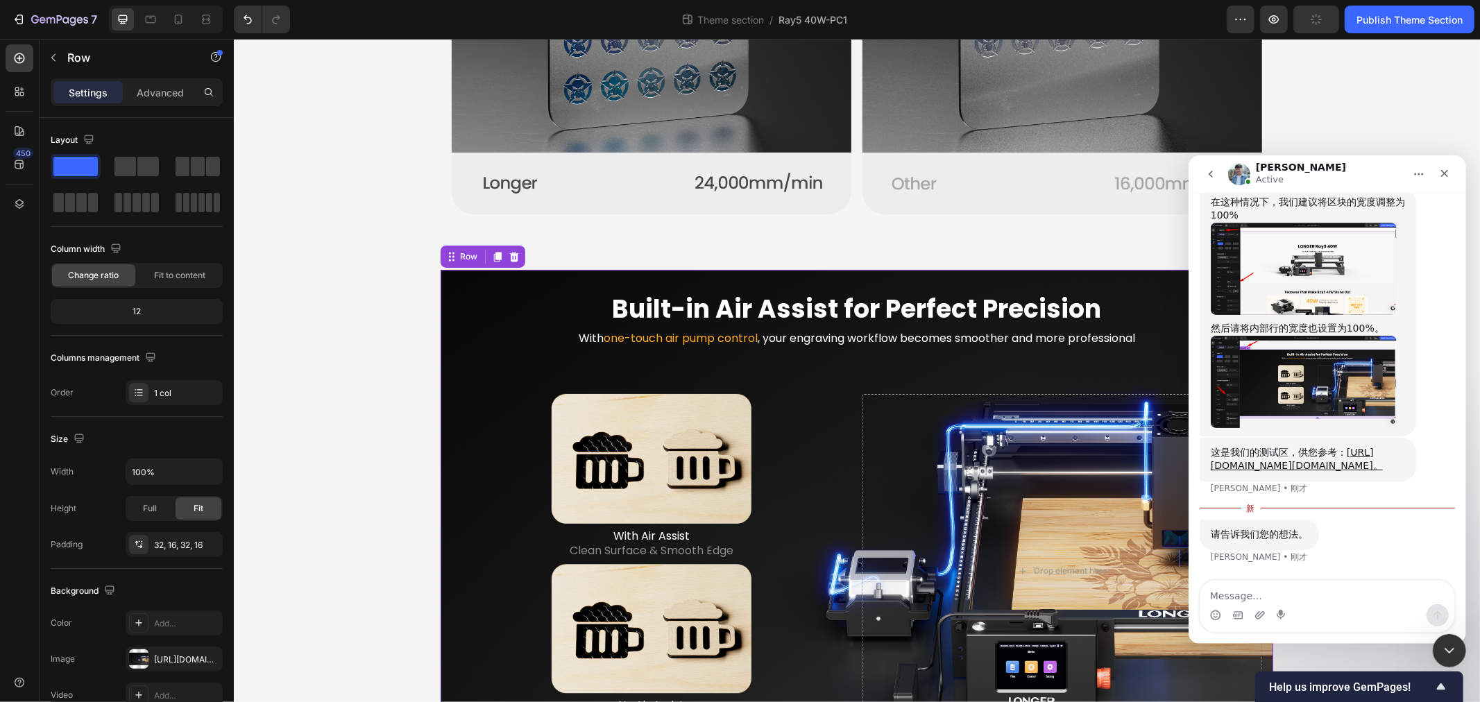
scroll to position [2792, 0]
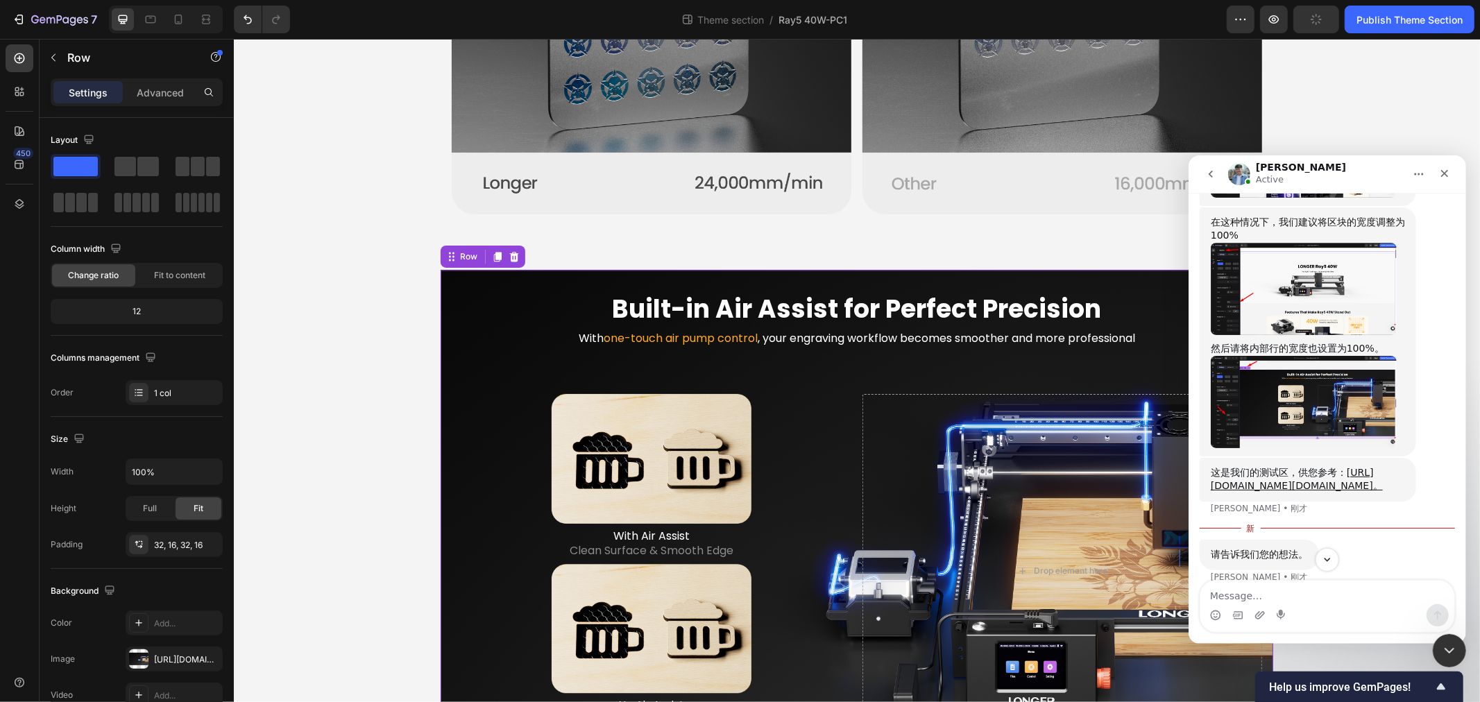
click at [1322, 447] on img "Liam说…" at bounding box center [1303, 401] width 186 height 92
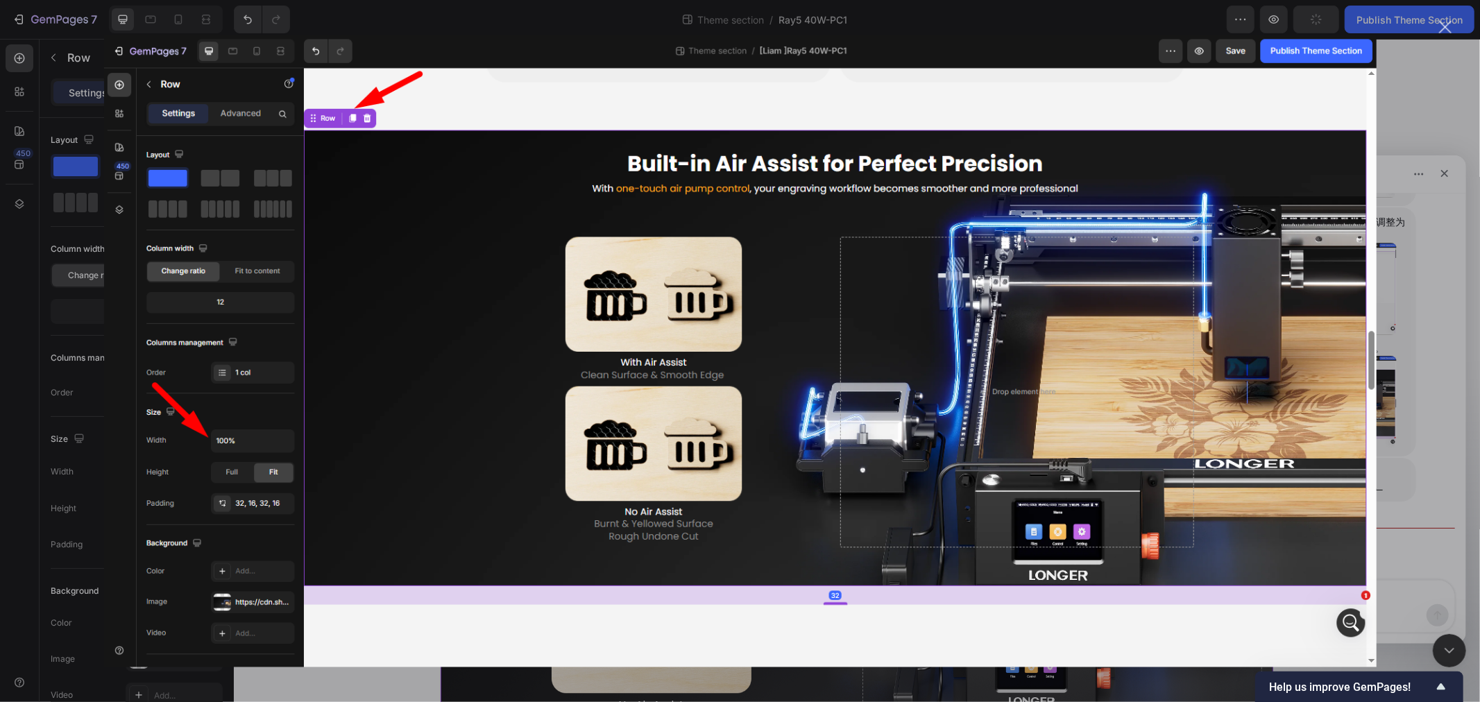
scroll to position [0, 0]
click at [495, 329] on img "关闭" at bounding box center [739, 351] width 1272 height 632
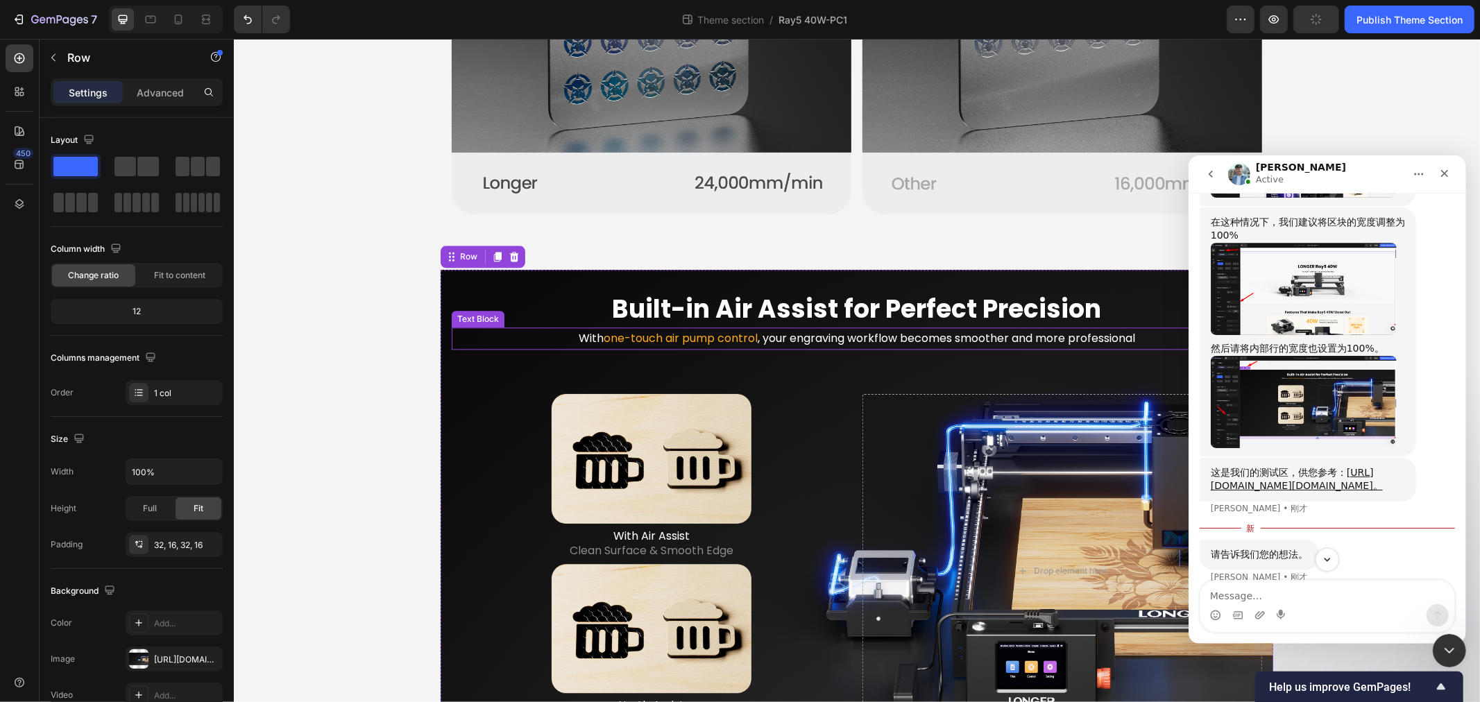
scroll to position [2737, 0]
click at [1296, 447] on img "Liam说…" at bounding box center [1303, 401] width 186 height 92
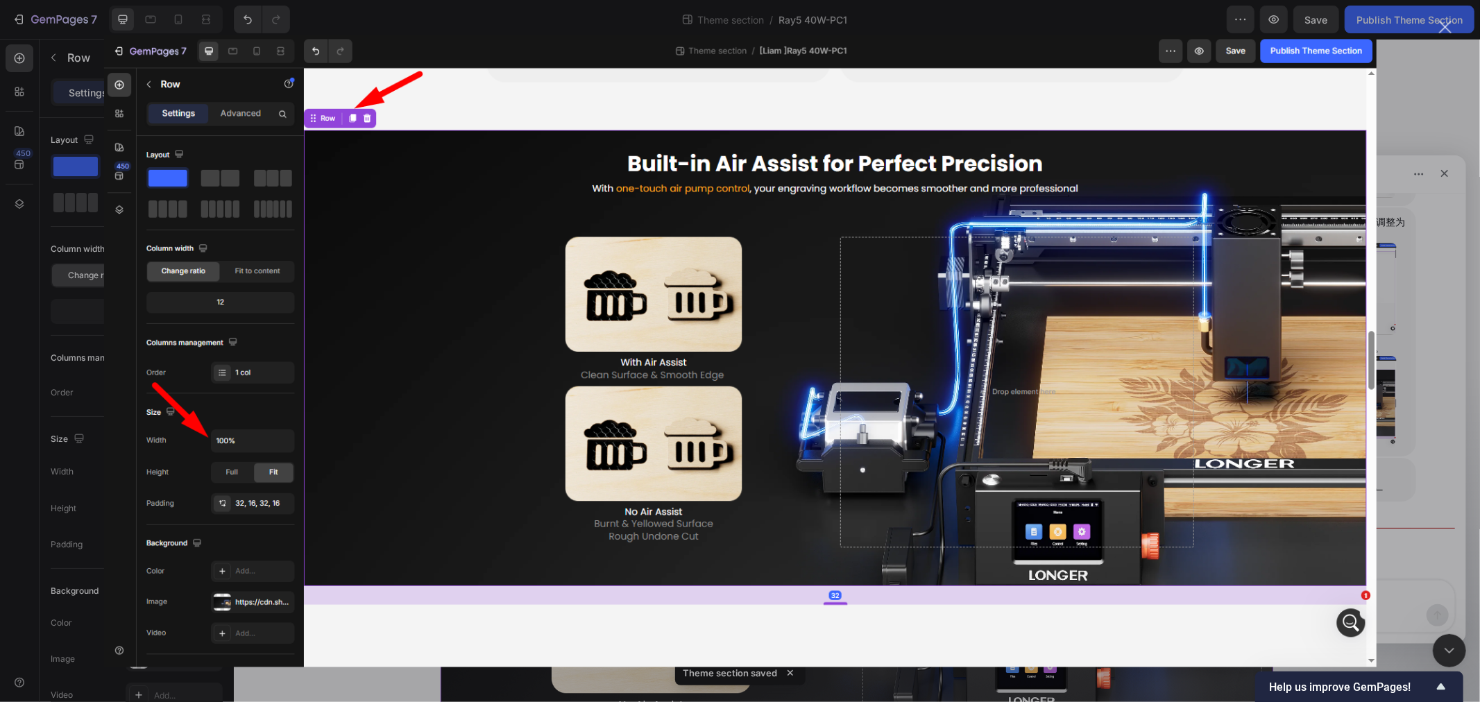
click at [570, 271] on img "关闭" at bounding box center [739, 351] width 1272 height 632
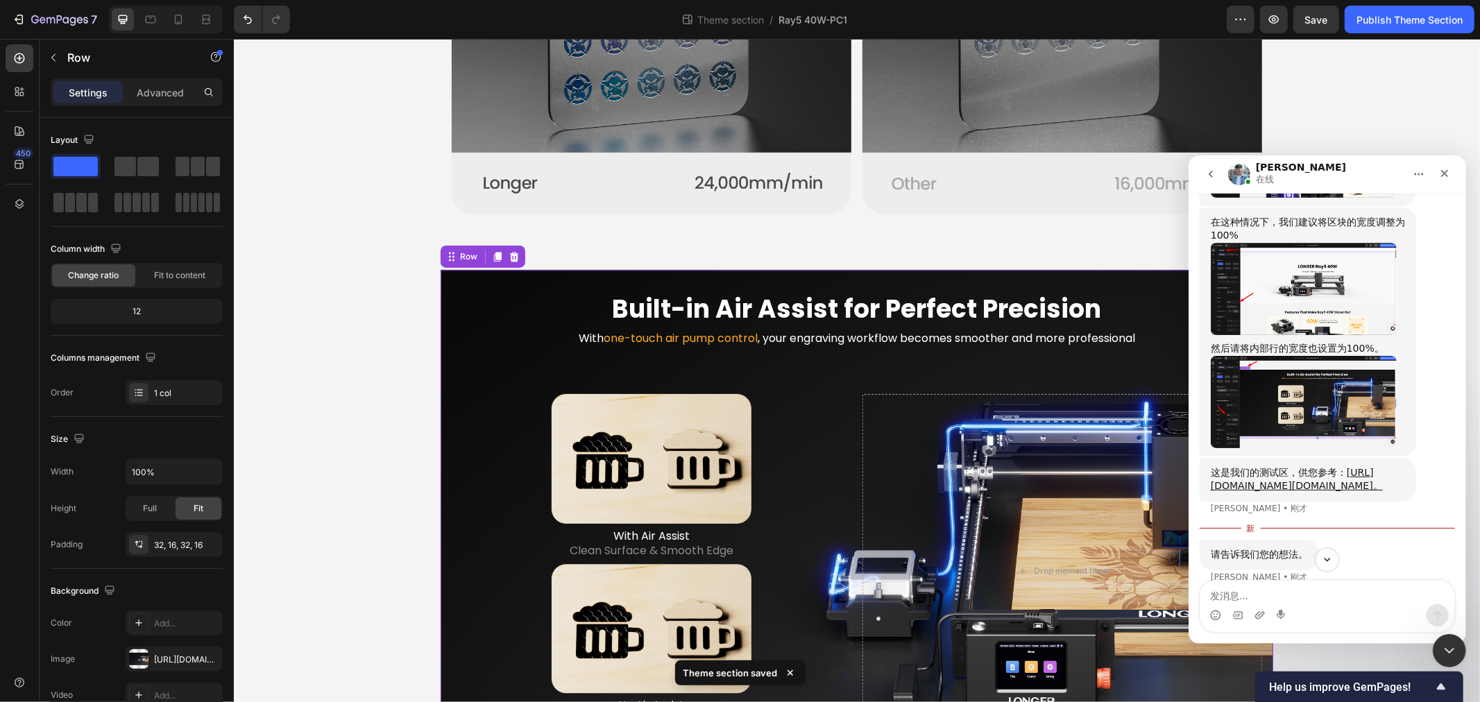
click at [1294, 334] on img "Liam说…" at bounding box center [1303, 288] width 186 height 92
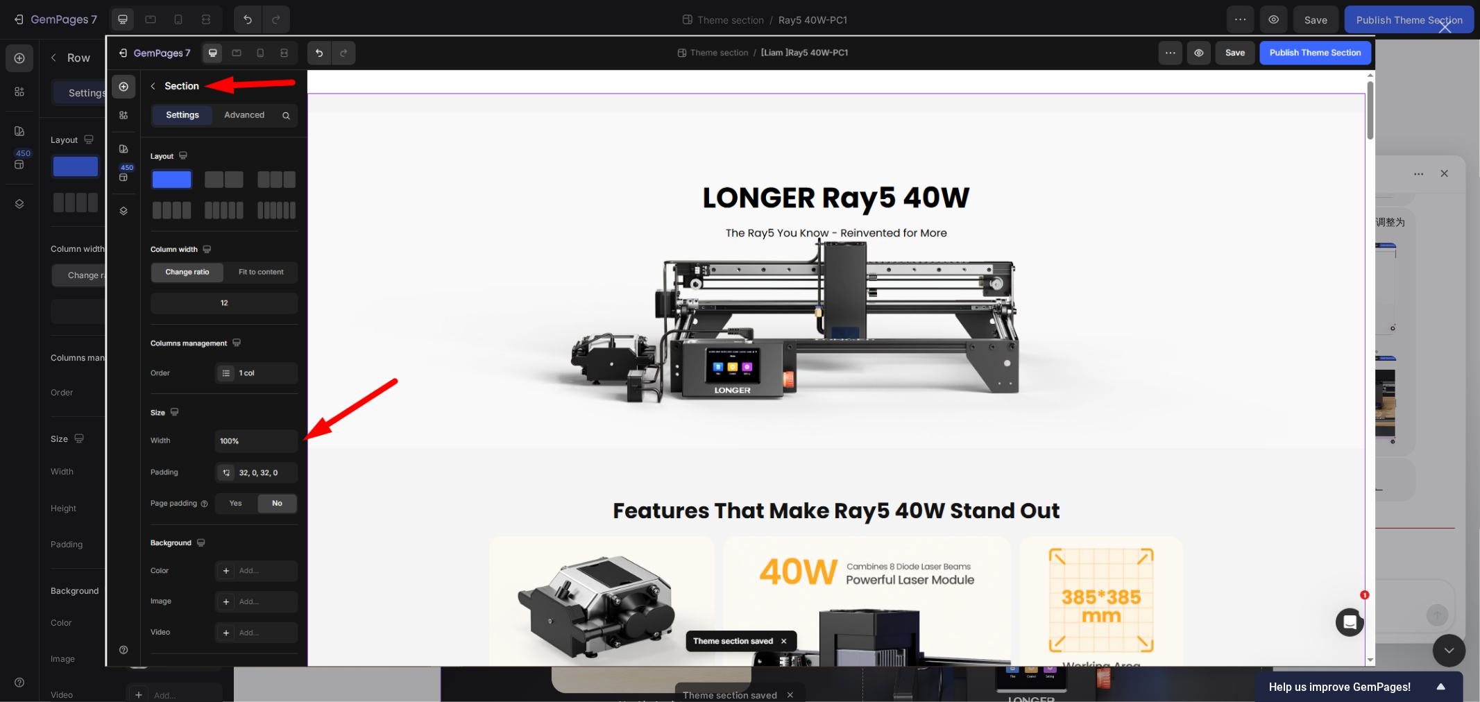
click at [648, 279] on img "关闭" at bounding box center [740, 351] width 1270 height 632
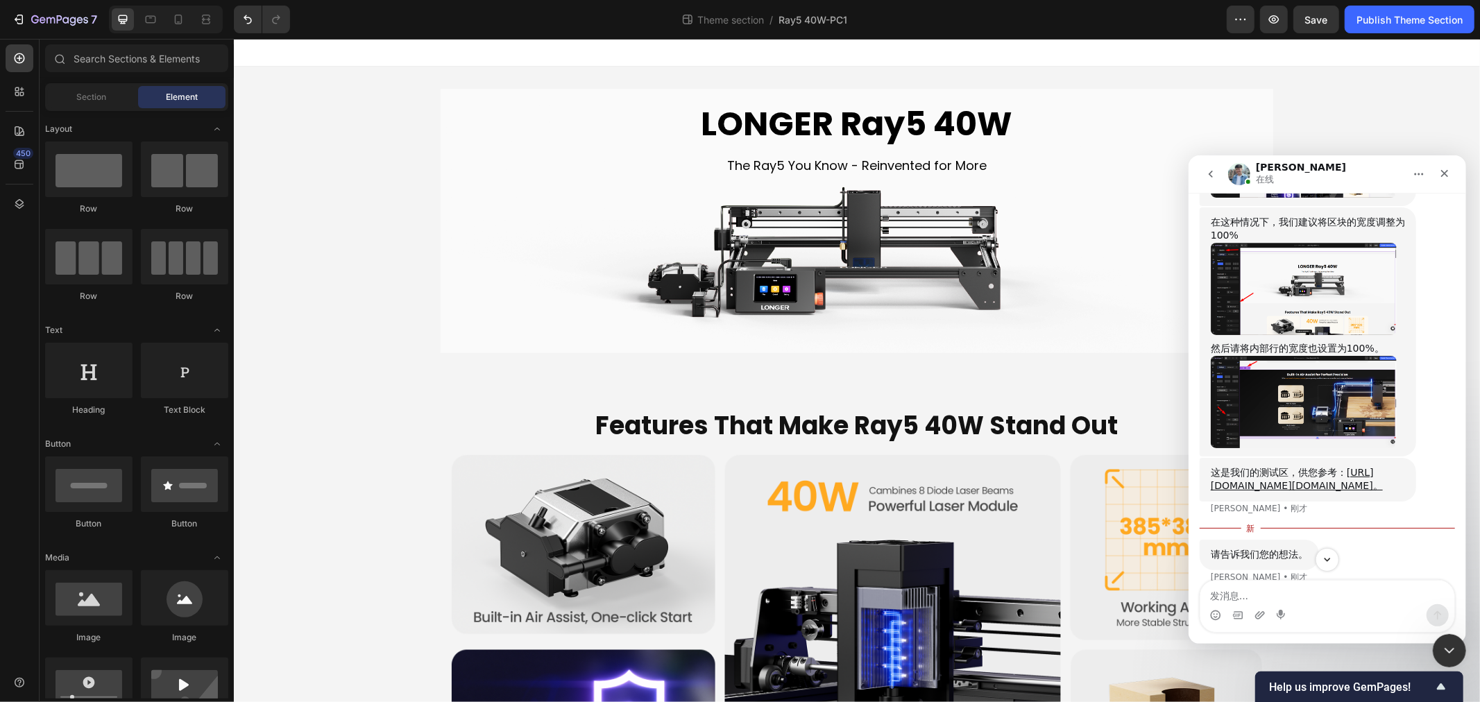
click at [440, 160] on div "LONGER Ray5 40W Heading The Ray5 You Know - Reinvented for More Text Block" at bounding box center [856, 220] width 833 height 267
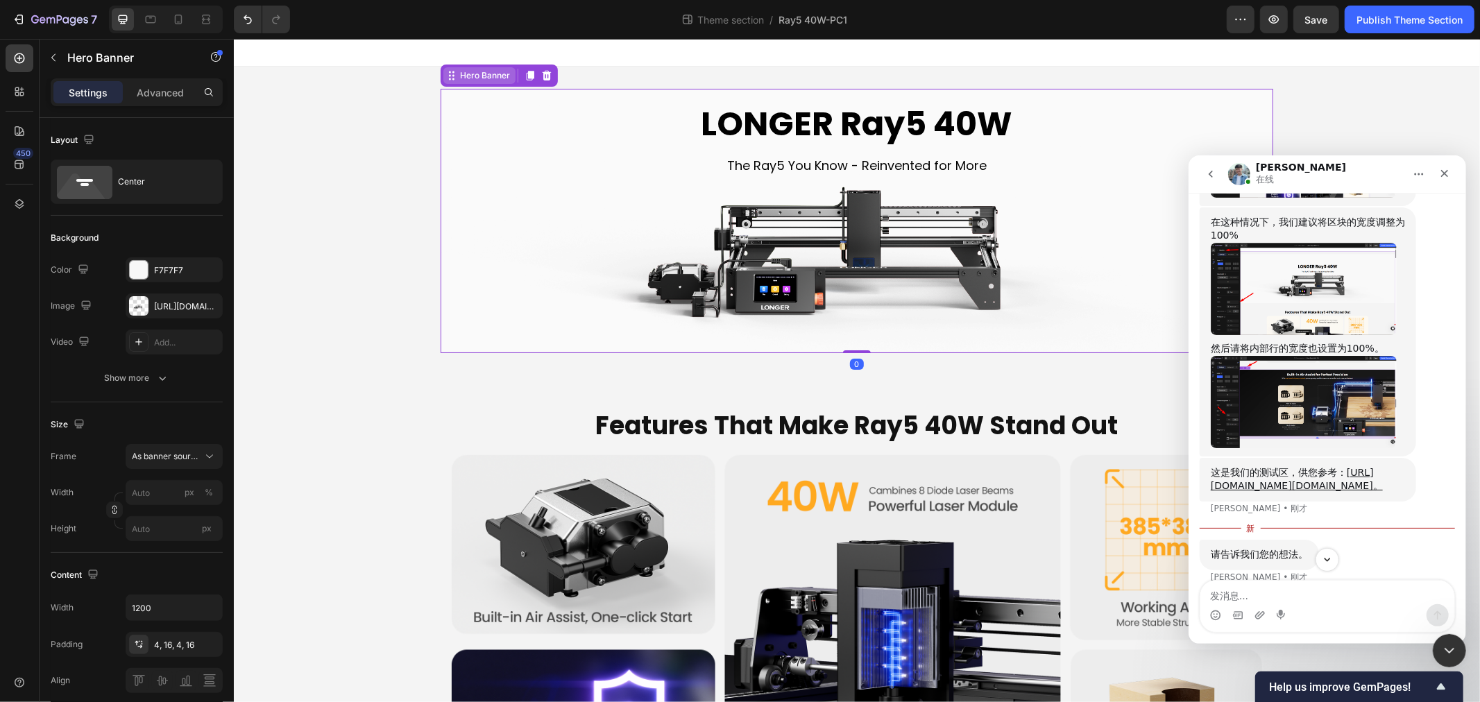
click at [456, 79] on div "Hero Banner" at bounding box center [484, 75] width 56 height 12
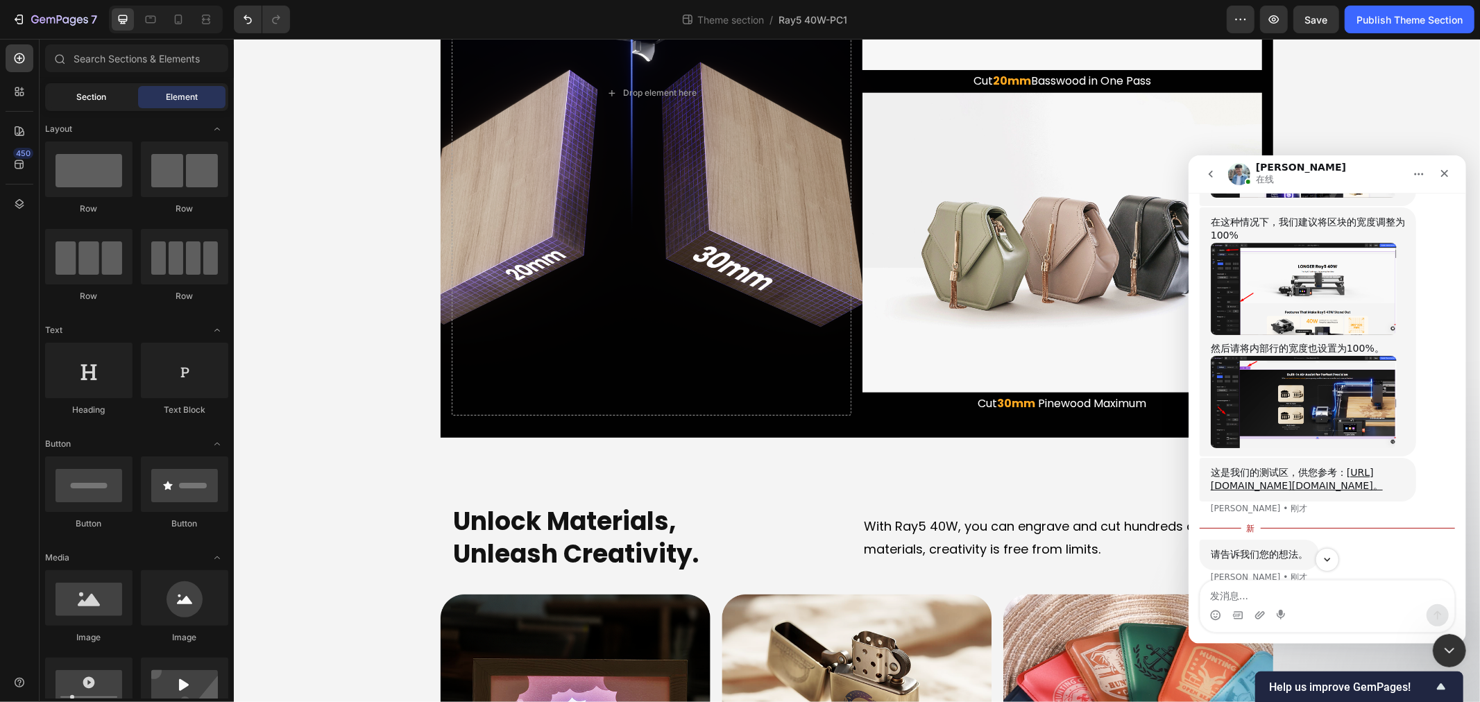
scroll to position [1542, 0]
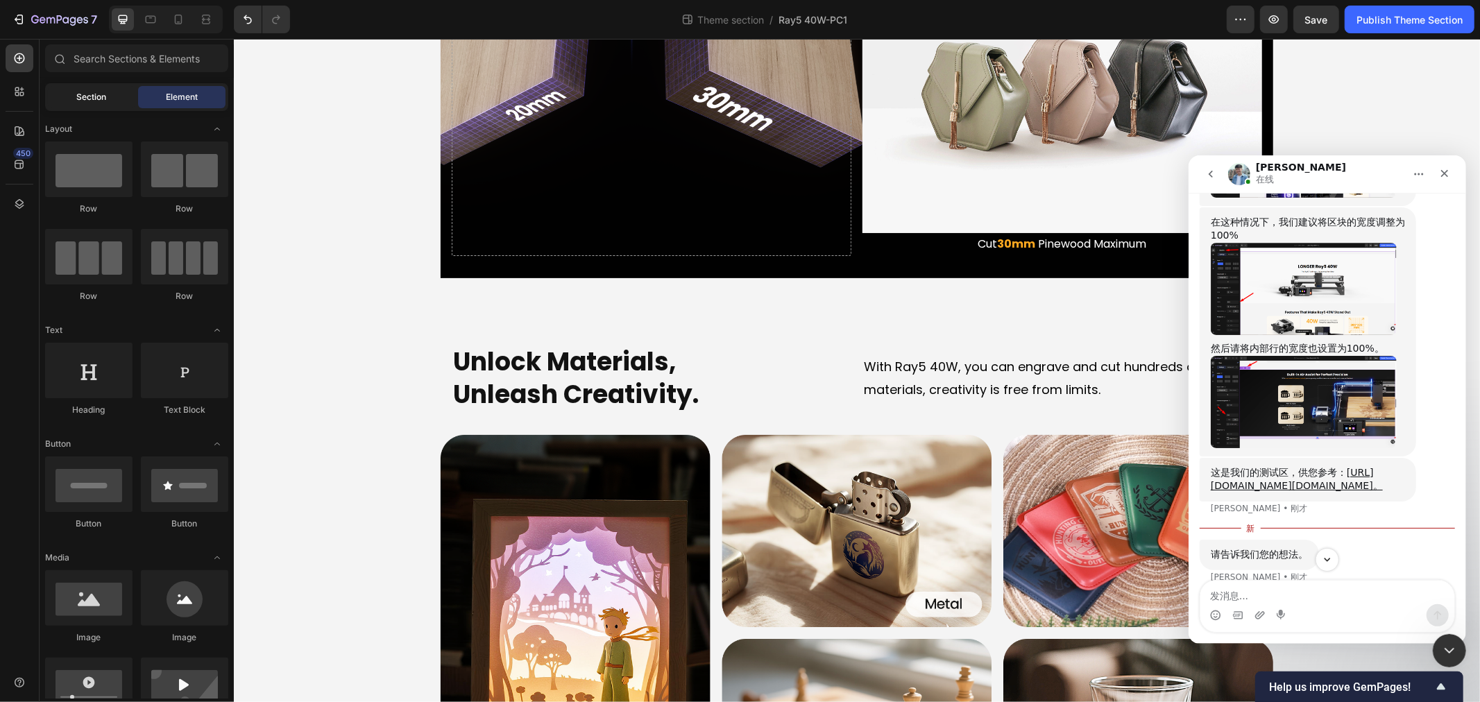
click at [79, 106] on div "Section" at bounding box center [91, 97] width 87 height 22
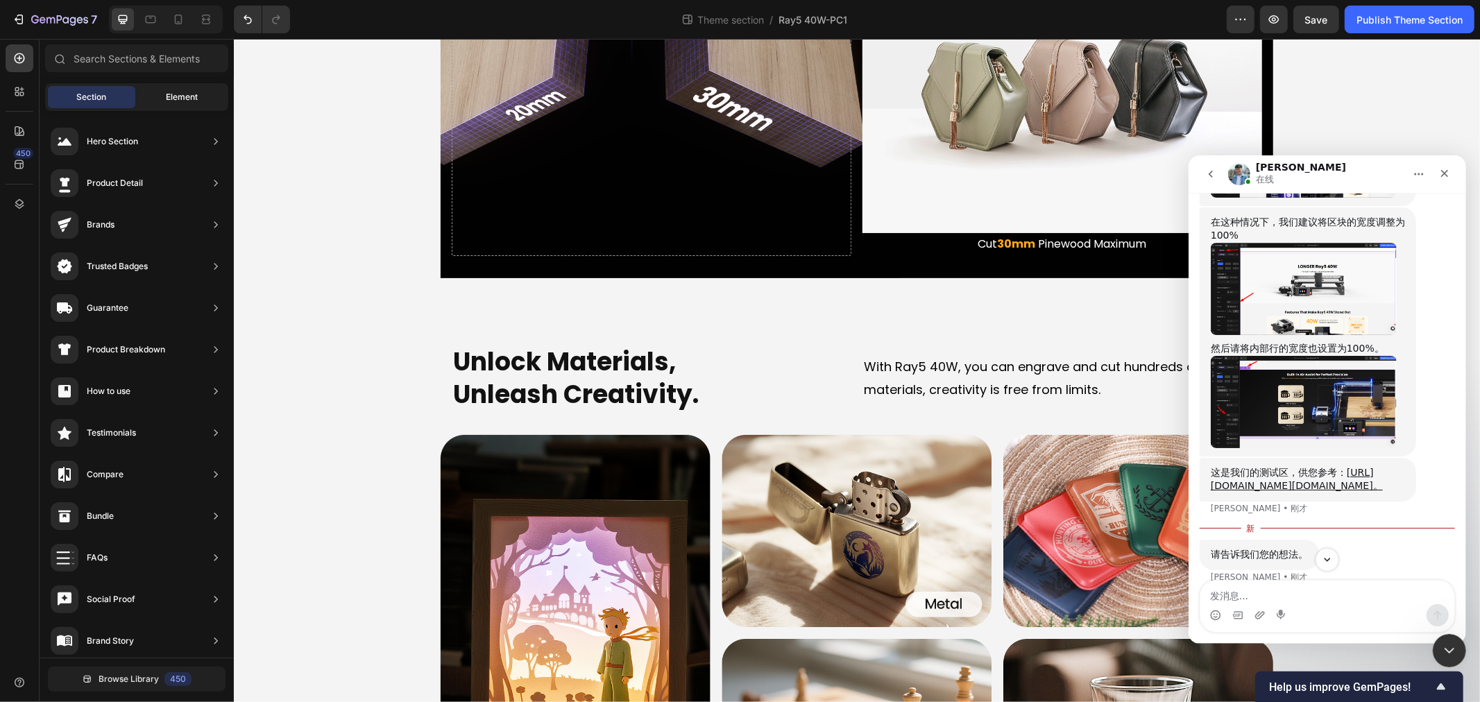
click at [184, 99] on span "Element" at bounding box center [182, 97] width 32 height 12
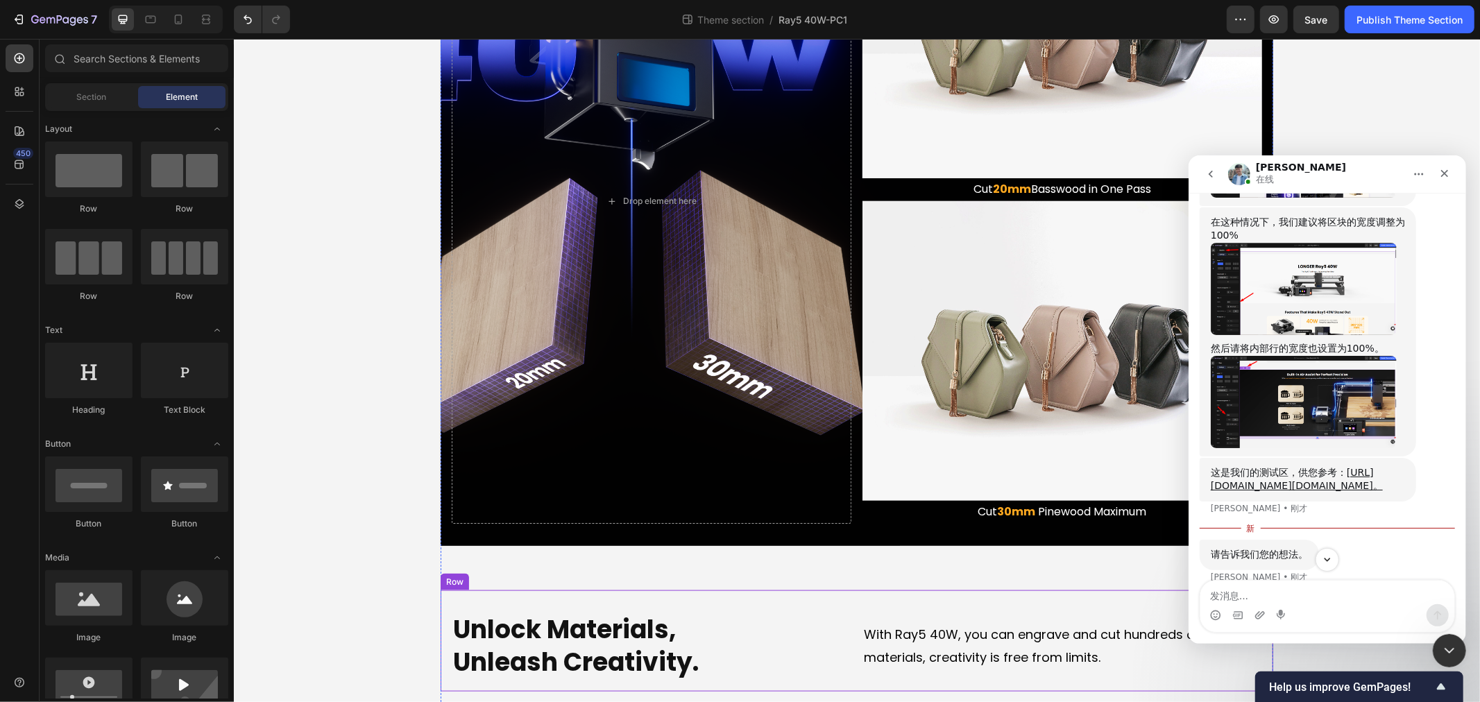
scroll to position [1156, 0]
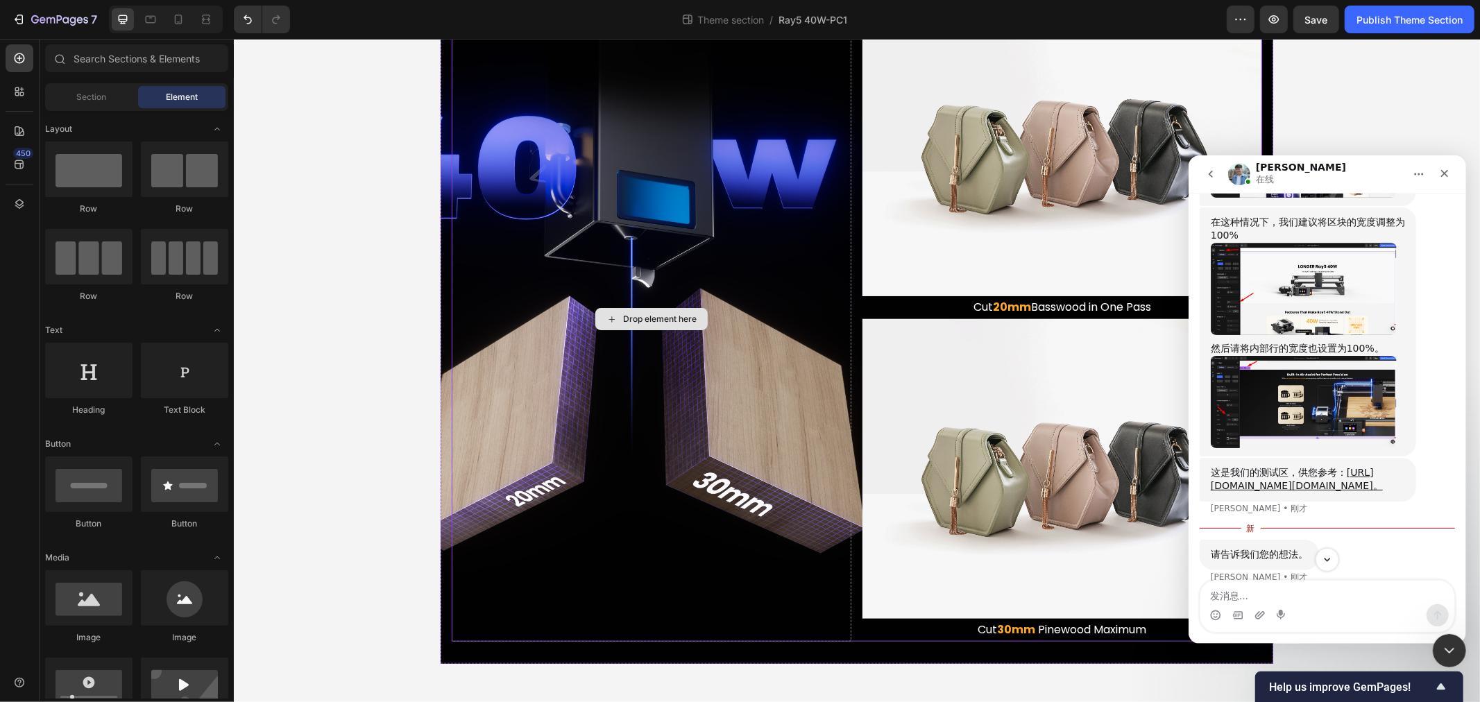
click at [452, 365] on div "Drop element here" at bounding box center [651, 318] width 400 height 645
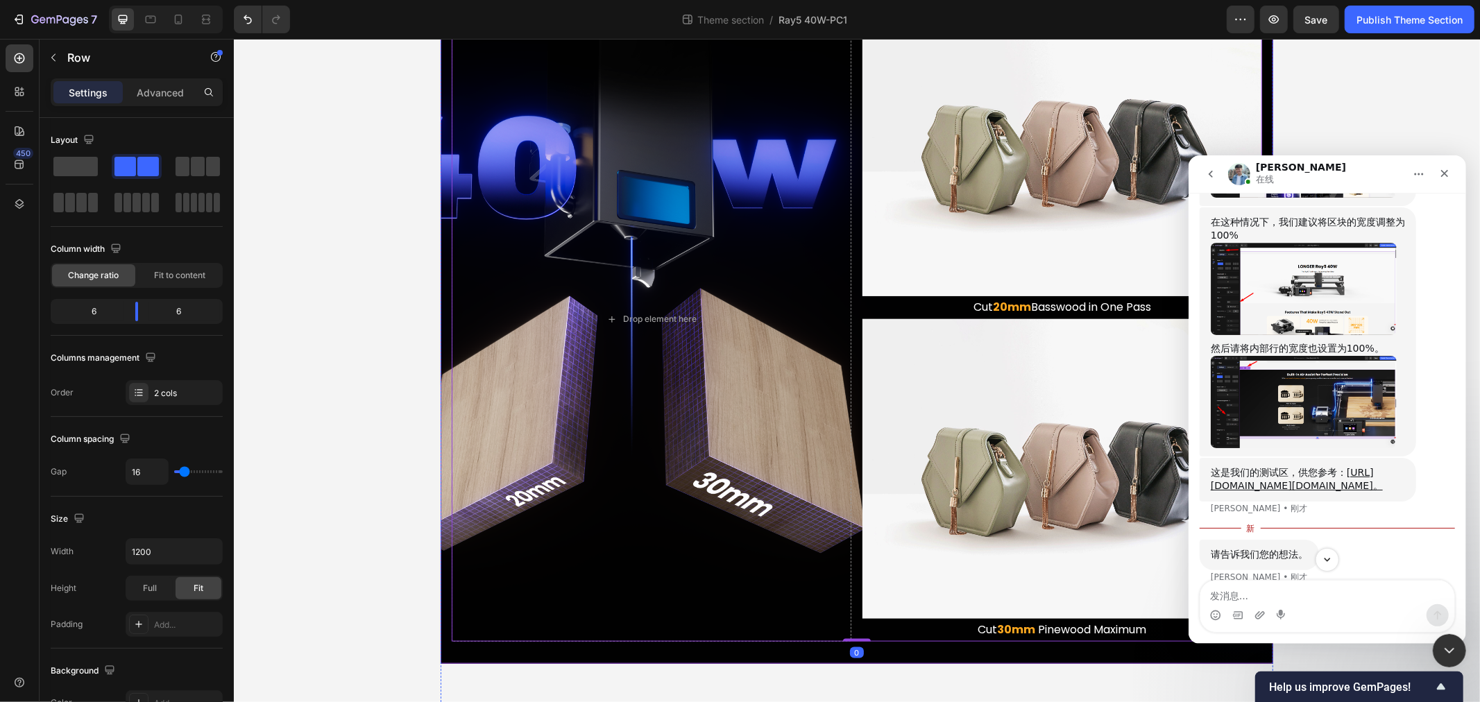
click at [440, 358] on div "Stronger, Also Thicker Heading The Ray5 Series You Know, Now More Powerful Than…" at bounding box center [856, 236] width 833 height 854
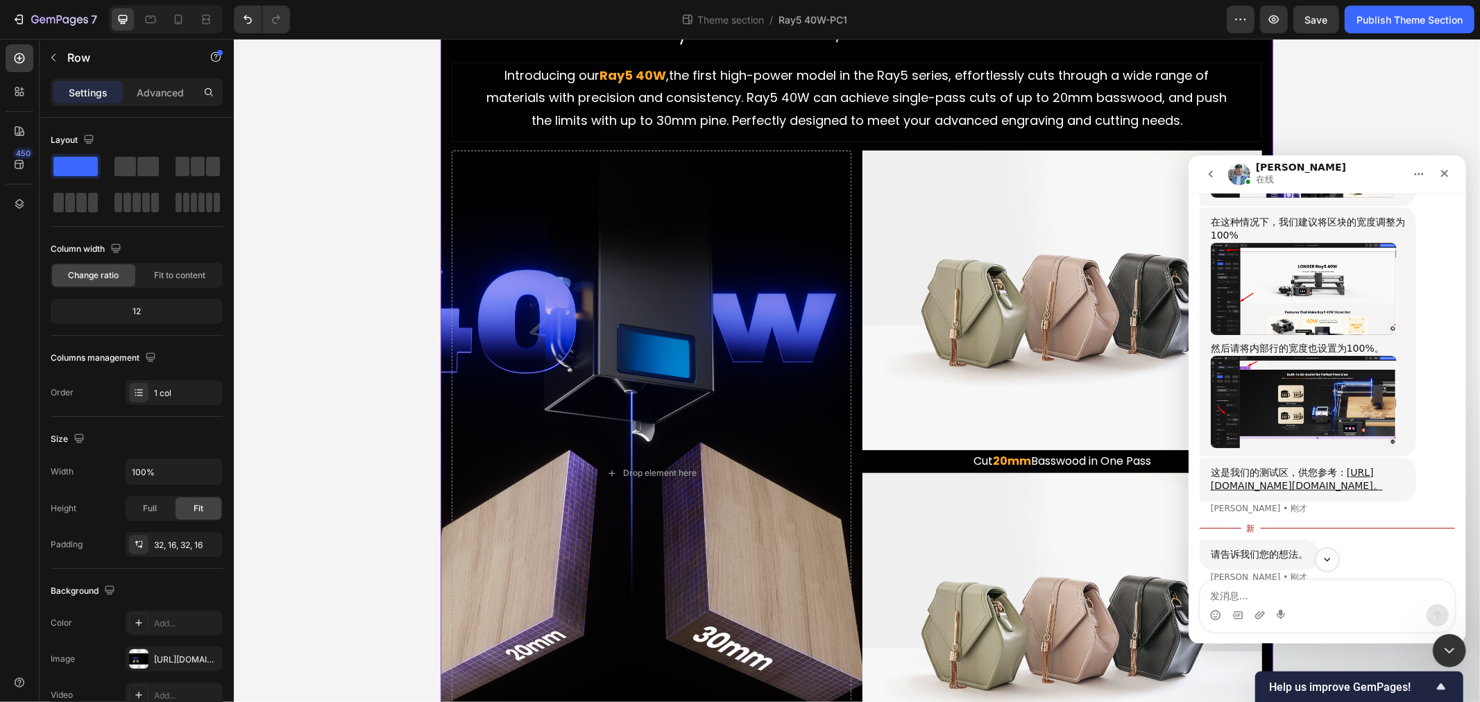
scroll to position [848, 0]
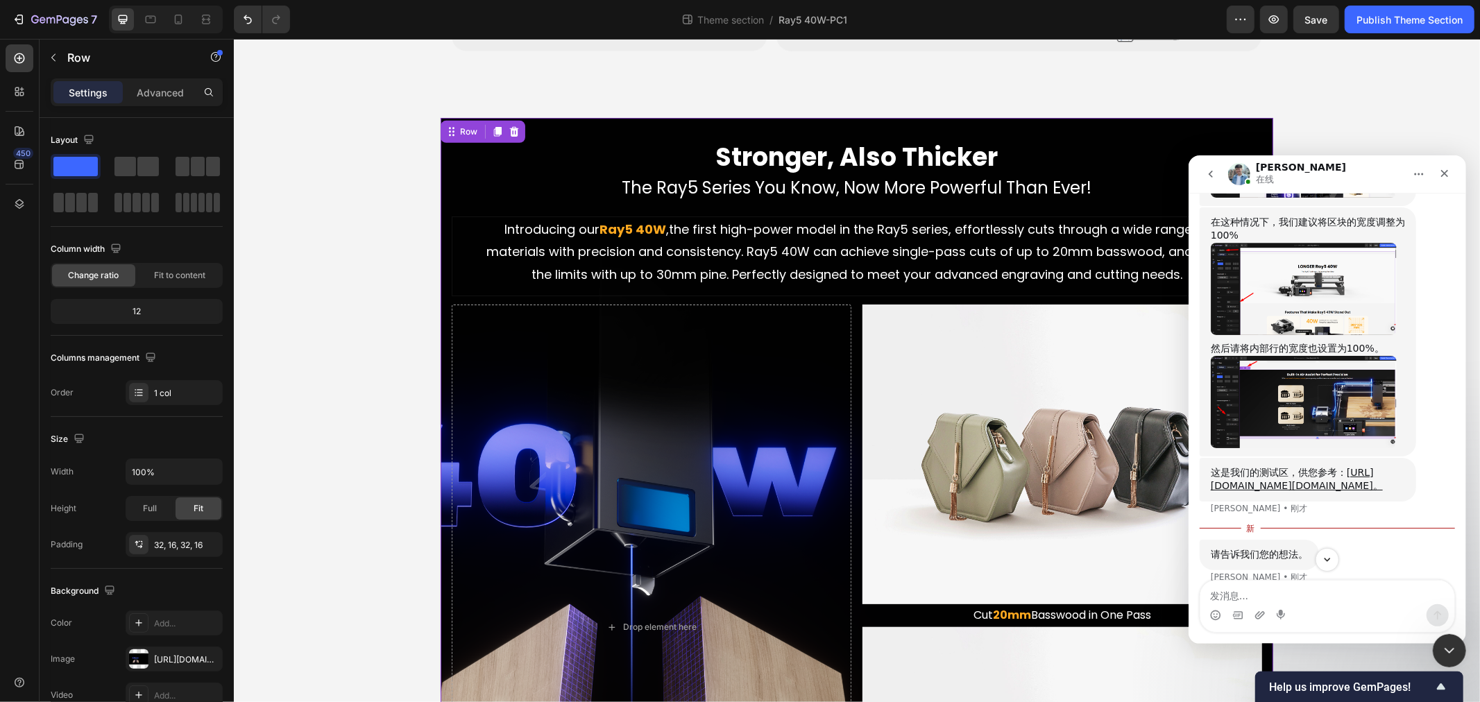
click at [440, 358] on div "Stronger, Also Thicker Heading The Ray5 Series You Know, Now More Powerful Than…" at bounding box center [856, 544] width 833 height 854
click at [456, 131] on div "Row" at bounding box center [467, 131] width 23 height 12
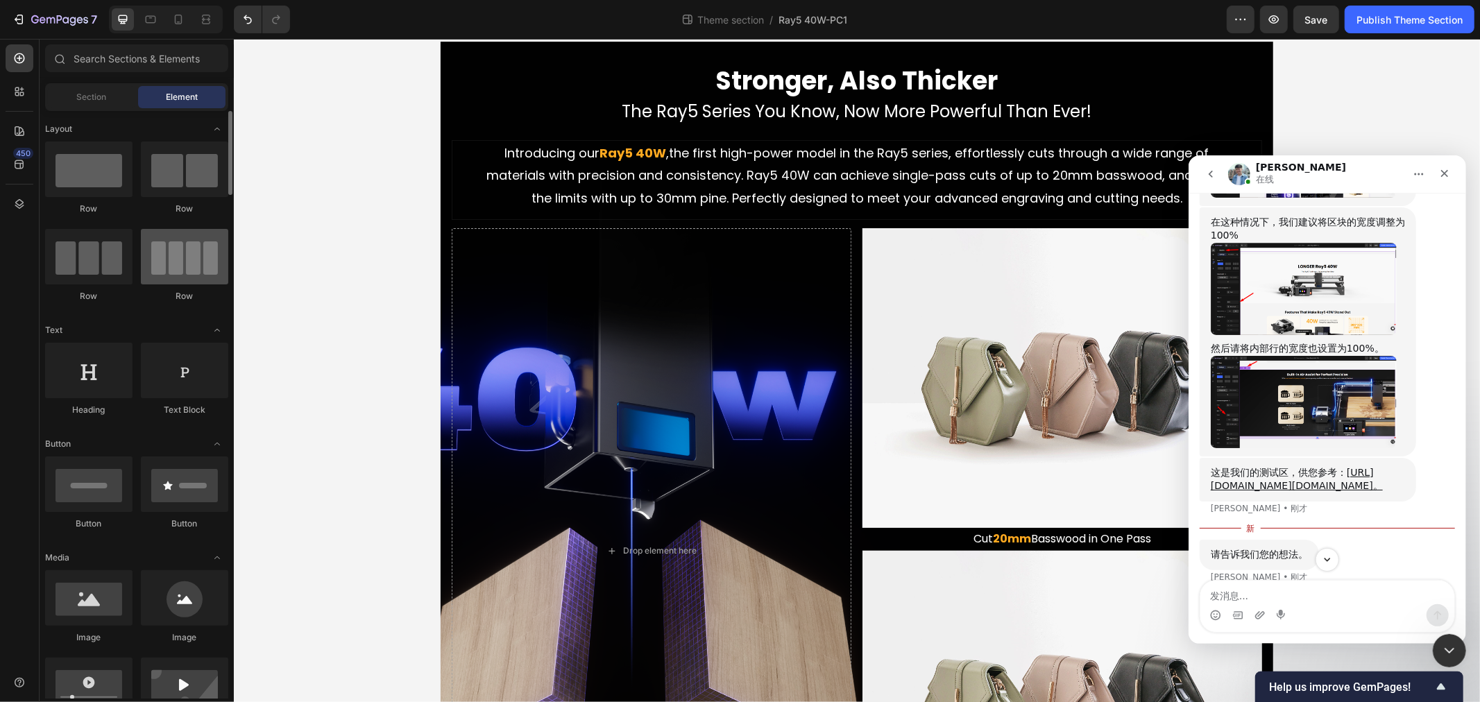
scroll to position [925, 0]
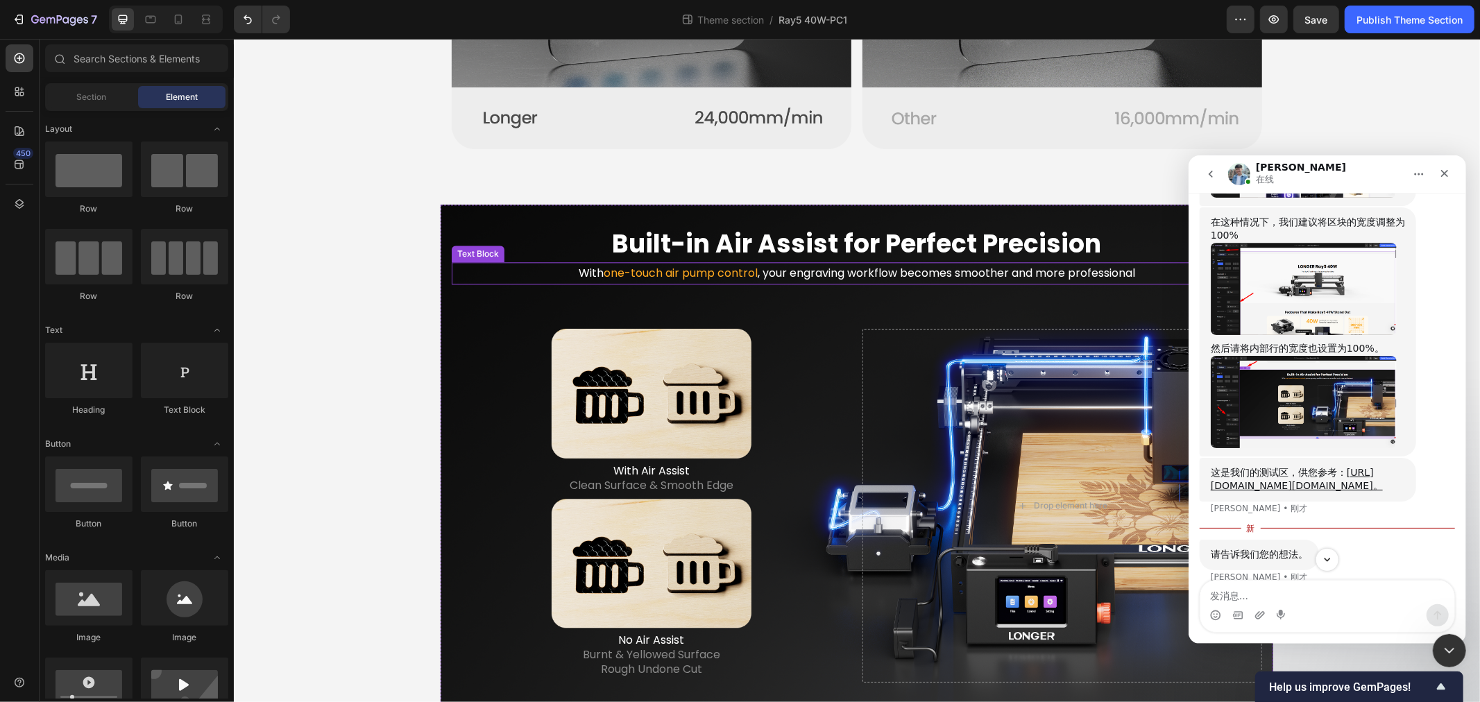
scroll to position [2775, 0]
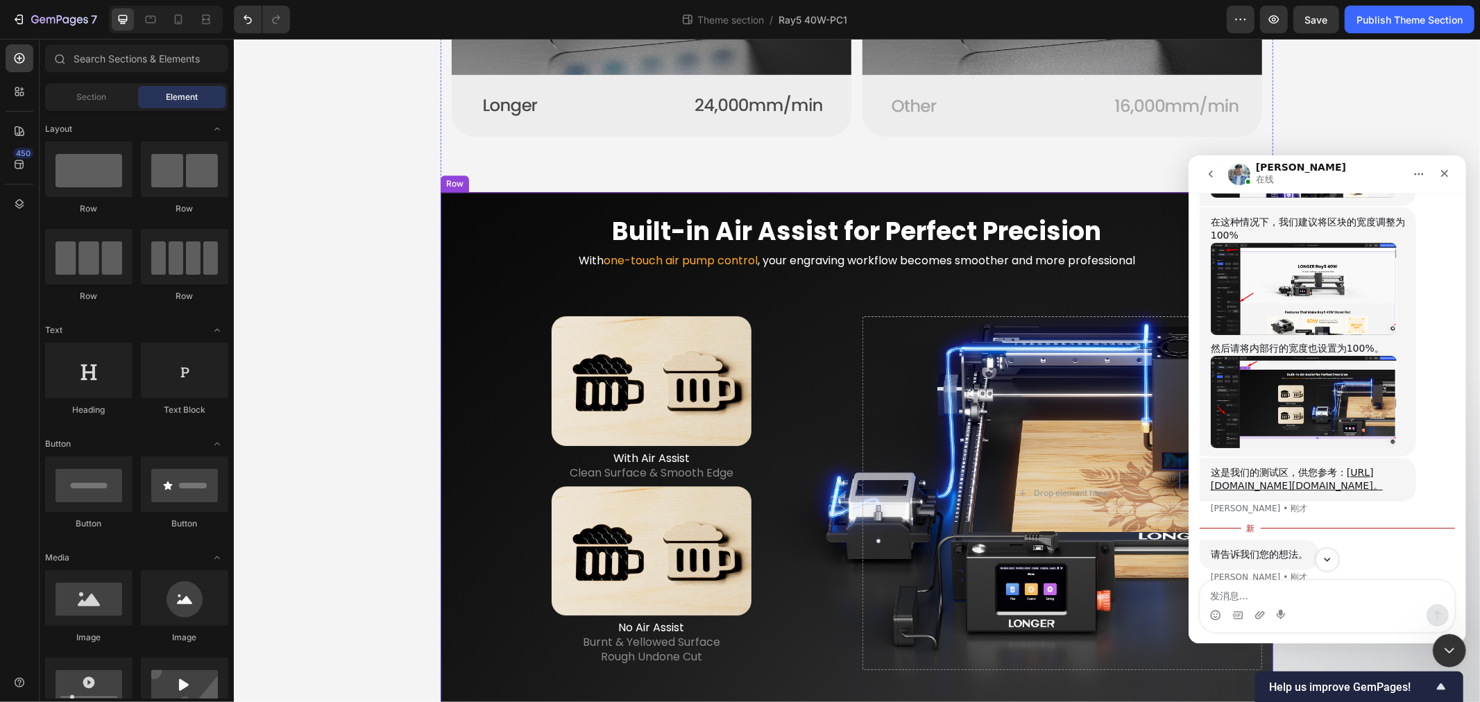
click at [441, 206] on div "Built-in Air Assist for Perfect Precision Heading With one-touch air pump contr…" at bounding box center [856, 452] width 833 height 522
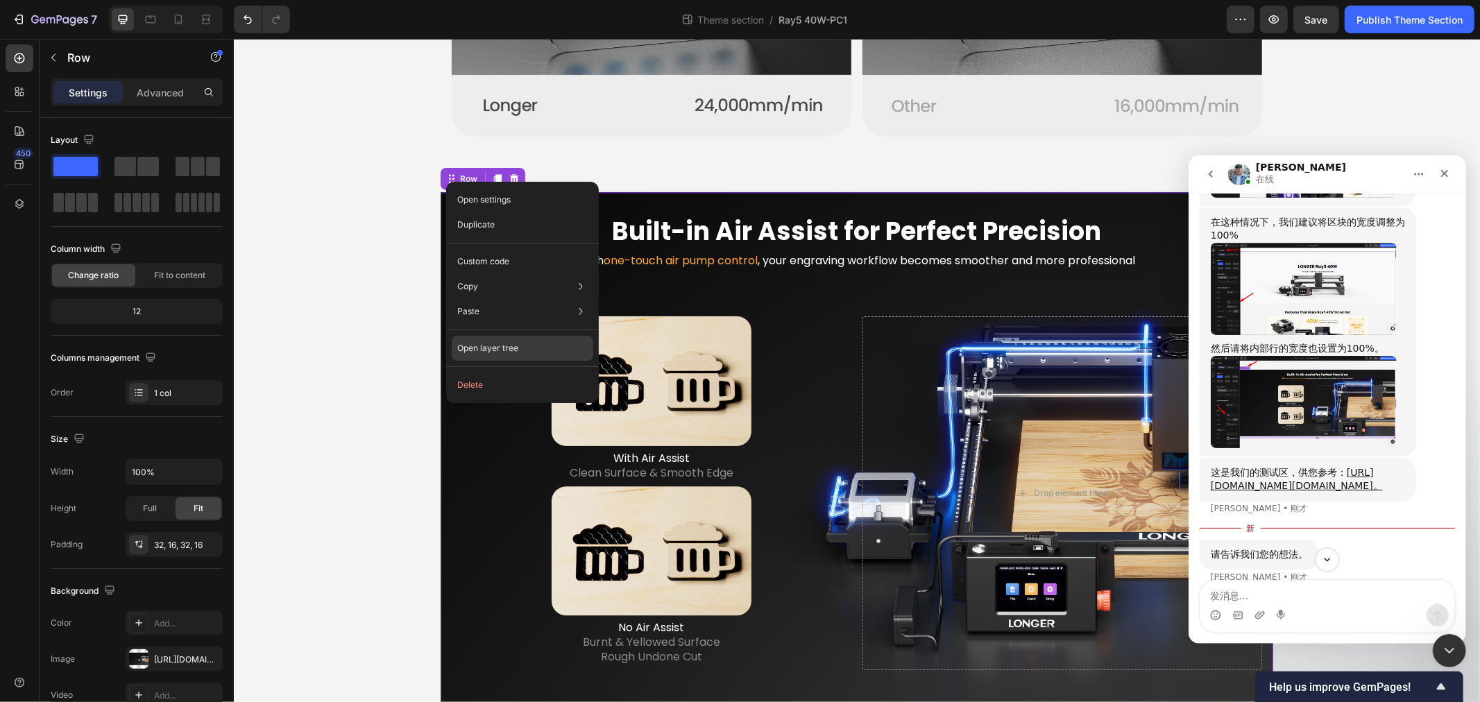
drag, startPoint x: 500, startPoint y: 348, endPoint x: 265, endPoint y: 309, distance: 238.4
click at [500, 348] on p "Open layer tree" at bounding box center [487, 348] width 61 height 12
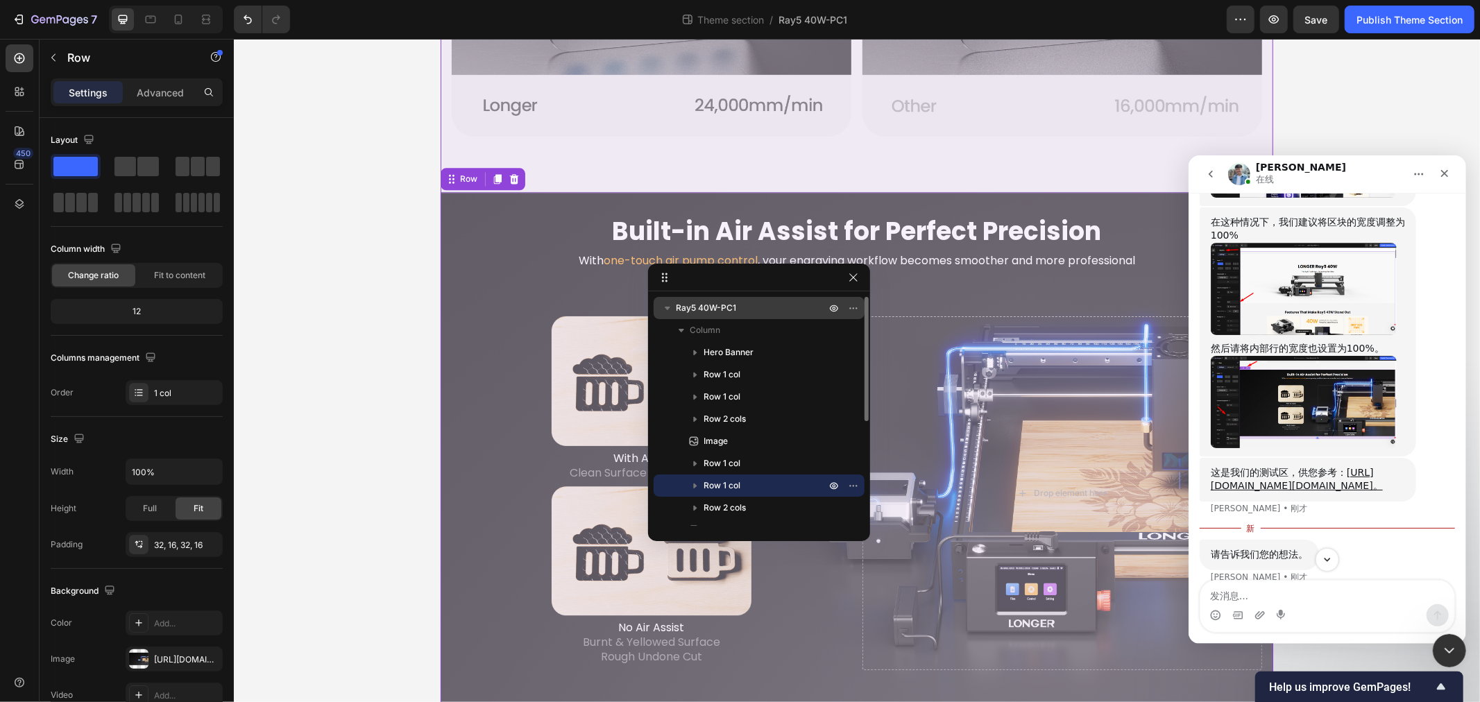
click at [708, 310] on span "Ray5 40W-PC1" at bounding box center [706, 308] width 60 height 14
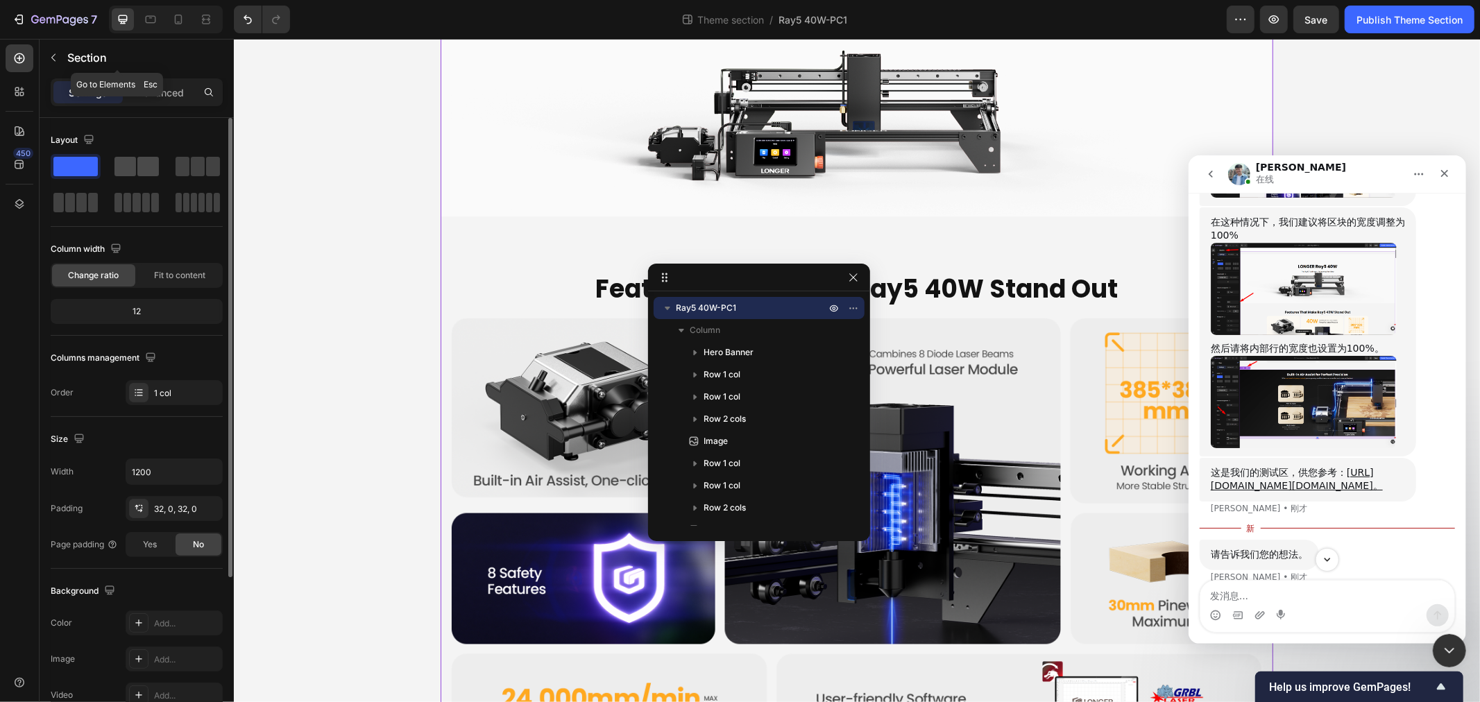
scroll to position [0, 0]
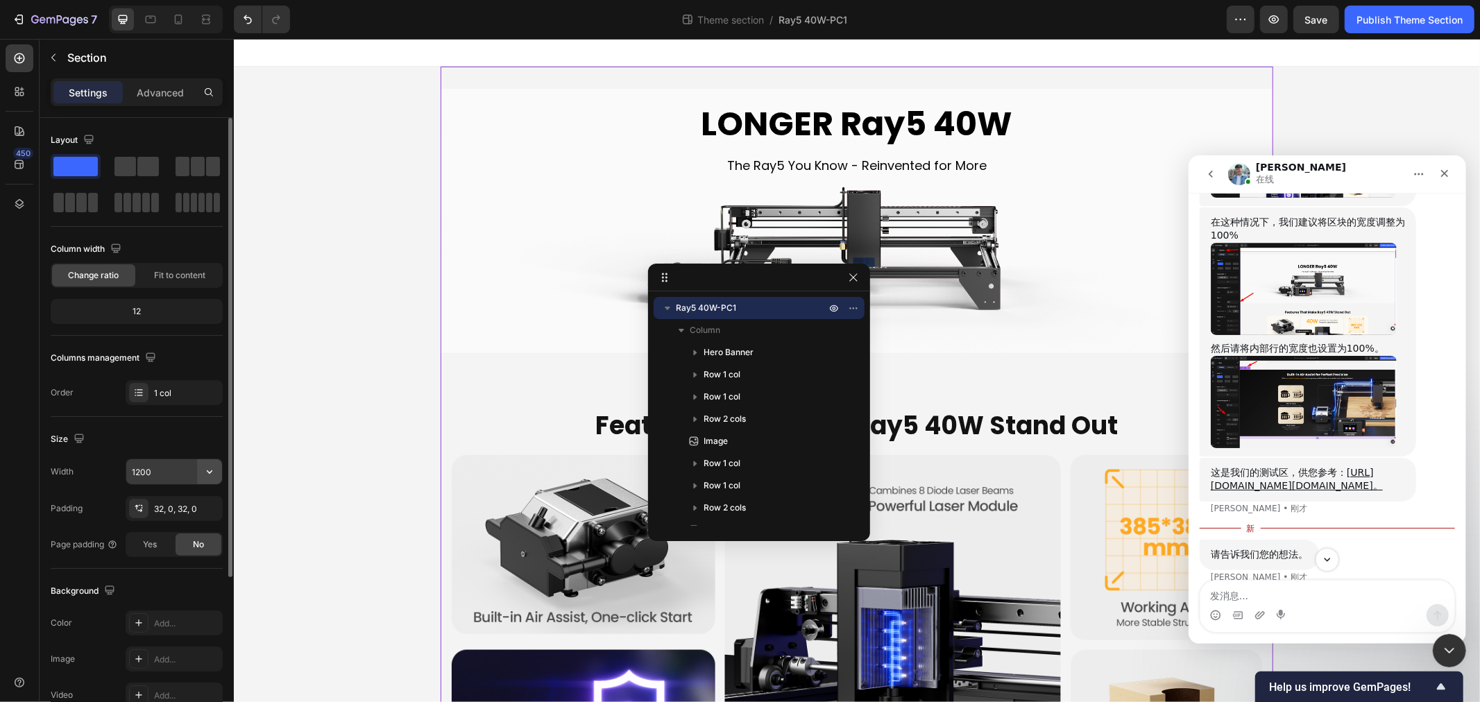
click at [210, 466] on icon "button" at bounding box center [210, 472] width 14 height 14
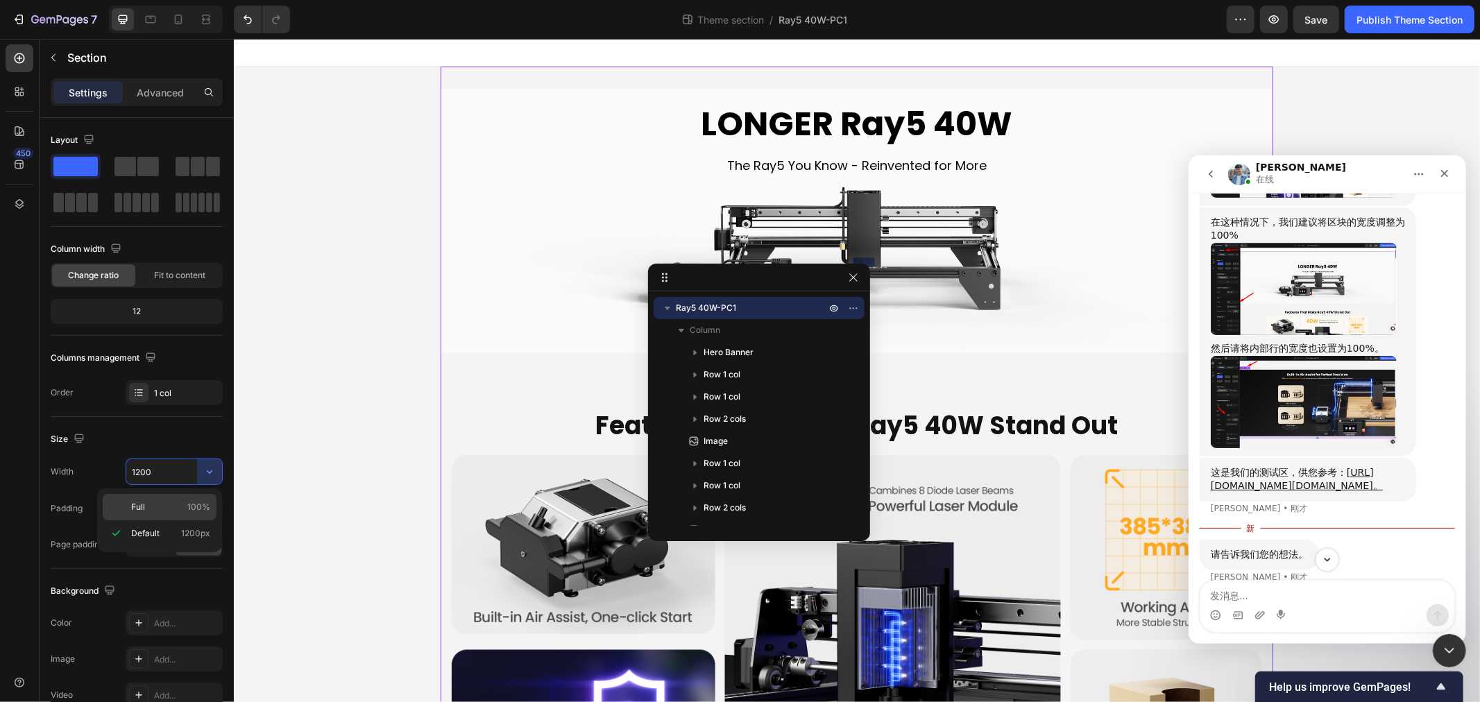
click at [151, 505] on p "Full 100%" at bounding box center [170, 507] width 79 height 12
type input "100%"
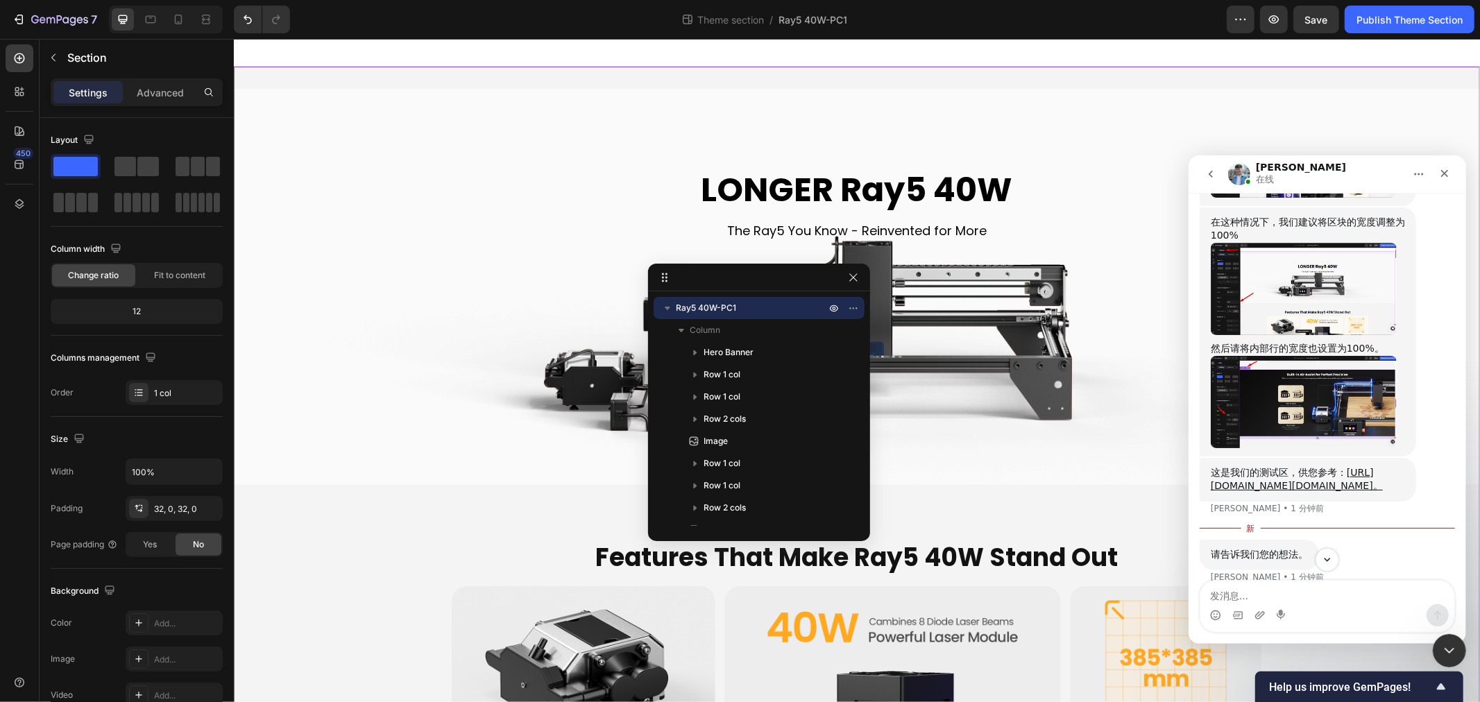
click at [848, 276] on icon "button" at bounding box center [853, 277] width 11 height 11
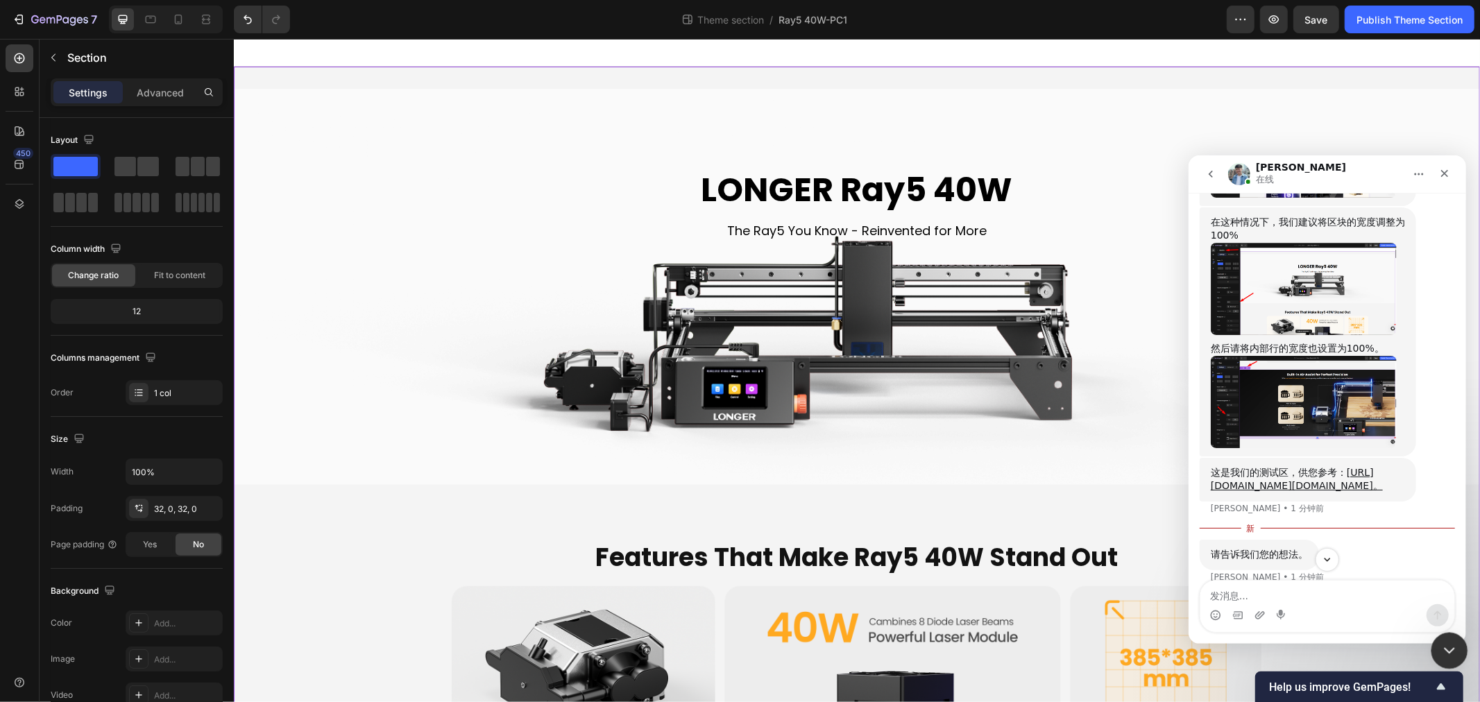
click at [1434, 646] on div "关闭 Intercom Messenger" at bounding box center [1447, 648] width 33 height 33
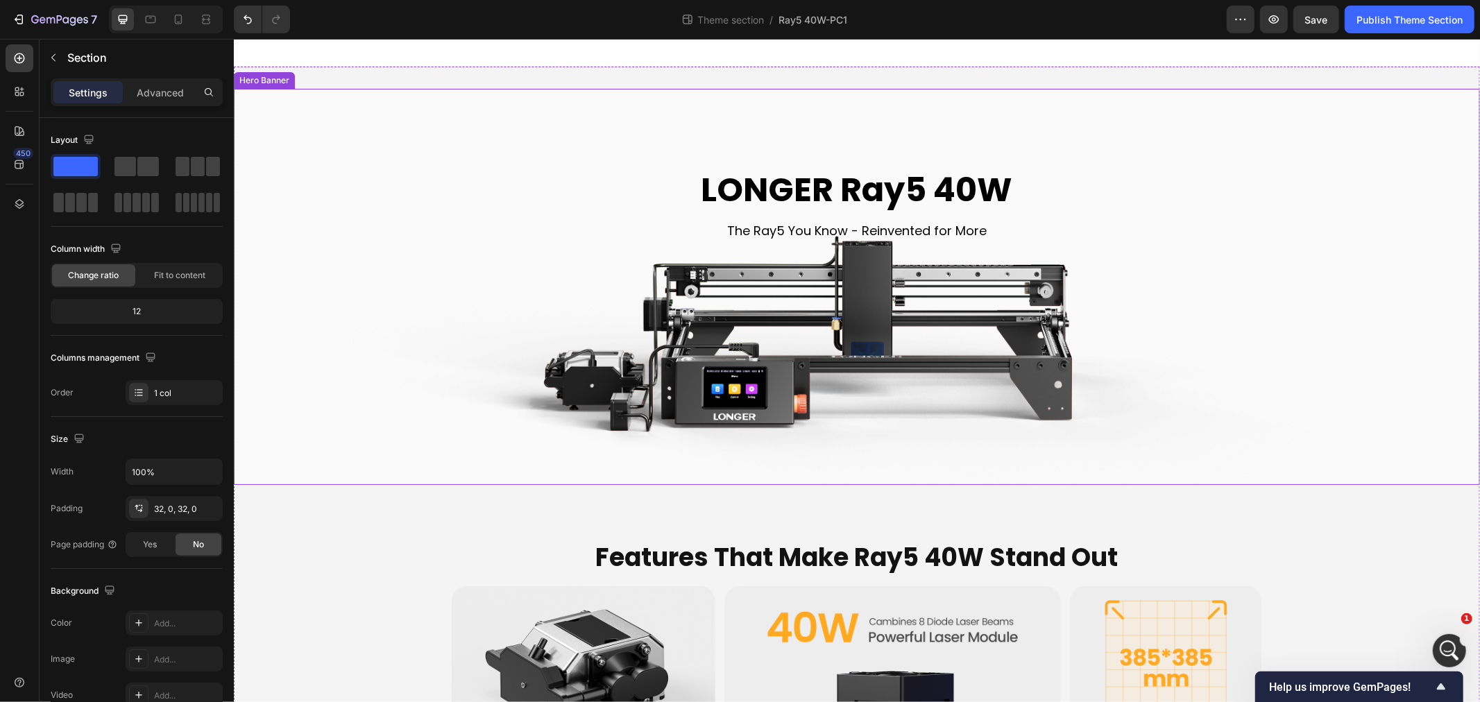
click at [332, 253] on div "Background Image" at bounding box center [856, 286] width 1246 height 396
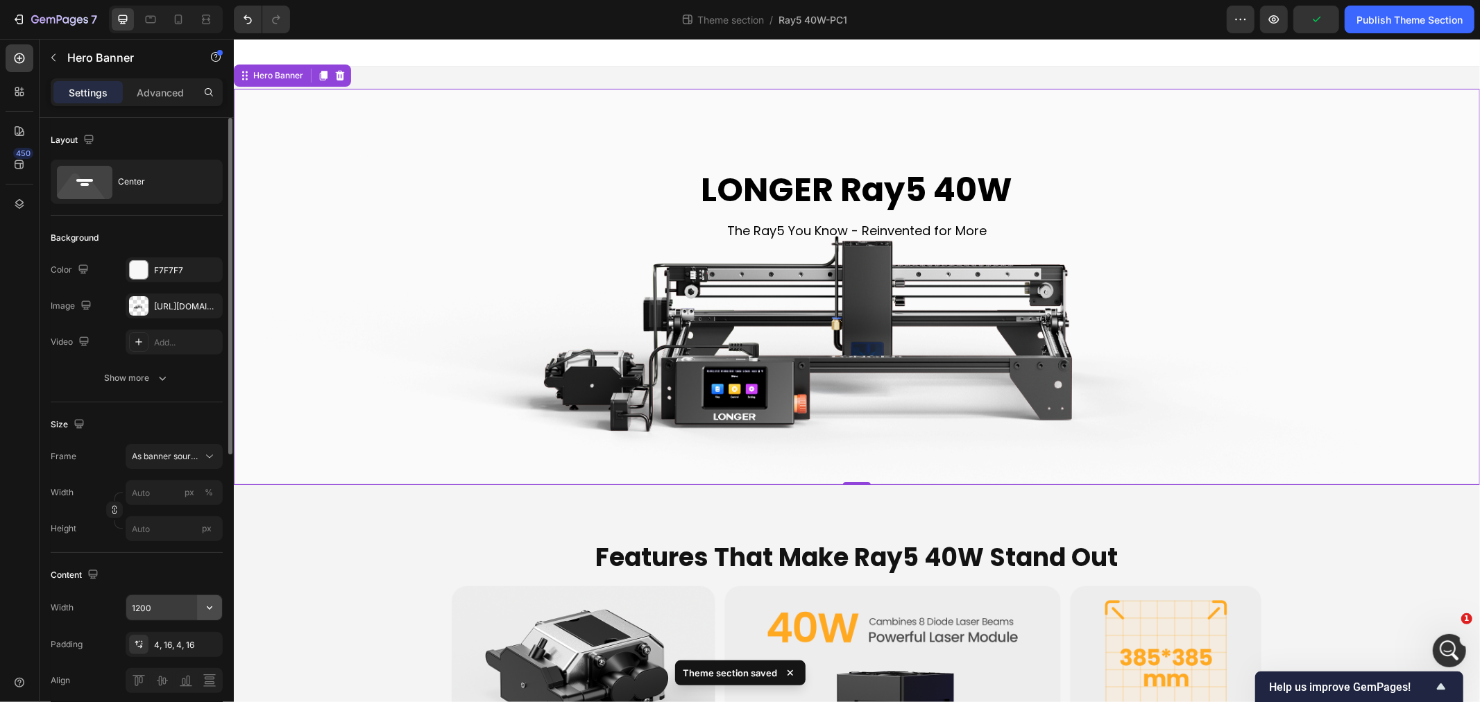
click at [205, 608] on icon "button" at bounding box center [210, 608] width 14 height 14
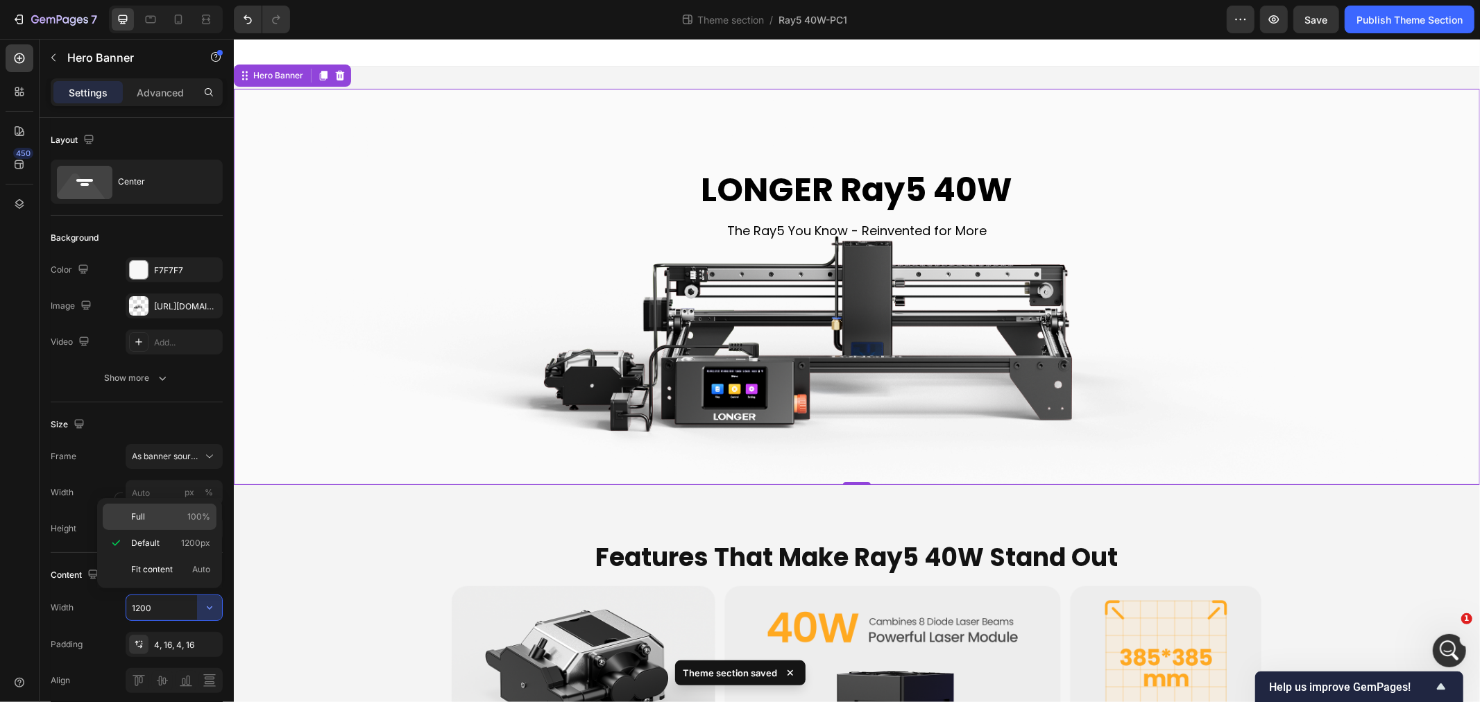
click at [162, 518] on p "Full 100%" at bounding box center [170, 517] width 79 height 12
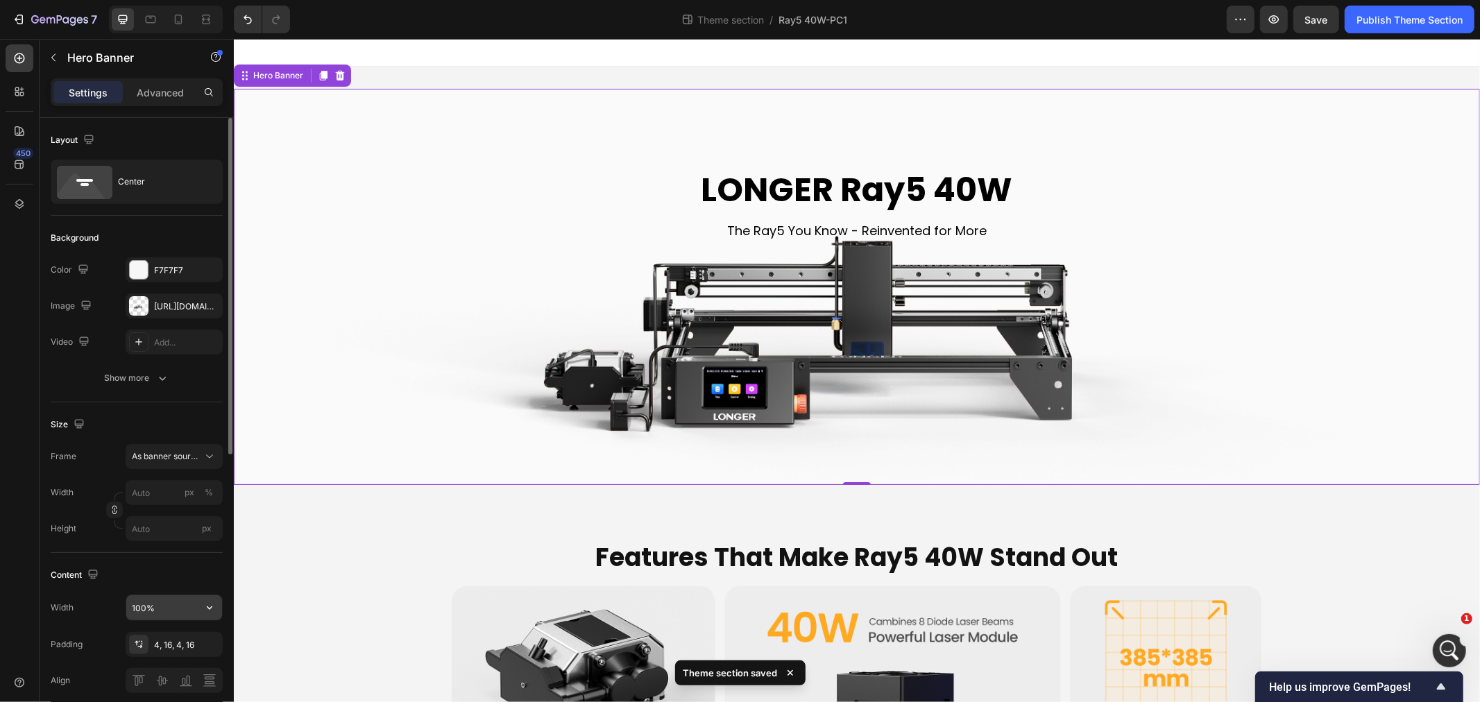
click at [213, 612] on icon "button" at bounding box center [210, 608] width 14 height 14
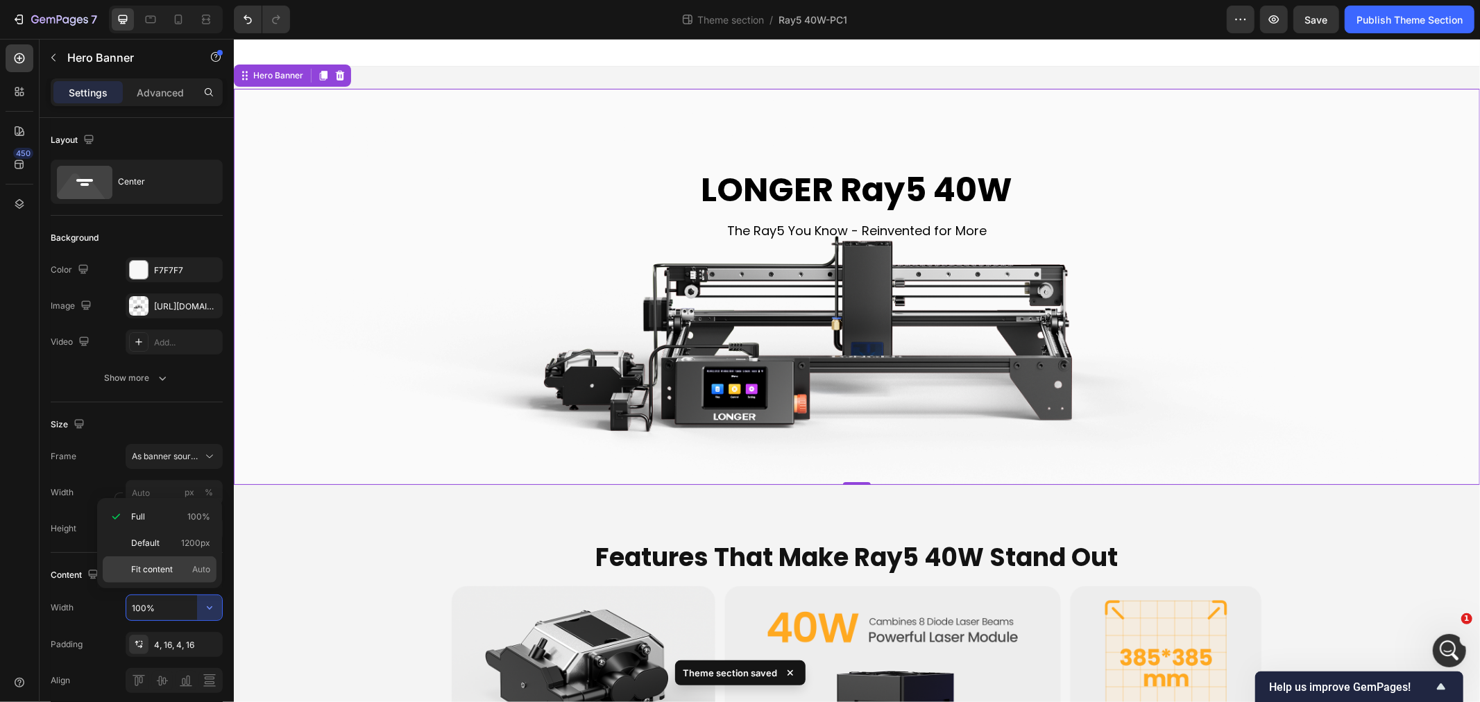
click at [164, 570] on span "Fit content" at bounding box center [152, 569] width 42 height 12
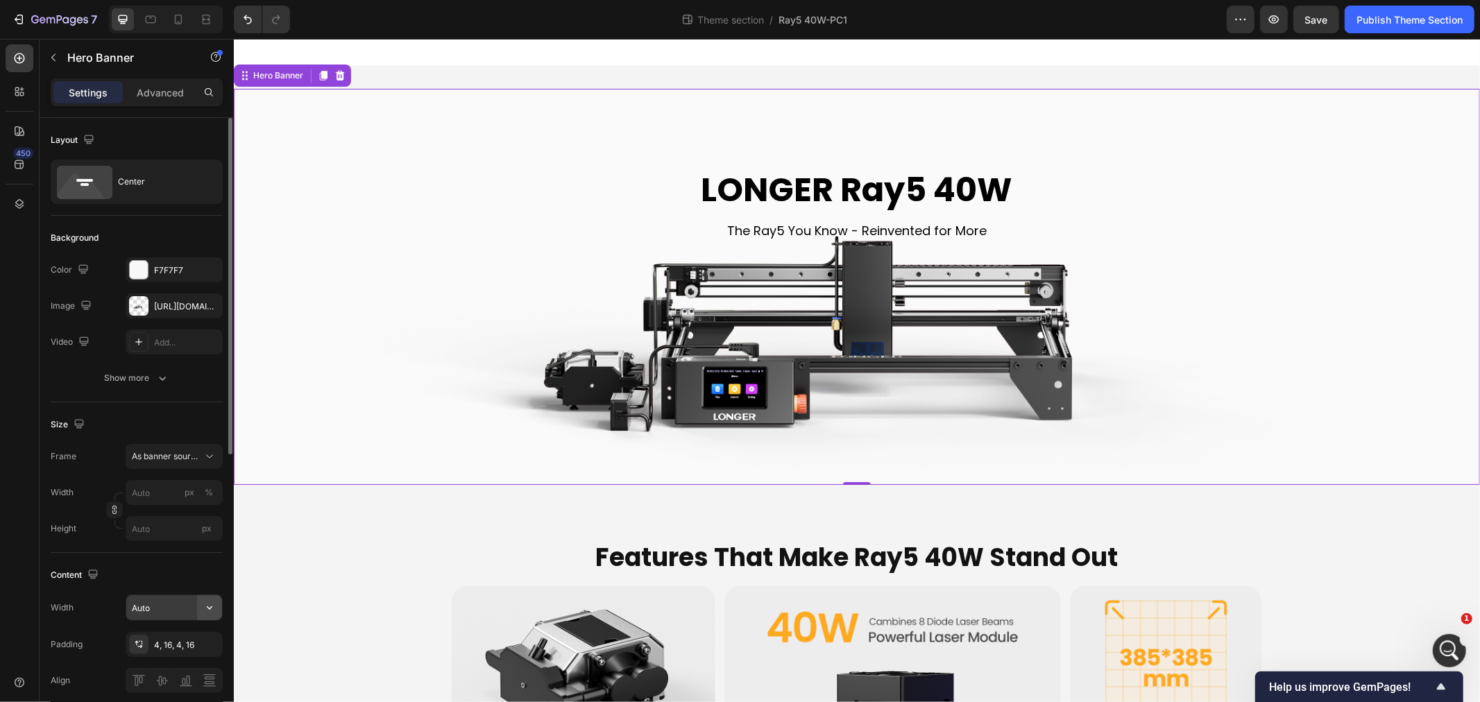
click at [207, 608] on icon "button" at bounding box center [210, 608] width 14 height 14
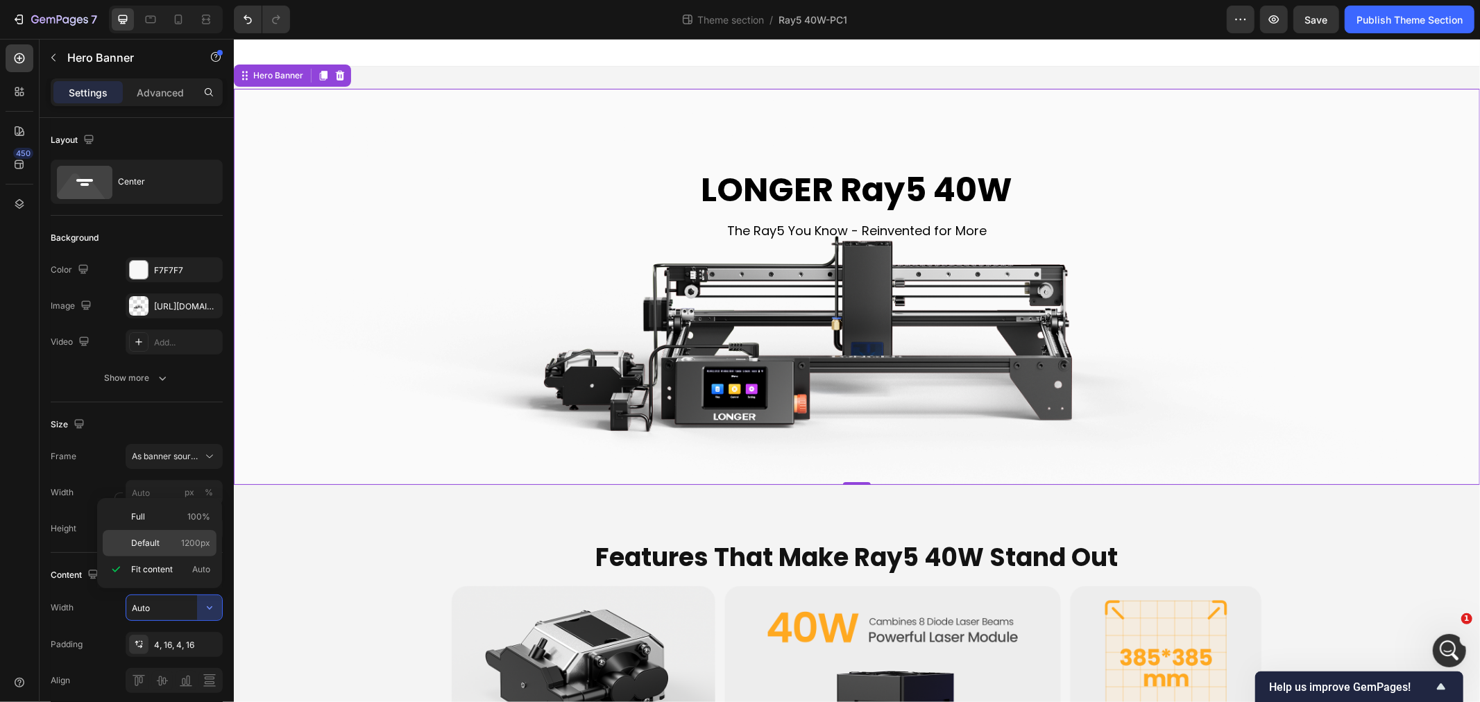
click at [142, 543] on span "Default" at bounding box center [145, 543] width 28 height 12
type input "1200"
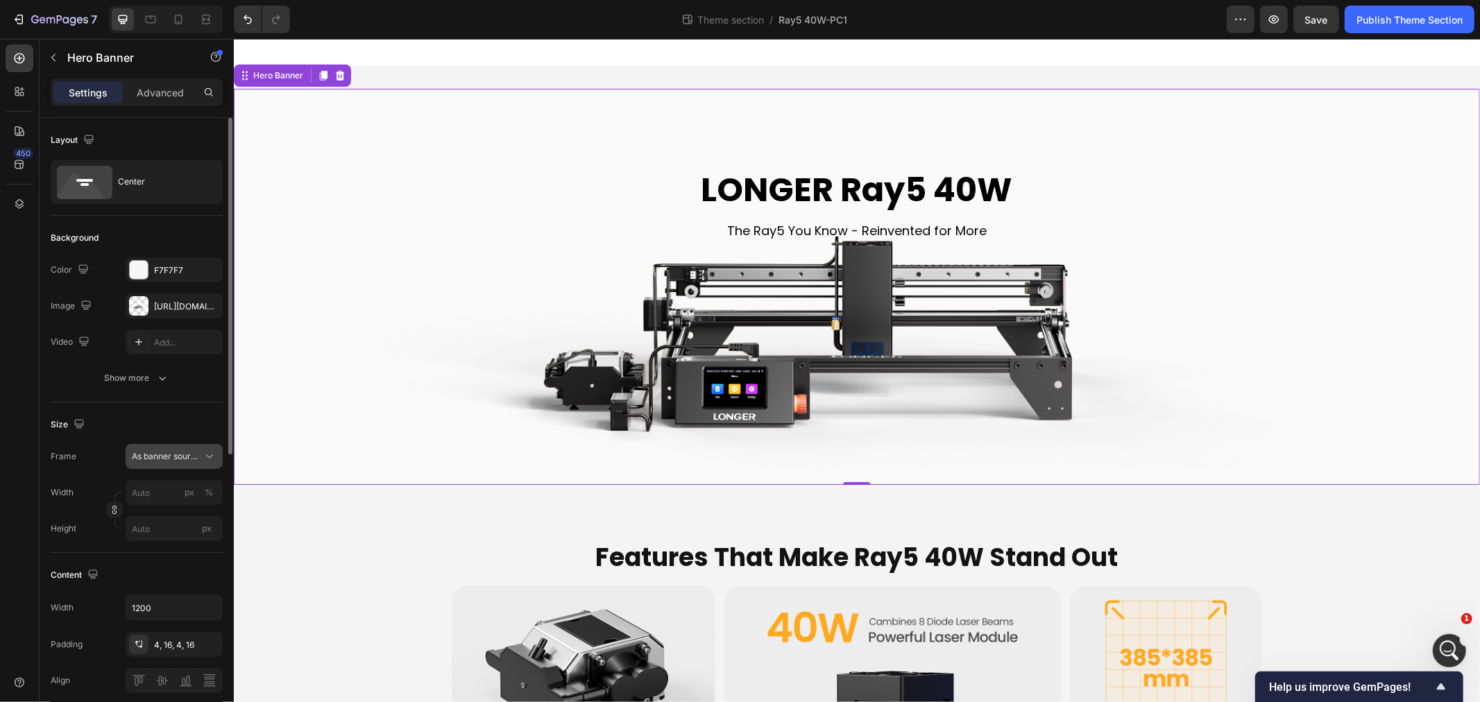
click at [215, 453] on icon at bounding box center [210, 457] width 14 height 14
click at [153, 516] on span "Custom" at bounding box center [146, 515] width 31 height 12
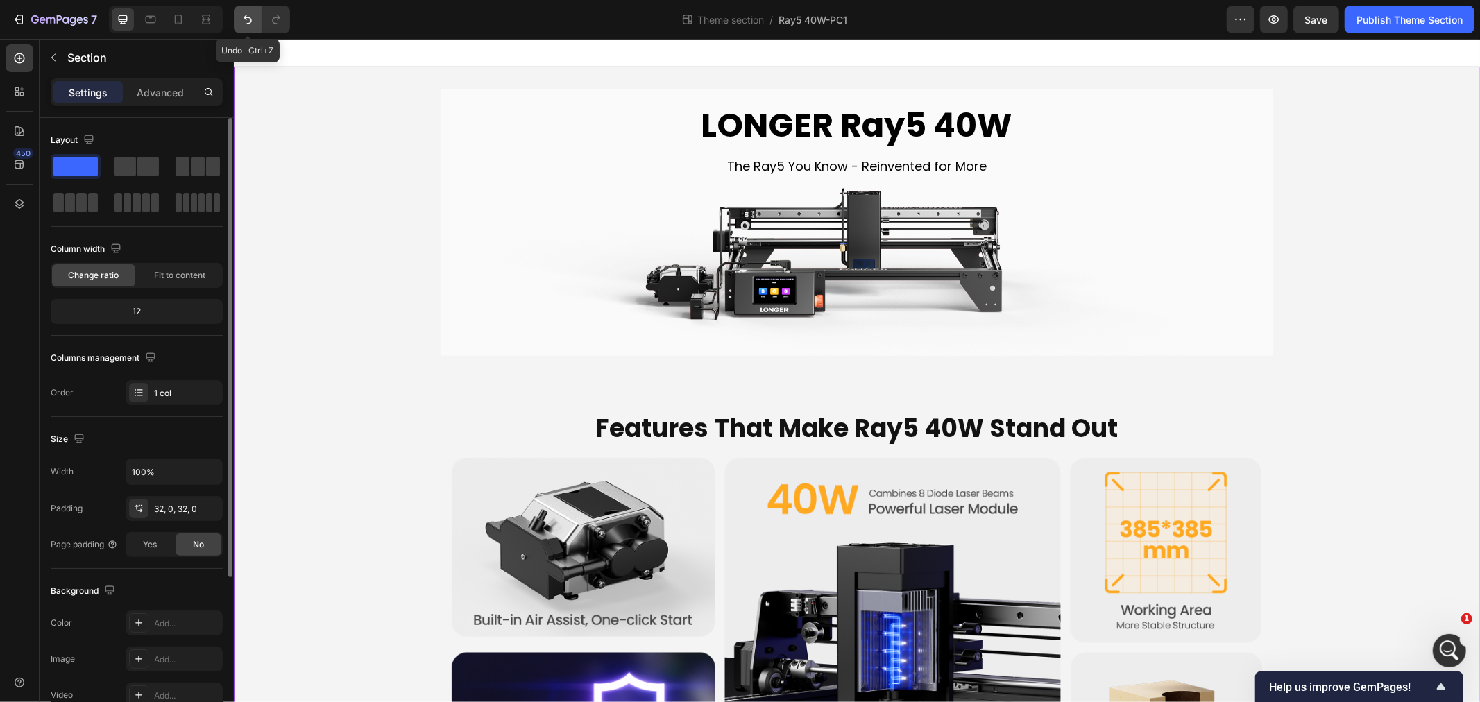
click at [253, 10] on button "Undo/Redo" at bounding box center [248, 20] width 28 height 28
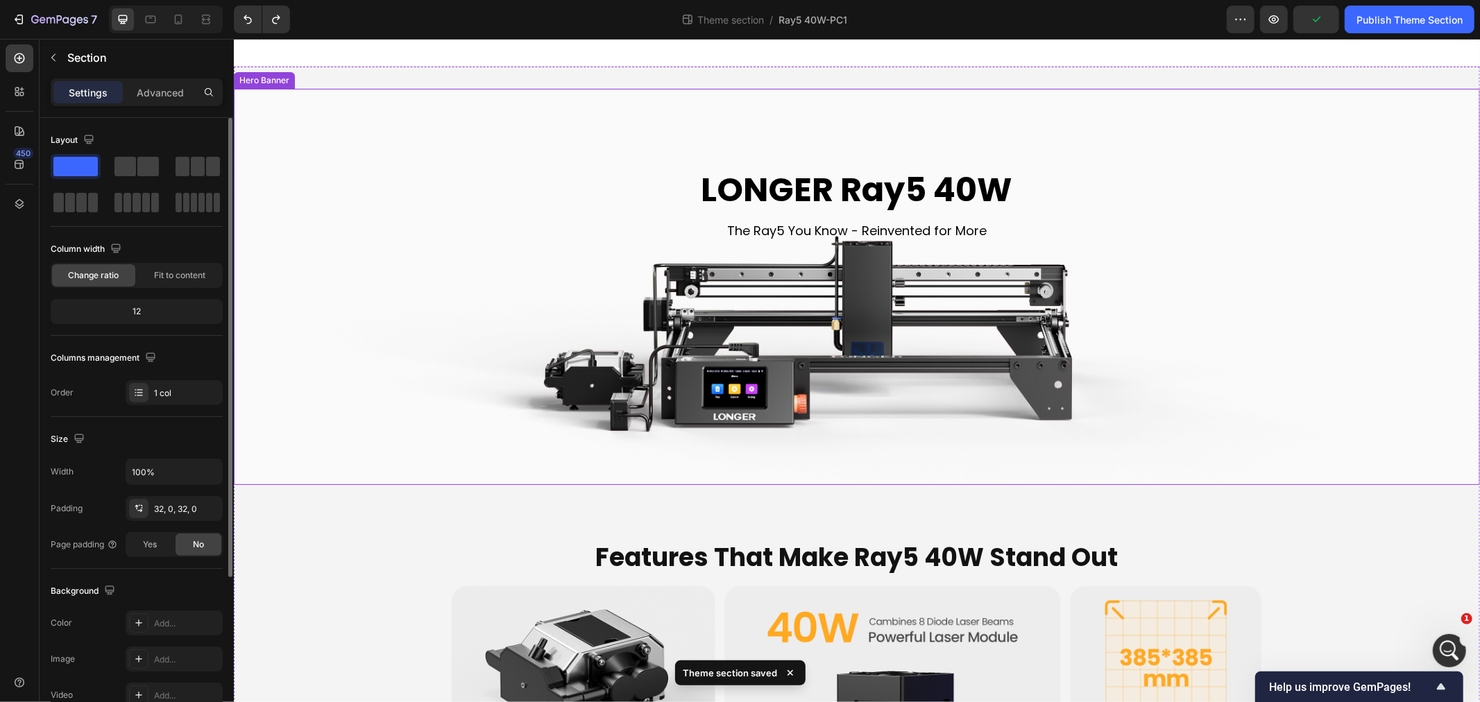
click at [603, 350] on div "LONGER Ray5 40W Heading The Ray5 You Know - Reinvented for More Text Block" at bounding box center [856, 286] width 810 height 262
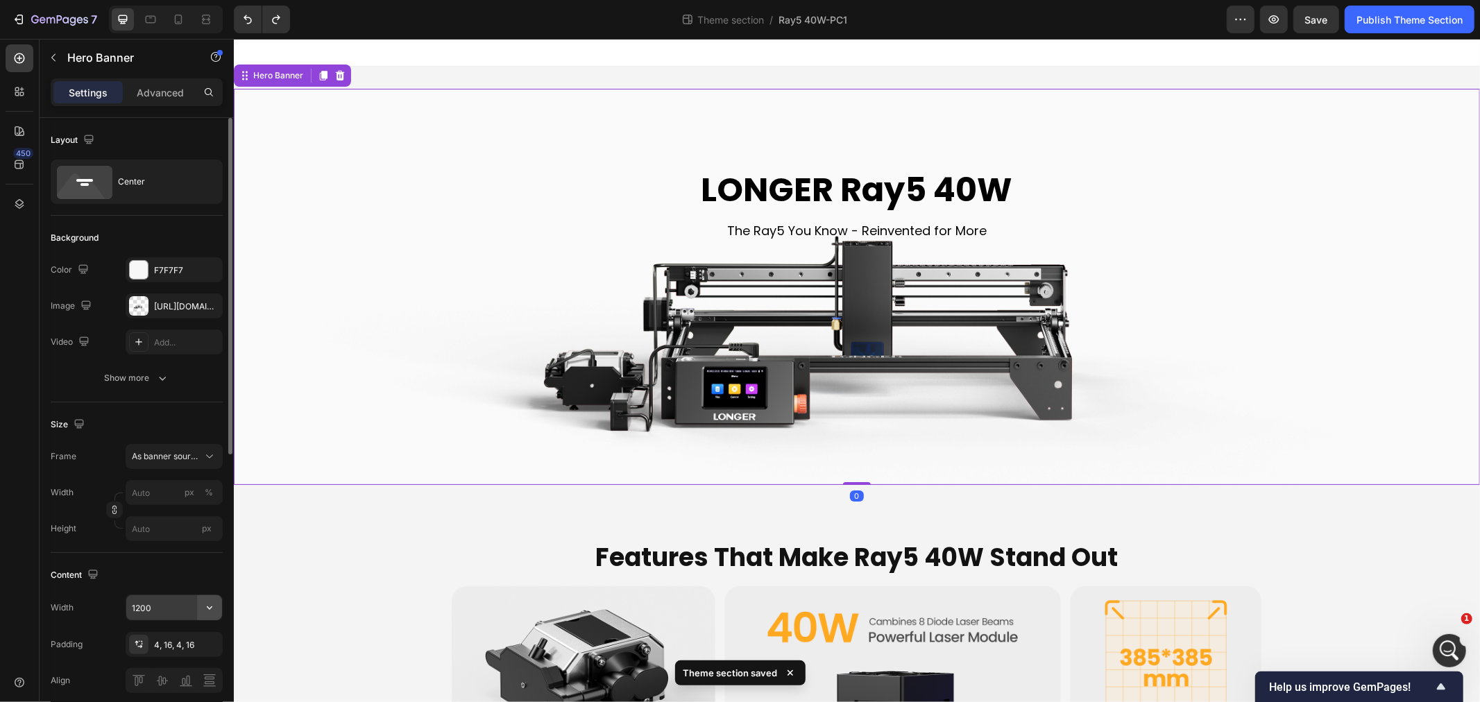
click at [209, 605] on icon "button" at bounding box center [210, 608] width 14 height 14
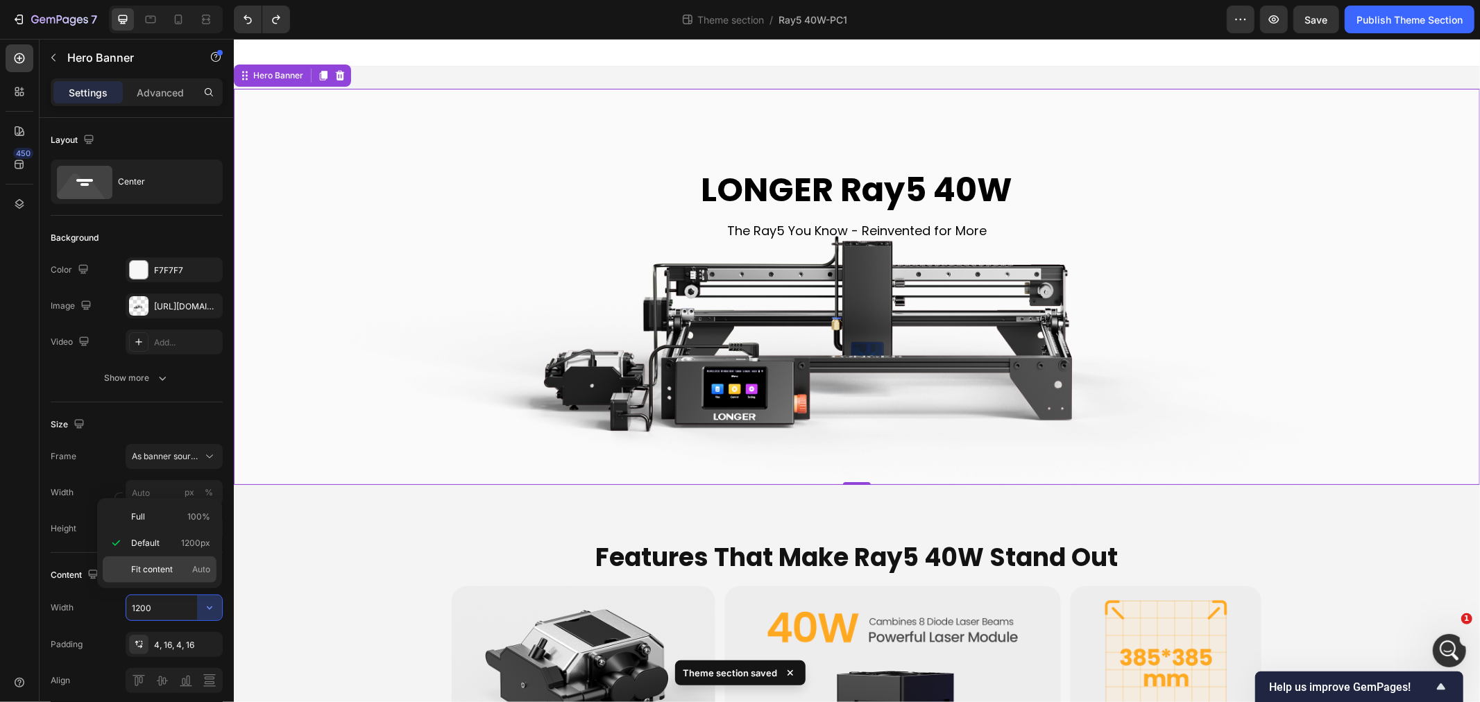
click at [157, 566] on span "Fit content" at bounding box center [152, 569] width 42 height 12
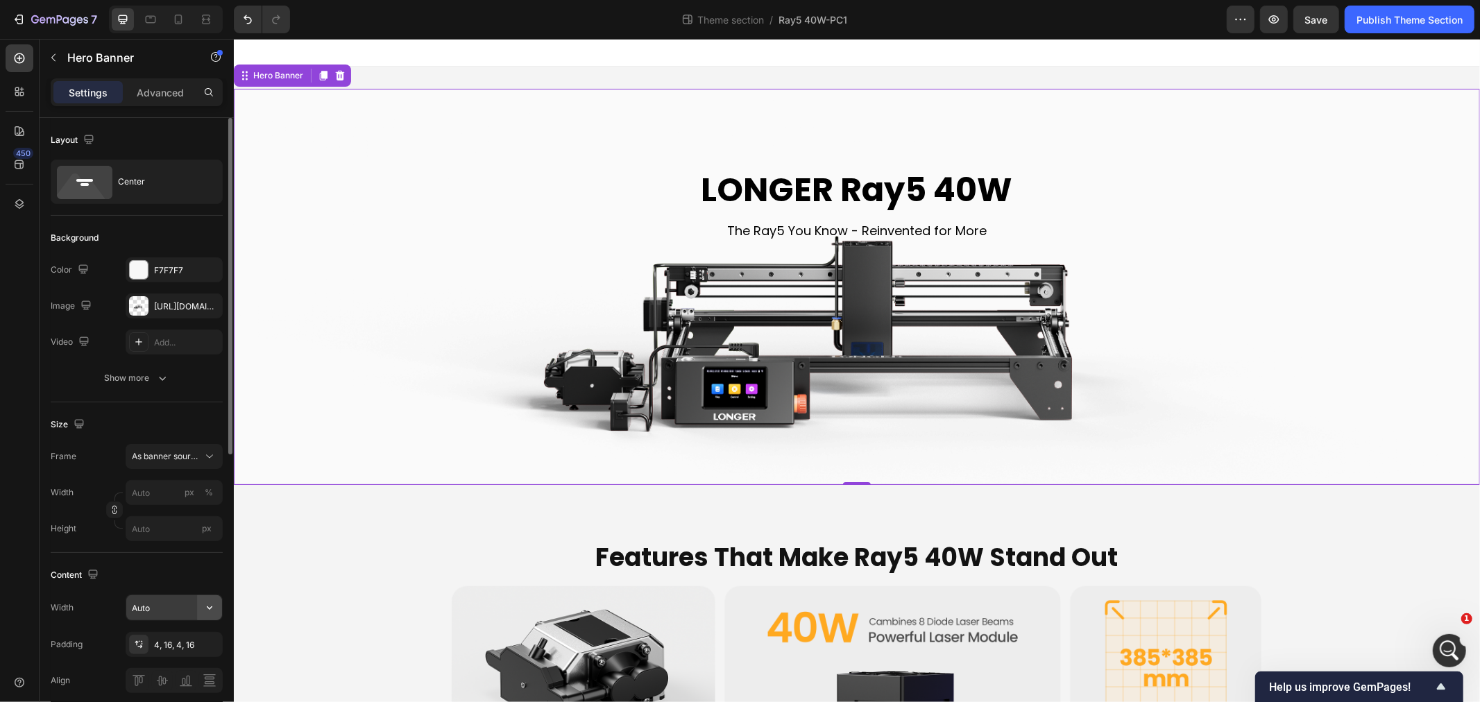
click at [208, 601] on icon "button" at bounding box center [210, 608] width 14 height 14
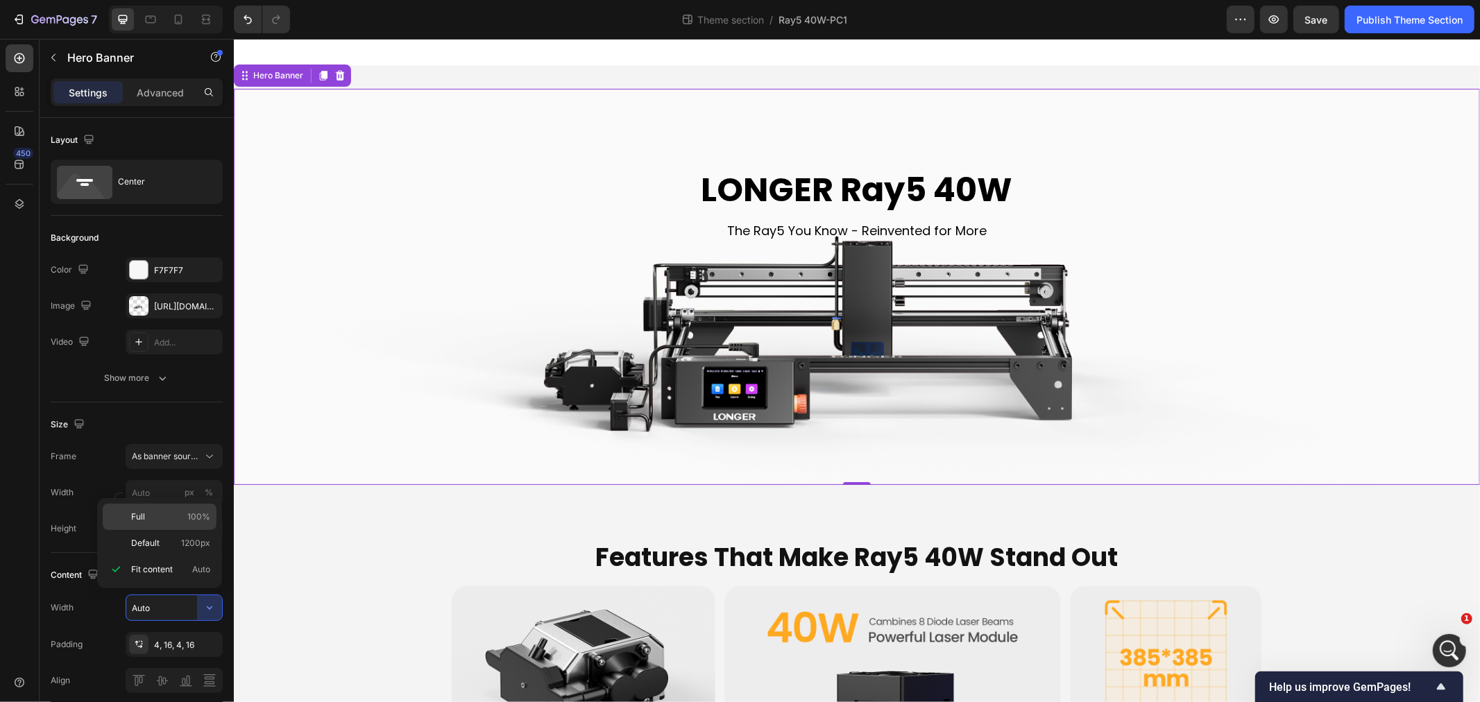
click at [160, 515] on p "Full 100%" at bounding box center [170, 517] width 79 height 12
type input "100%"
click at [214, 454] on icon at bounding box center [210, 457] width 14 height 14
click at [163, 515] on div "Custom" at bounding box center [171, 515] width 80 height 12
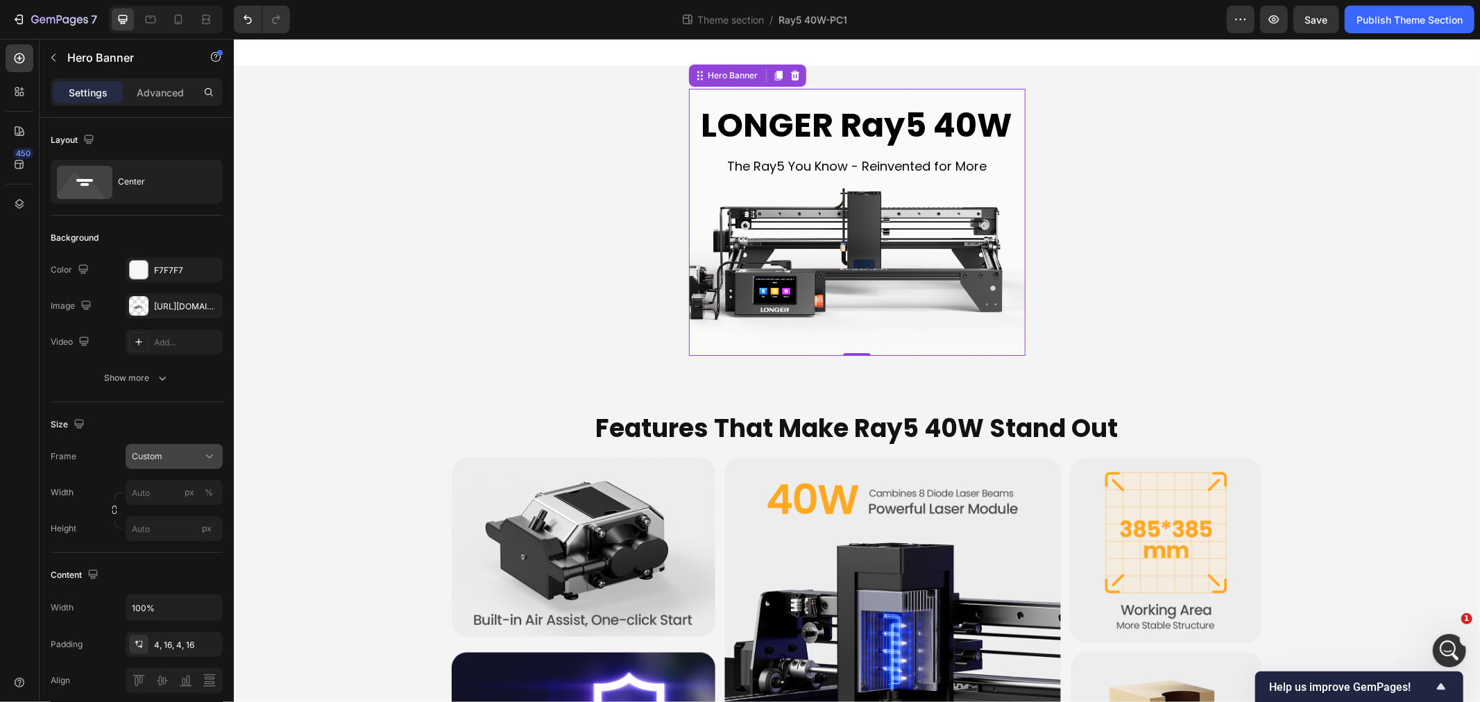
click at [212, 459] on icon at bounding box center [210, 457] width 14 height 14
click at [156, 487] on span "As banner source" at bounding box center [165, 490] width 69 height 12
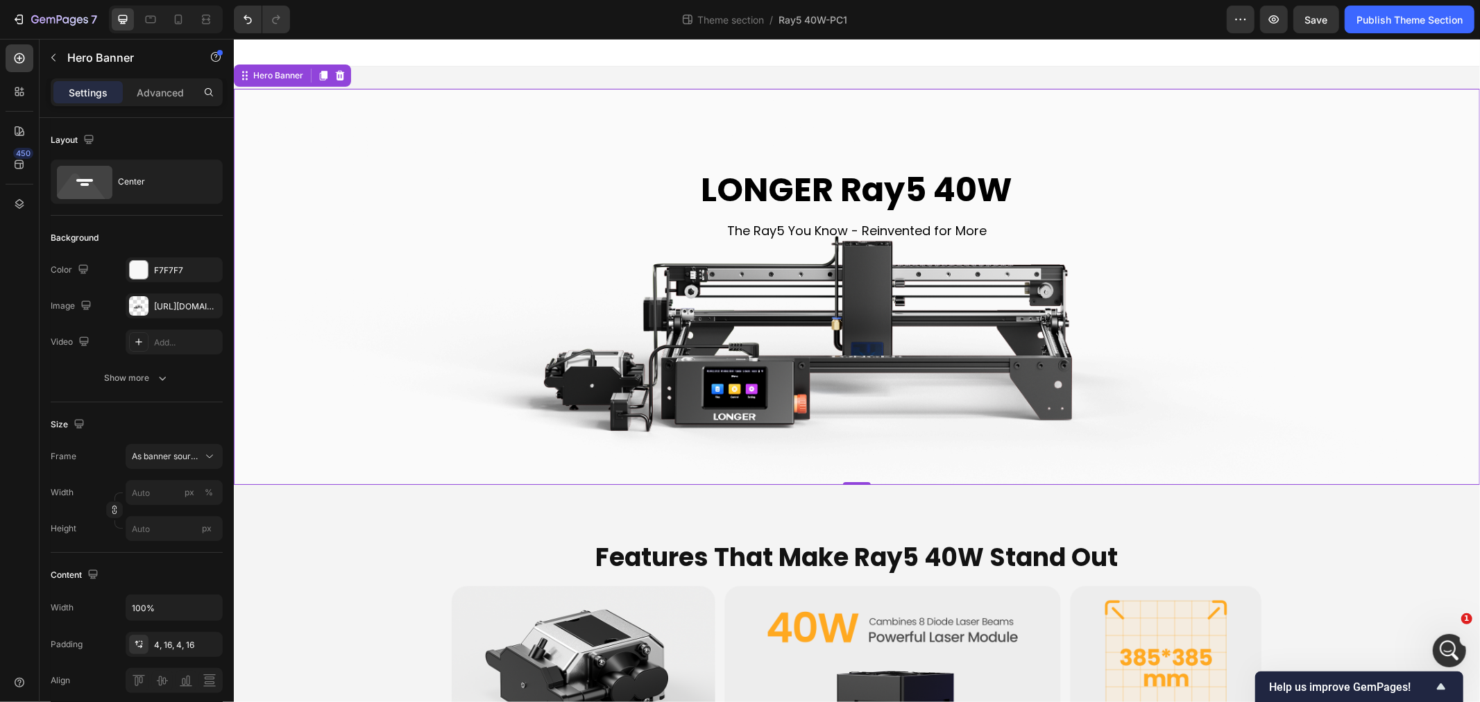
click at [441, 286] on div "LONGER Ray5 40W Heading The Ray5 You Know - Reinvented for More Text Block" at bounding box center [856, 286] width 1224 height 262
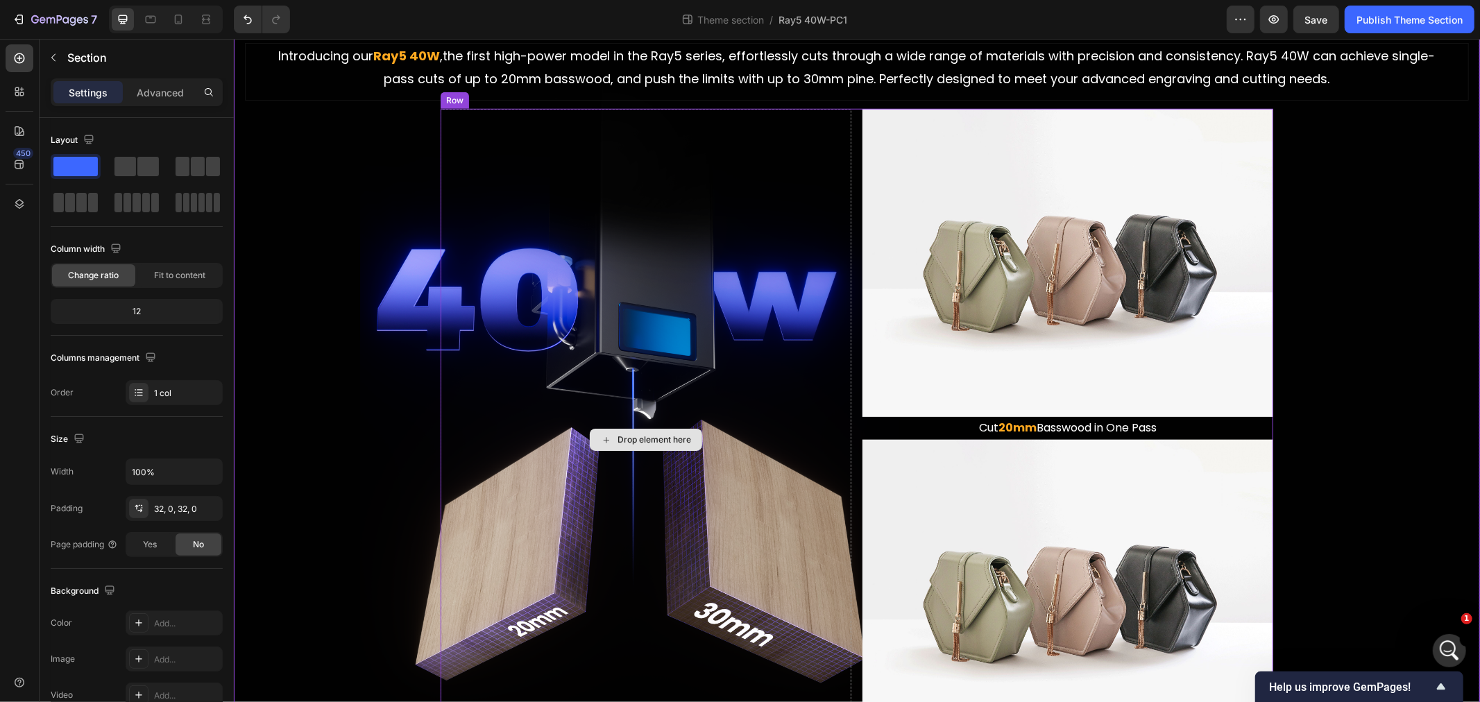
scroll to position [1156, 0]
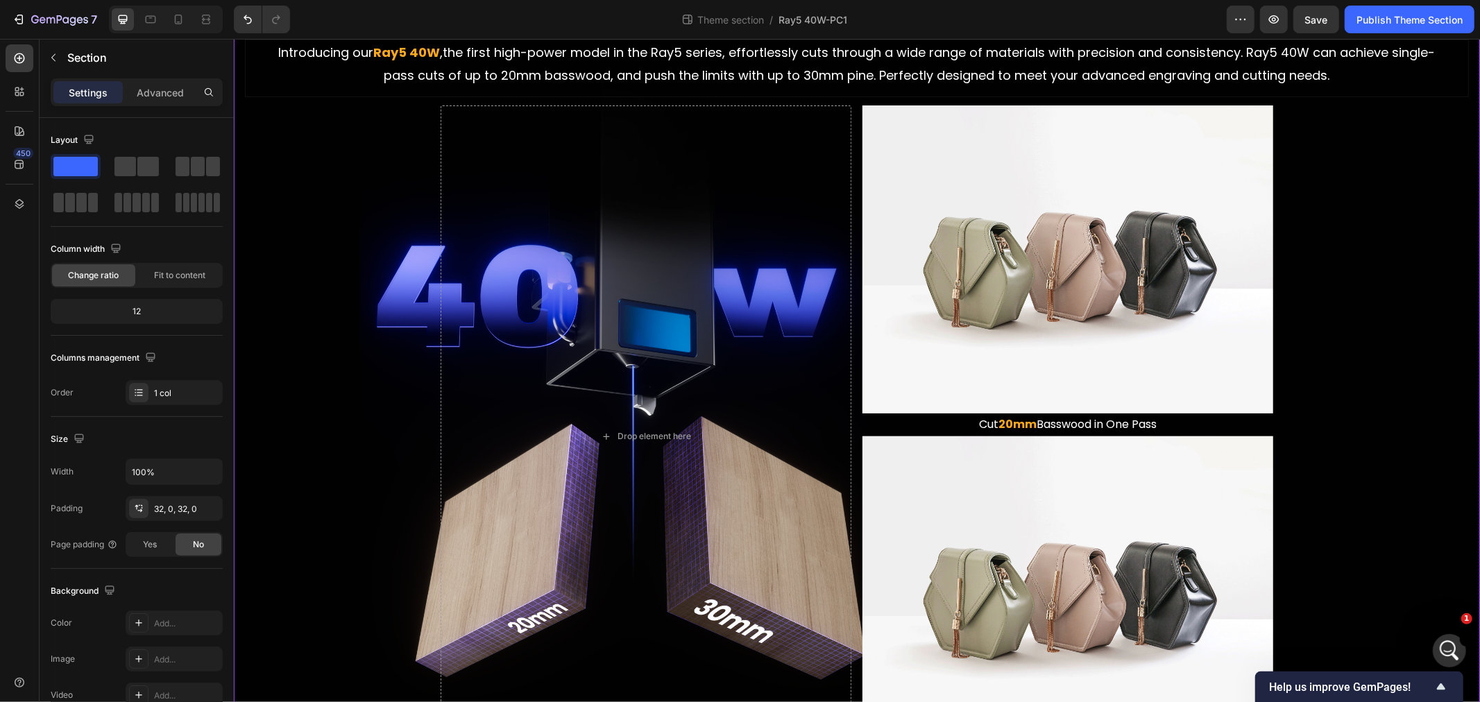
click at [325, 410] on div "Stronger, Also Thicker Heading The Ray5 Series You Know, Now More Powerful Than…" at bounding box center [856, 365] width 1224 height 804
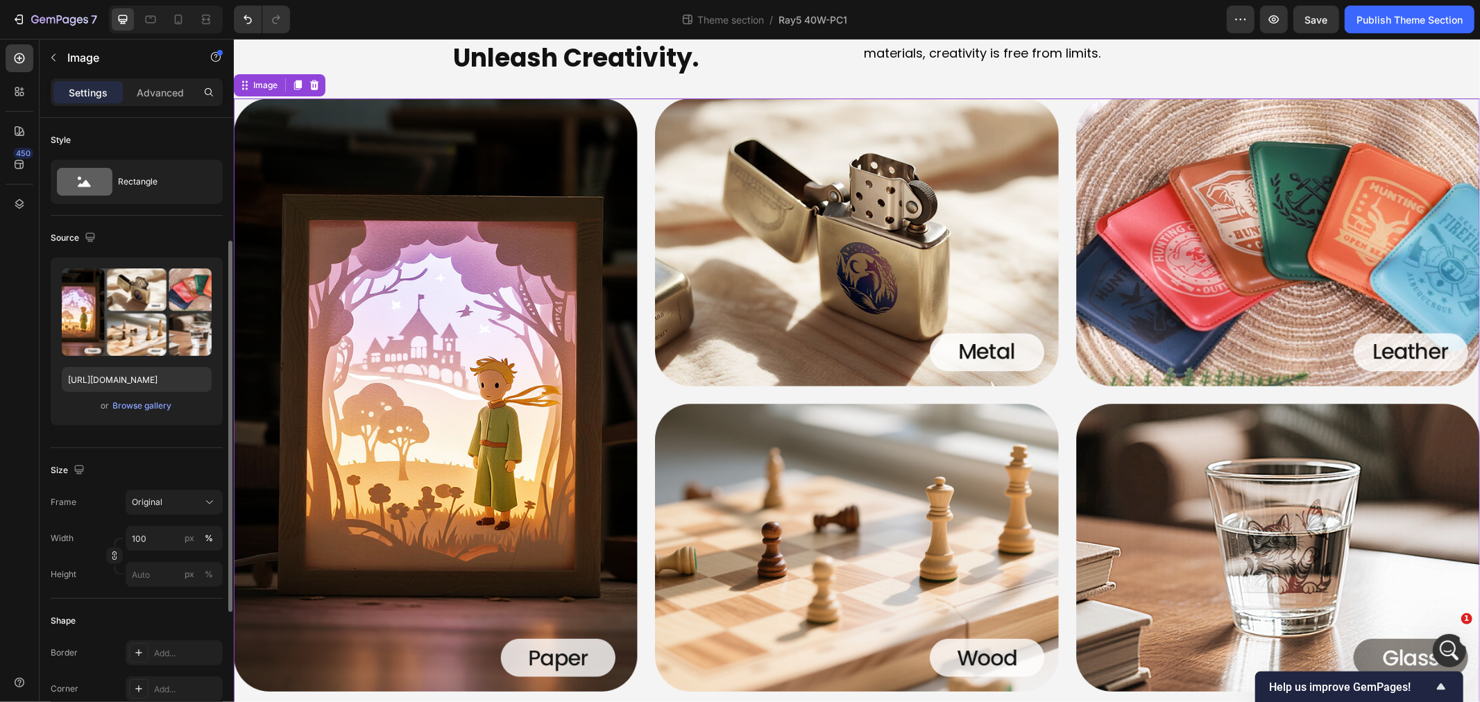
scroll to position [77, 0]
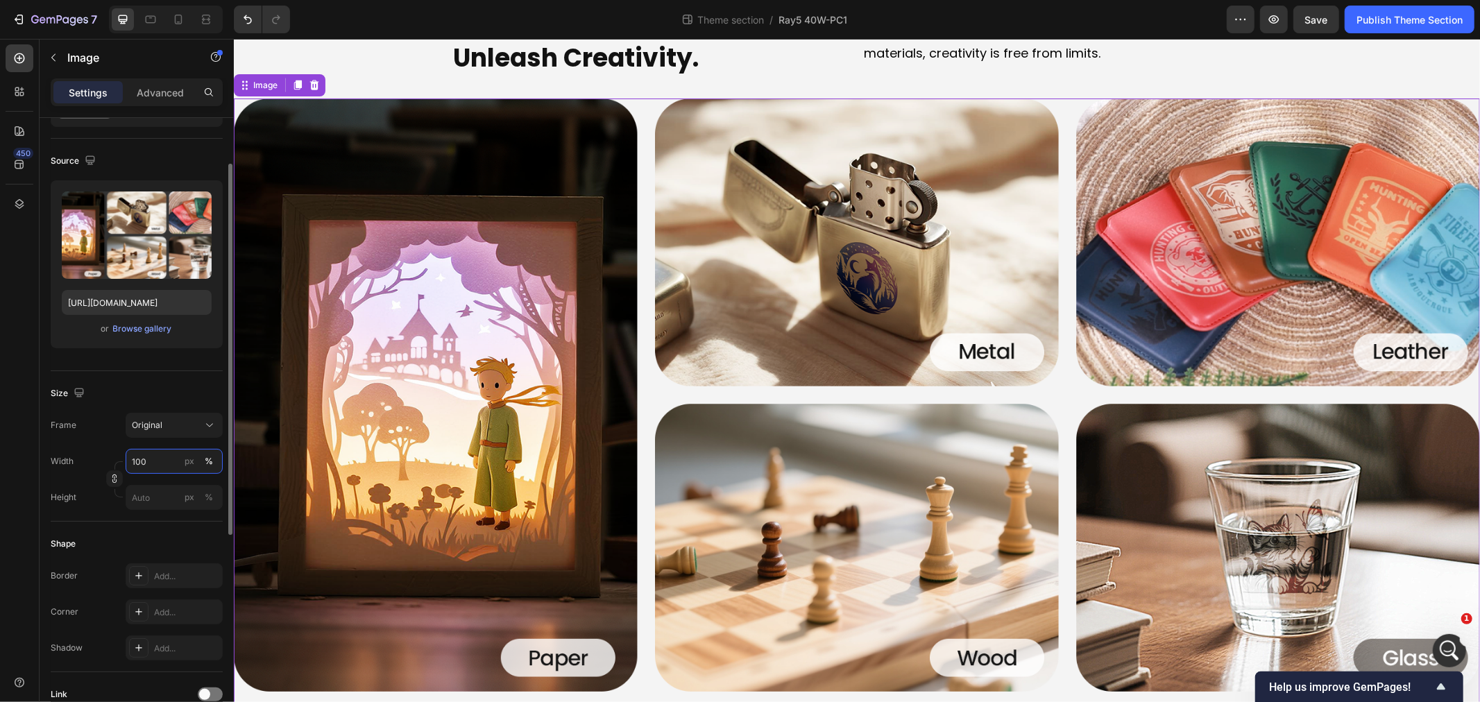
click at [162, 460] on input "100" at bounding box center [174, 461] width 97 height 25
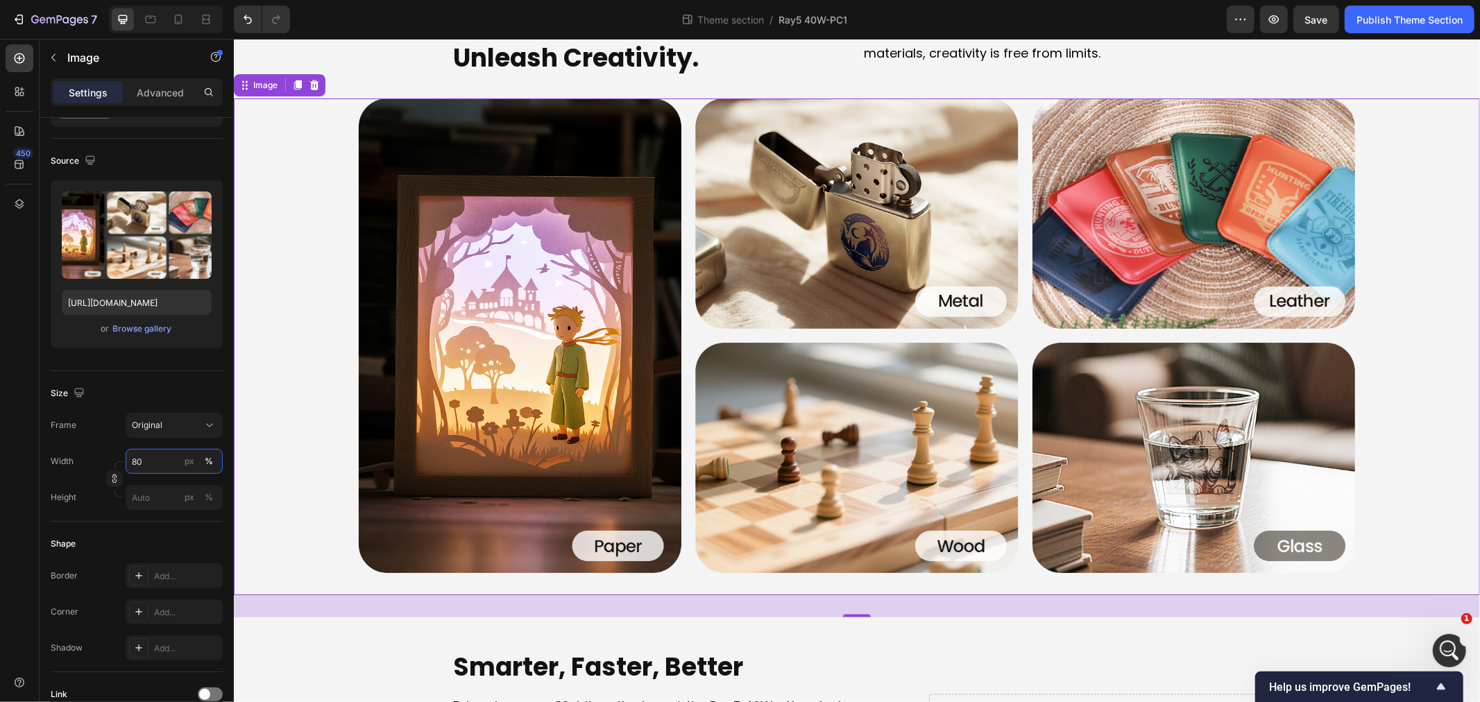
type input "80"
click at [281, 350] on div at bounding box center [856, 335] width 1246 height 475
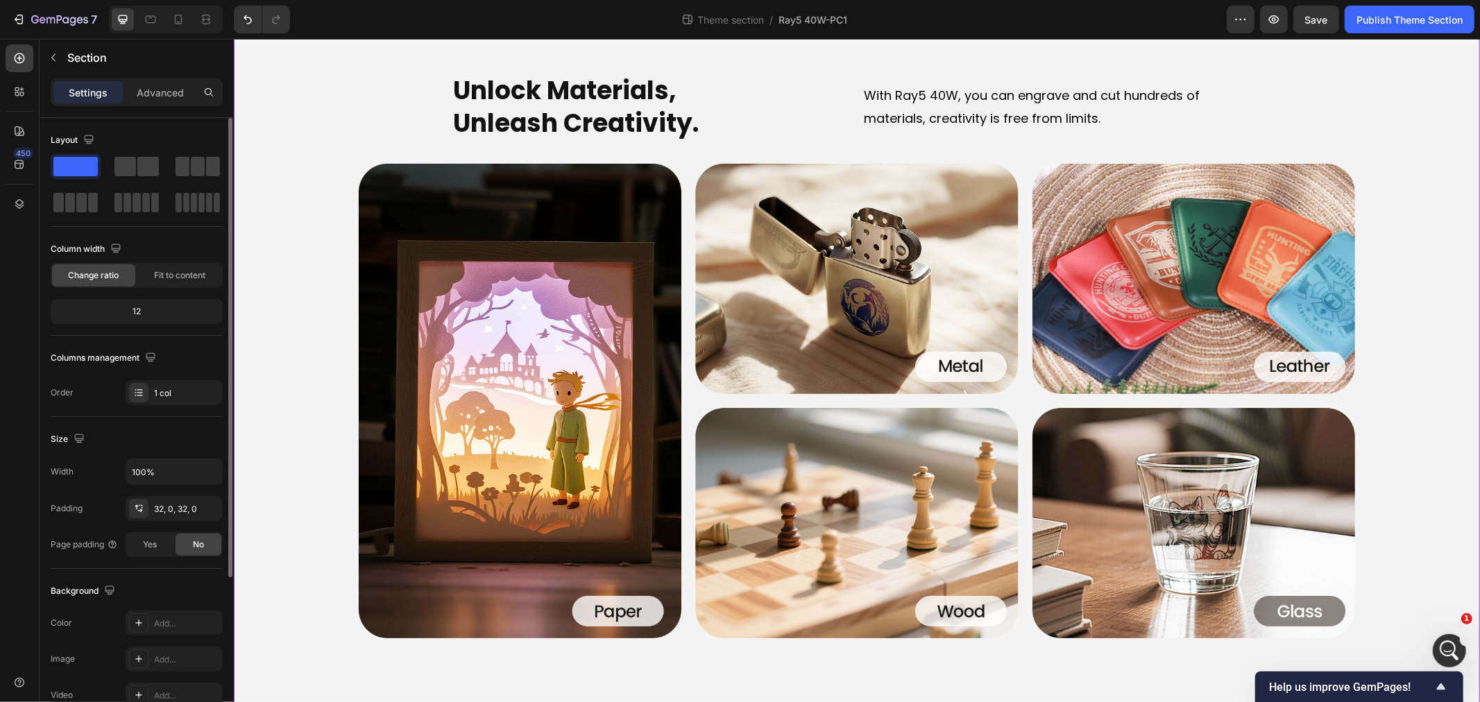
scroll to position [1850, 0]
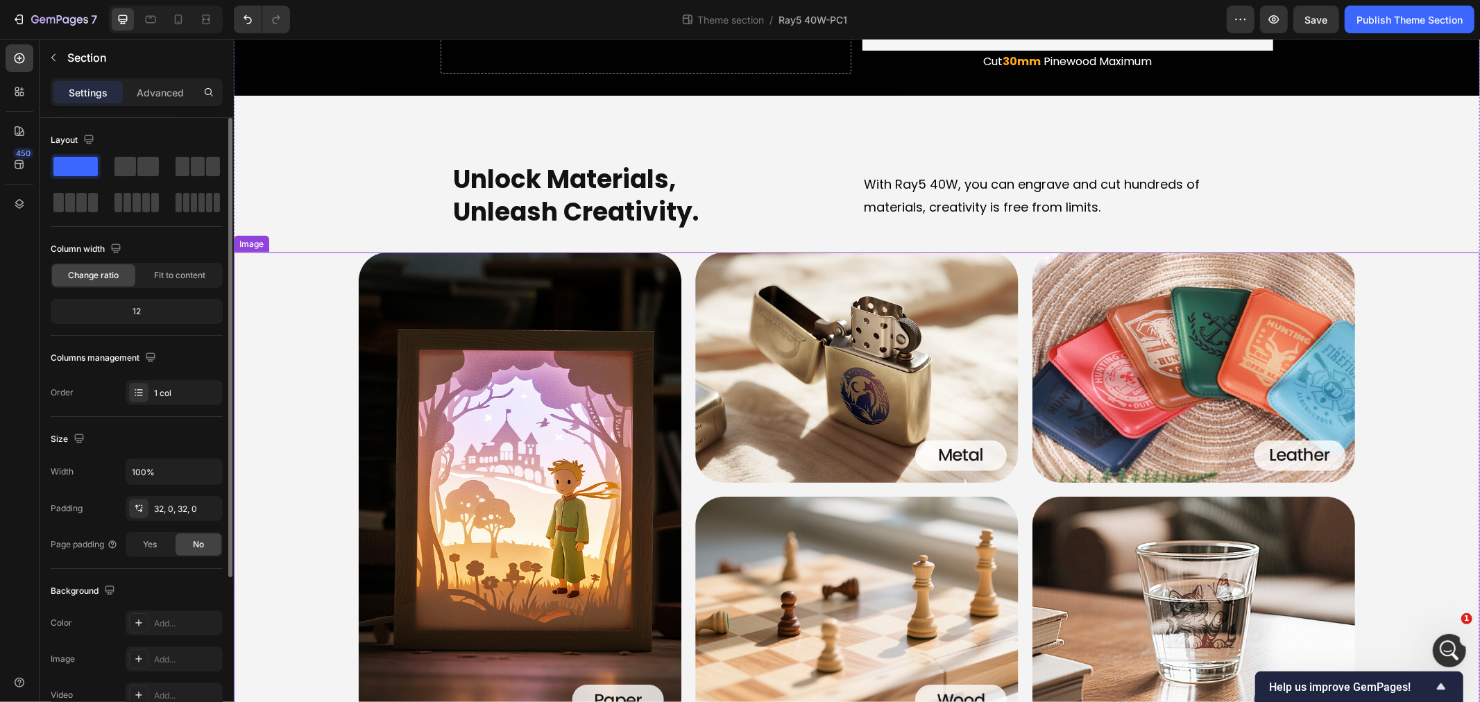
click at [498, 473] on img at bounding box center [856, 489] width 997 height 475
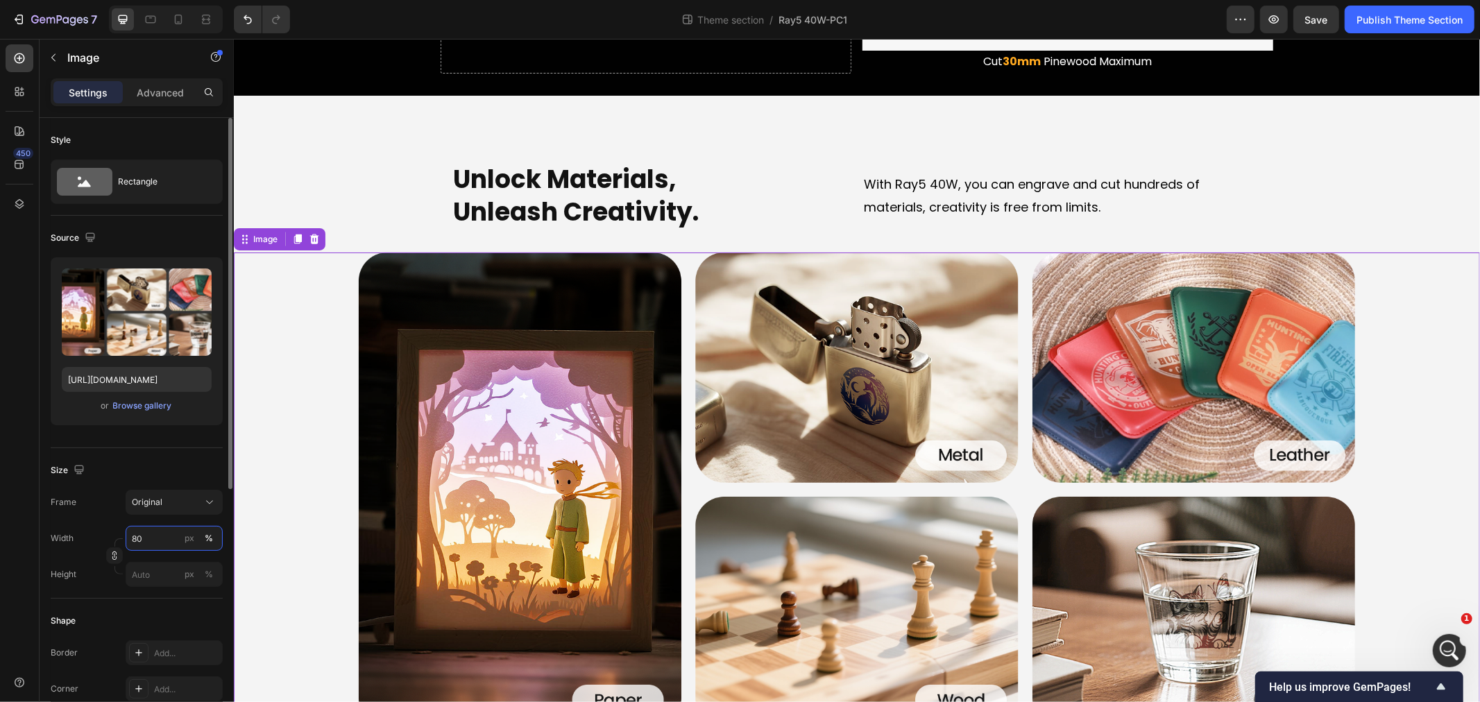
click at [157, 538] on input "80" at bounding box center [174, 538] width 97 height 25
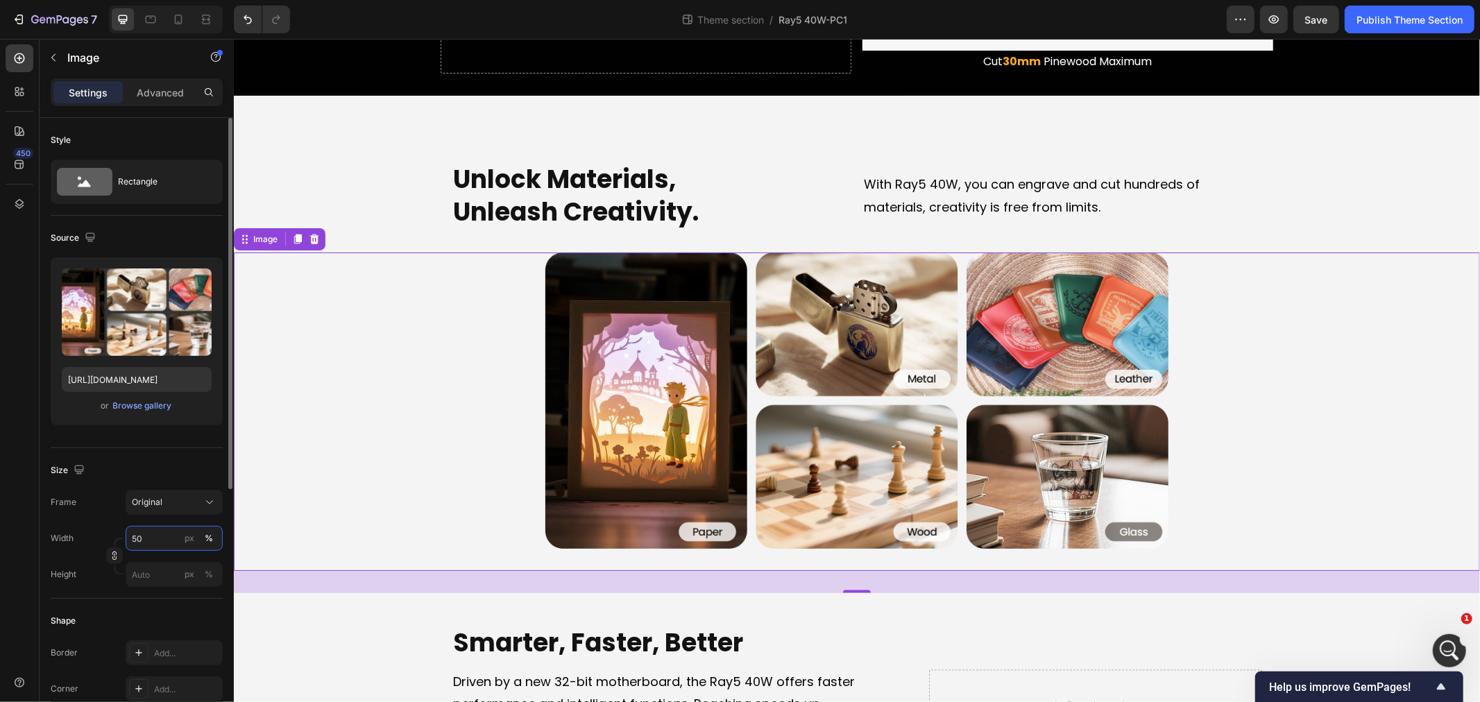
type input "5"
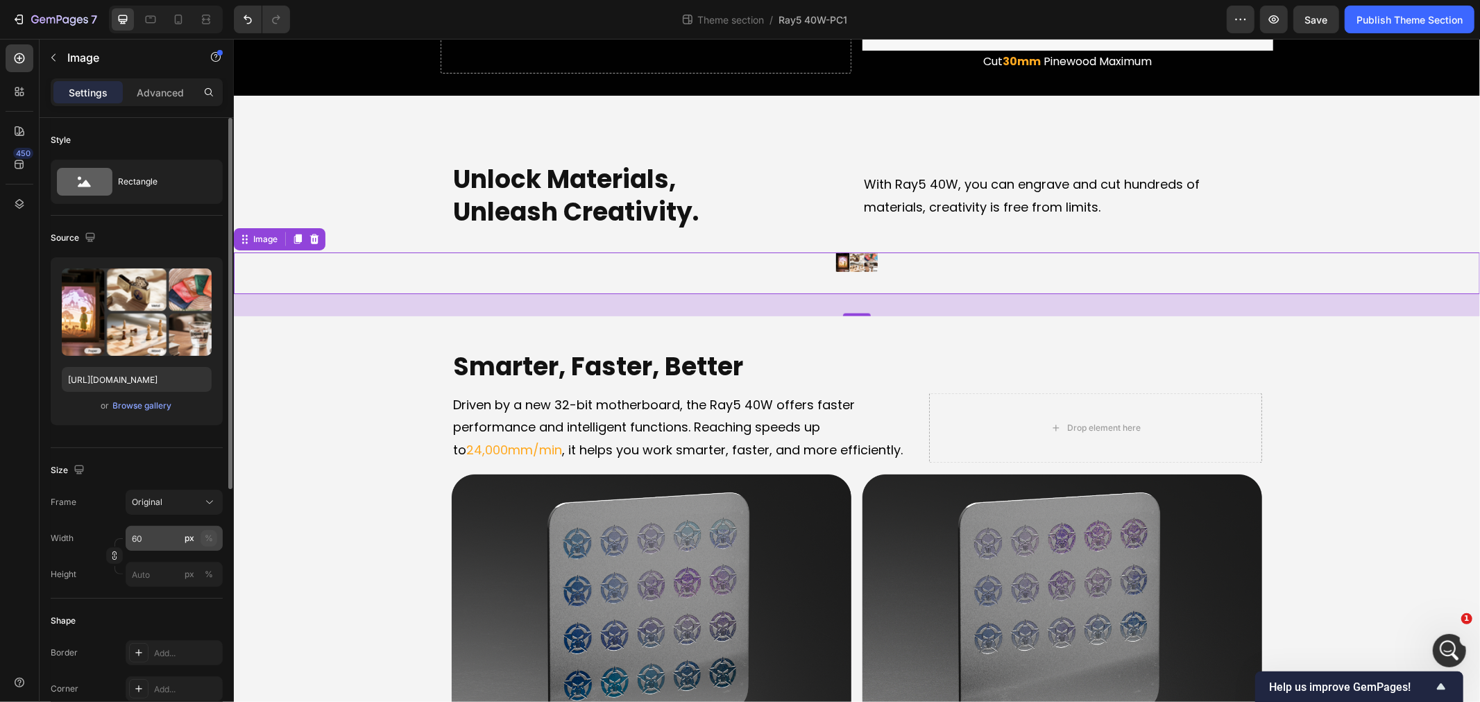
click at [210, 536] on div "%" at bounding box center [209, 538] width 8 height 12
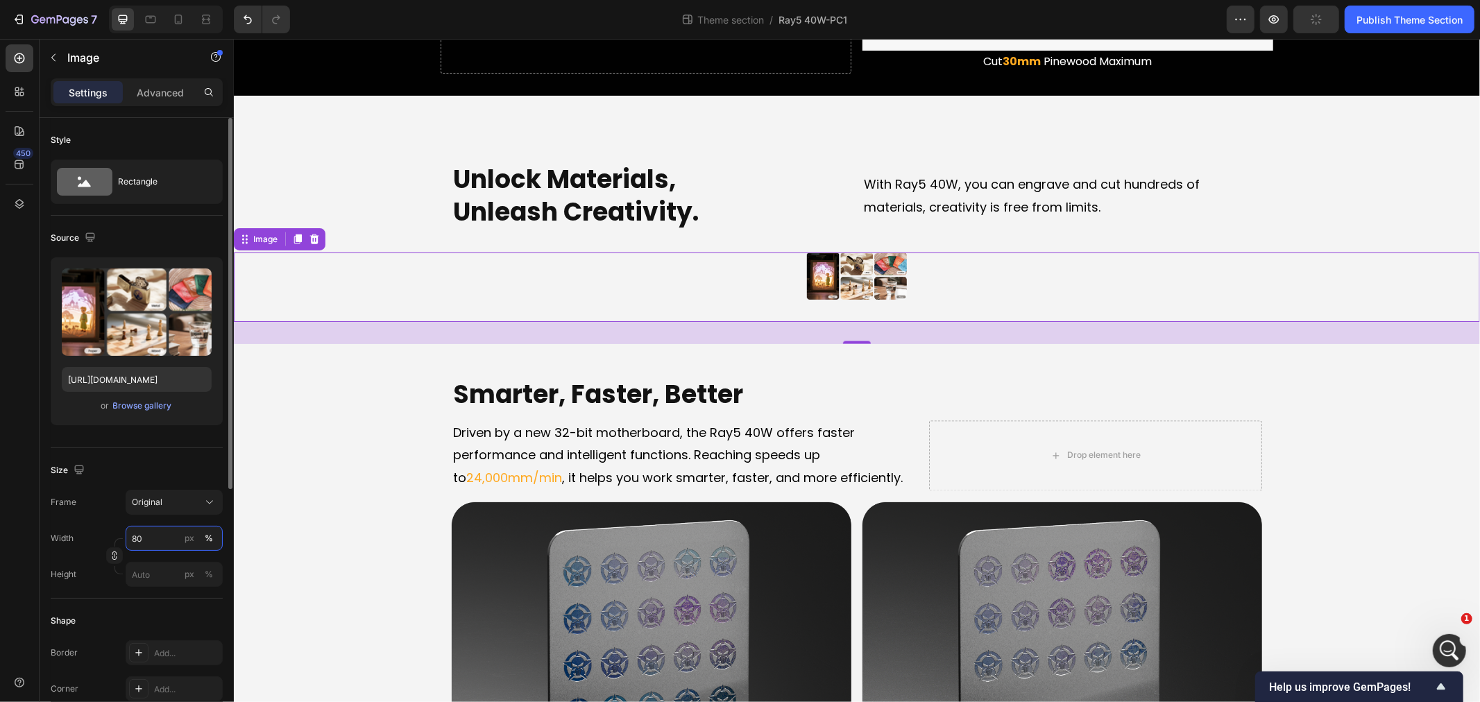
type input "8"
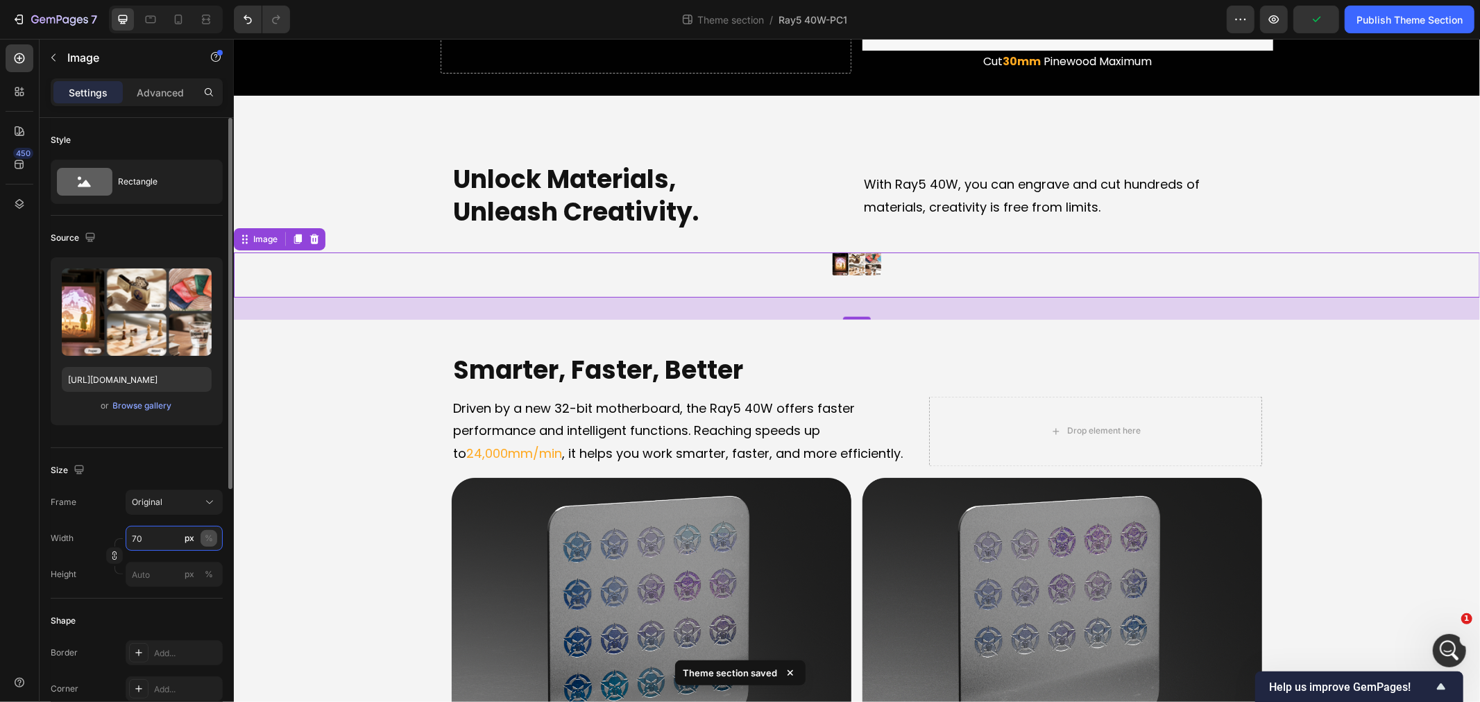
type input "70"
click at [210, 532] on div "%" at bounding box center [209, 538] width 8 height 12
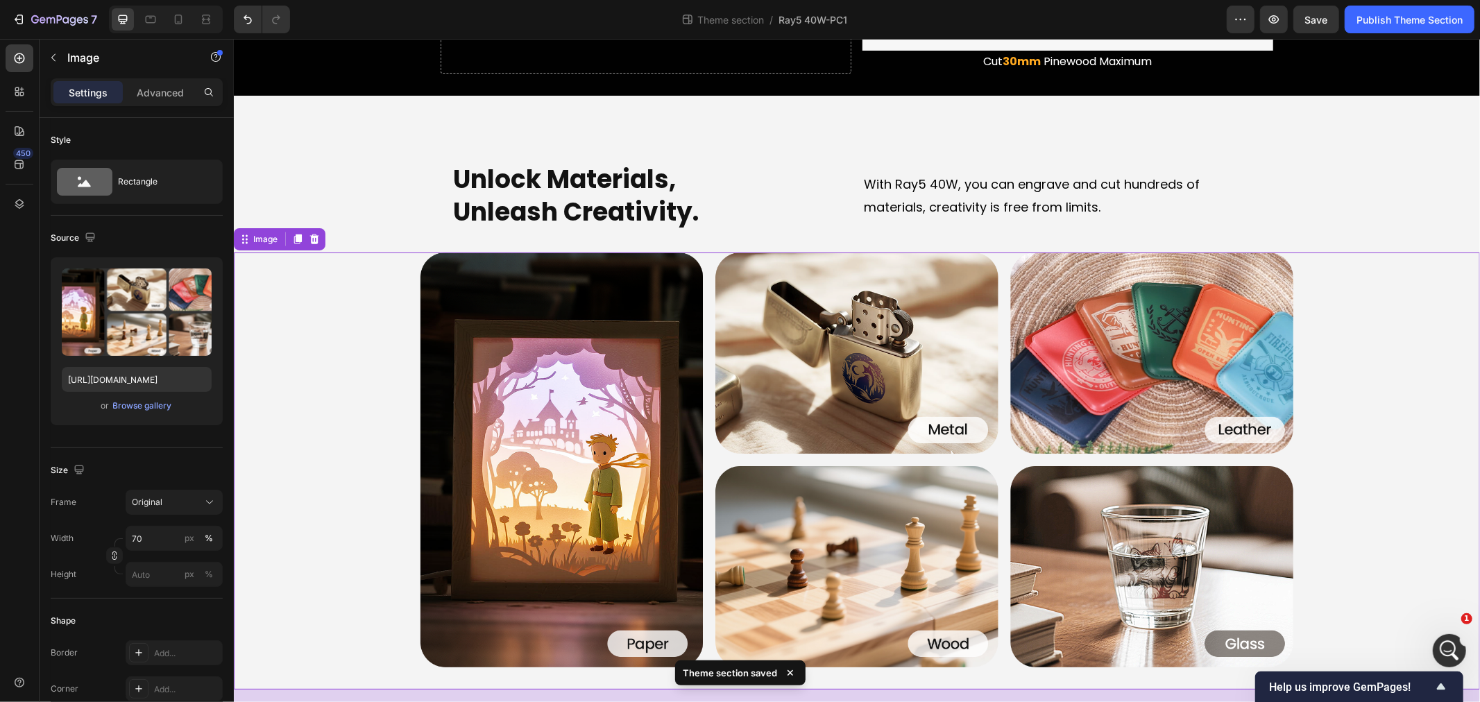
click at [337, 471] on div at bounding box center [856, 460] width 1246 height 416
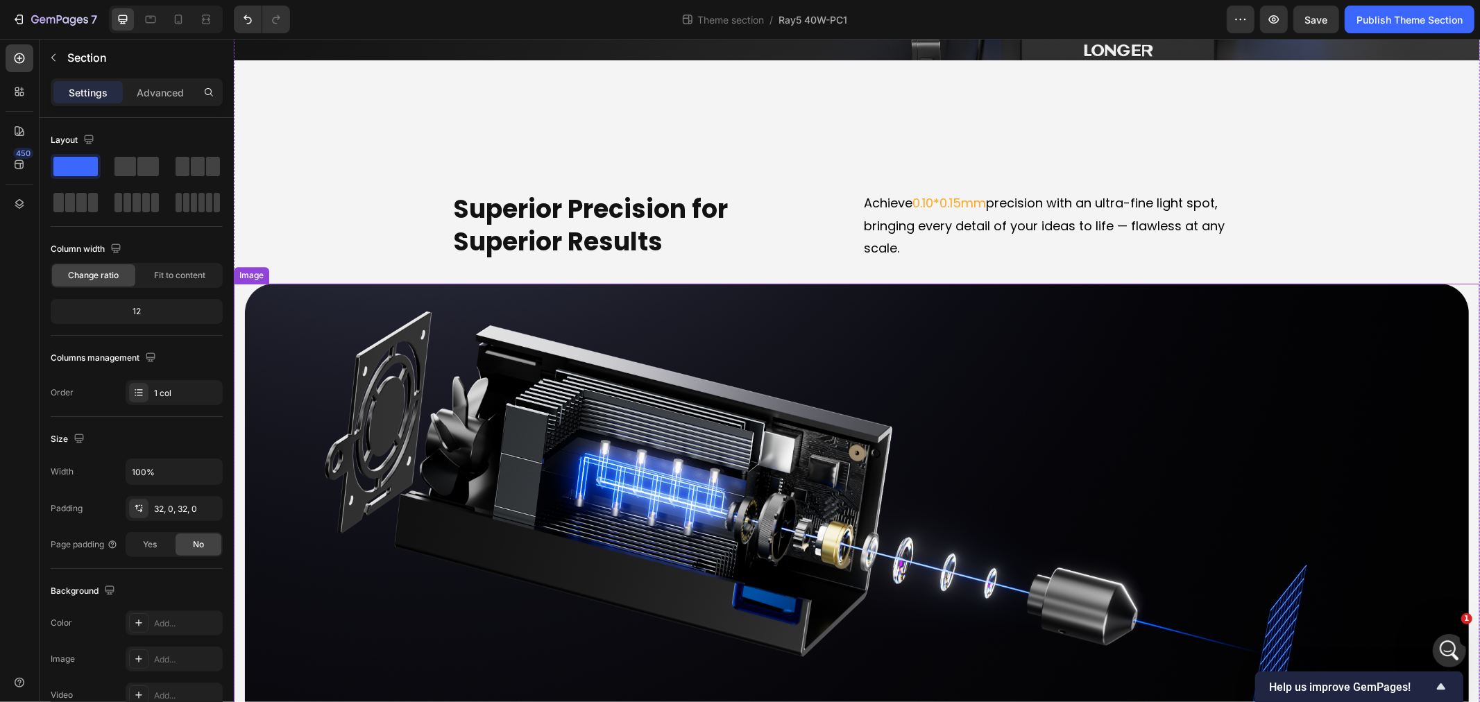
scroll to position [3931, 0]
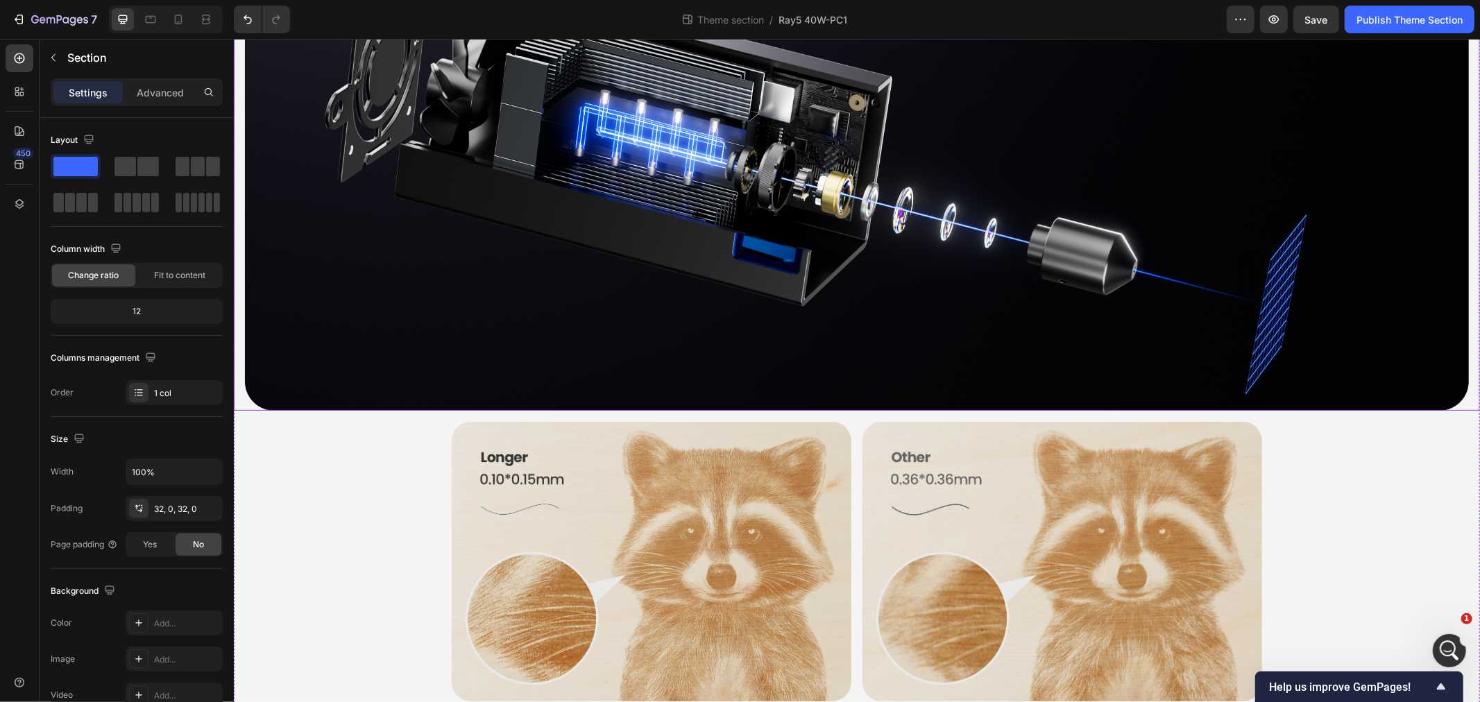
click at [357, 225] on img at bounding box center [856, 172] width 1224 height 478
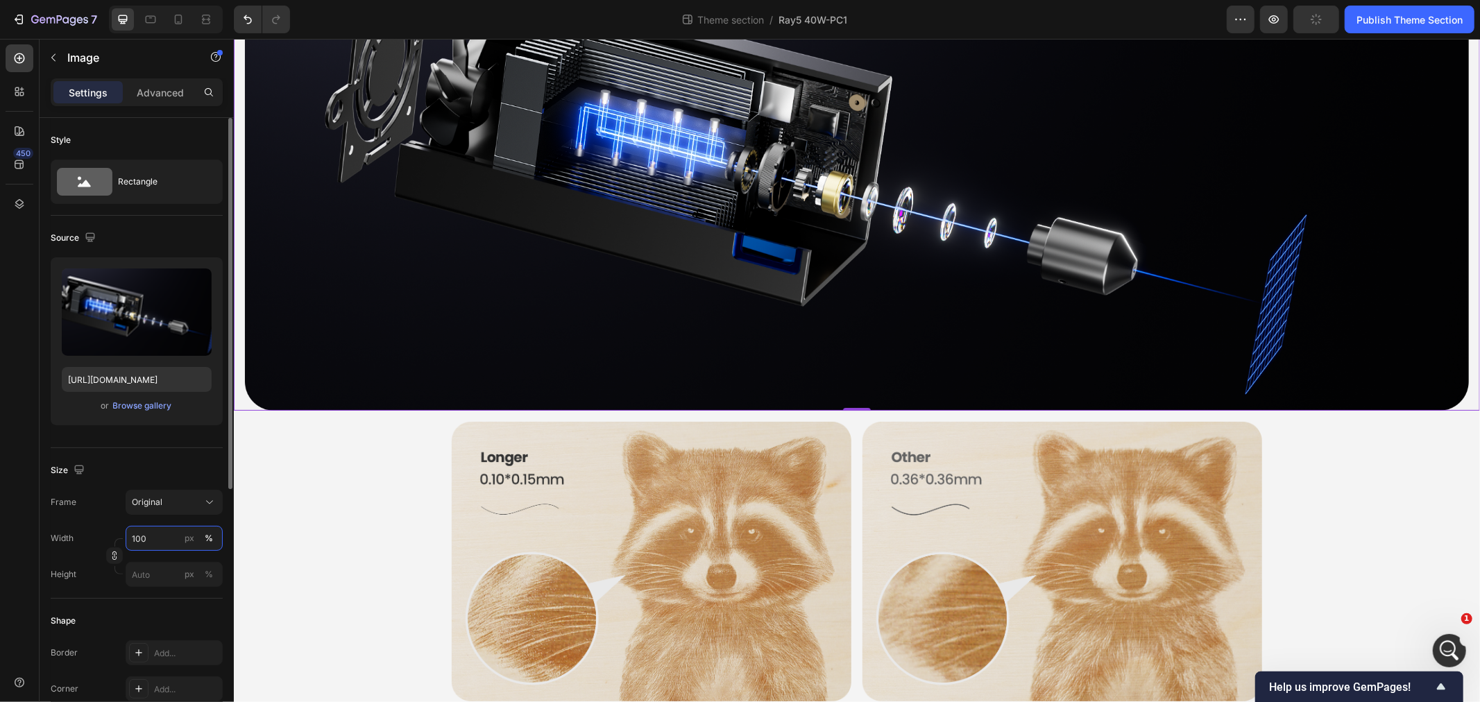
click at [156, 541] on input "100" at bounding box center [174, 538] width 97 height 25
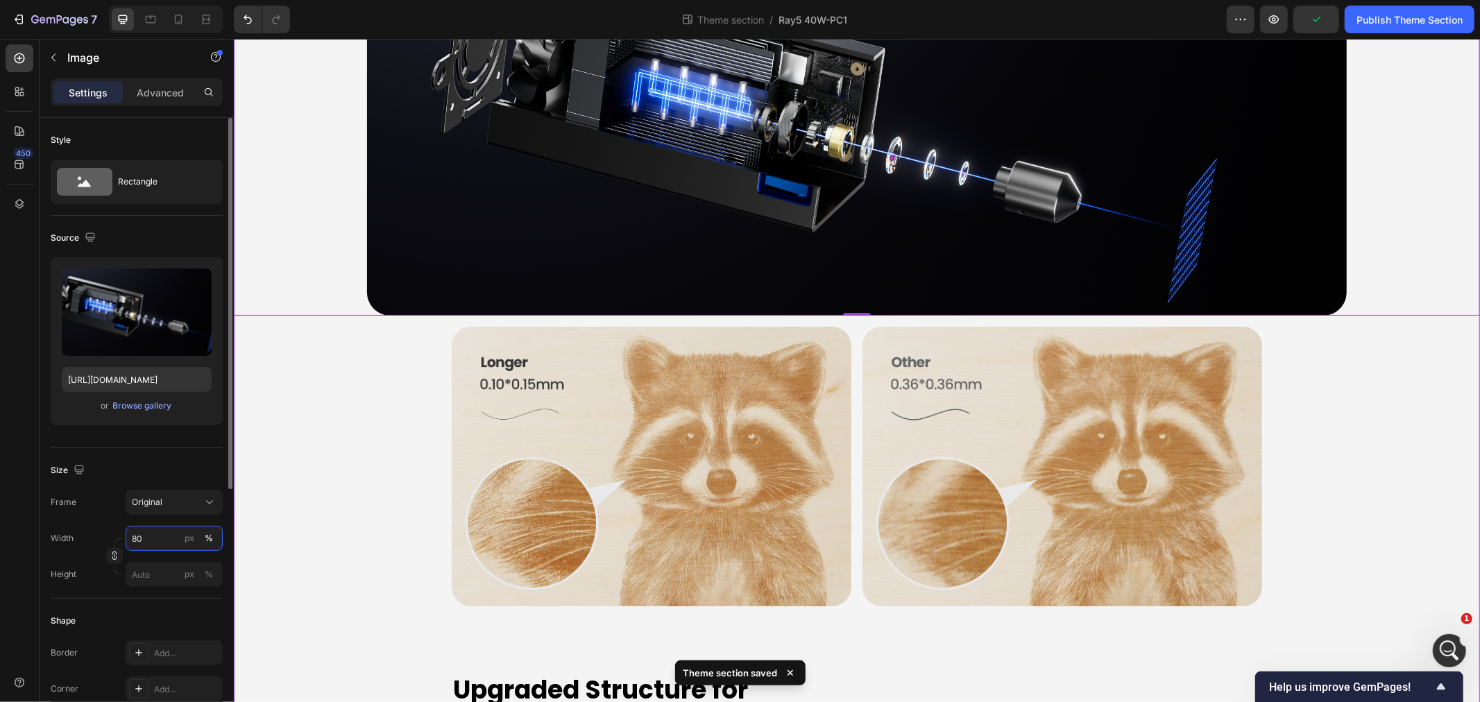
type input "8"
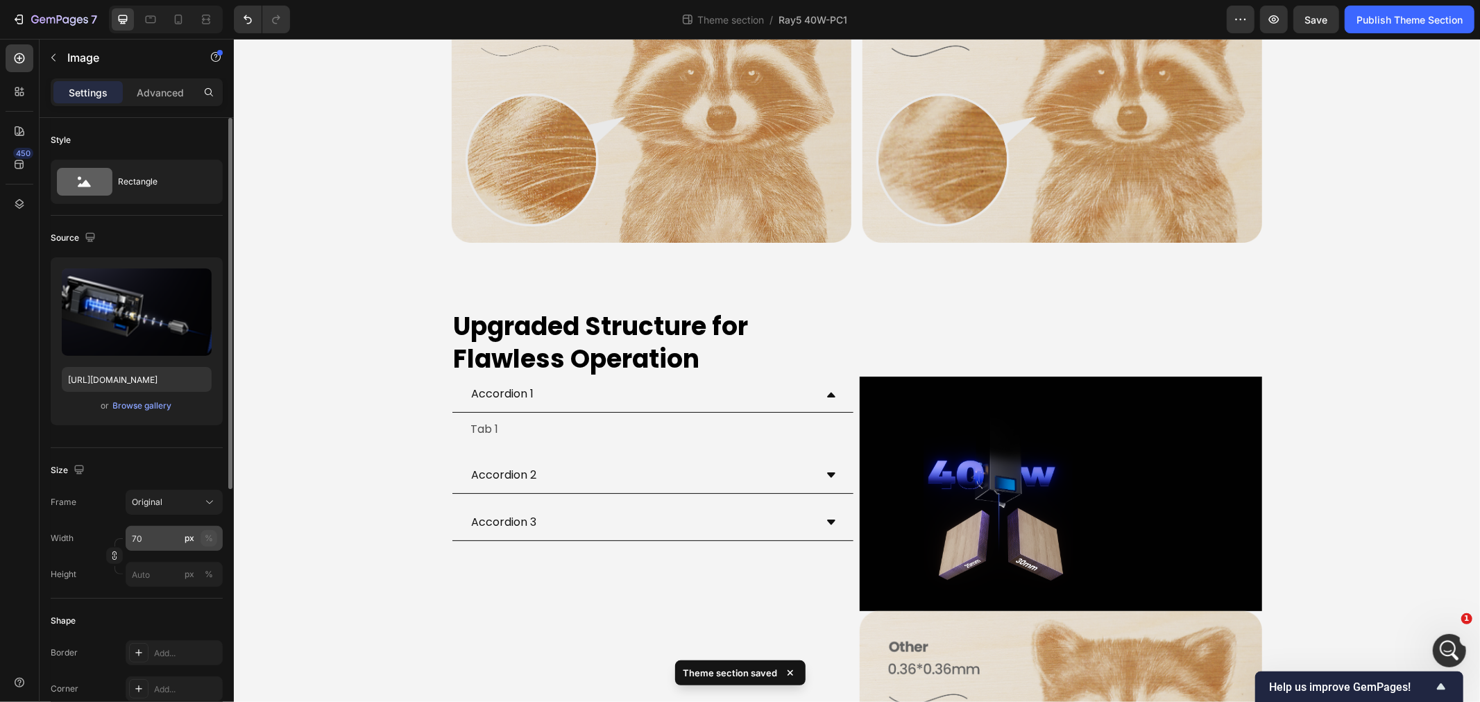
drag, startPoint x: 212, startPoint y: 535, endPoint x: 32, endPoint y: 471, distance: 190.7
click at [212, 535] on div "%" at bounding box center [209, 538] width 8 height 12
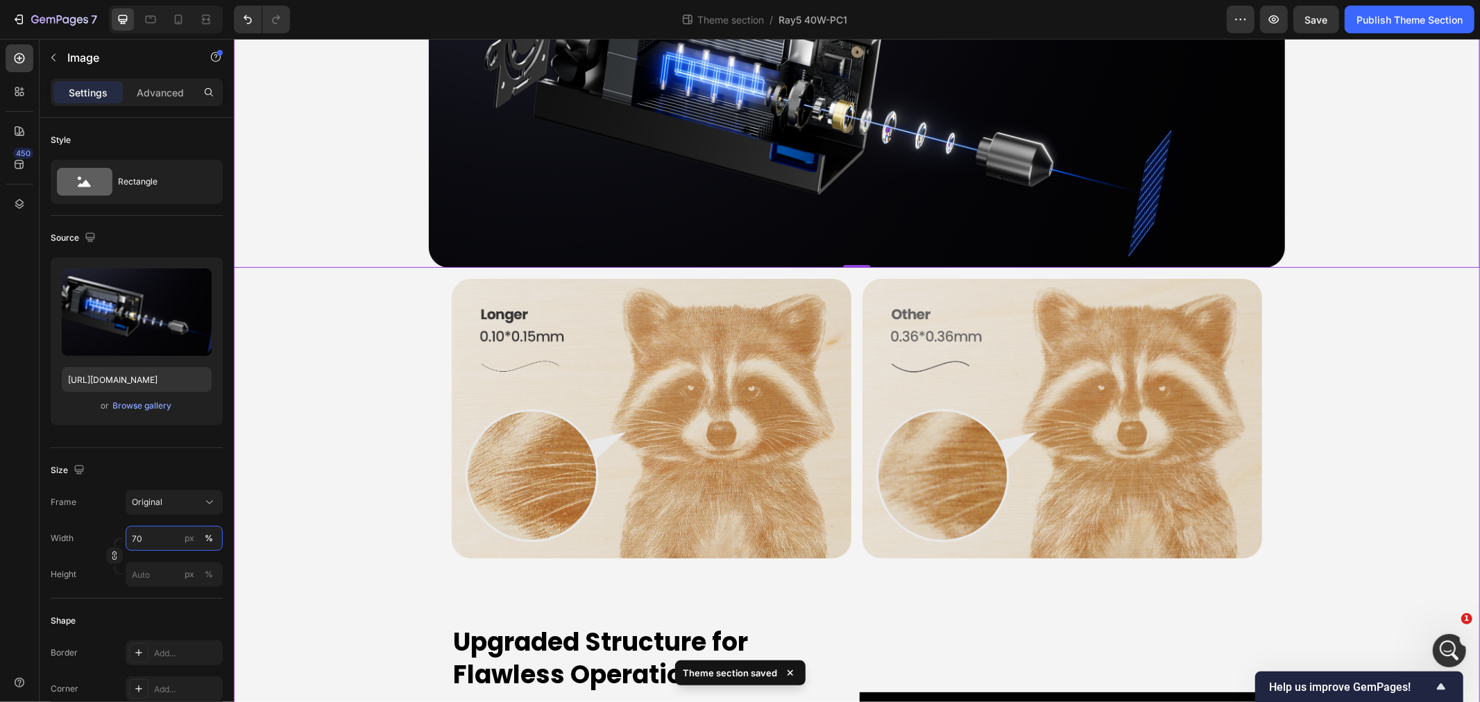
scroll to position [3777, 0]
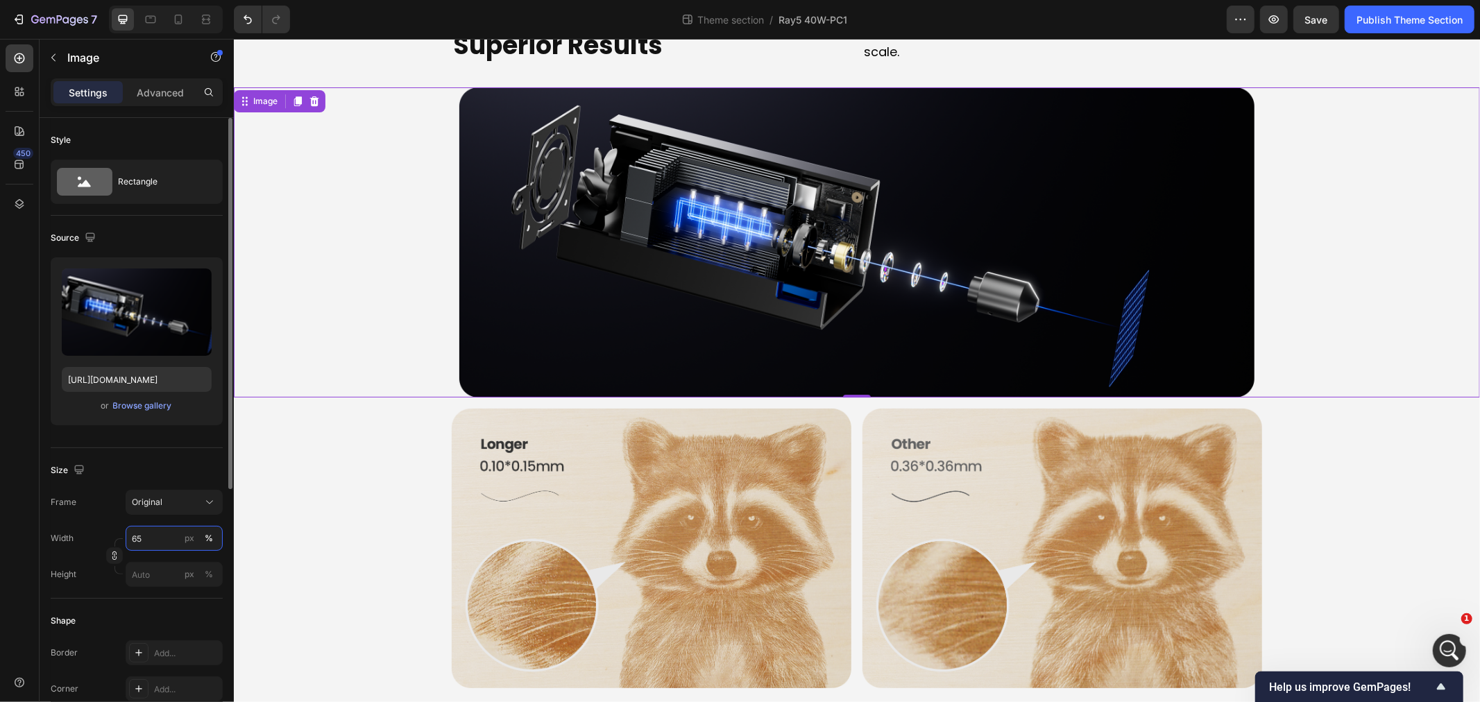
type input "6"
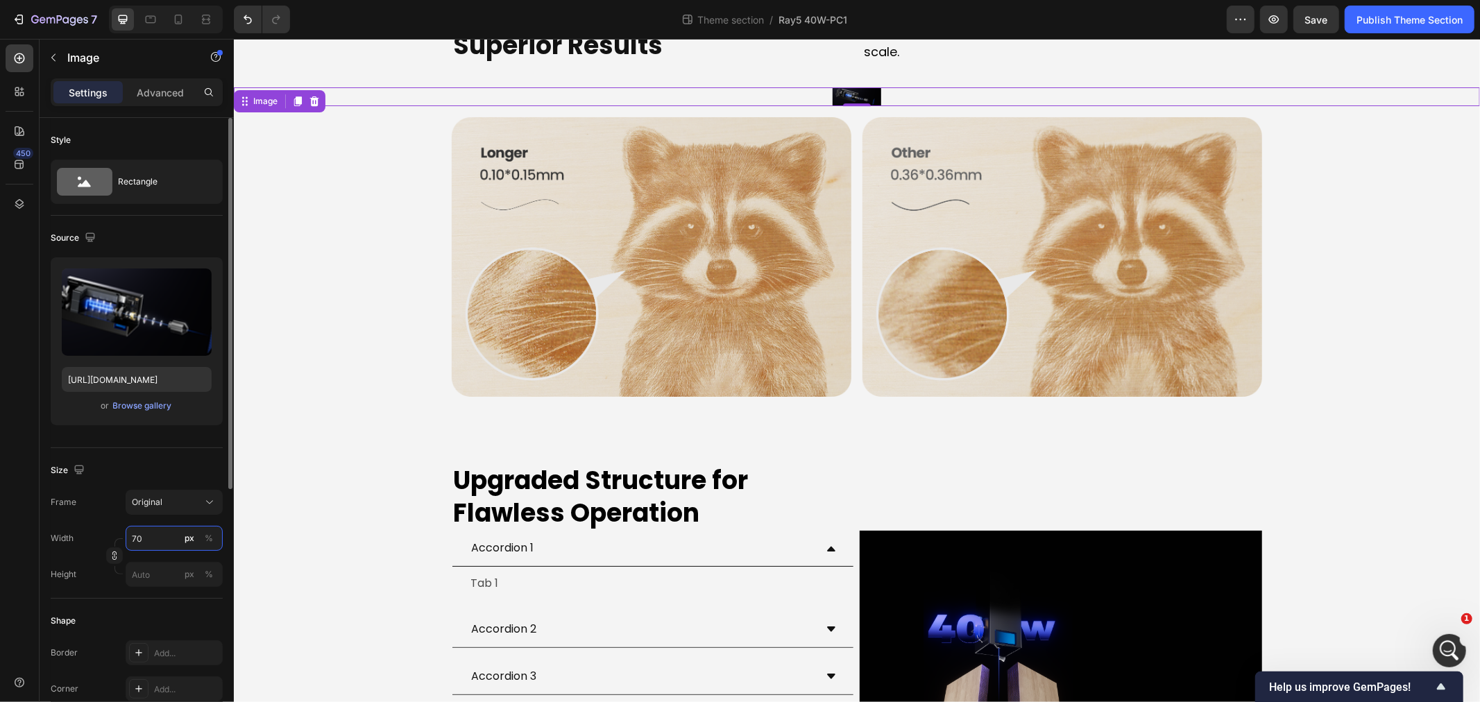
type input "7"
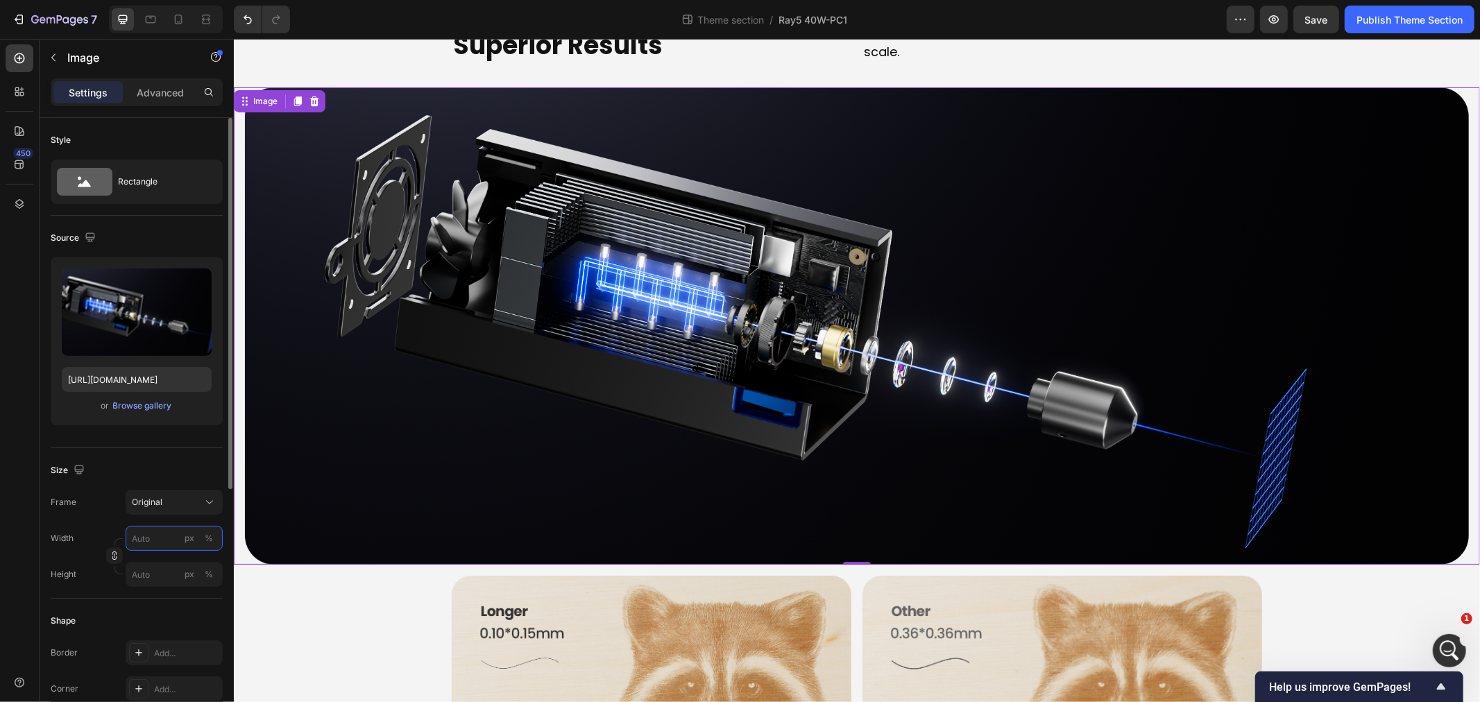
type input "7"
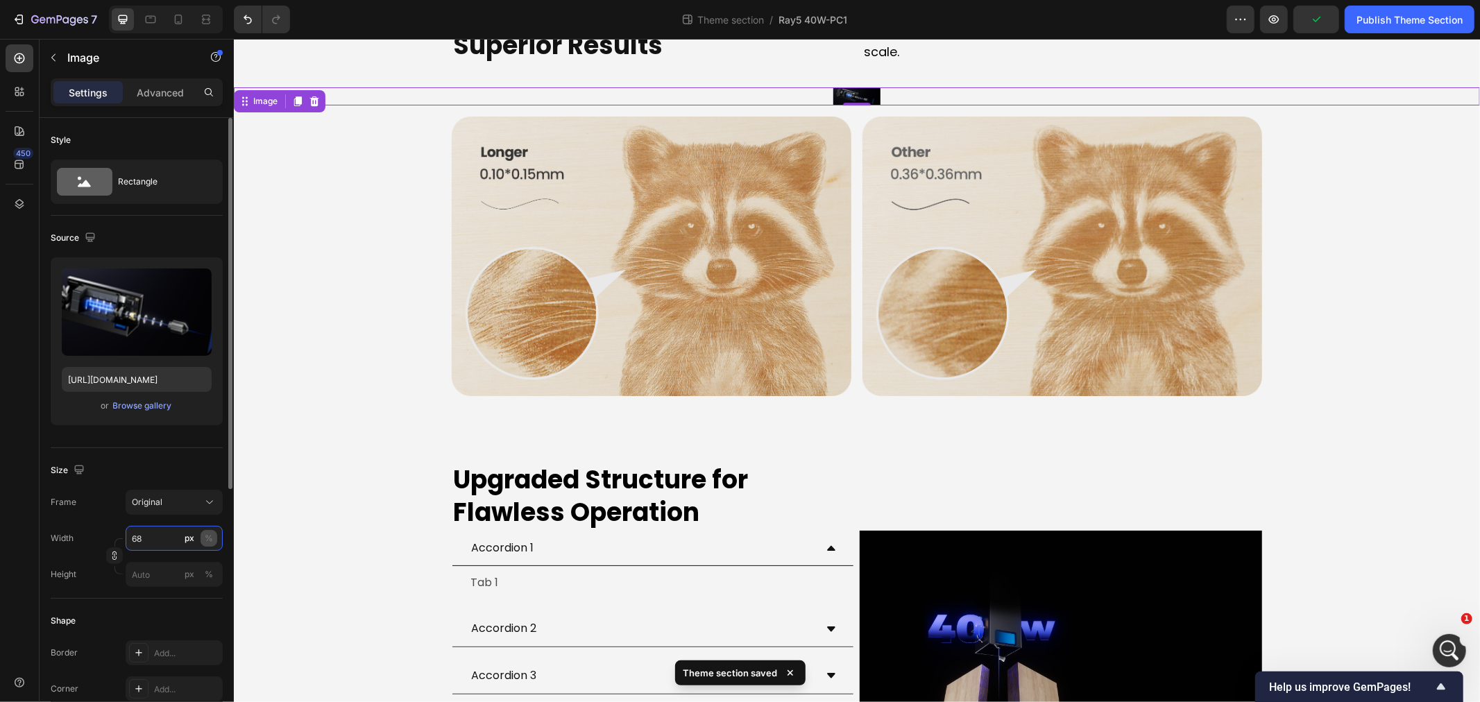
type input "68"
click at [209, 541] on div "%" at bounding box center [209, 538] width 8 height 12
click at [212, 538] on div "%" at bounding box center [209, 538] width 8 height 12
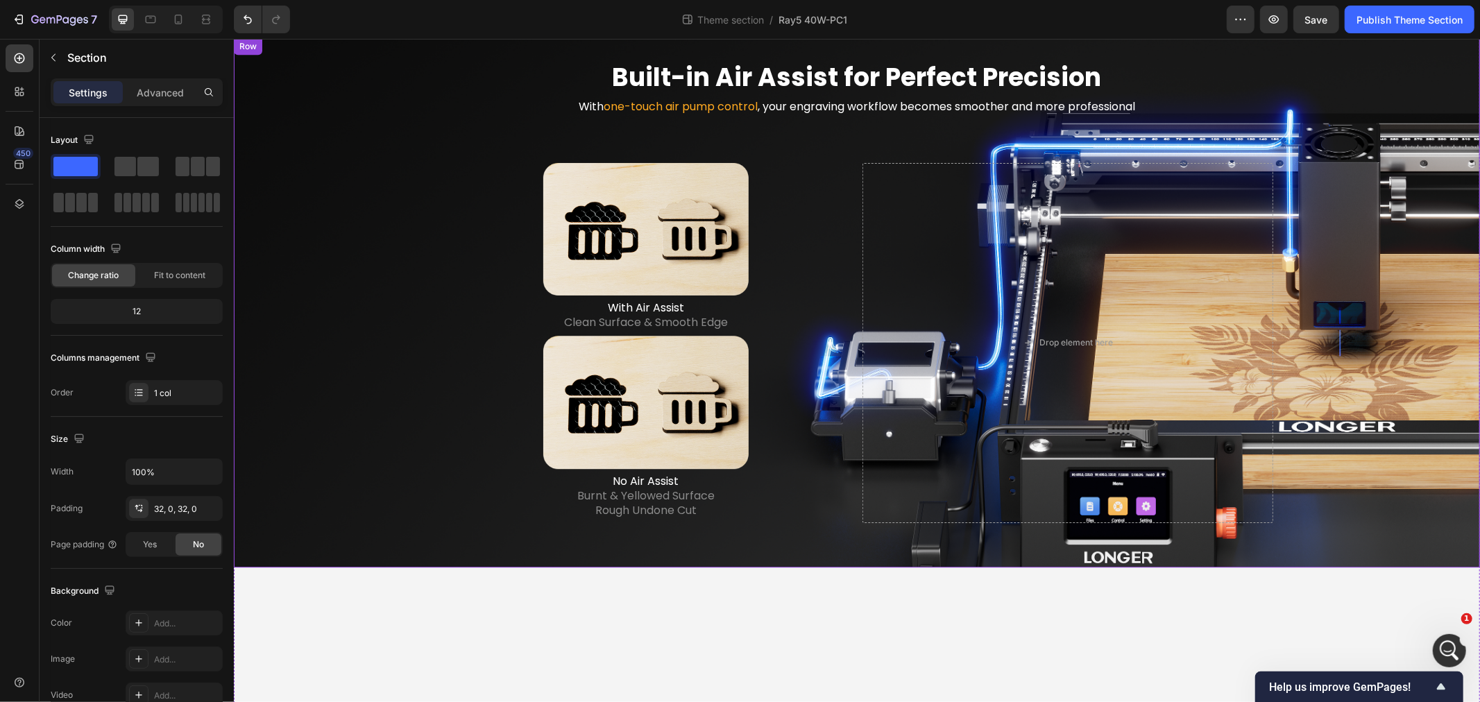
scroll to position [3011, 0]
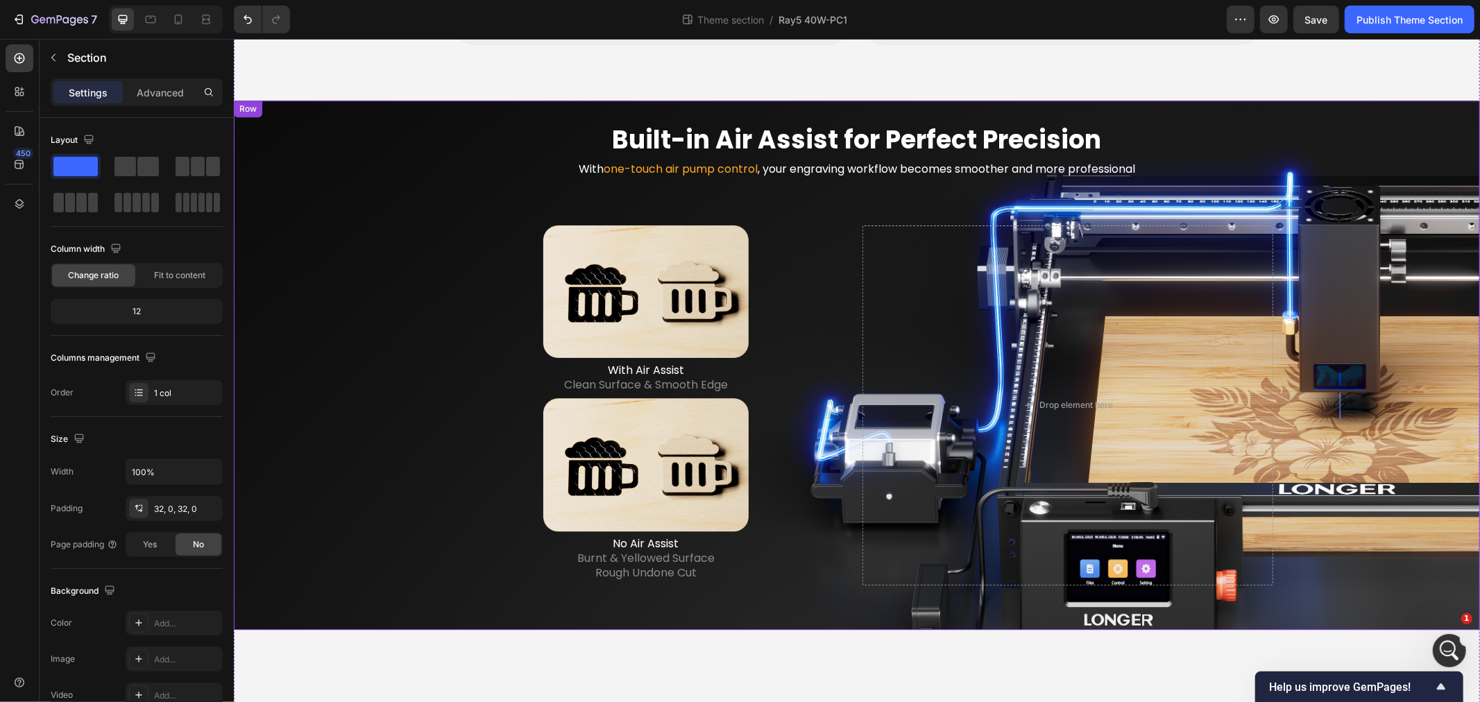
click at [348, 370] on div "Built-in Air Assist for Perfect Precision Heading With one-touch air pump contr…" at bounding box center [856, 364] width 1224 height 485
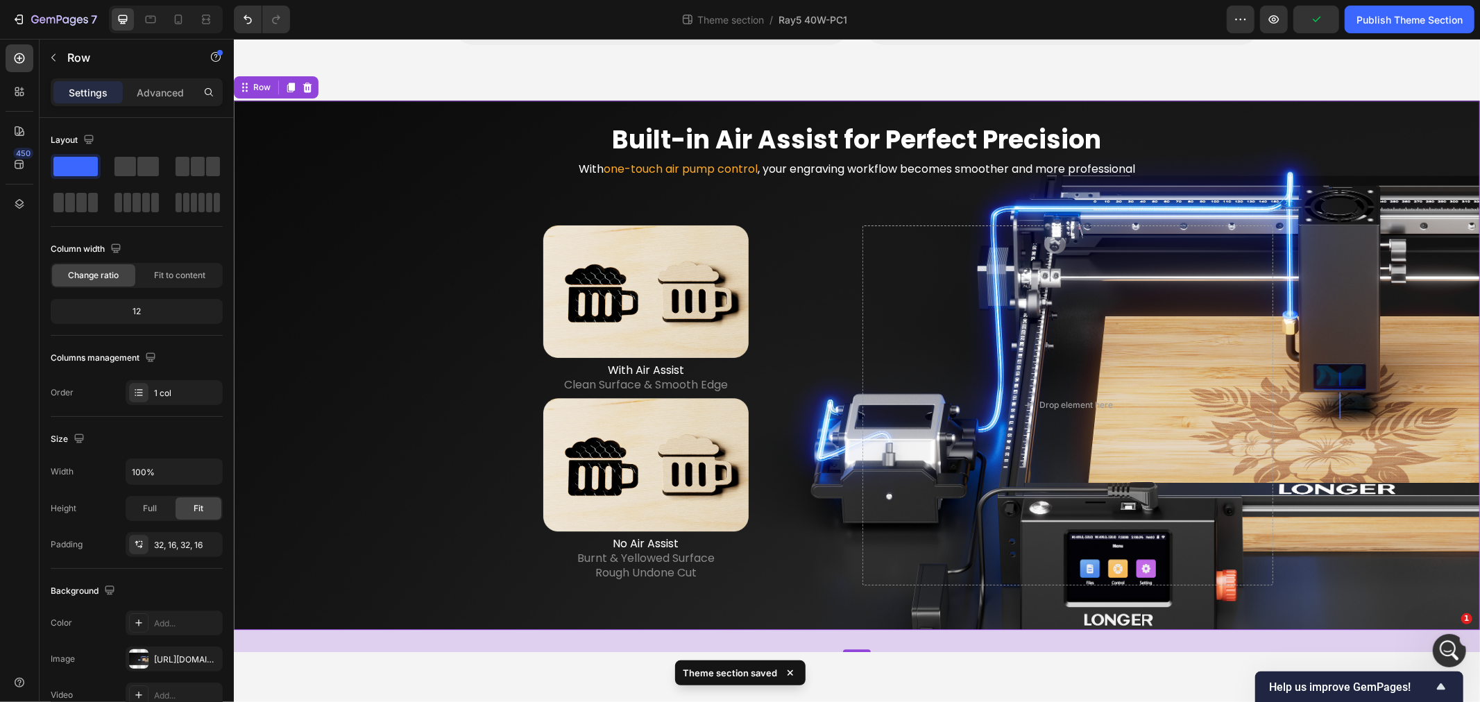
click at [348, 370] on div "Built-in Air Assist for Perfect Precision Heading With one-touch air pump contr…" at bounding box center [856, 364] width 1224 height 485
click at [341, 370] on div "Built-in Air Assist for Perfect Precision Heading With one-touch air pump contr…" at bounding box center [856, 364] width 1224 height 485
click at [477, 255] on div at bounding box center [645, 291] width 411 height 133
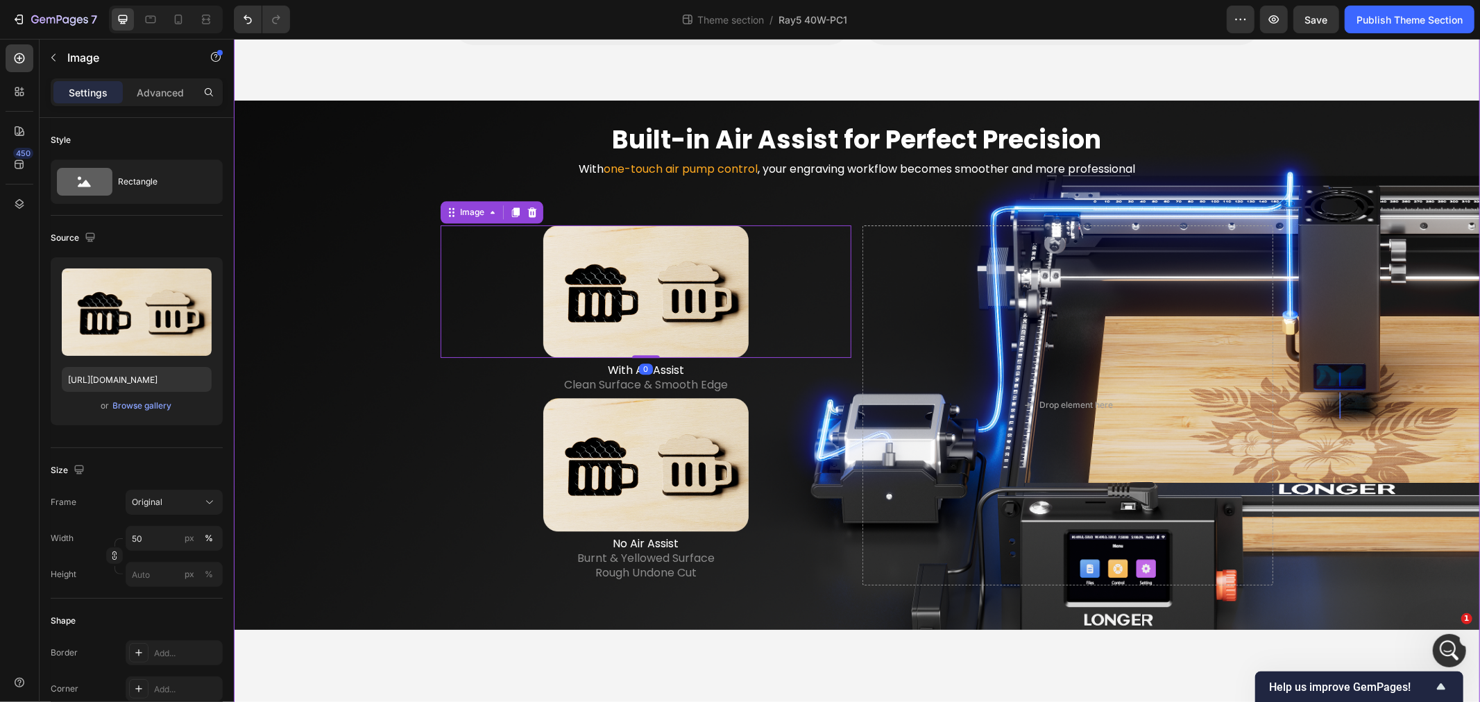
click at [415, 655] on div "LONGER Ray5 40W Heading The Ray5 You Know - Reinvented for More Text Block Hero…" at bounding box center [856, 611] width 1246 height 7068
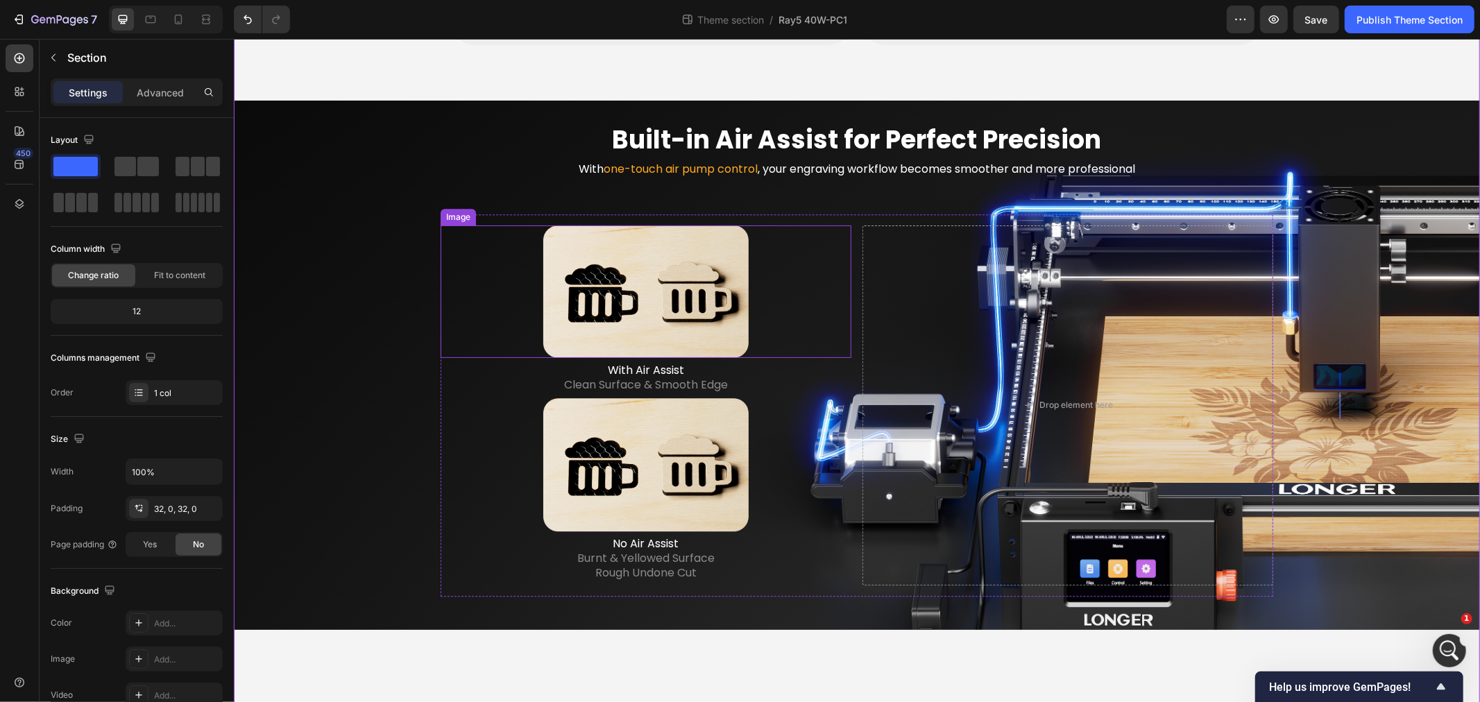
click at [778, 256] on div at bounding box center [645, 291] width 411 height 133
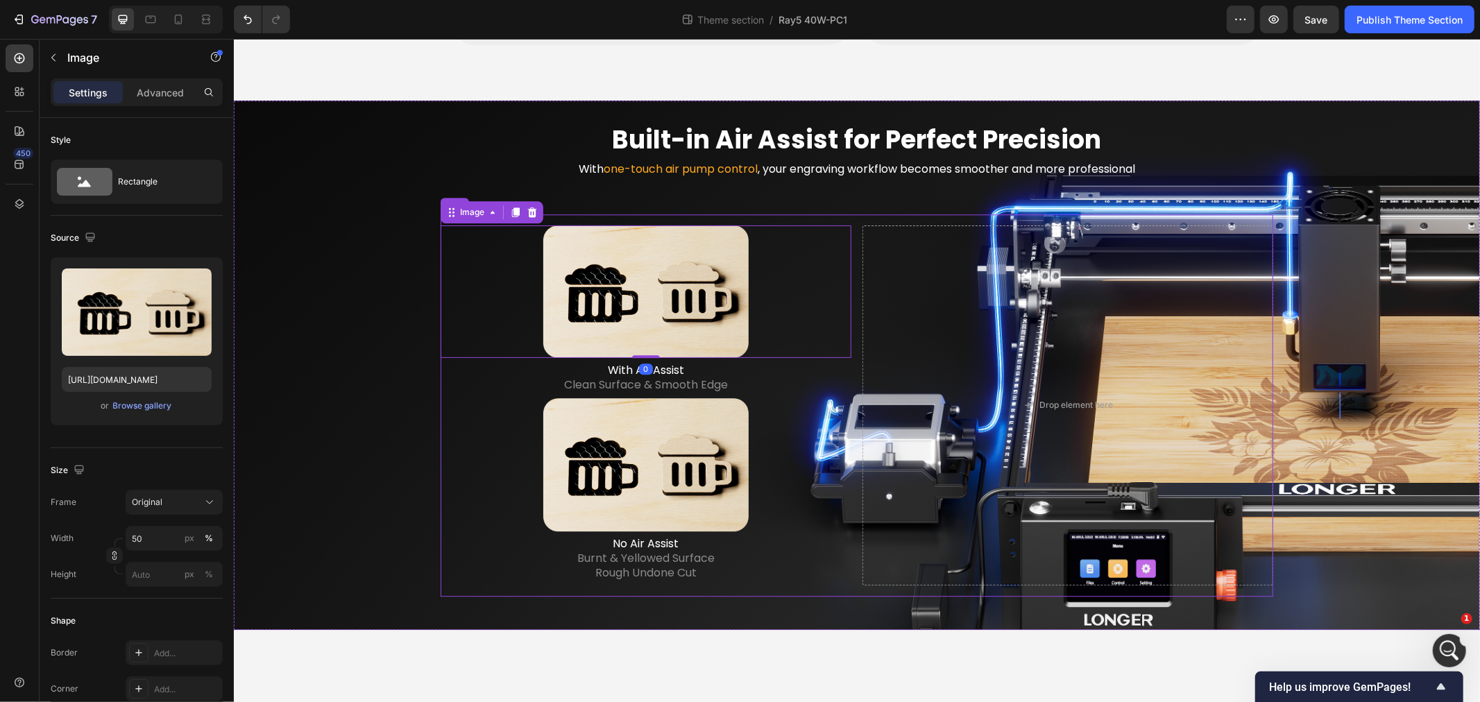
click at [848, 214] on div "Image 0 With Air Assist Clean Surface & Smooth Edge Text Block Image No Air Ass…" at bounding box center [856, 405] width 833 height 383
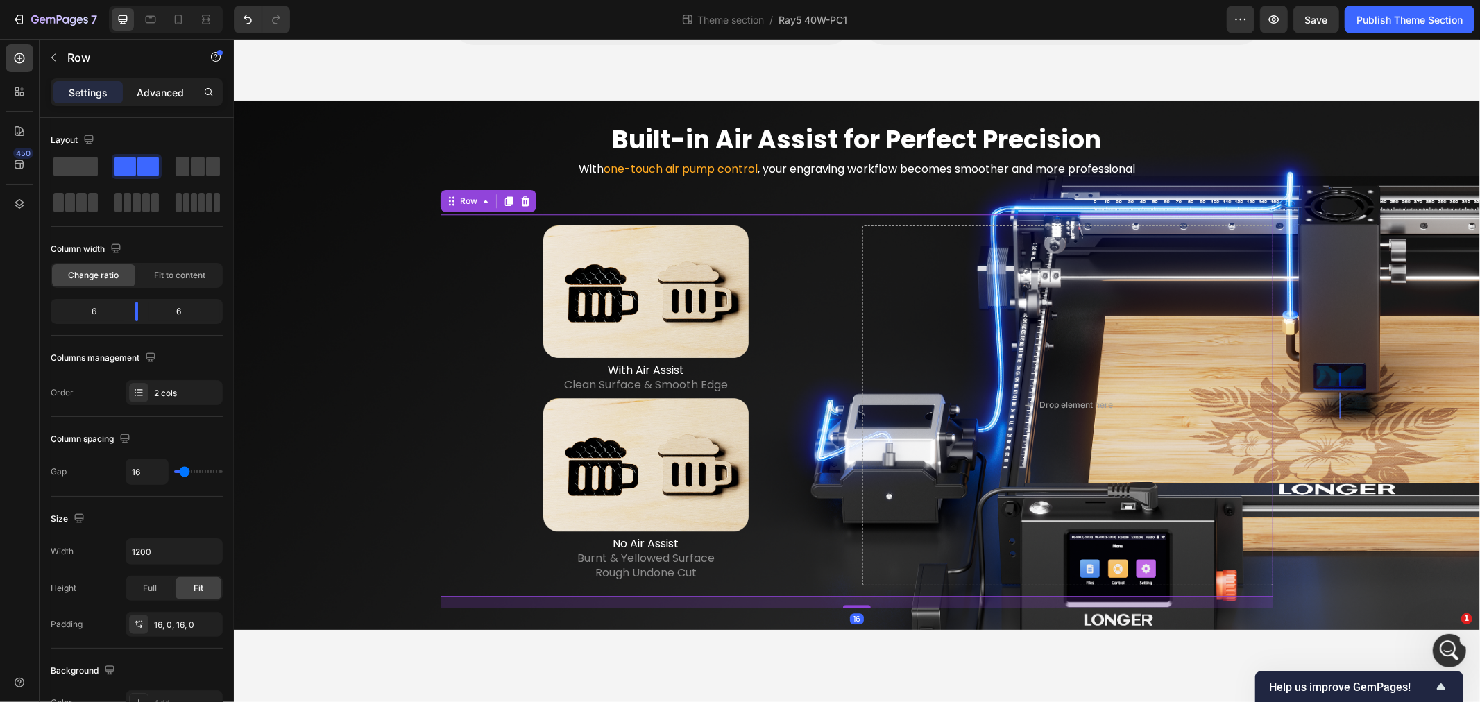
click at [141, 94] on p "Advanced" at bounding box center [160, 92] width 47 height 15
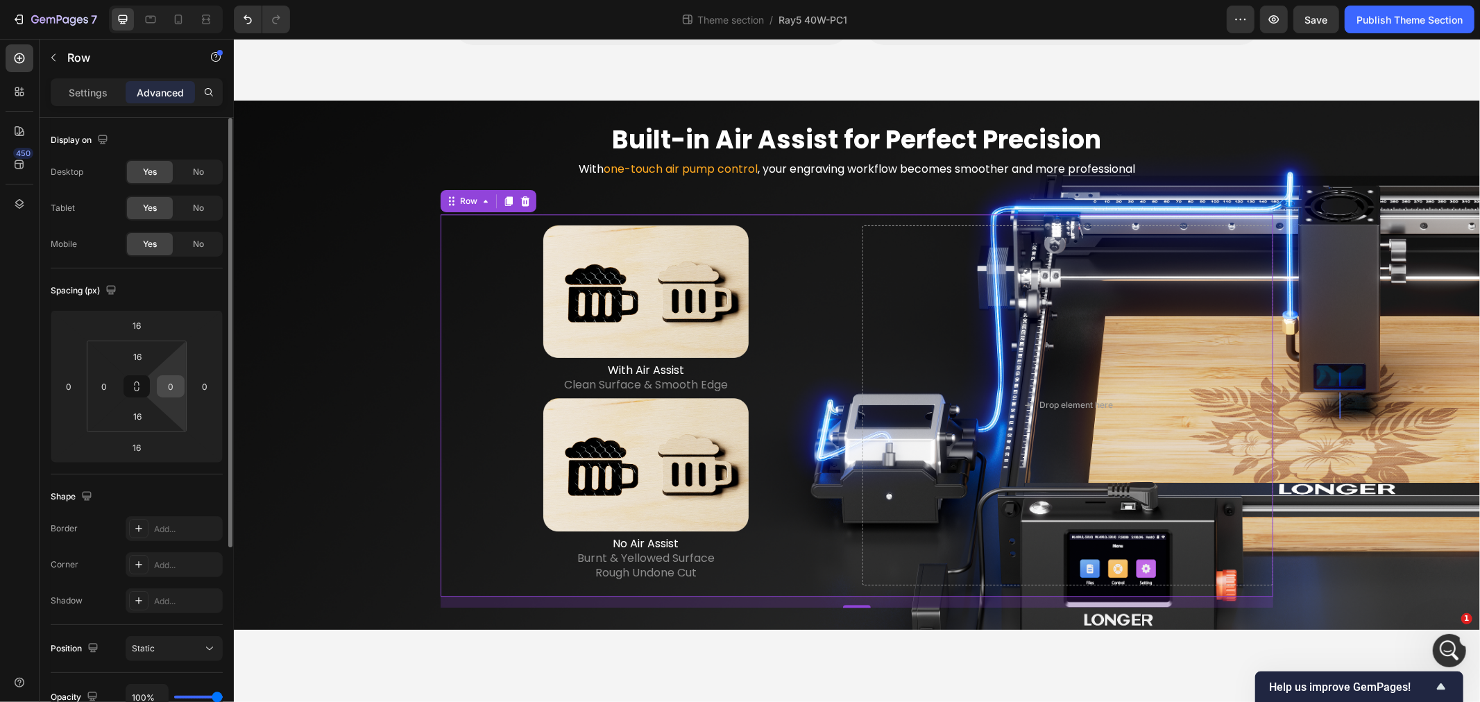
click at [172, 386] on input "0" at bounding box center [170, 386] width 21 height 21
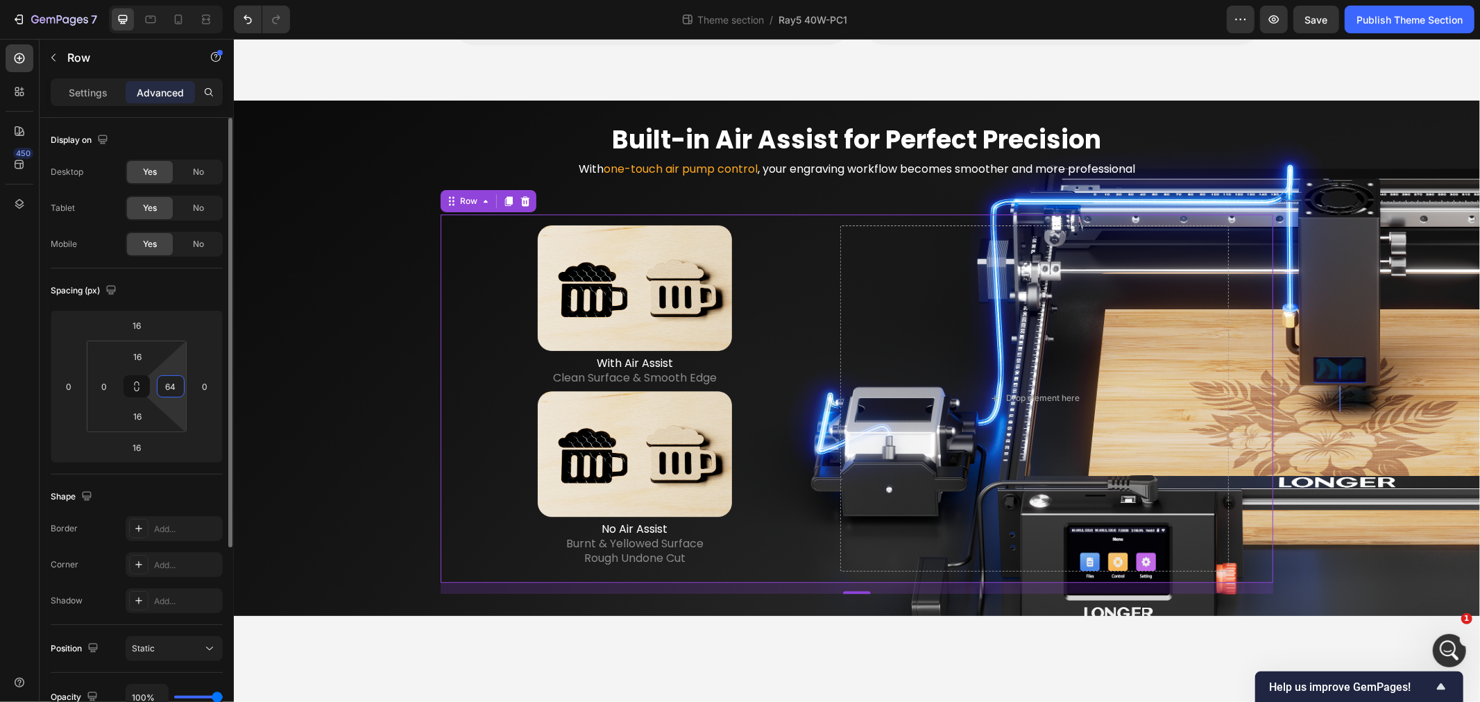
type input "6"
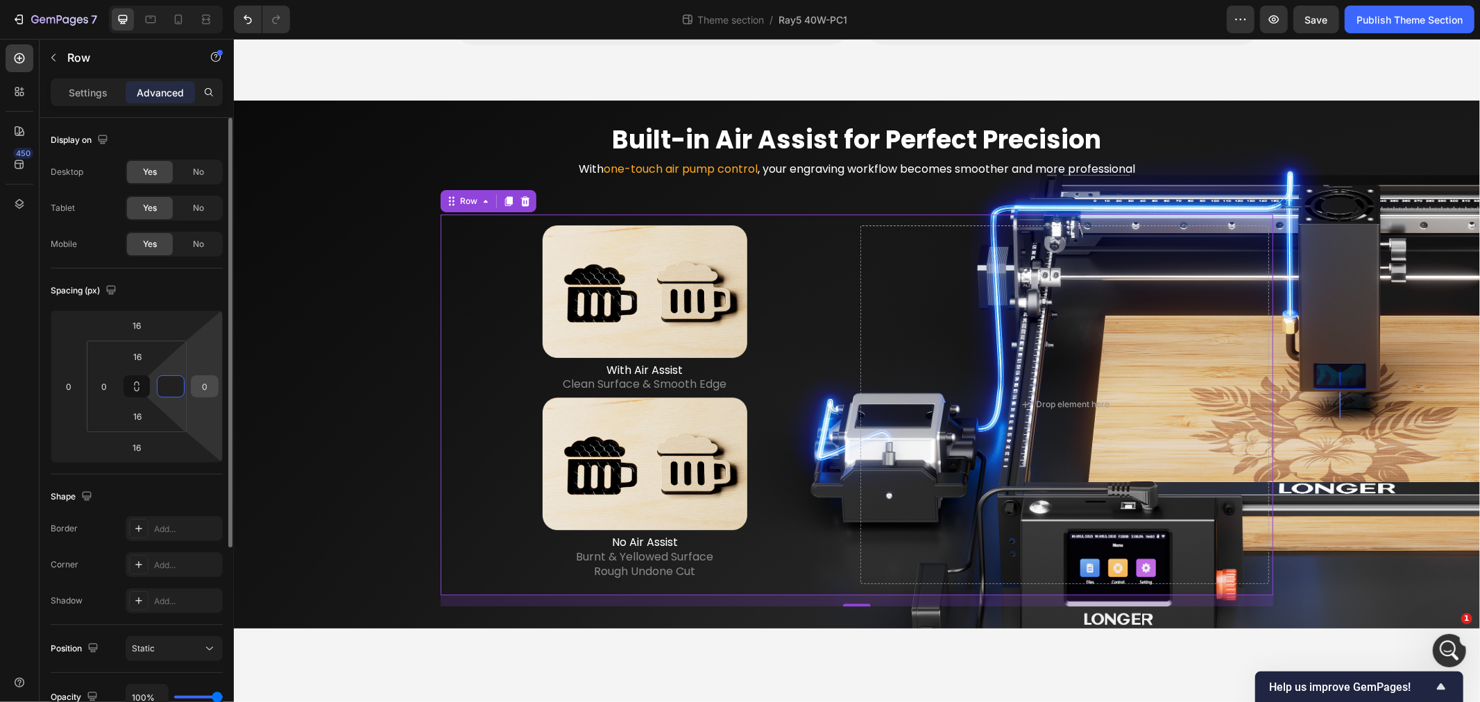
click at [209, 383] on input "0" at bounding box center [204, 386] width 21 height 21
type input "0"
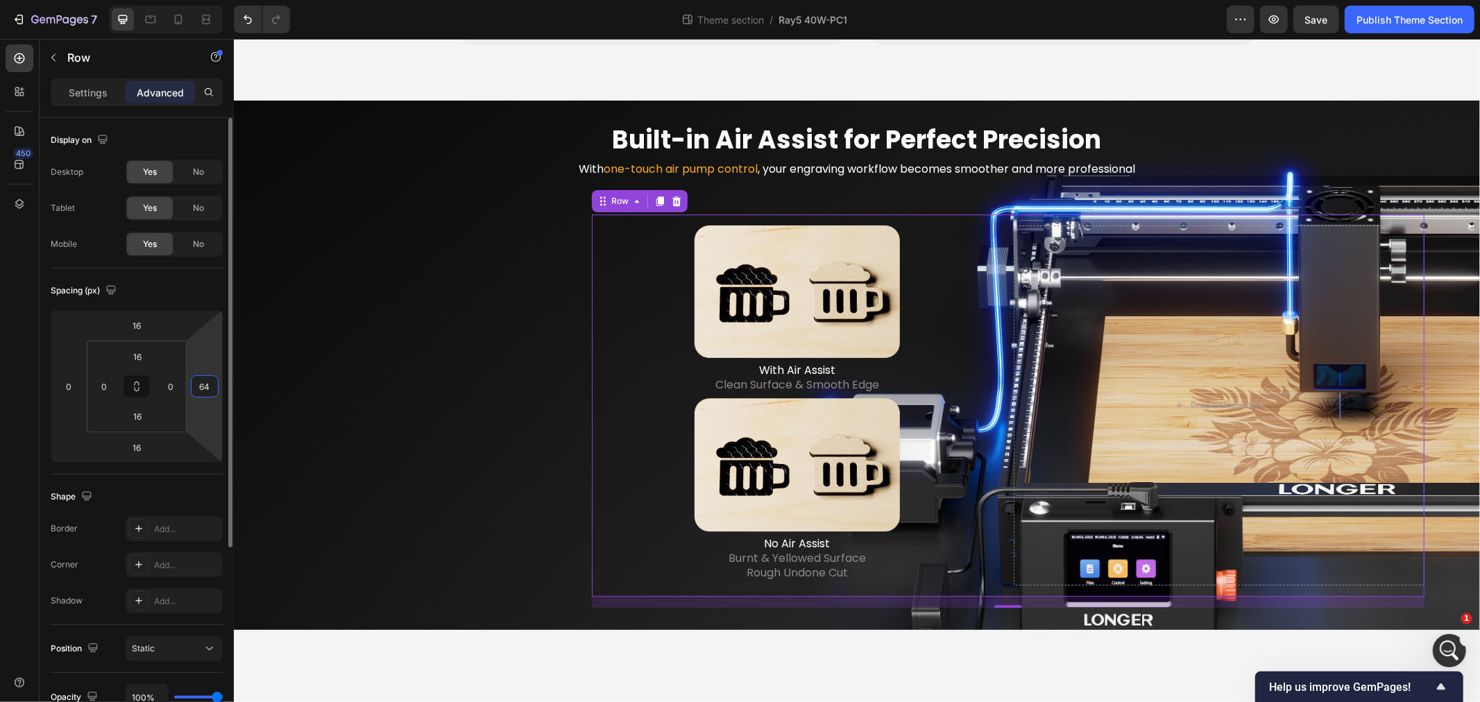
type input "6"
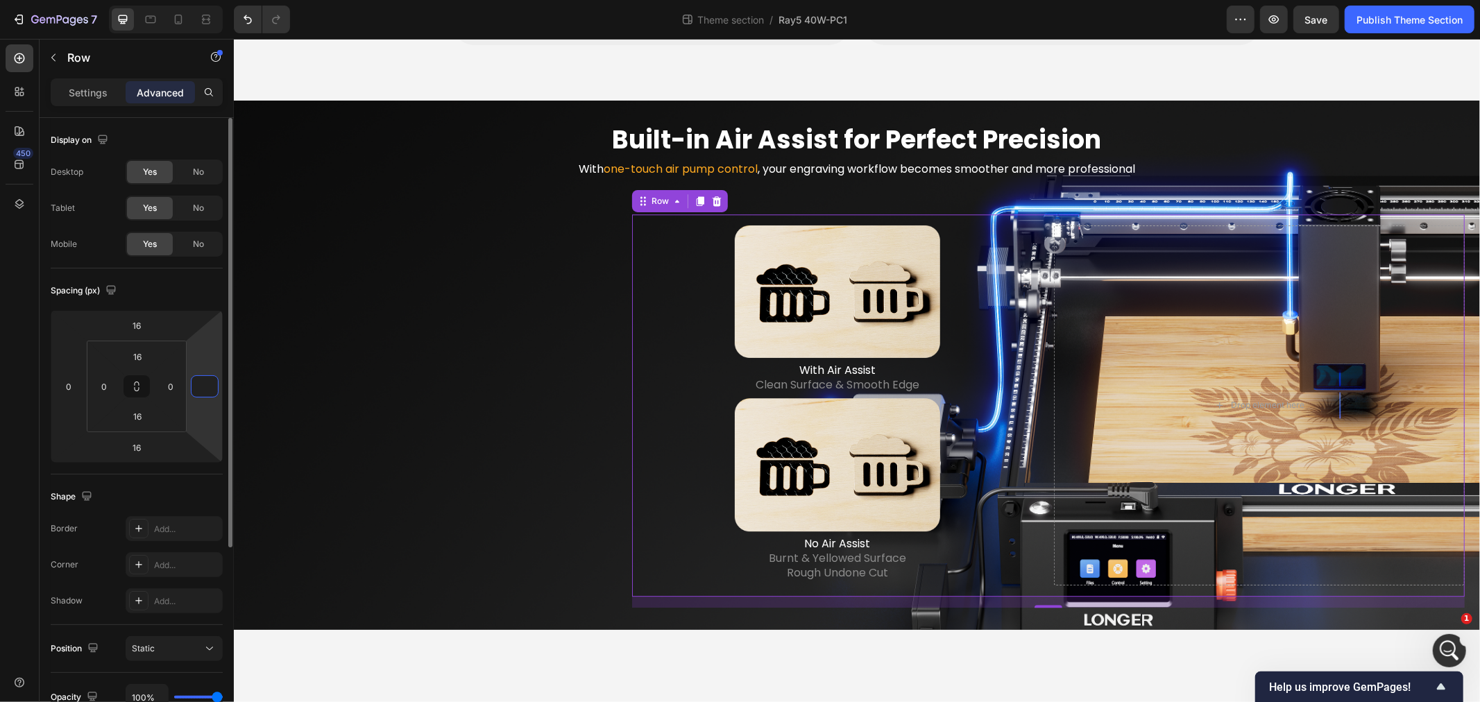
type input "0"
click at [477, 413] on div "Built-in Air Assist for Perfect Precision Heading With one-touch air pump contr…" at bounding box center [856, 364] width 1224 height 485
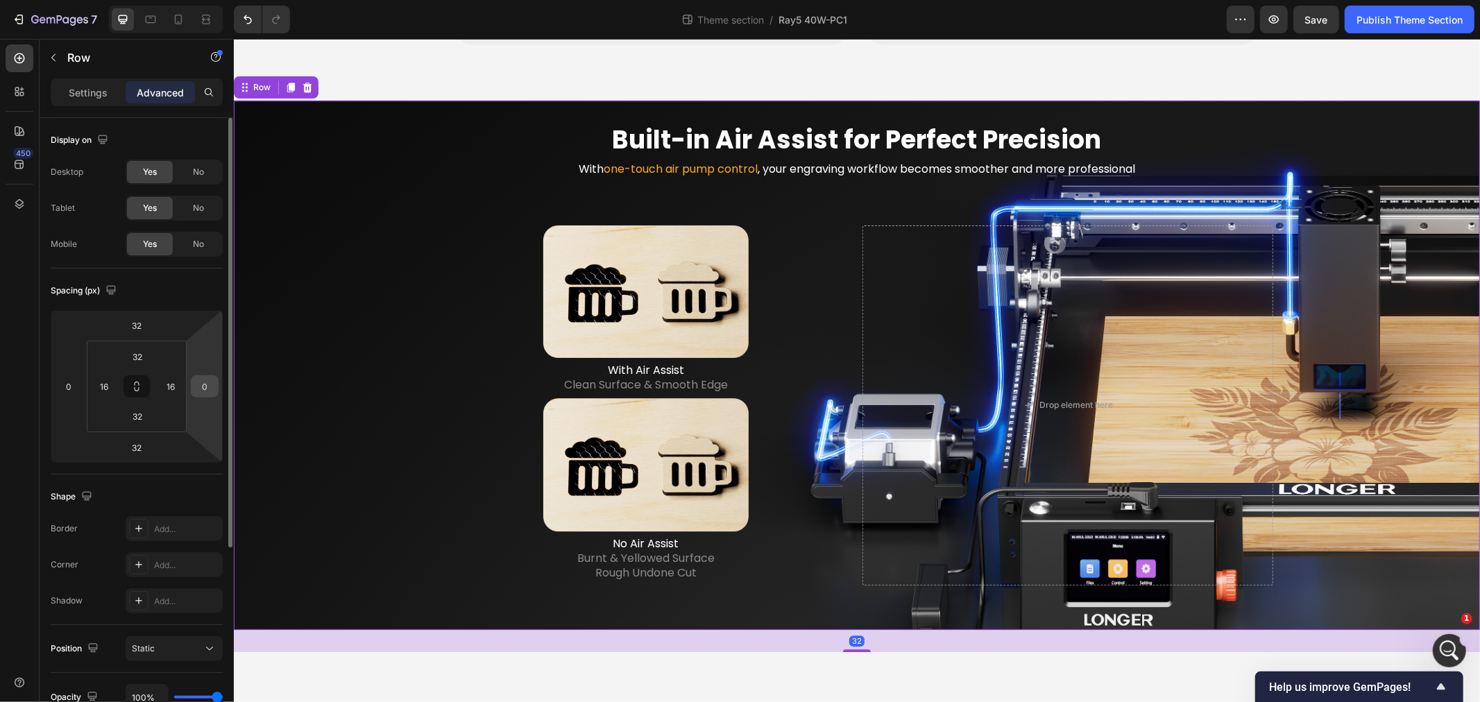
click at [208, 384] on input "0" at bounding box center [204, 386] width 21 height 21
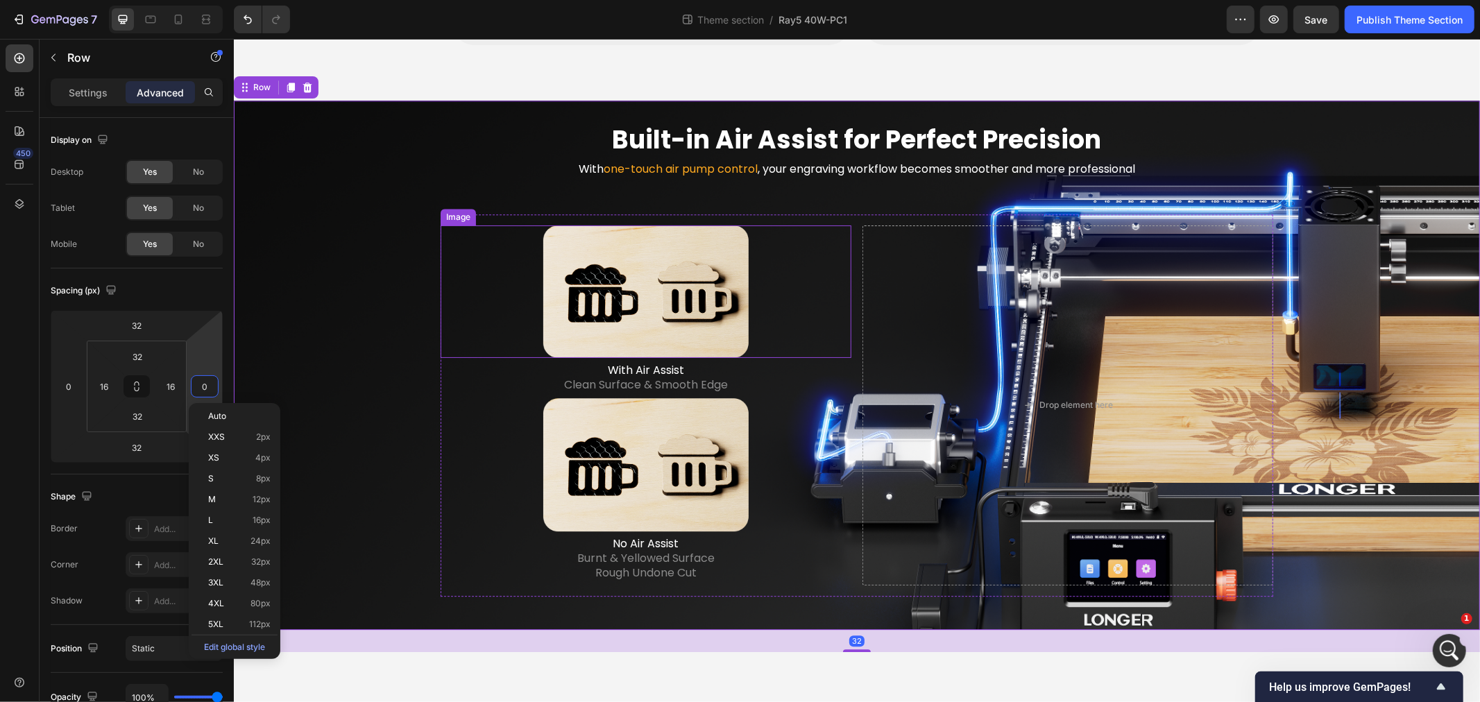
click at [462, 282] on div at bounding box center [645, 291] width 411 height 133
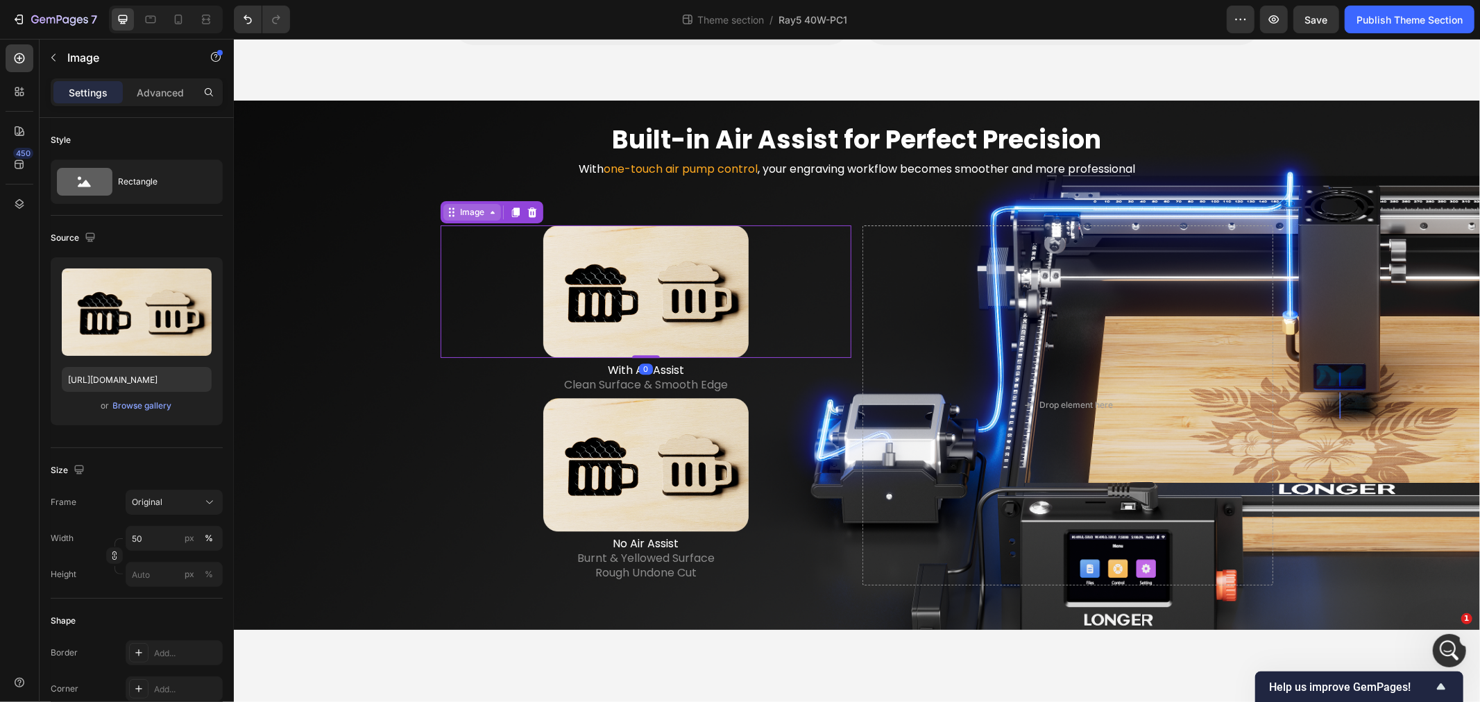
click at [457, 207] on div "Image" at bounding box center [471, 211] width 30 height 12
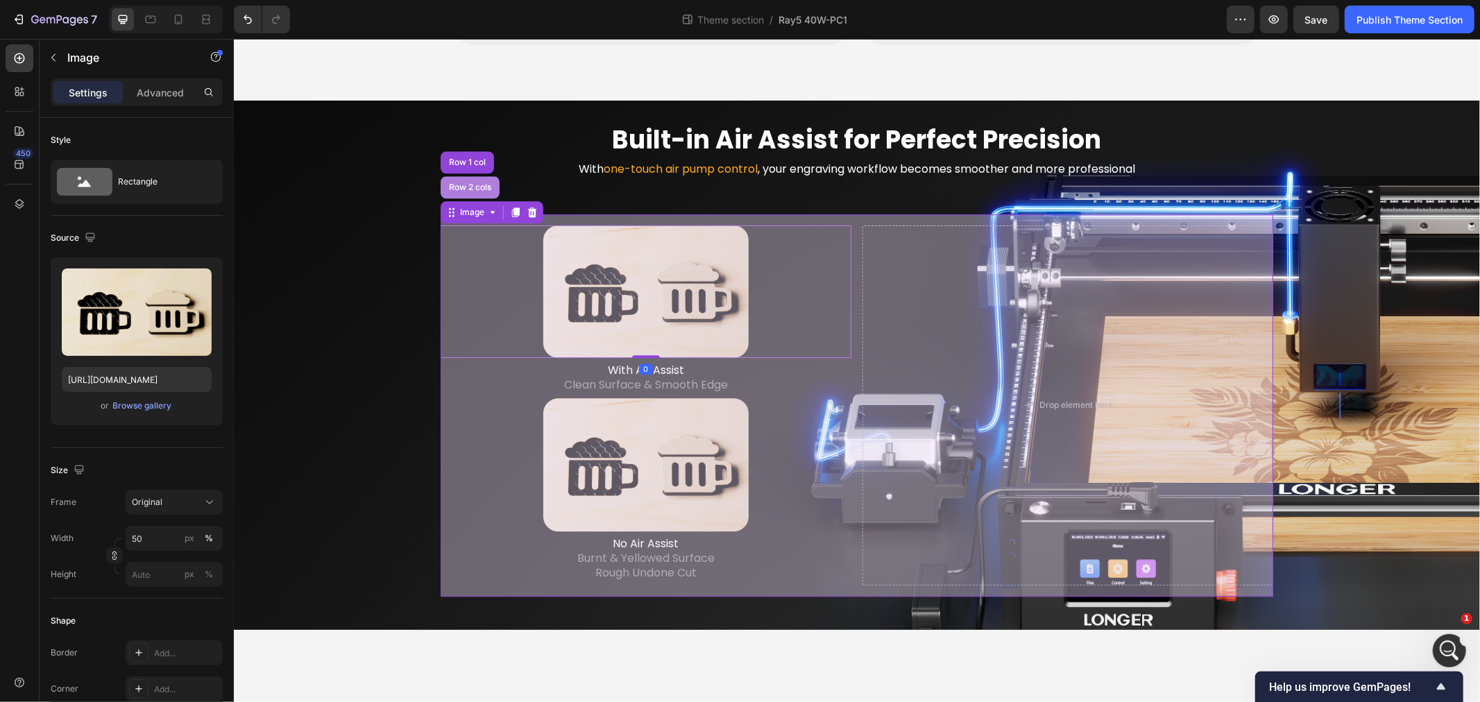
click at [459, 182] on div "Row 2 cols" at bounding box center [469, 186] width 48 height 8
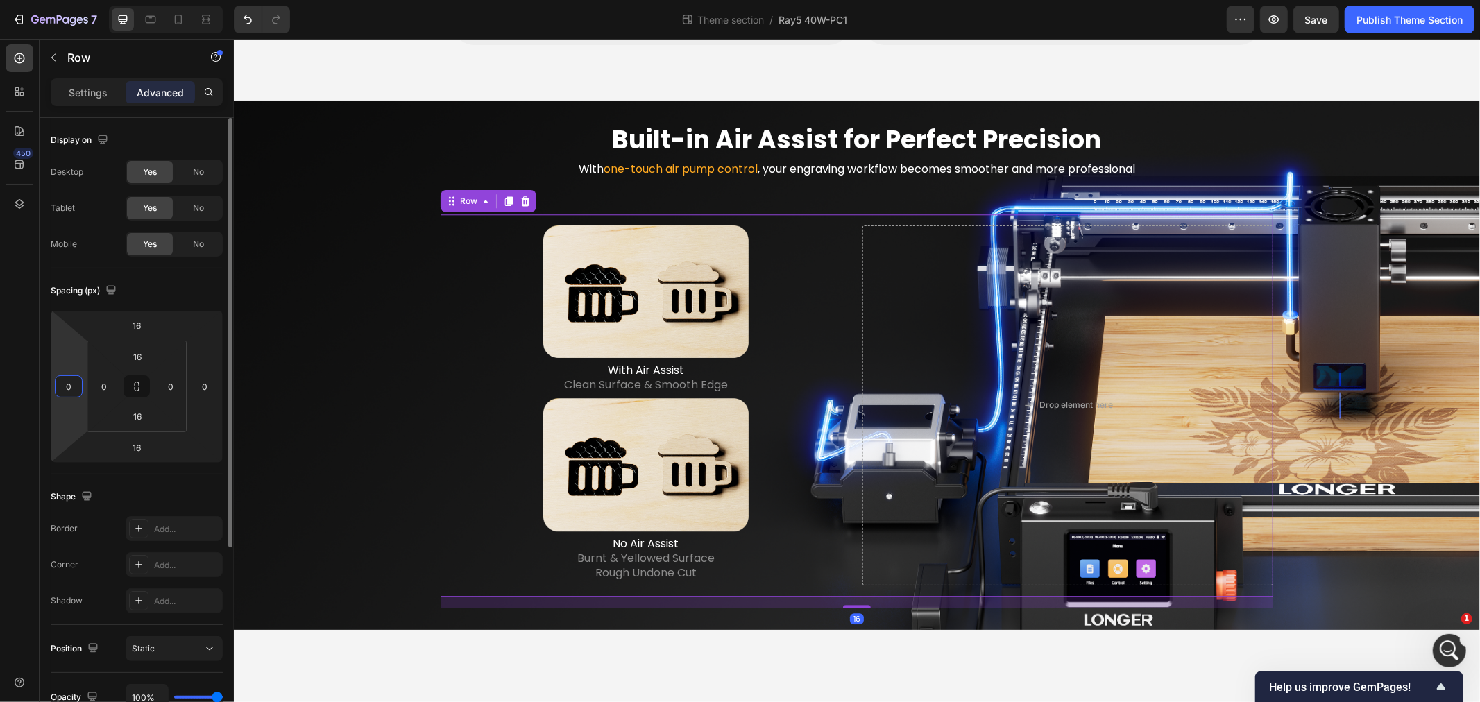
click at [71, 387] on input "0" at bounding box center [68, 386] width 21 height 21
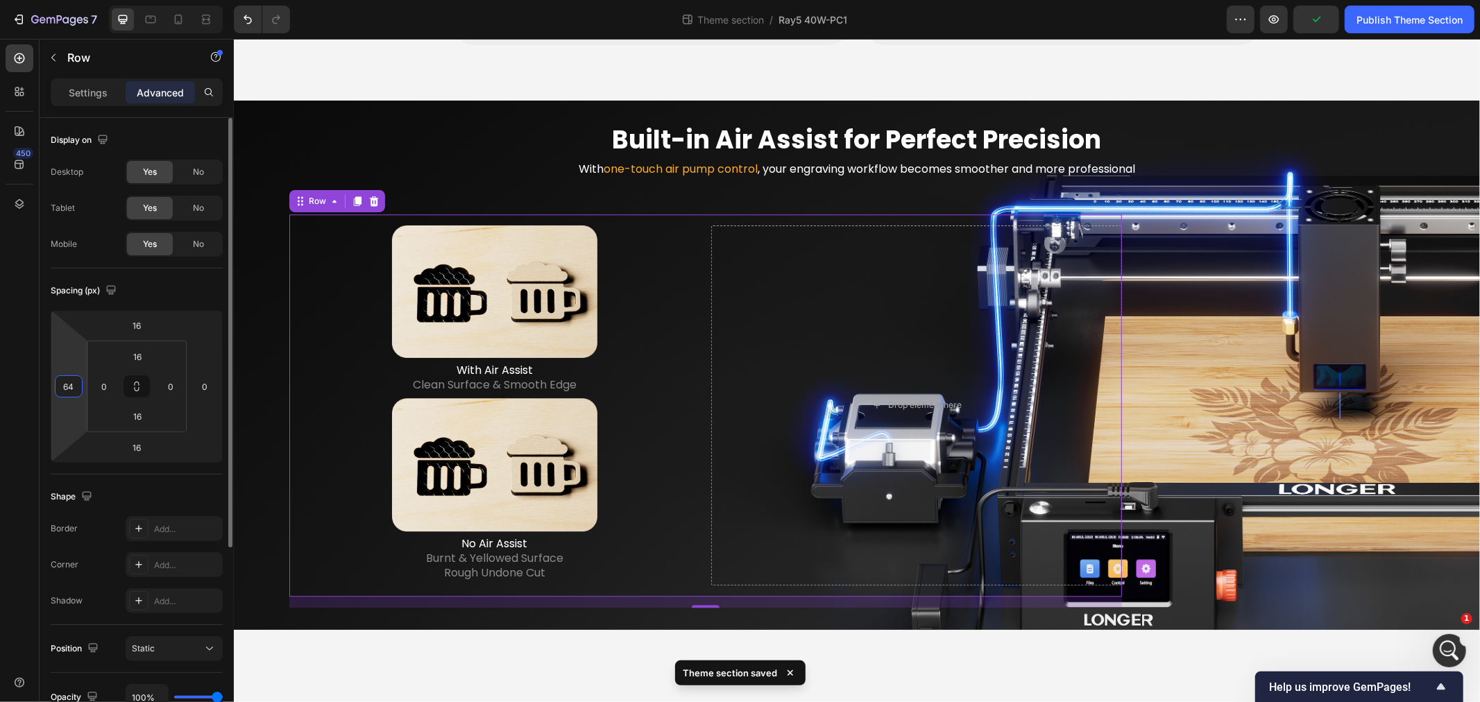
type input "6"
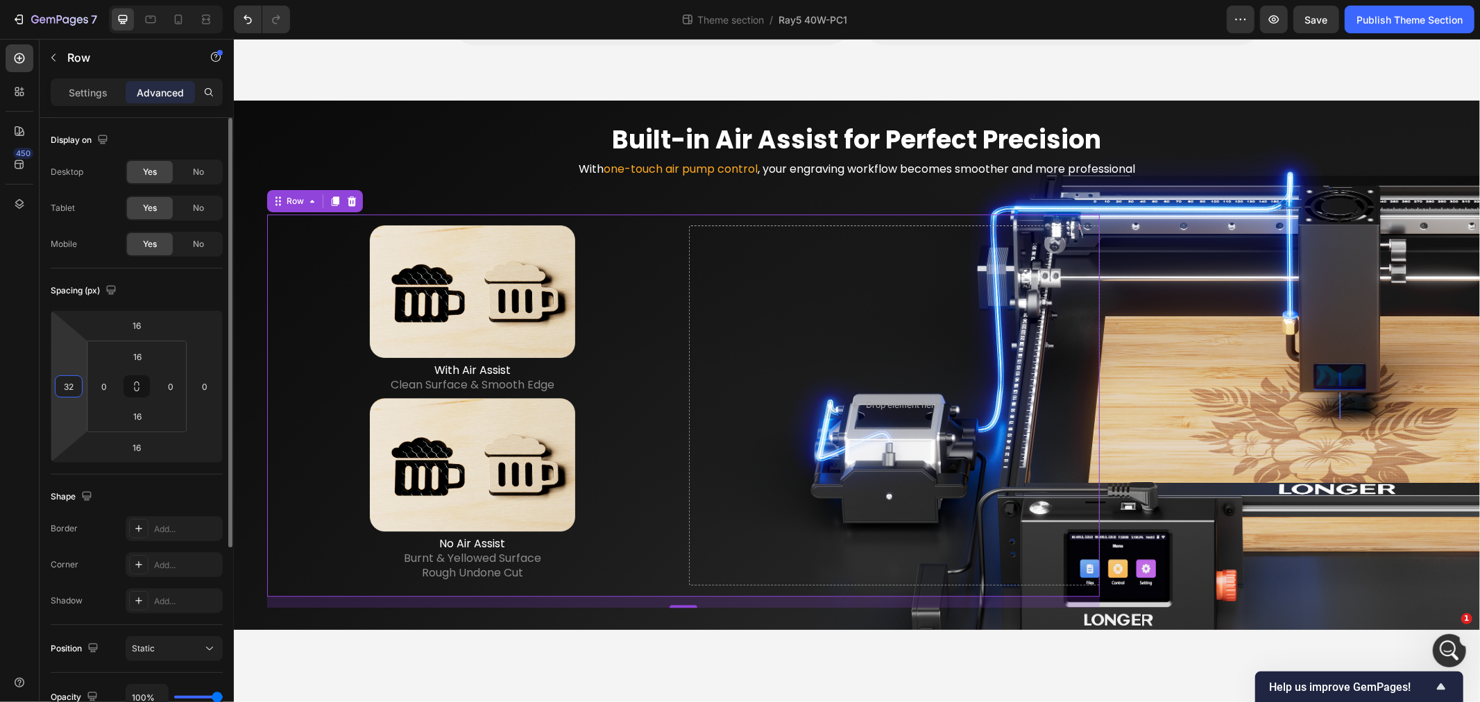
type input "3"
type input "32"
click at [108, 391] on input "0" at bounding box center [104, 386] width 21 height 21
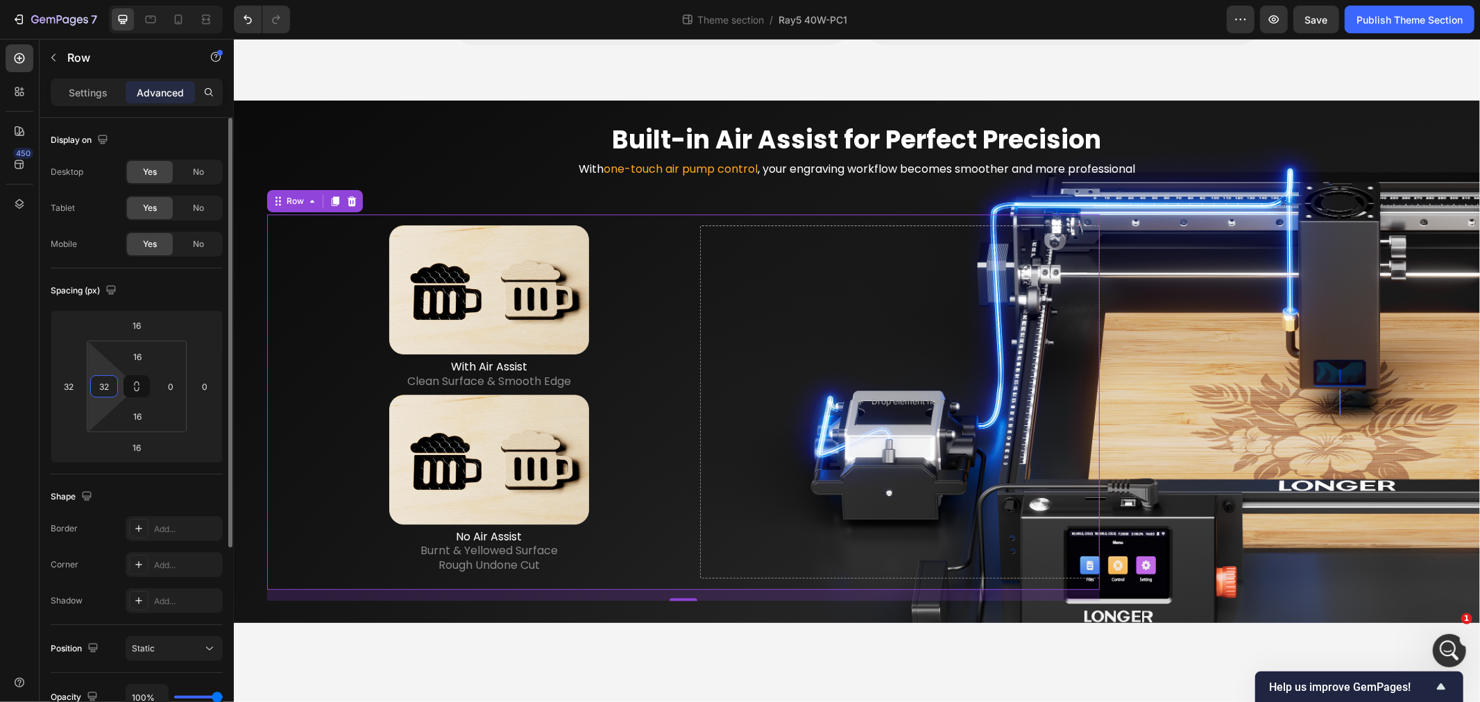
type input "3"
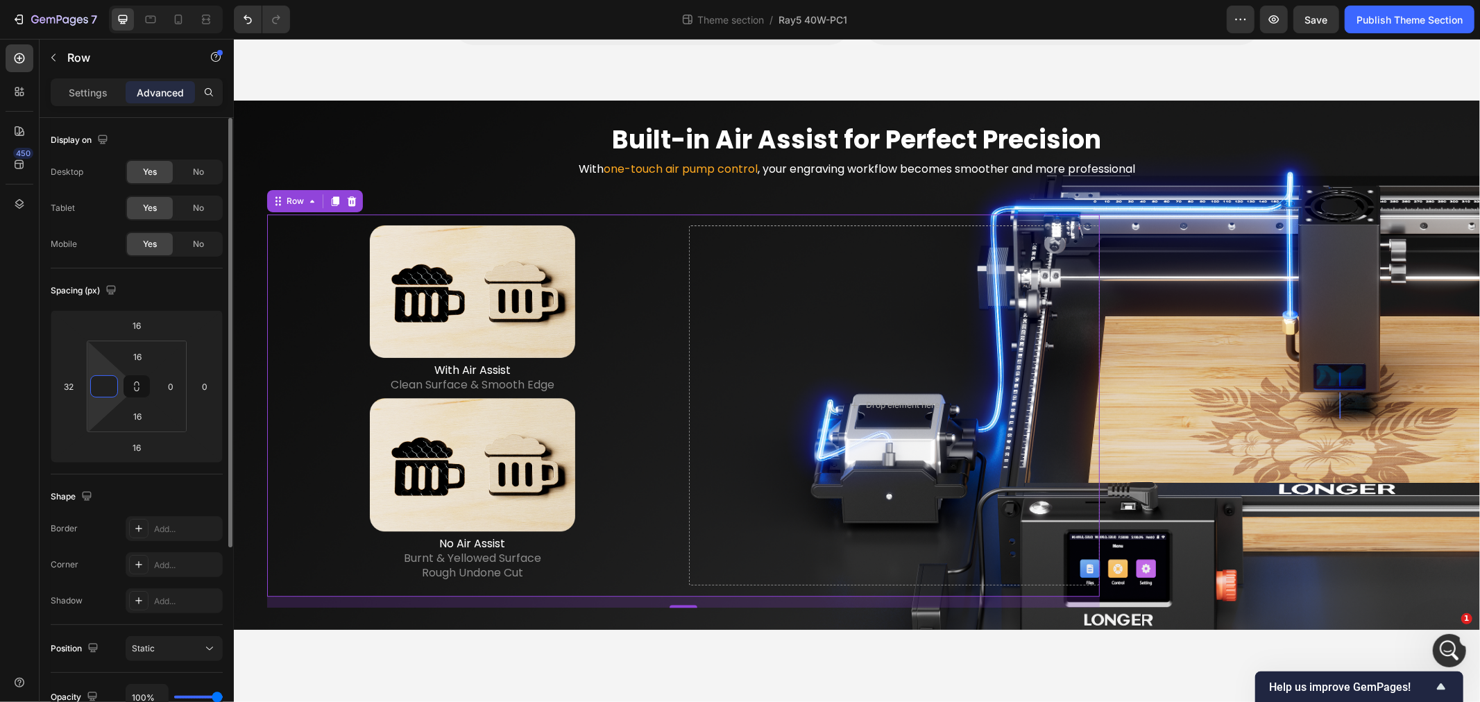
type input "0"
click at [73, 389] on input "32" at bounding box center [68, 386] width 21 height 21
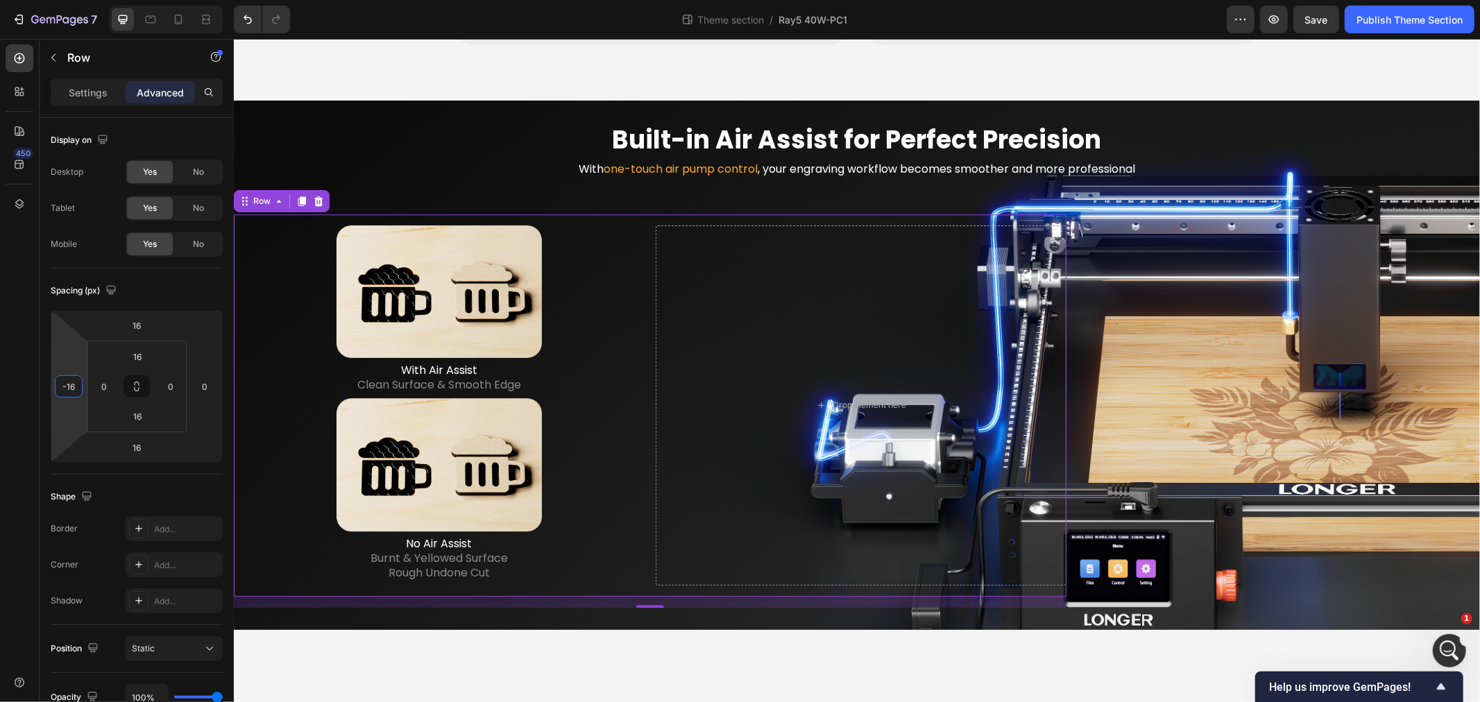
type input "-1"
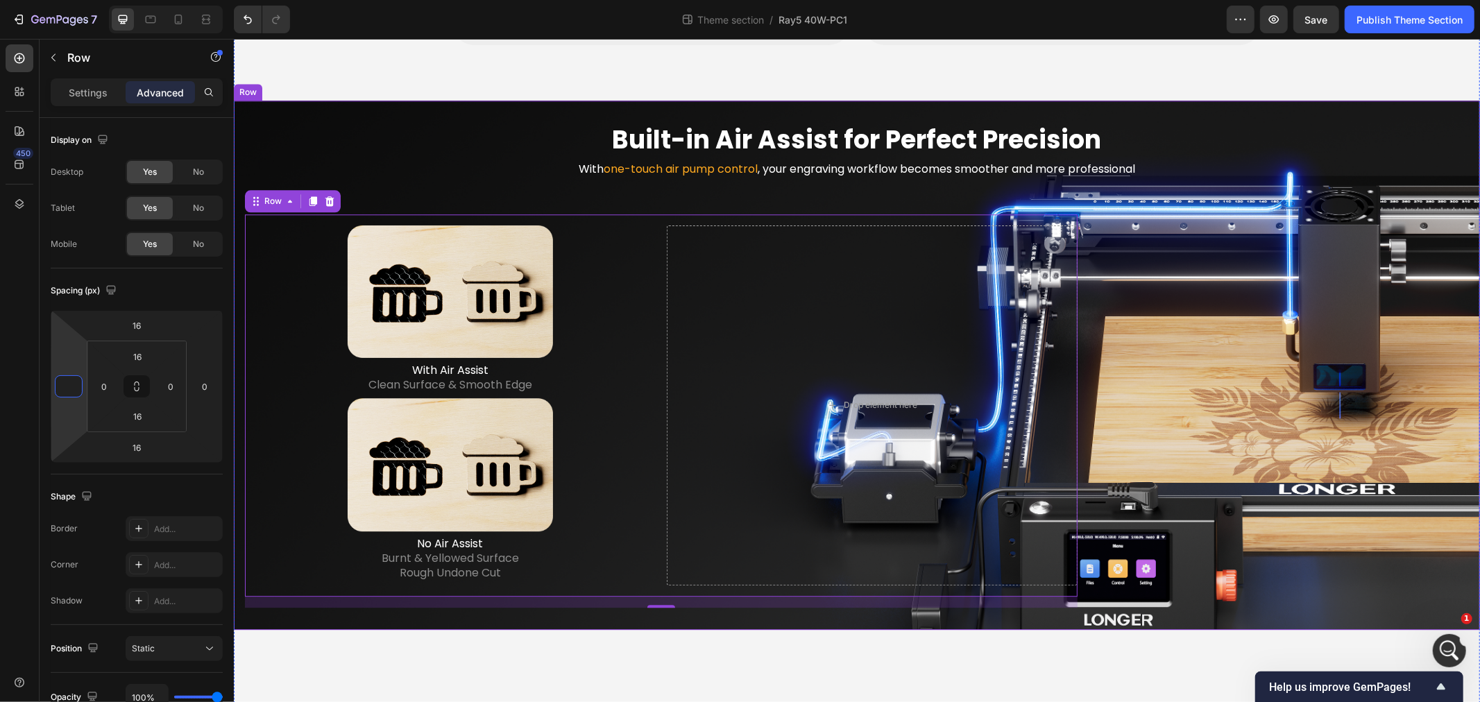
click at [296, 106] on div "Built-in Air Assist for Perfect Precision Heading With one-touch air pump contr…" at bounding box center [856, 364] width 1246 height 529
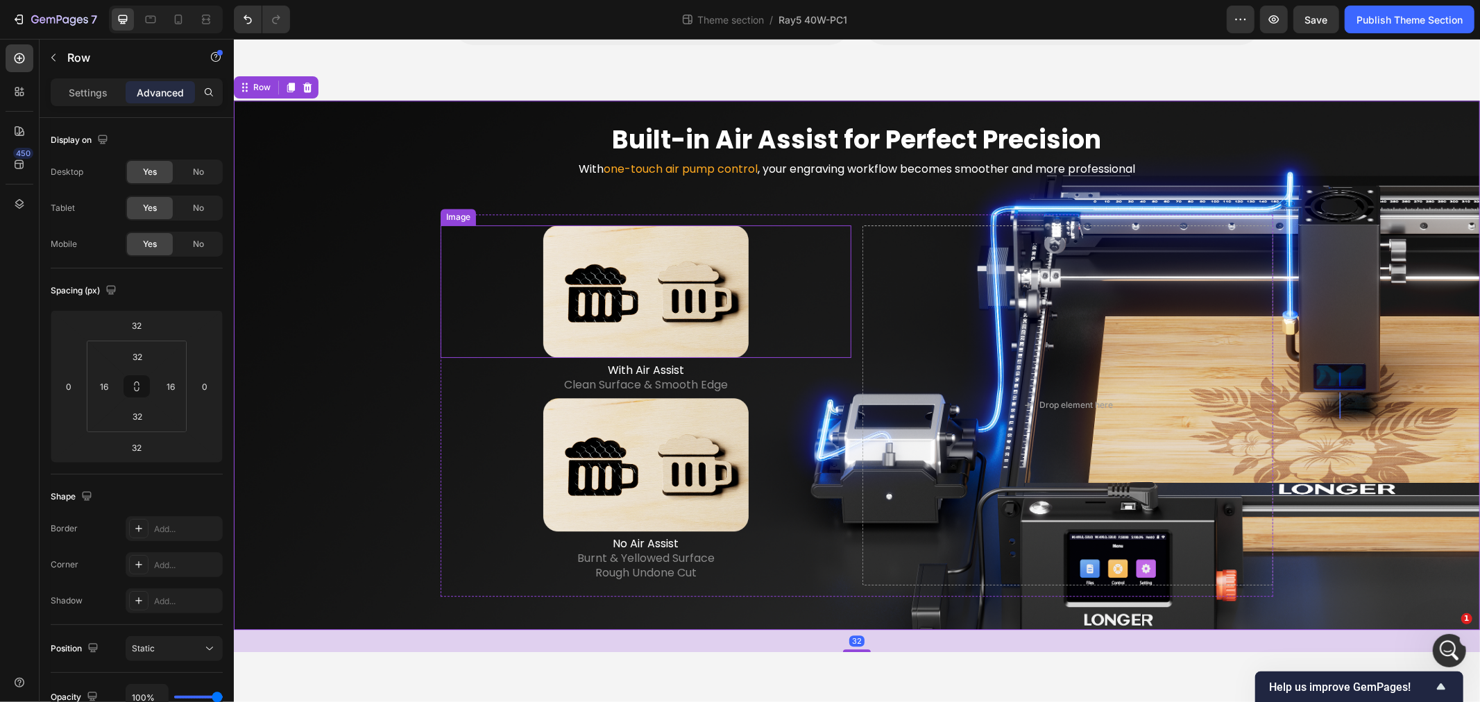
click at [463, 250] on div at bounding box center [645, 291] width 411 height 133
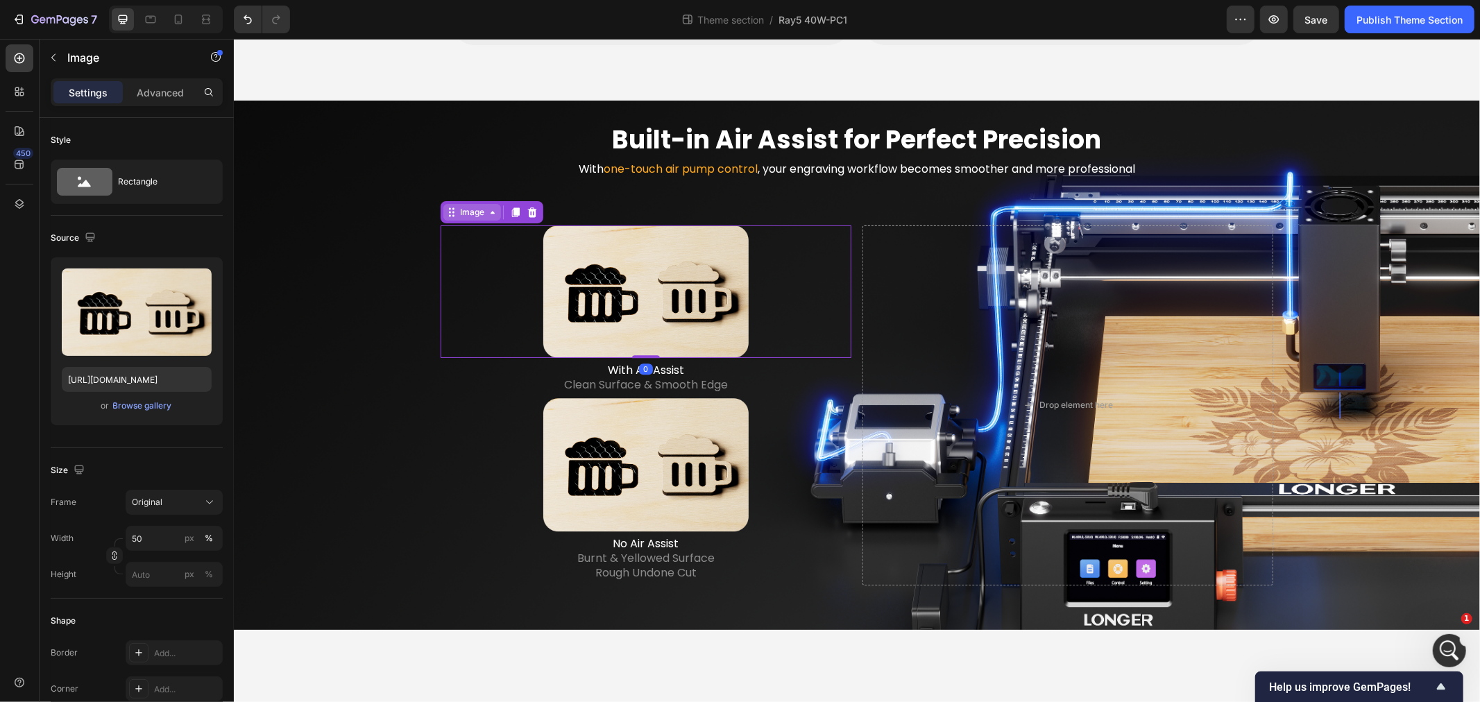
click at [466, 205] on div "Image" at bounding box center [471, 211] width 30 height 12
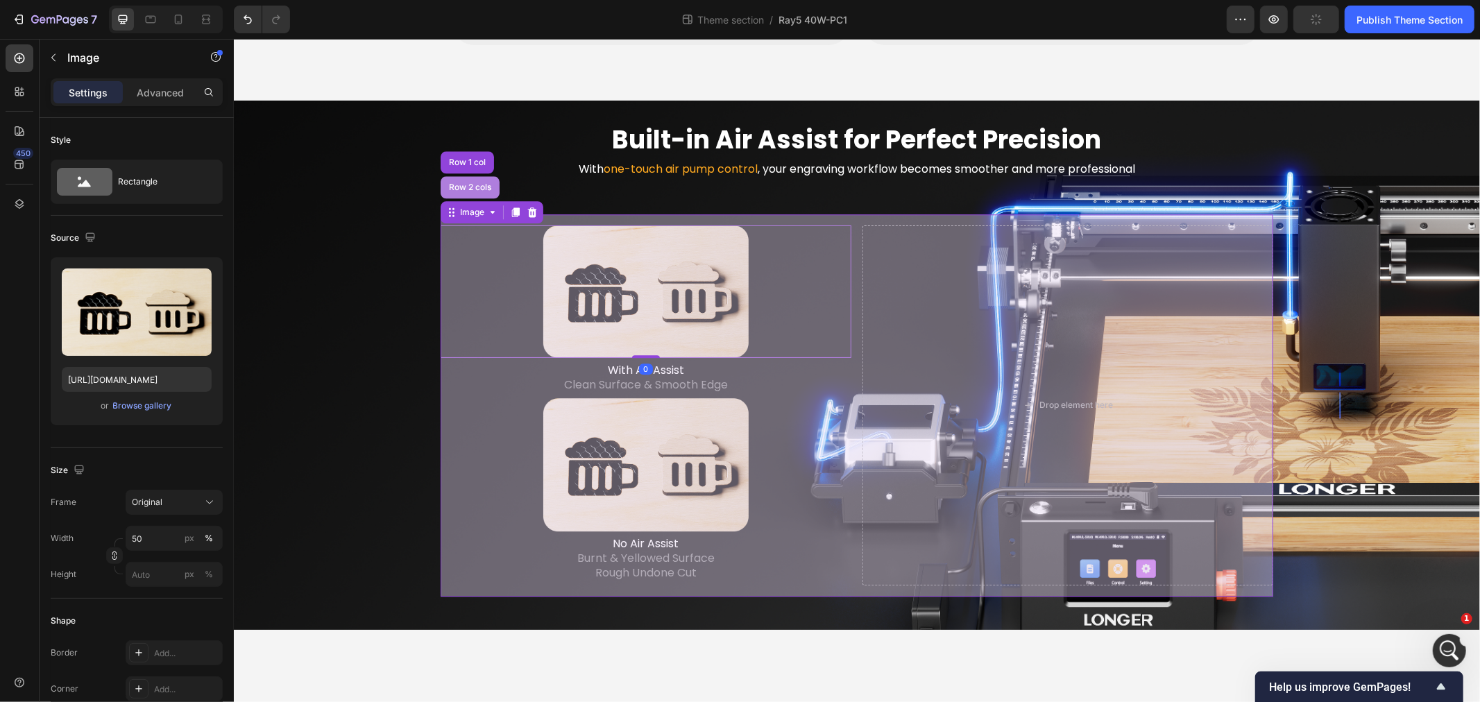
click at [463, 182] on div "Row 2 cols" at bounding box center [469, 186] width 48 height 8
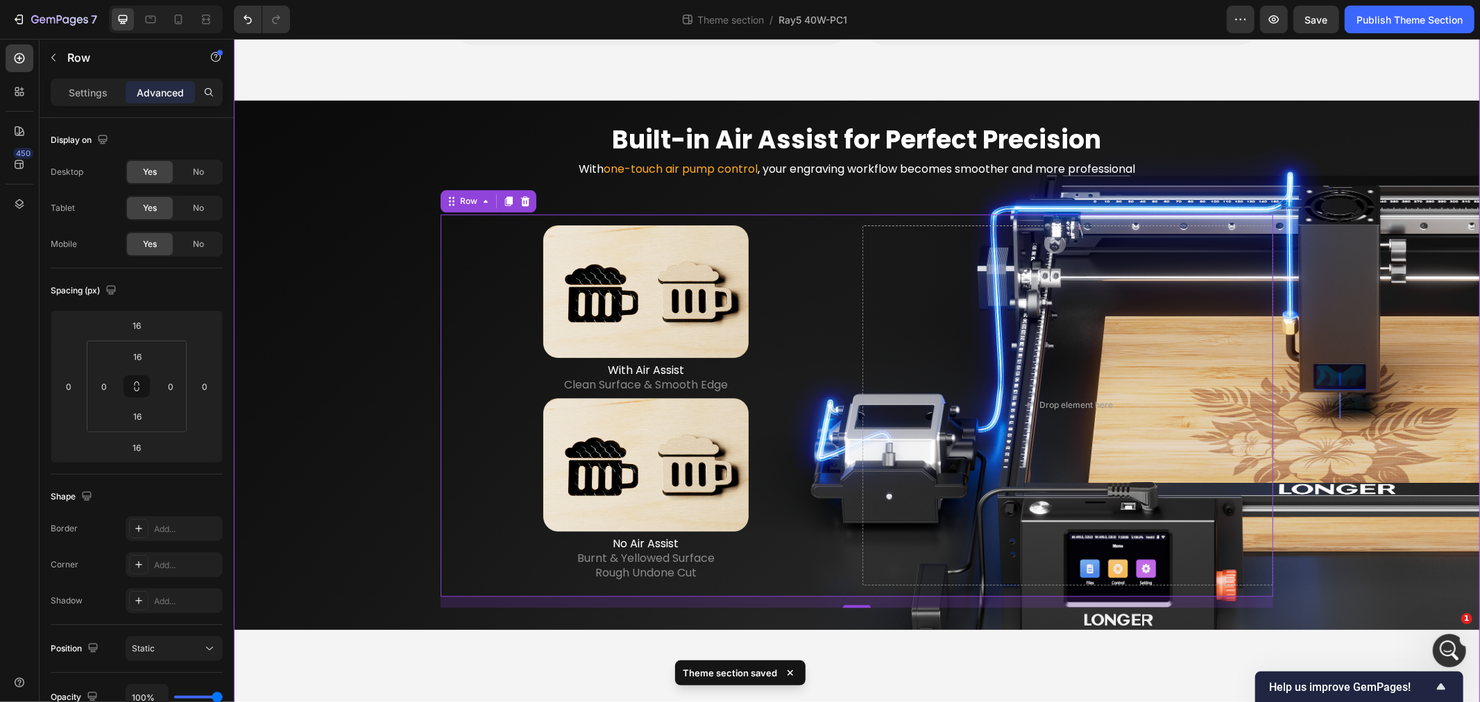
click at [396, 643] on div "LONGER Ray5 40W Heading The Ray5 You Know - Reinvented for More Text Block Hero…" at bounding box center [856, 611] width 1246 height 7068
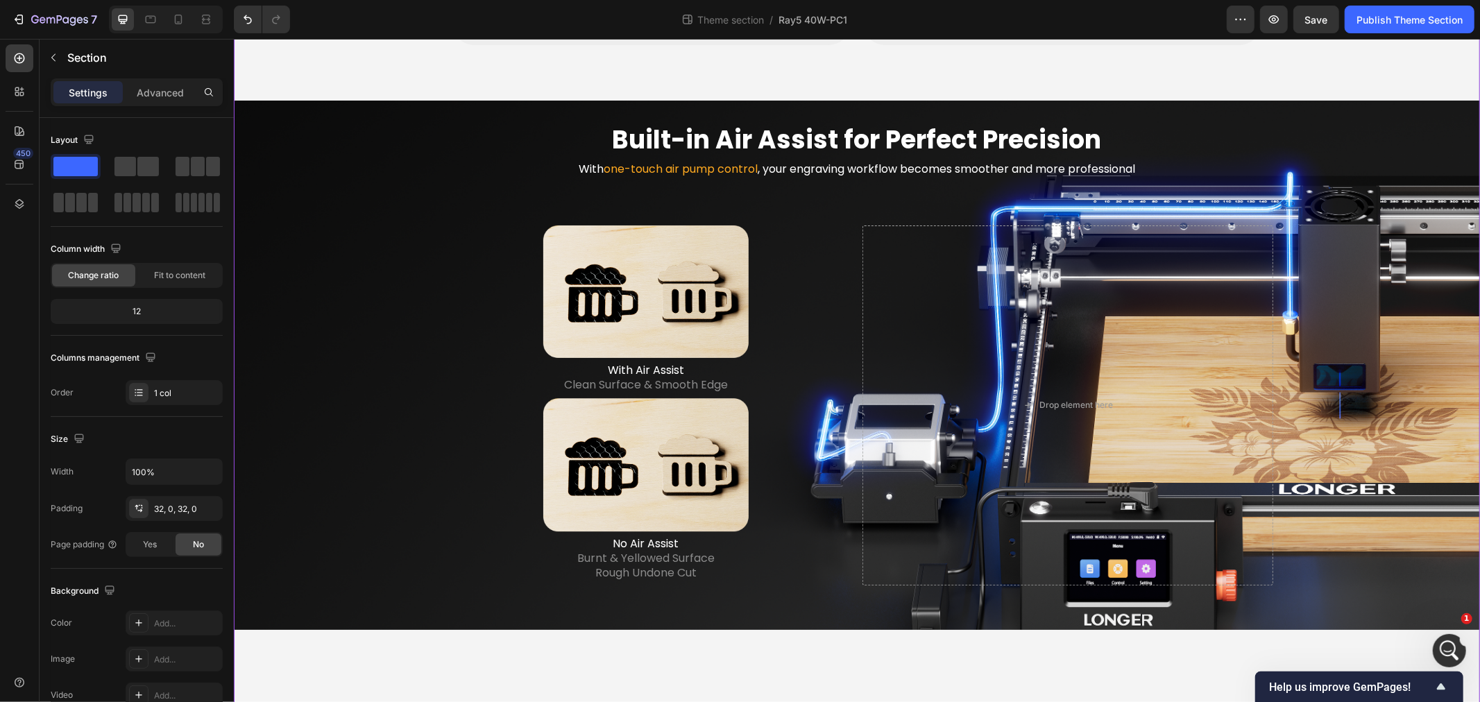
click at [1080, 654] on div "LONGER Ray5 40W Heading The Ray5 You Know - Reinvented for More Text Block Hero…" at bounding box center [856, 611] width 1246 height 7068
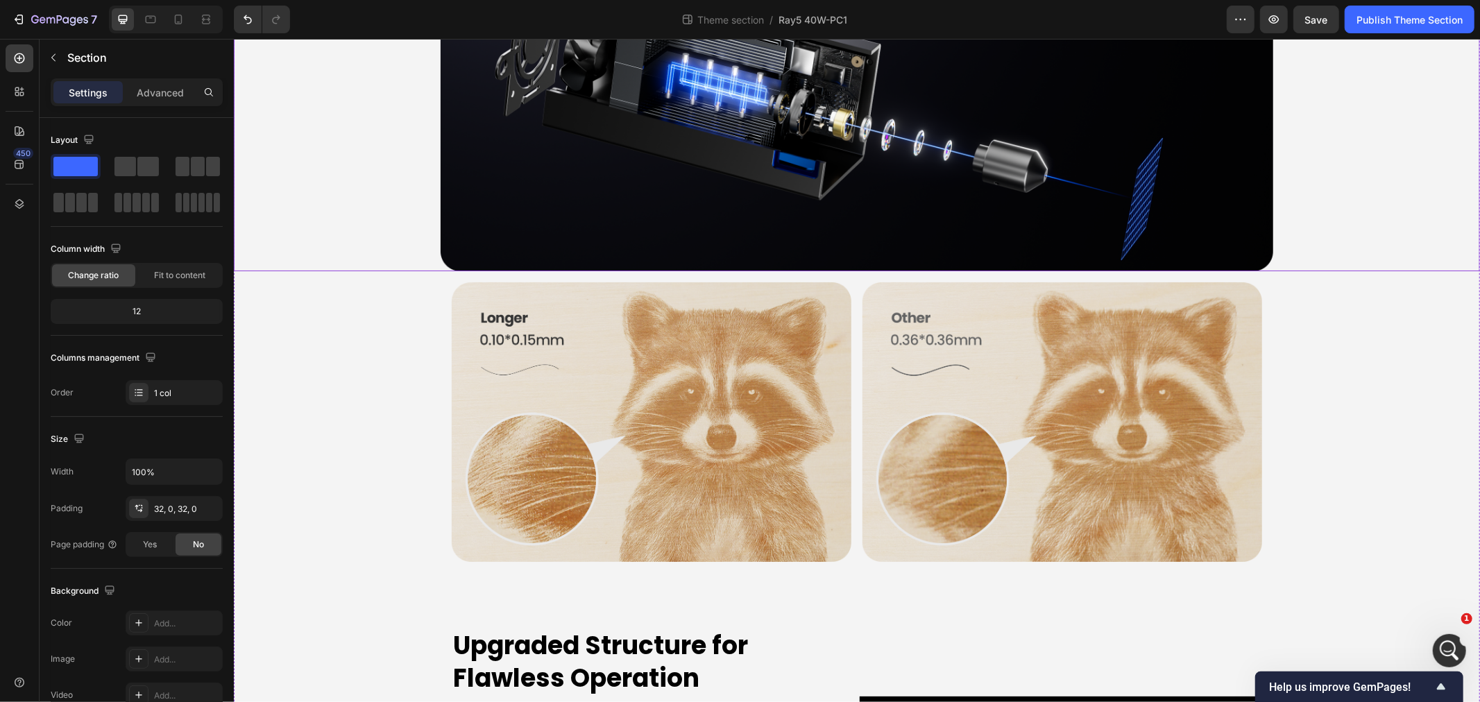
scroll to position [4013, 0]
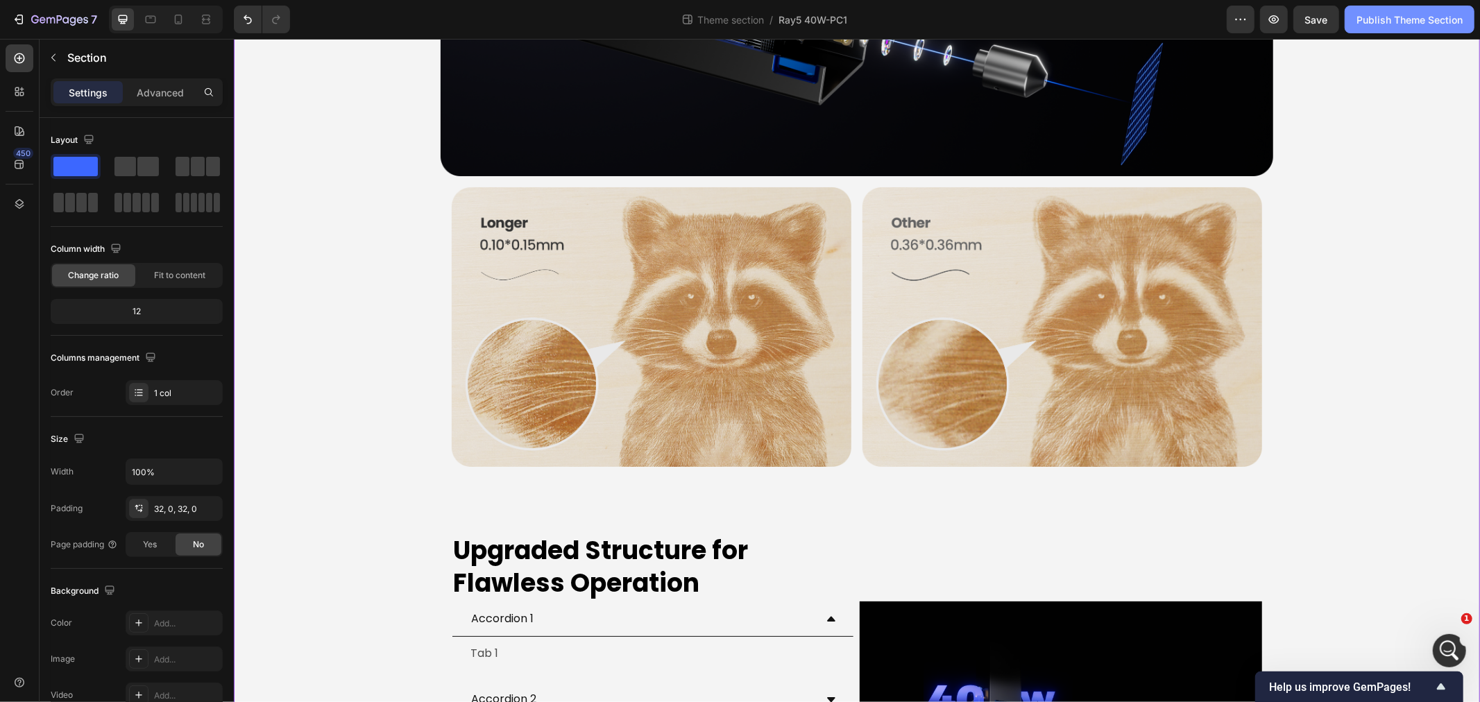
drag, startPoint x: 1378, startPoint y: 17, endPoint x: 857, endPoint y: 223, distance: 560.9
click at [1378, 17] on div "Publish Theme Section" at bounding box center [1409, 19] width 106 height 15
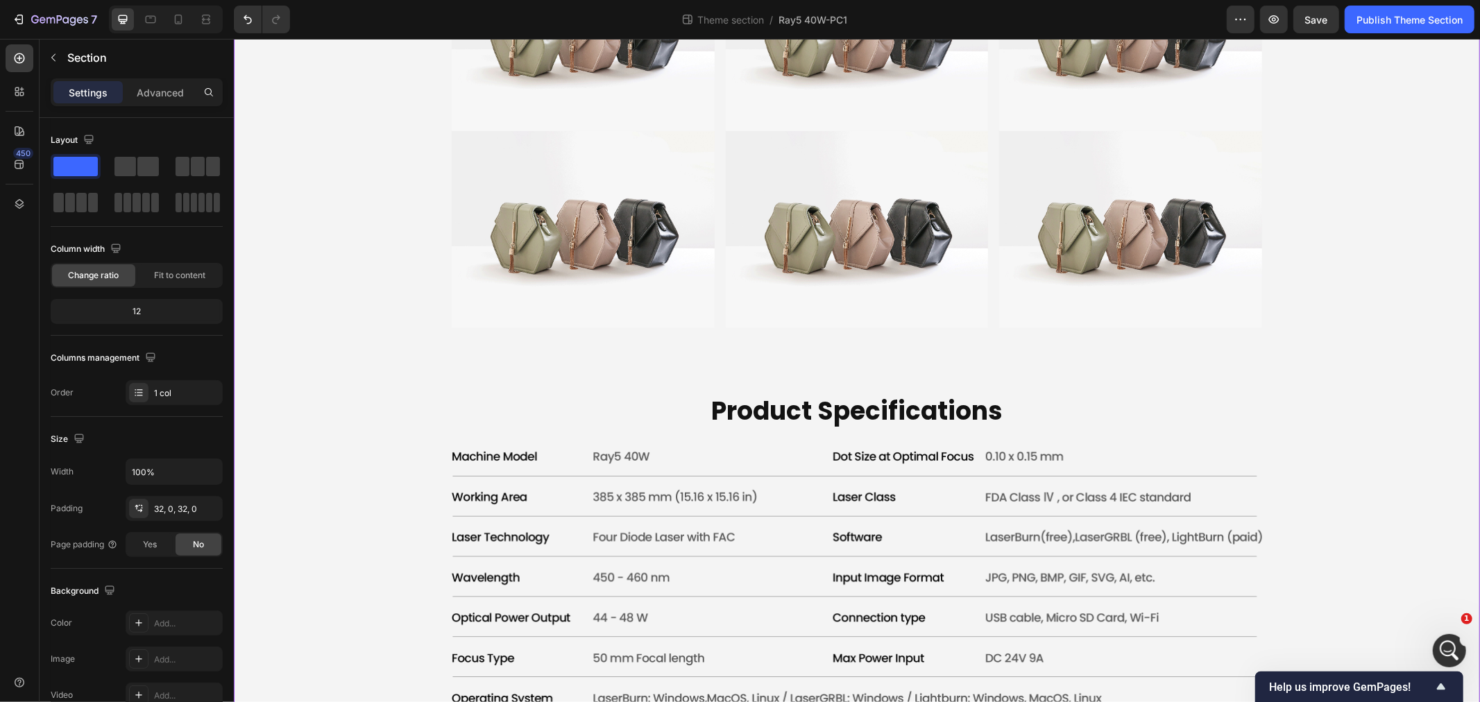
scroll to position [6480, 0]
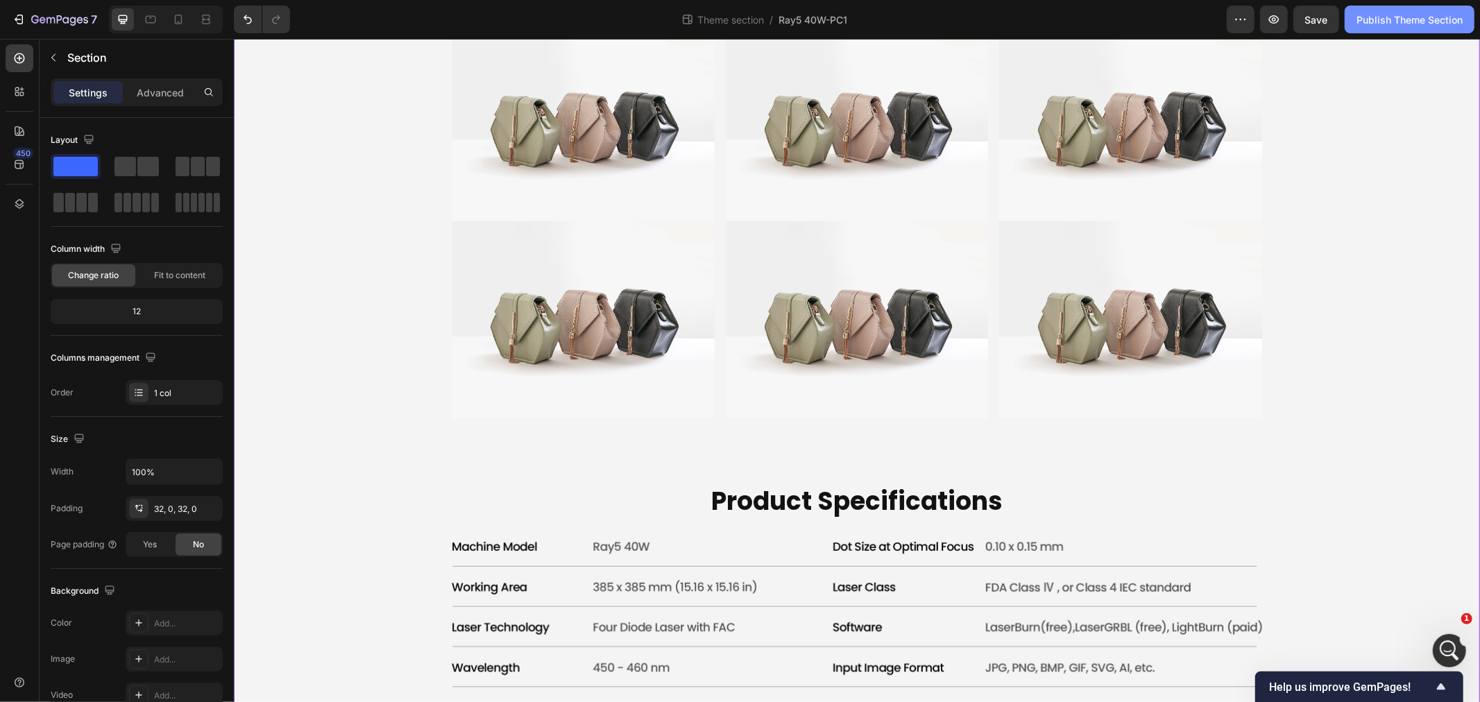
click at [1378, 15] on div "Publish Theme Section" at bounding box center [1409, 19] width 106 height 15
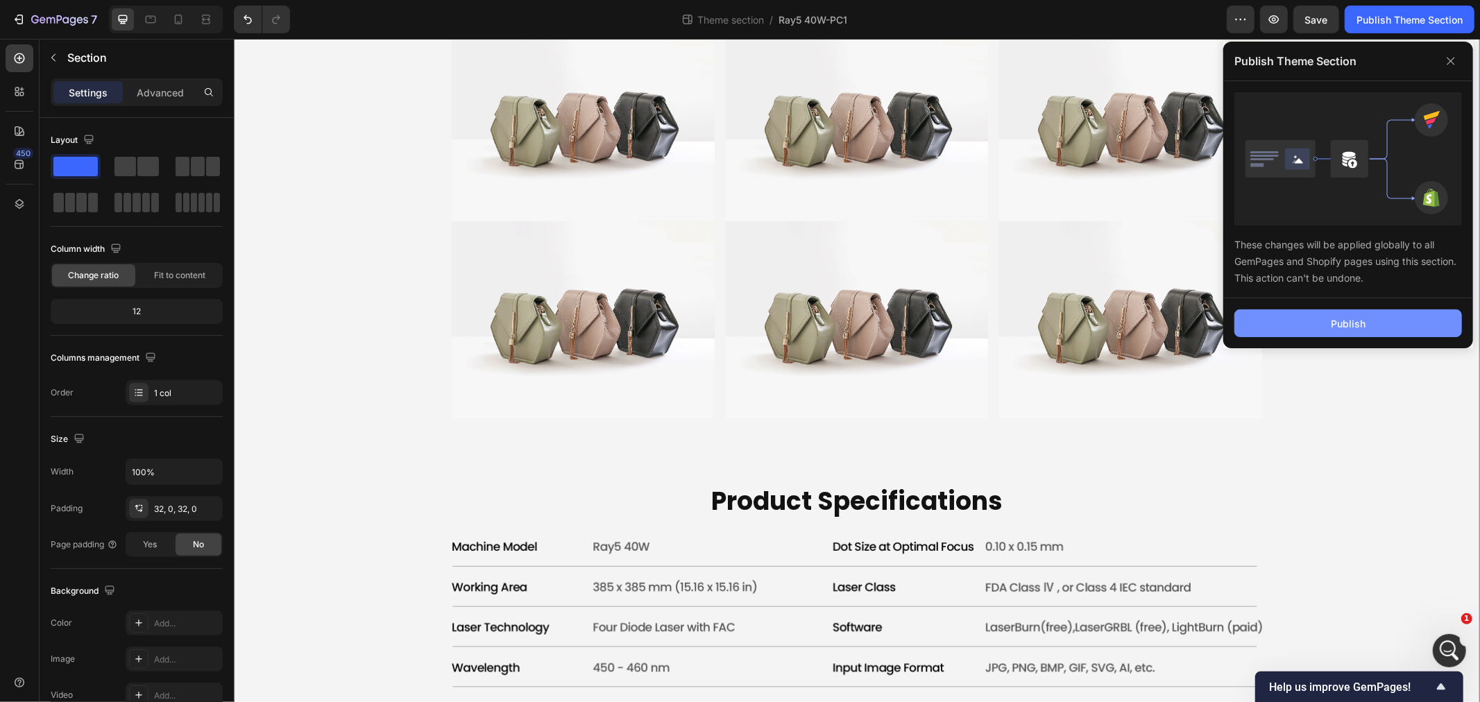
click at [1399, 323] on button "Publish" at bounding box center [1348, 323] width 228 height 28
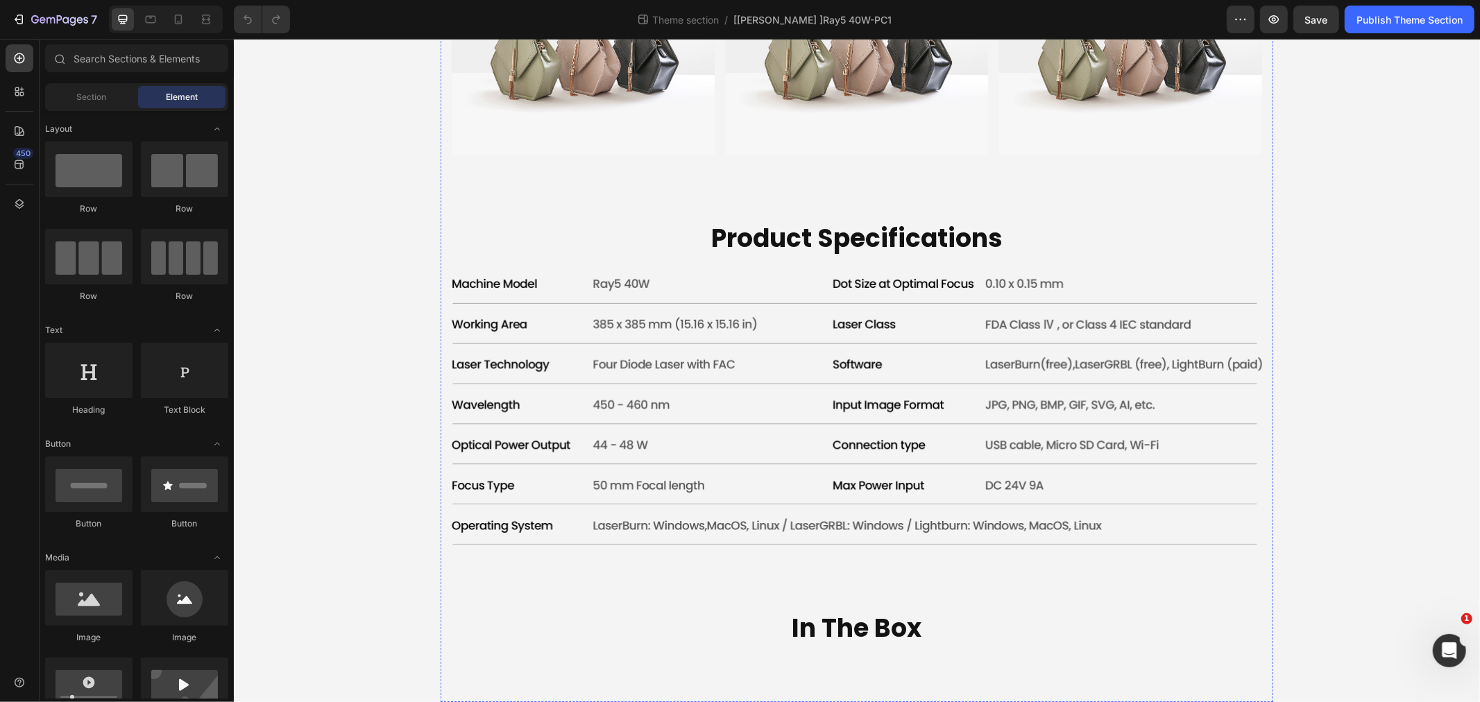
scroll to position [4240, 0]
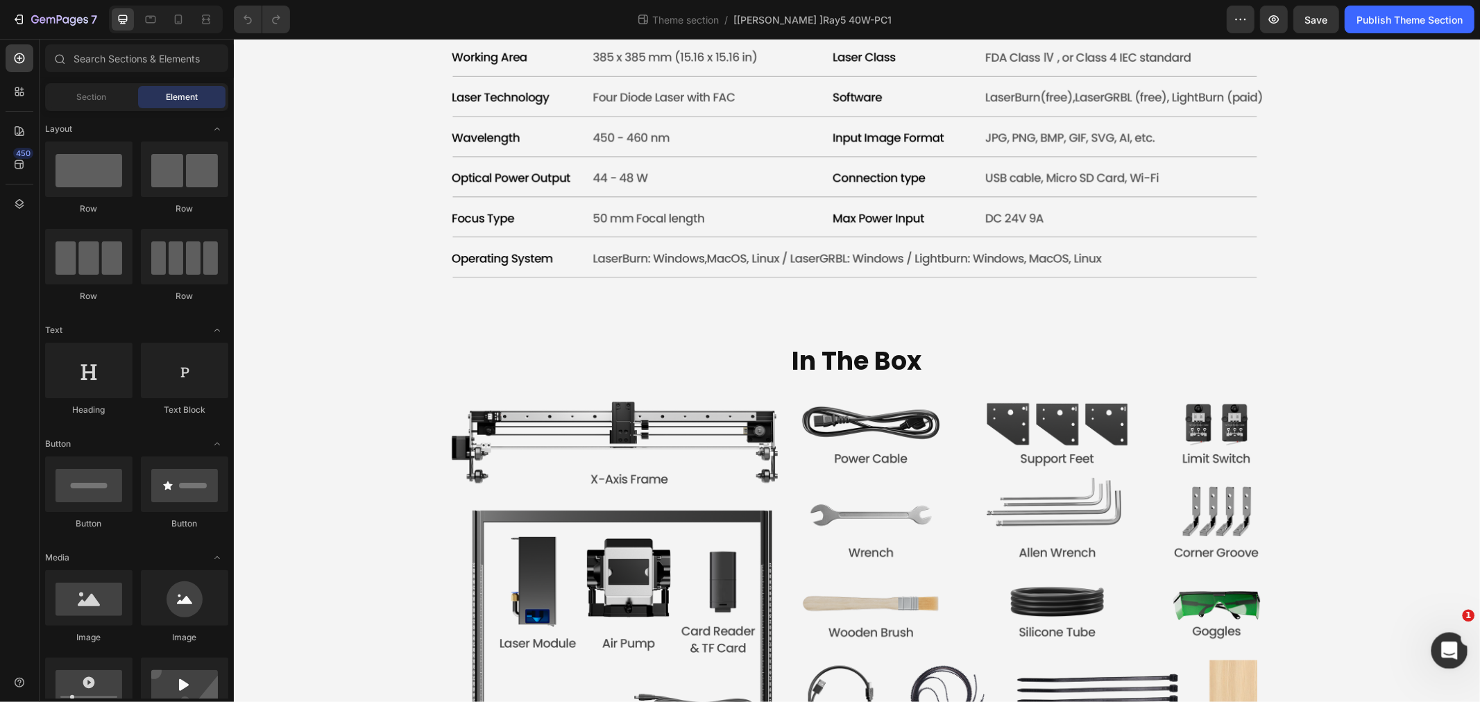
click at [1444, 635] on div "打开 Intercom Messenger" at bounding box center [1447, 649] width 46 height 46
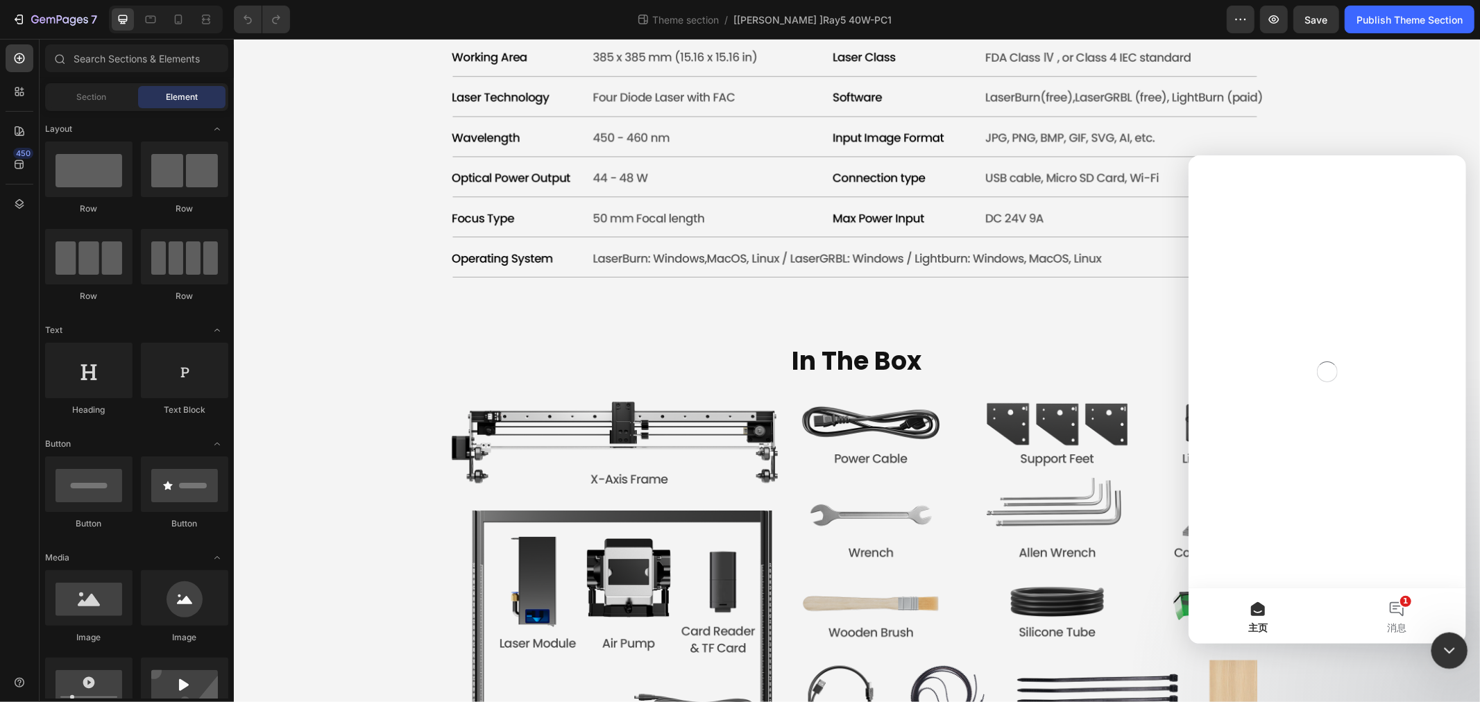
scroll to position [0, 0]
click at [1380, 620] on button "1 消息" at bounding box center [1395, 616] width 139 height 56
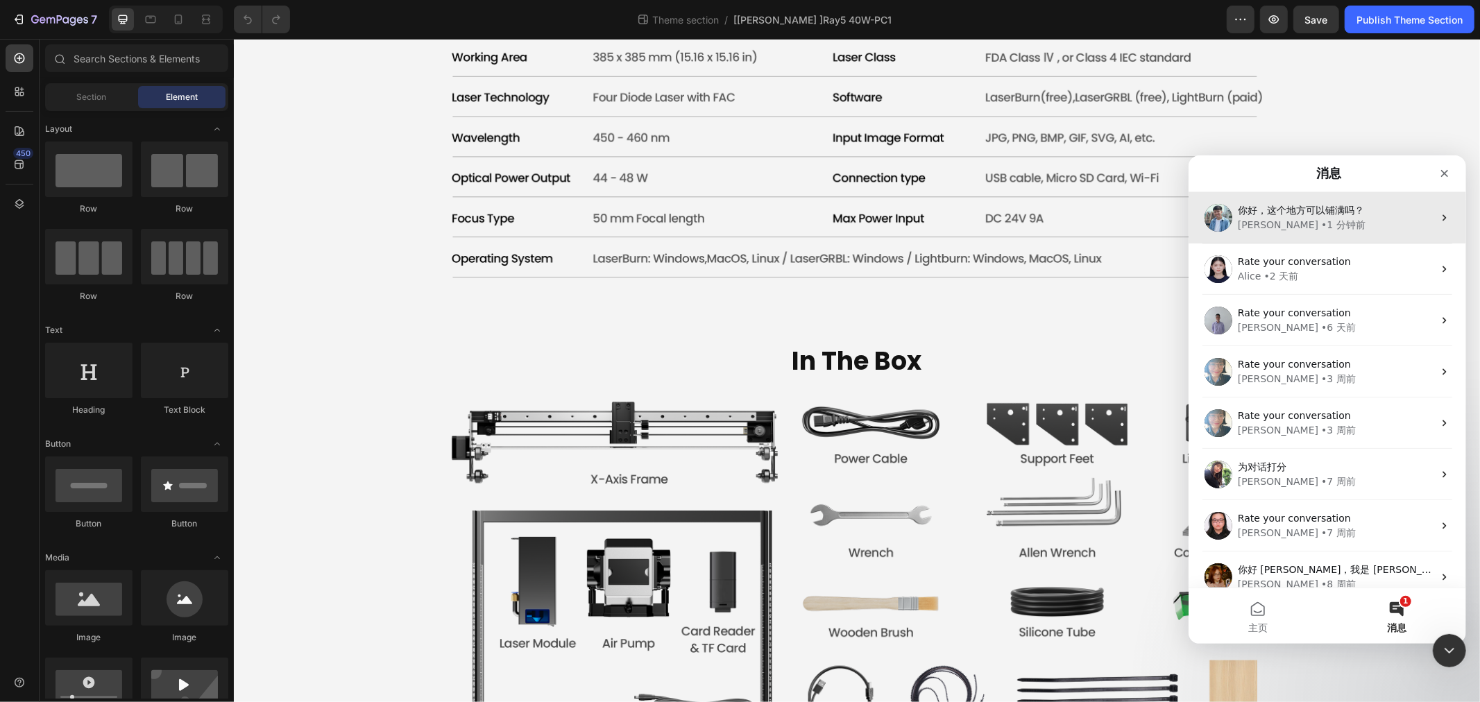
click at [1306, 214] on span "你好，这个地方可以铺满吗？" at bounding box center [1300, 209] width 126 height 11
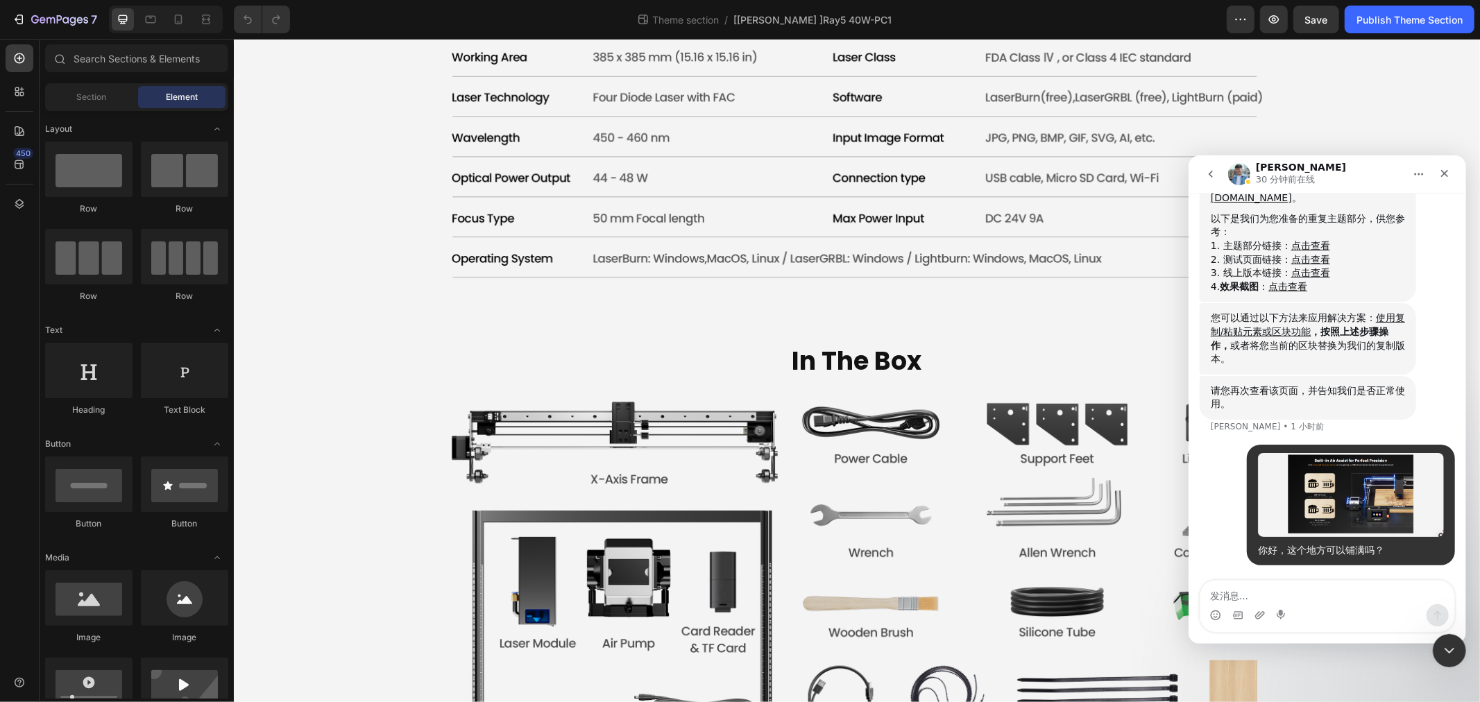
click at [1281, 588] on textarea "发消息..." at bounding box center [1326, 592] width 254 height 24
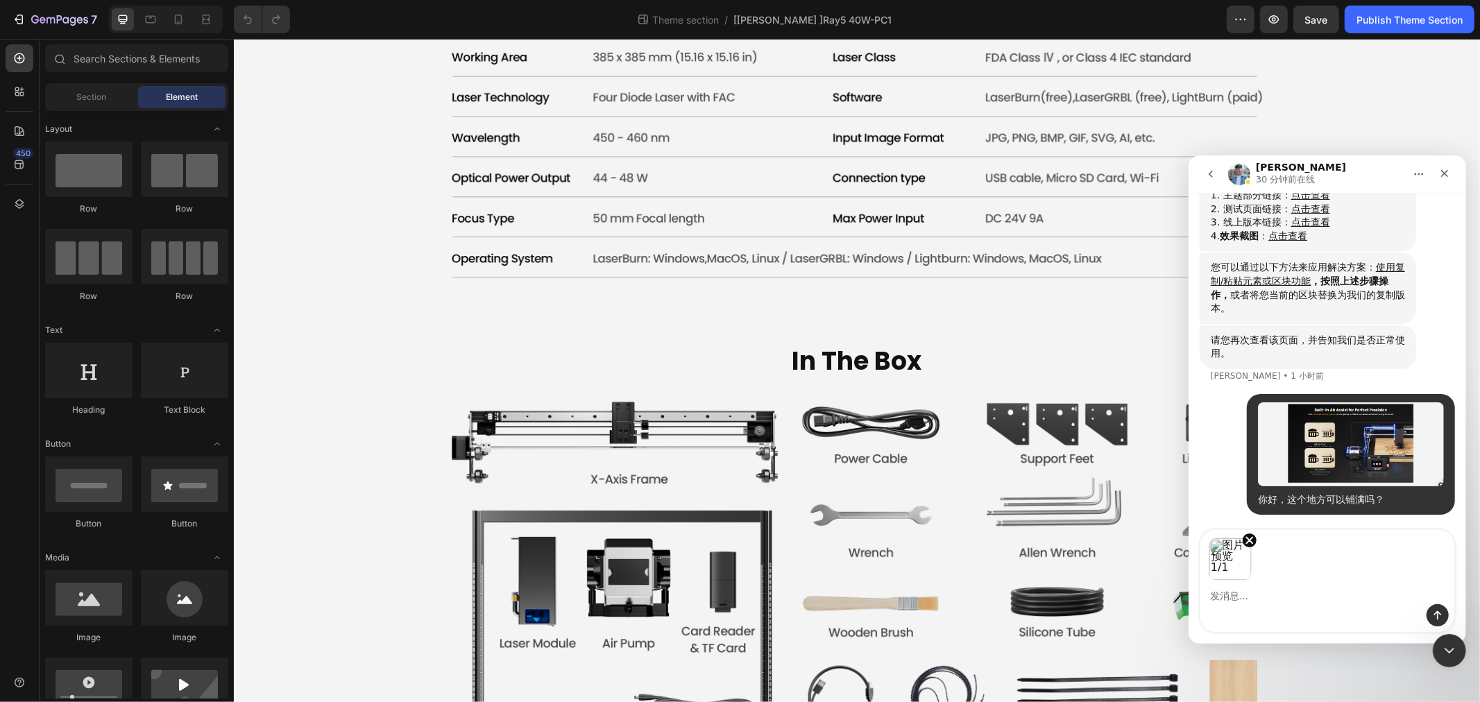
scroll to position [1799, 0]
type textarea "z"
type textarea "或"
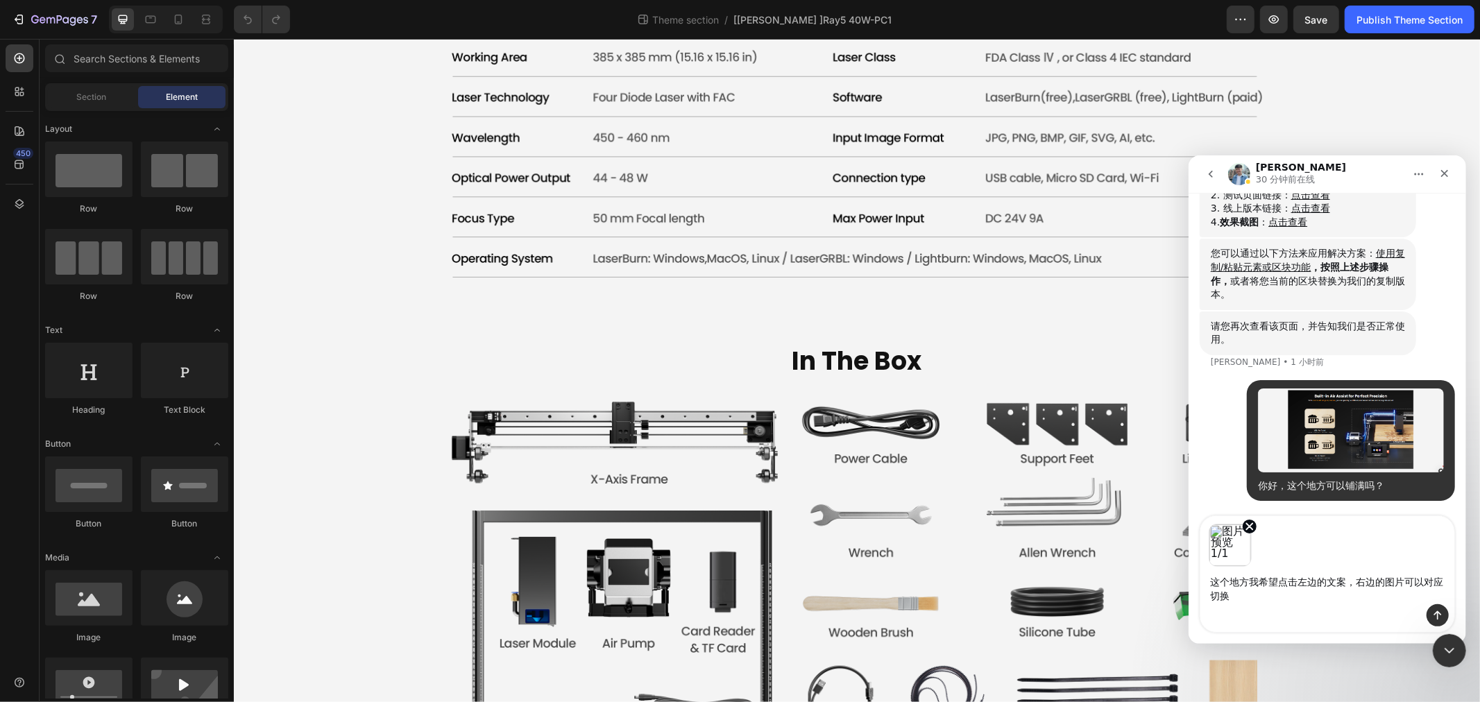
type textarea "这个地方我希望点击左边的文案，右边的图片可以对应切换？"
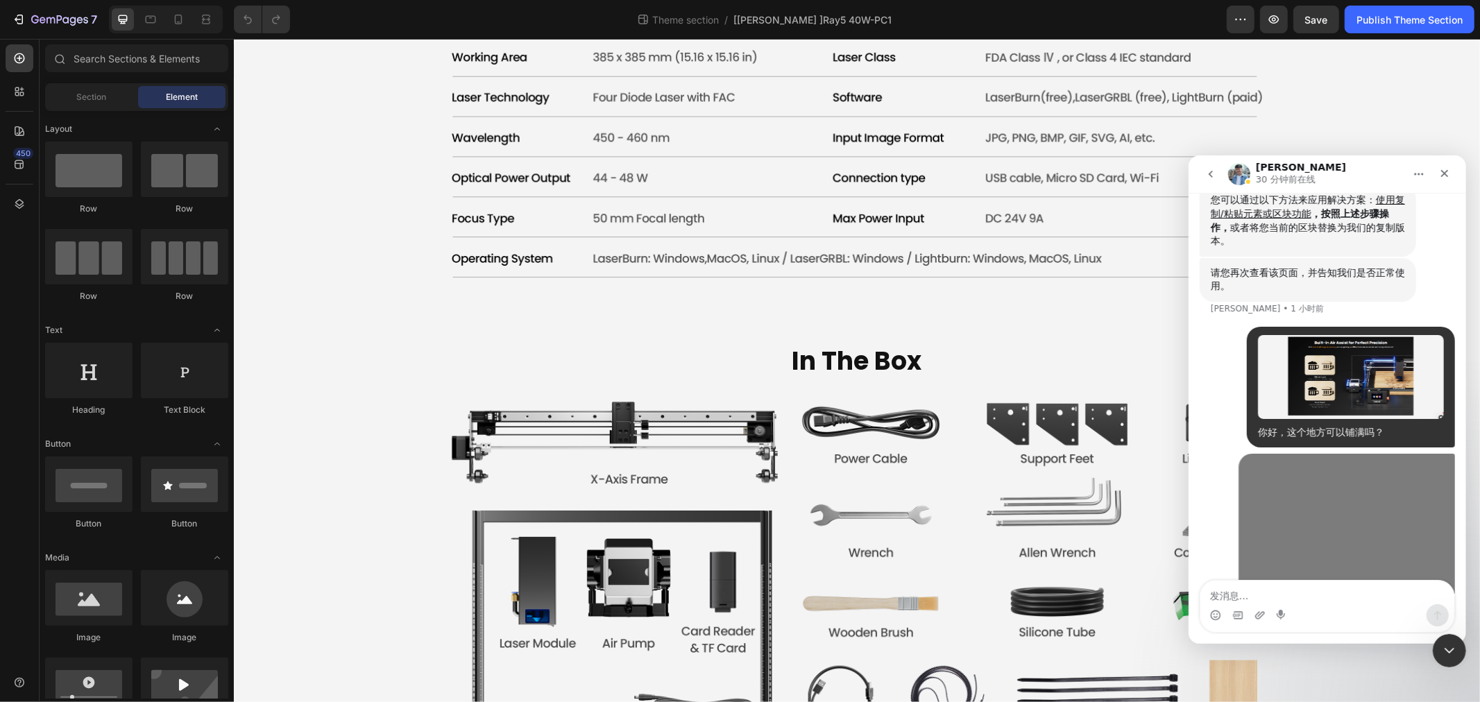
scroll to position [1923, 0]
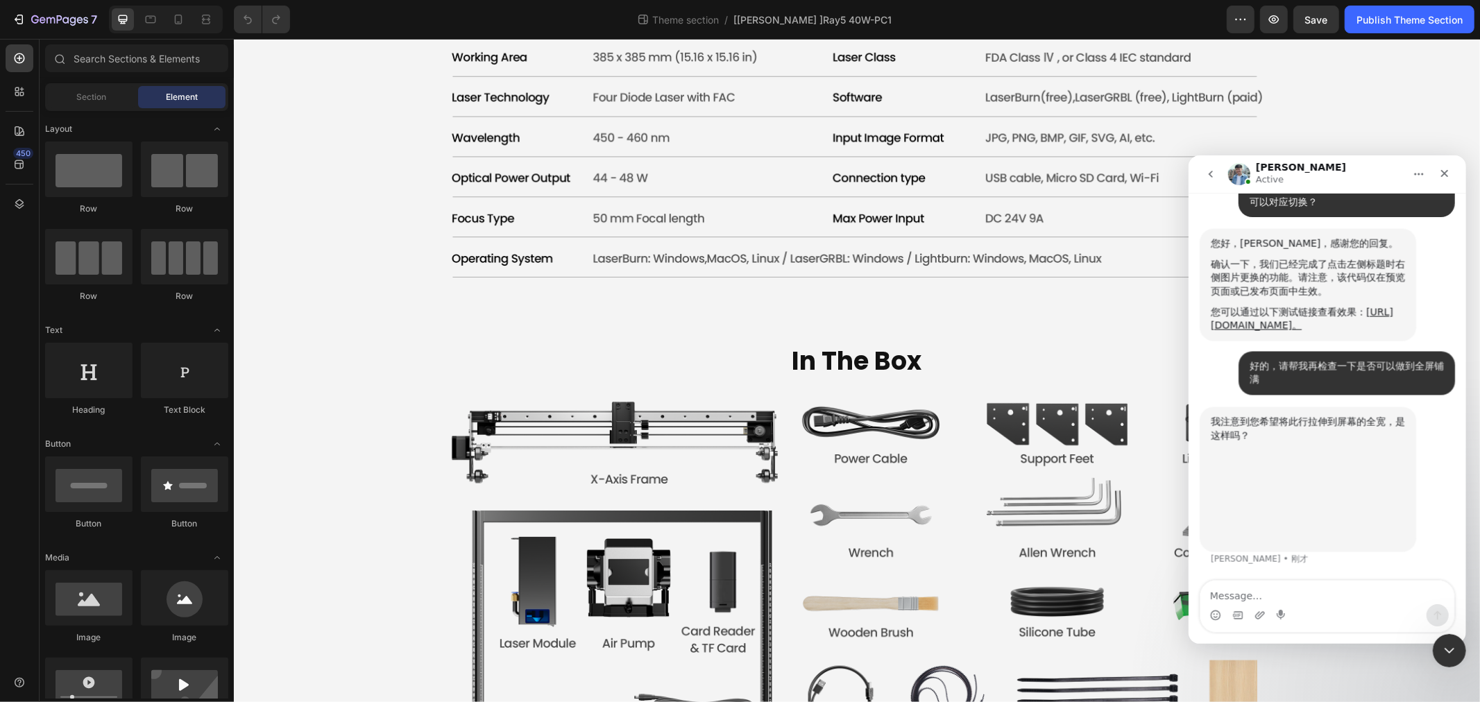
scroll to position [2339, 0]
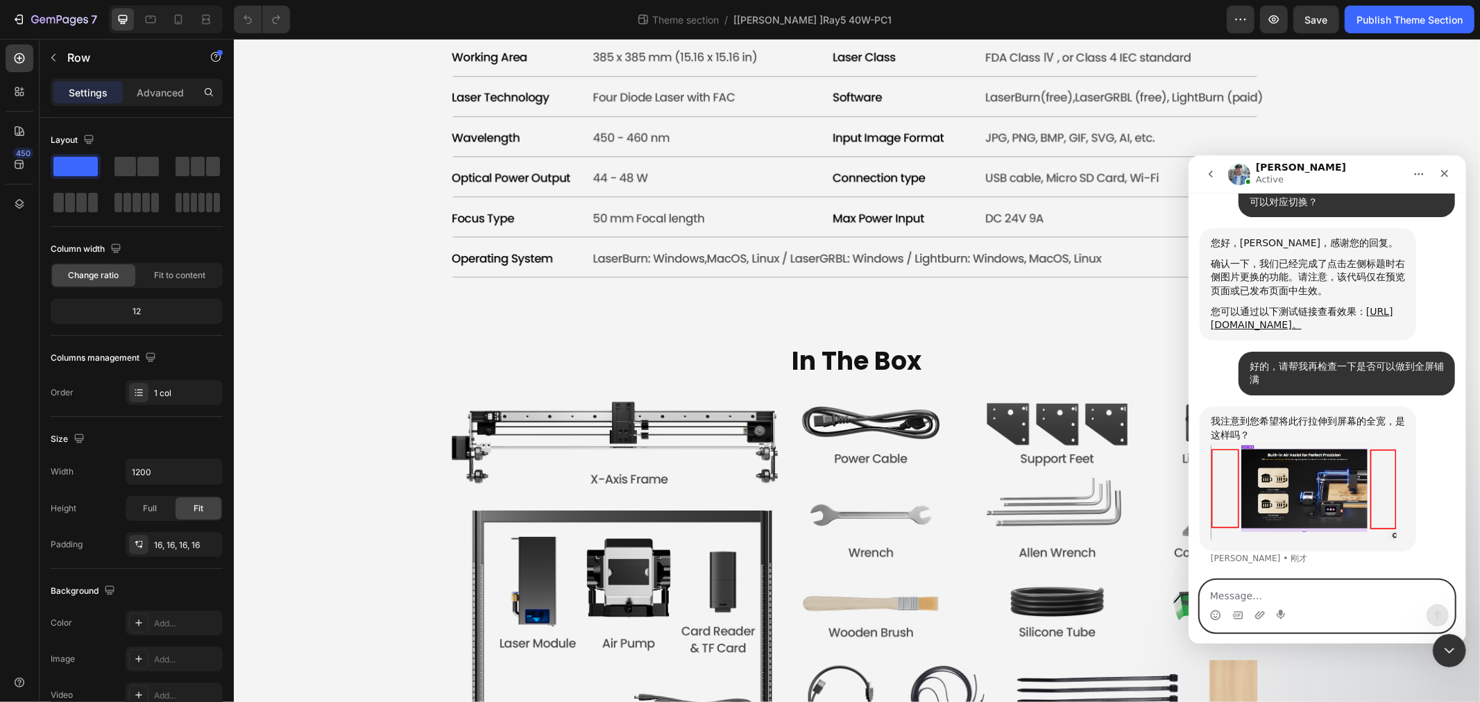
click at [1297, 592] on textarea "Message…" at bounding box center [1326, 592] width 254 height 24
type textarea "是的"
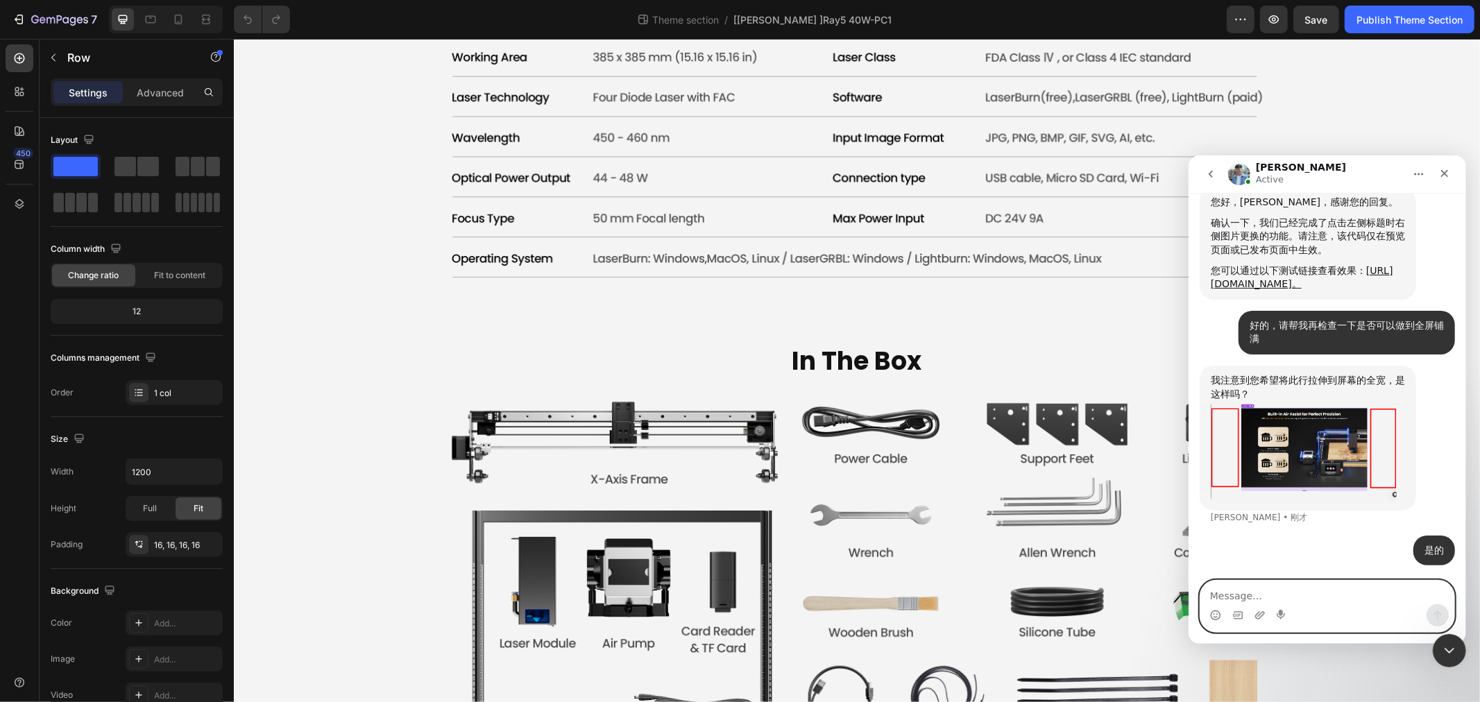
scroll to position [2380, 0]
click at [1449, 169] on icon "关闭" at bounding box center [1443, 172] width 11 height 11
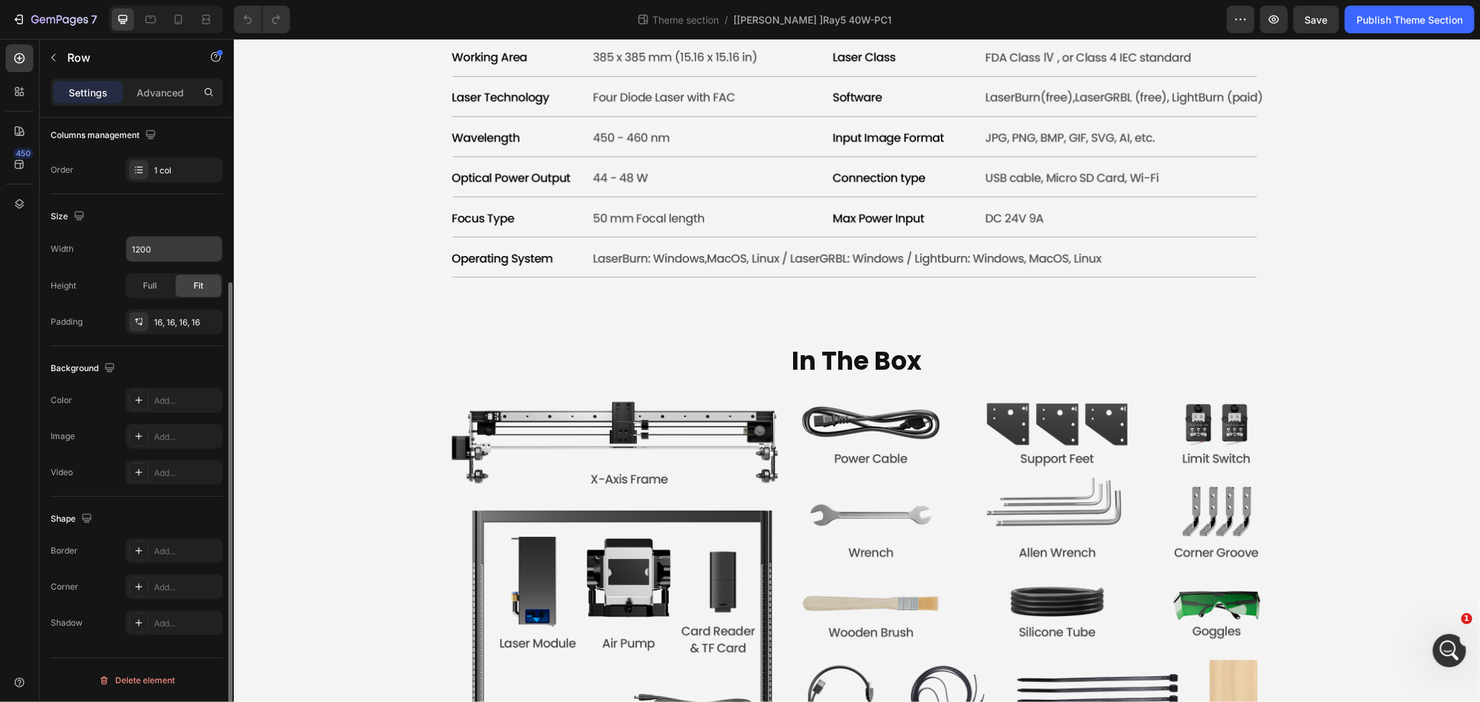
scroll to position [0, 0]
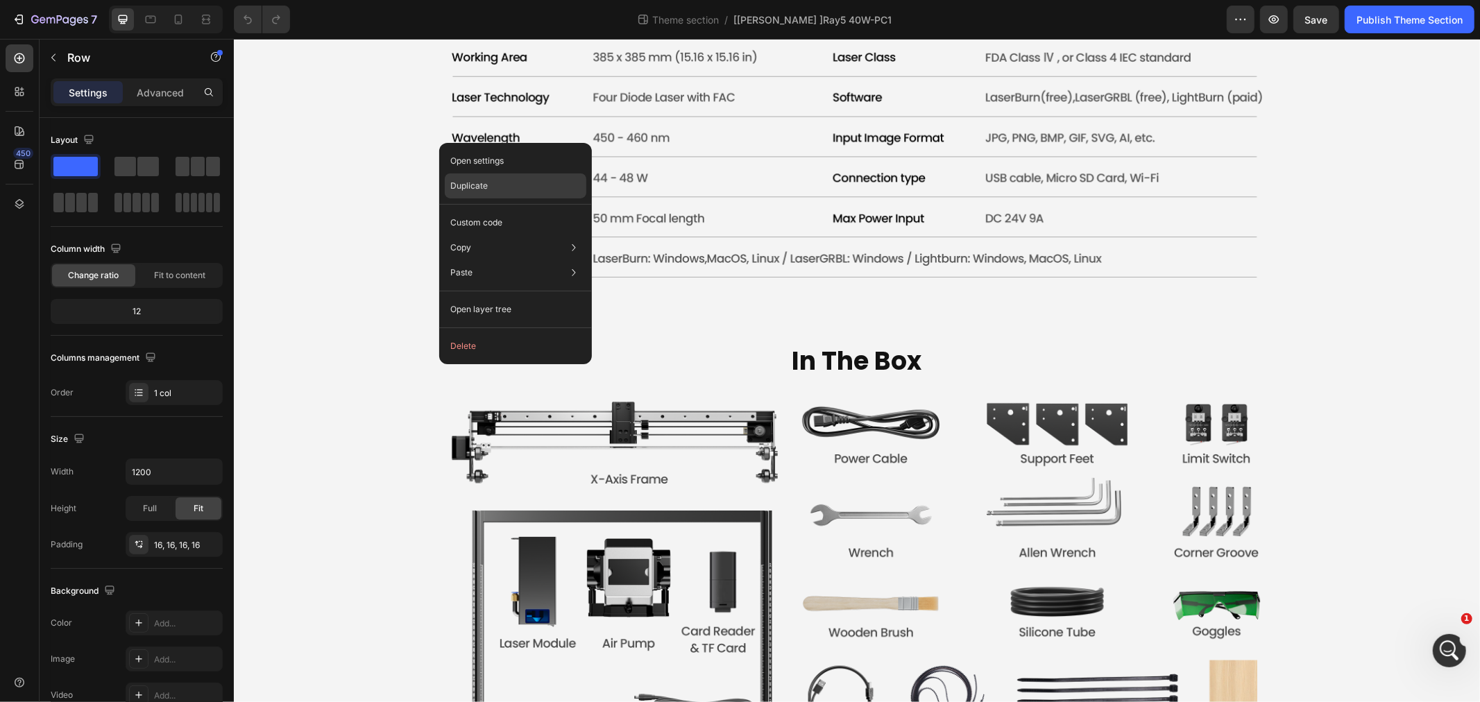
click at [486, 183] on p "Duplicate" at bounding box center [468, 186] width 37 height 12
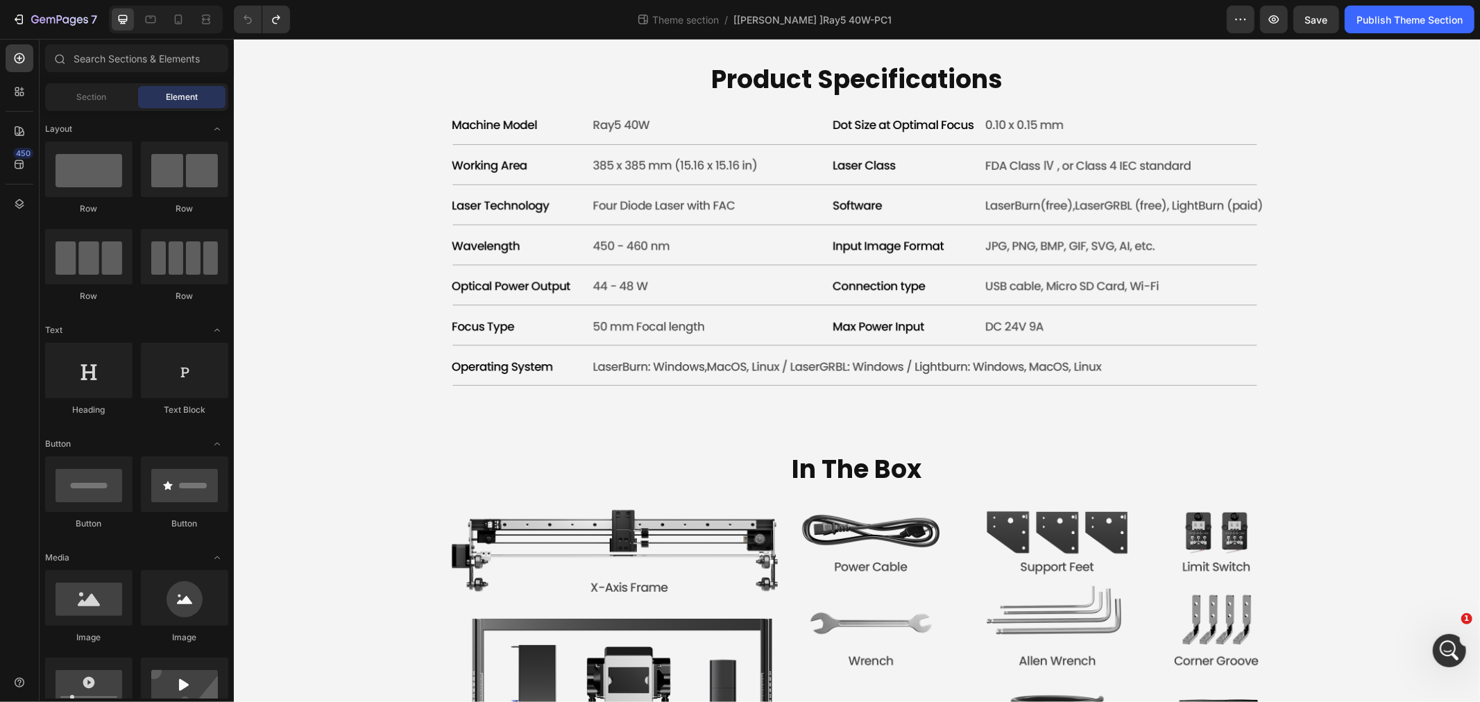
scroll to position [4074, 0]
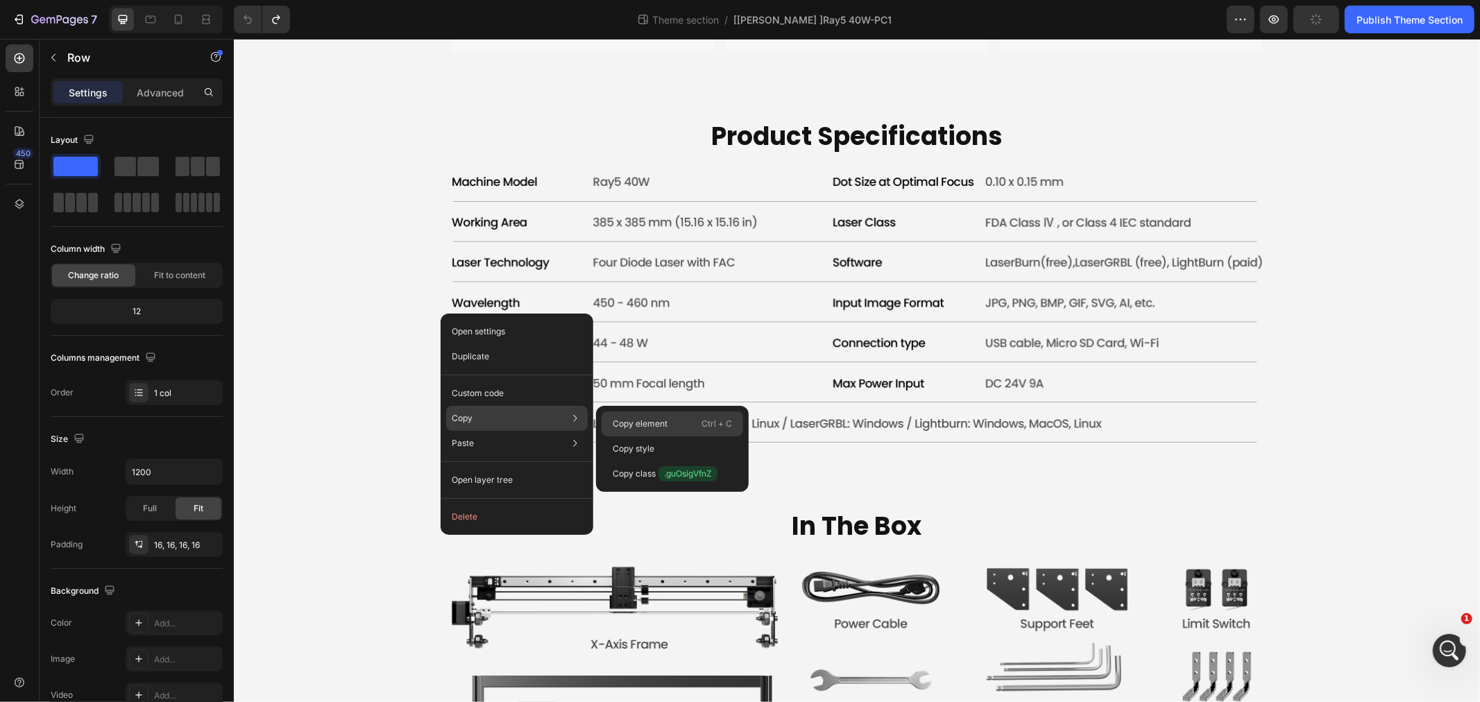
click at [666, 427] on p "Copy element" at bounding box center [640, 424] width 55 height 12
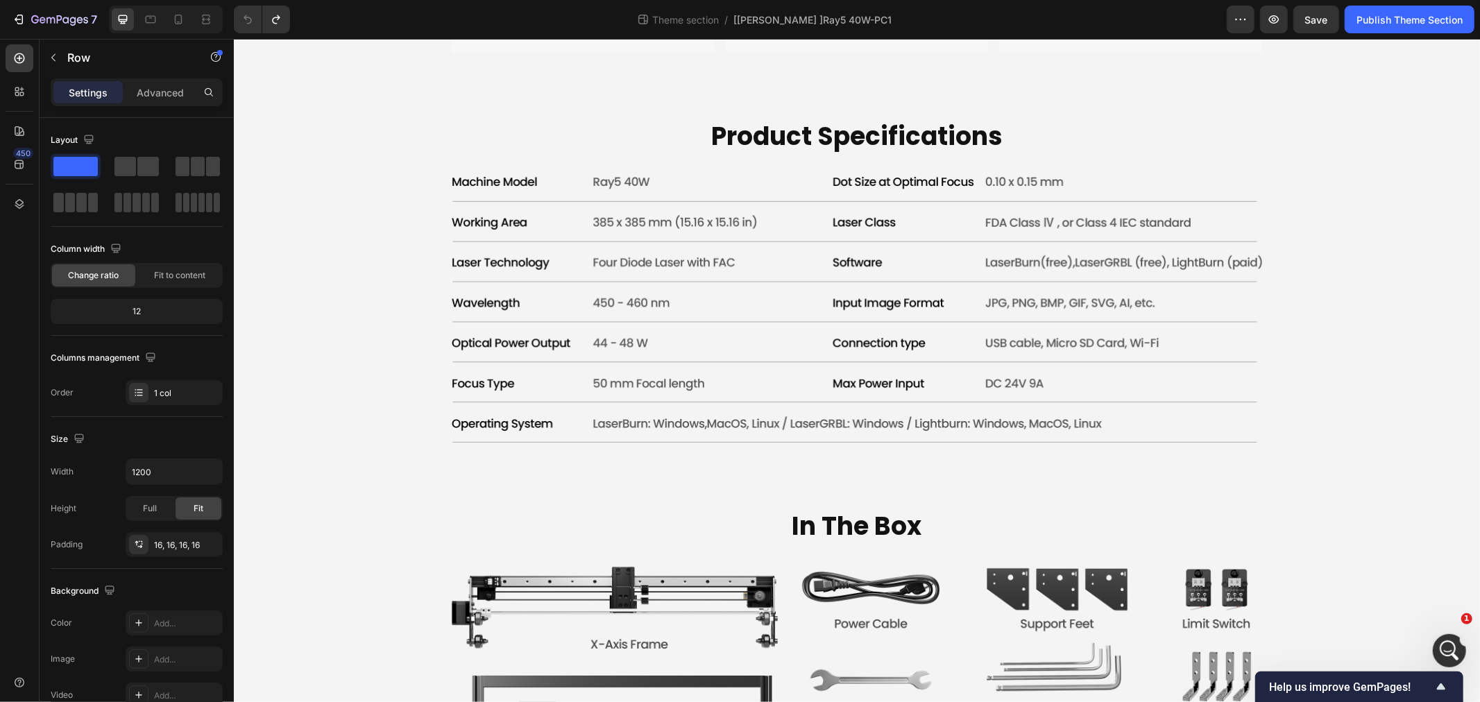
scroll to position [2581, 0]
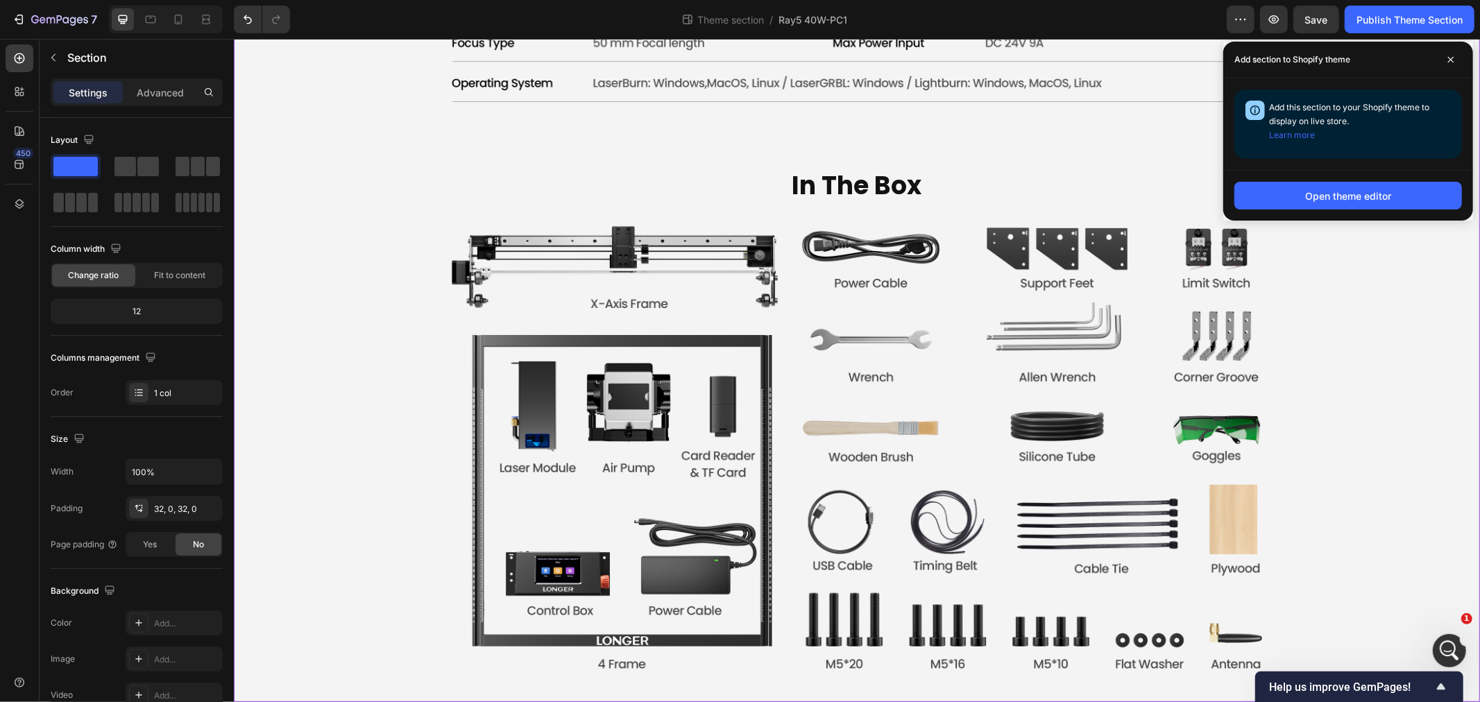
scroll to position [1, 0]
click at [1451, 58] on icon at bounding box center [1451, 60] width 6 height 6
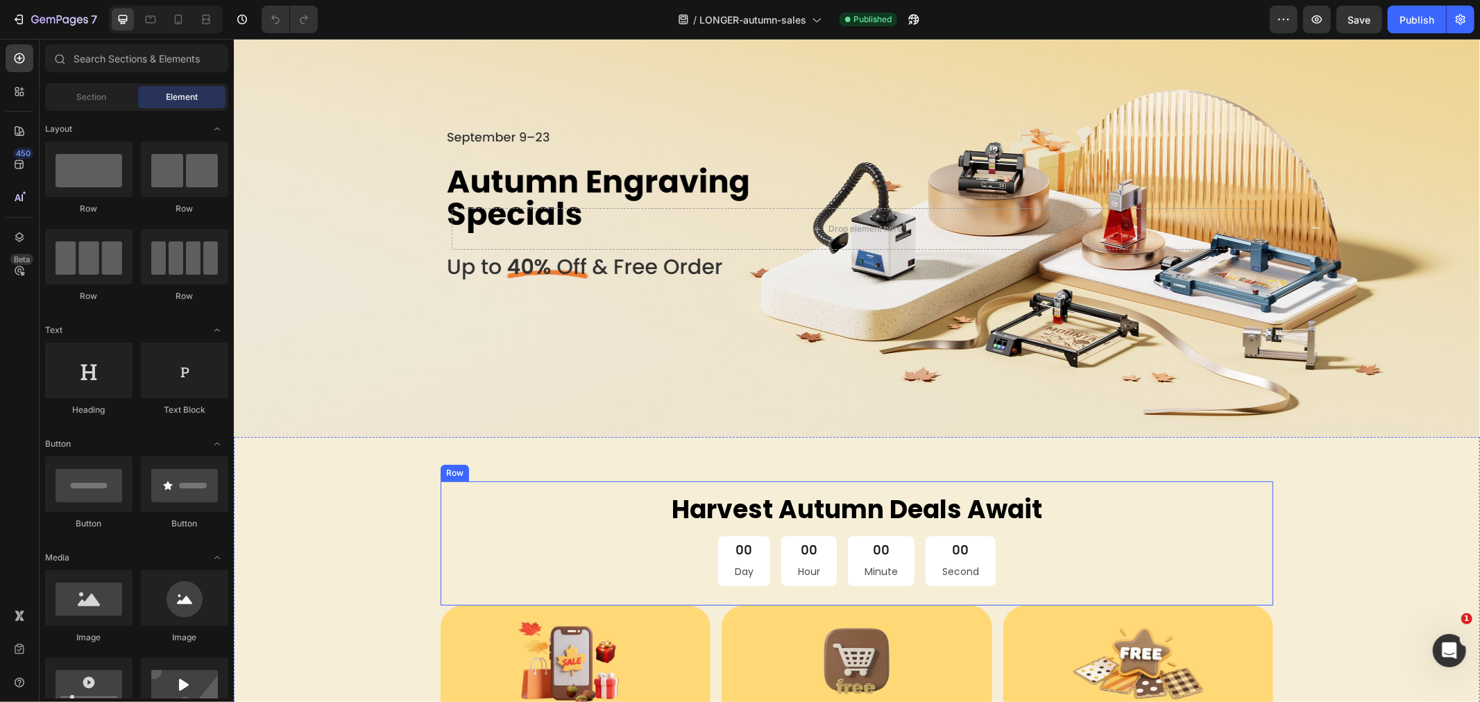
scroll to position [308, 0]
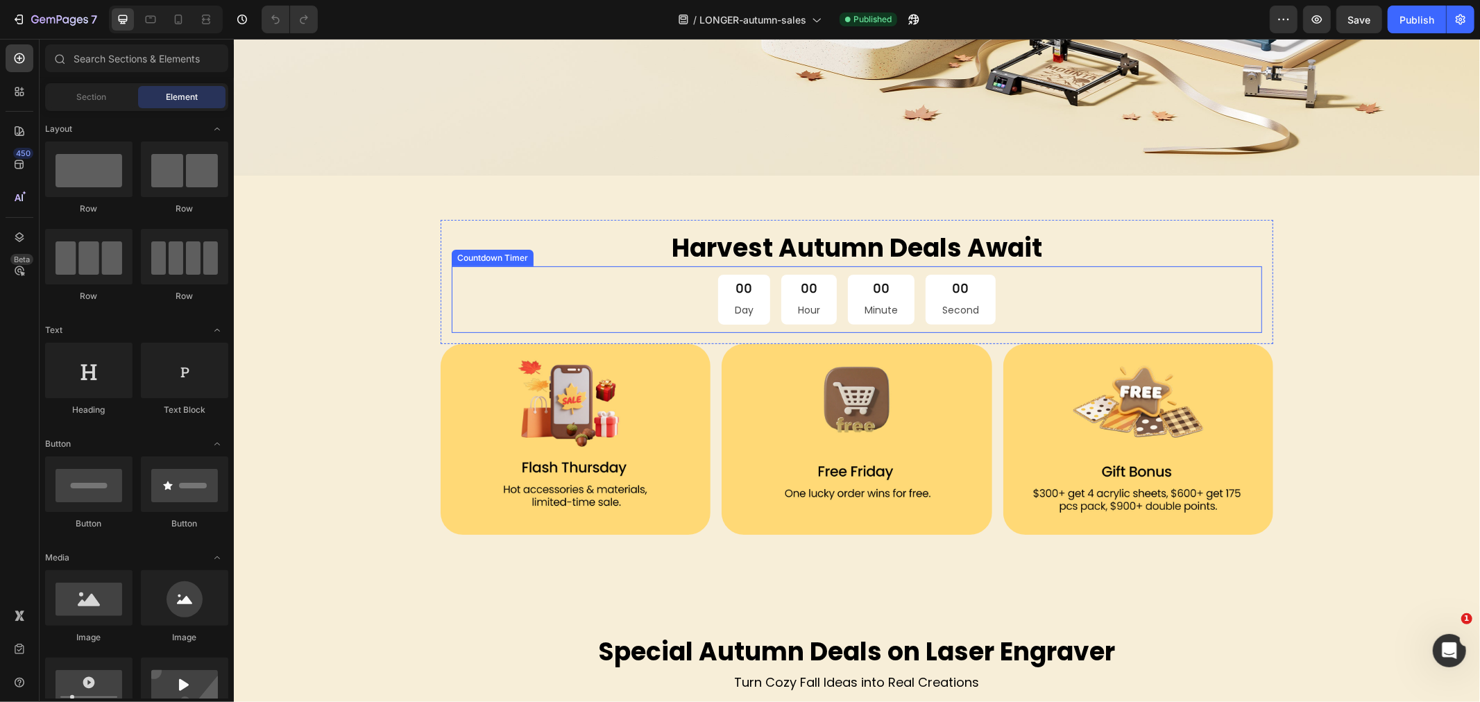
click at [502, 277] on div "00 Day 00 Hour 00 Minute 00 Second" at bounding box center [856, 299] width 810 height 51
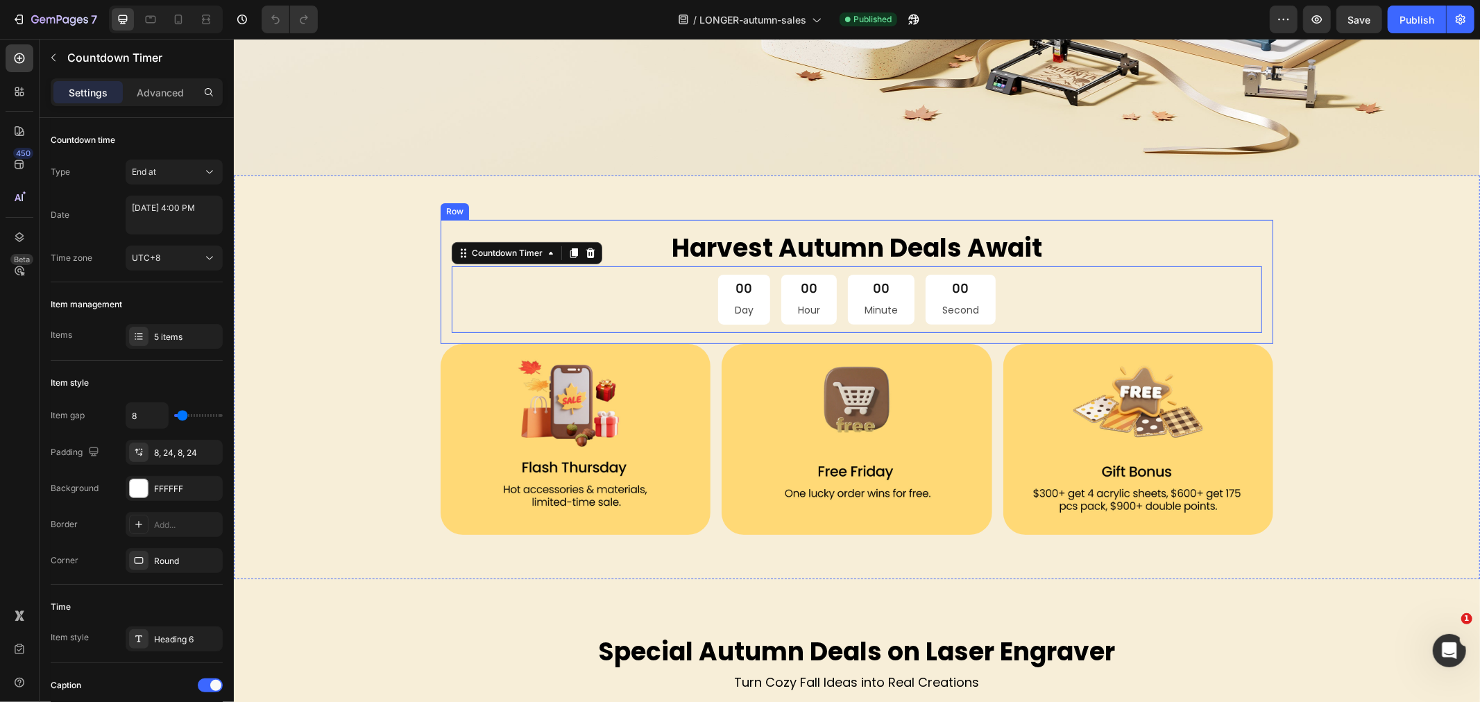
click at [567, 228] on div "Harvest Autumn Deals Await Heading 00 Day 00 Hour 00 Minute 00 Second Countdown…" at bounding box center [856, 281] width 833 height 124
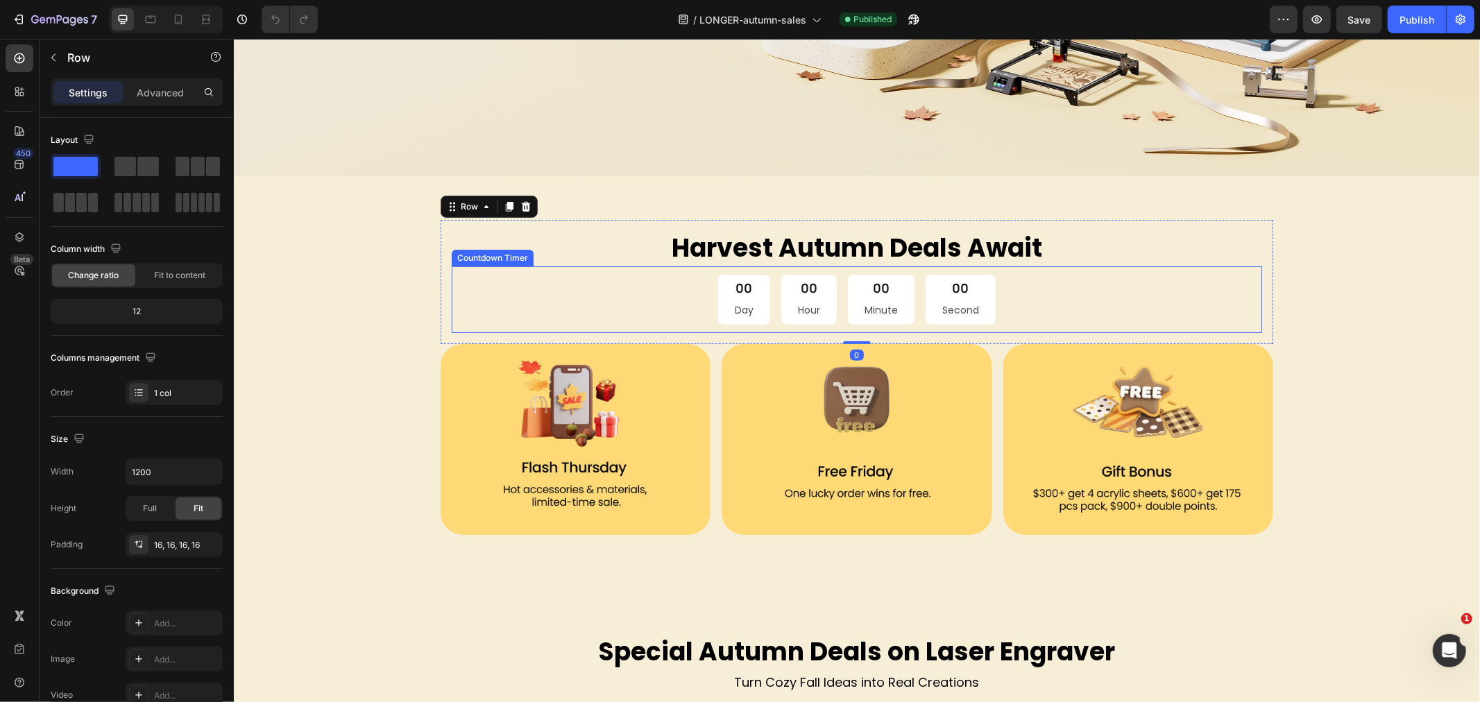
click at [575, 278] on div "00 Day 00 Hour 00 Minute 00 Second" at bounding box center [856, 299] width 810 height 51
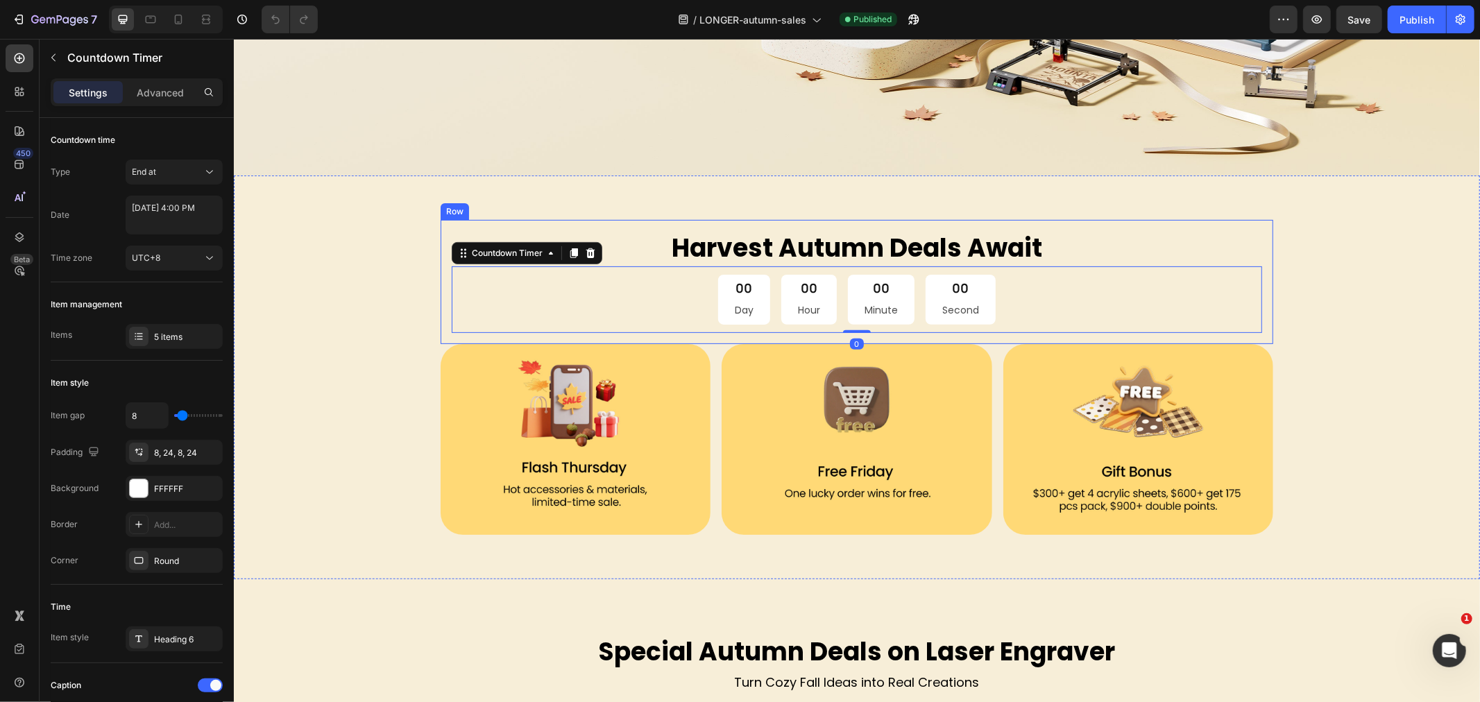
click at [463, 220] on div "Harvest Autumn Deals Await Heading 00 Day 00 Hour 00 Minute 00 Second Countdown…" at bounding box center [856, 281] width 833 height 124
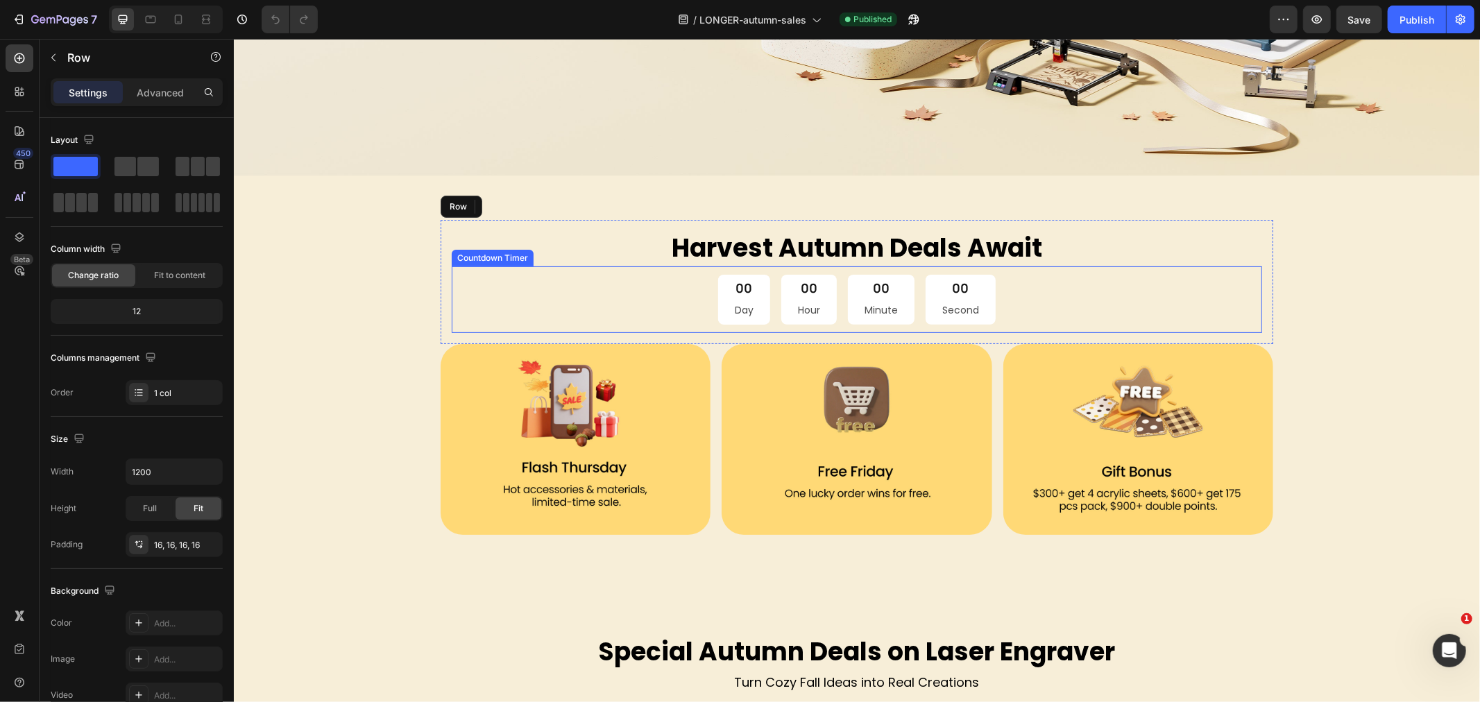
click at [646, 284] on div "00 Day 00 Hour 00 Minute 00 Second" at bounding box center [856, 299] width 810 height 51
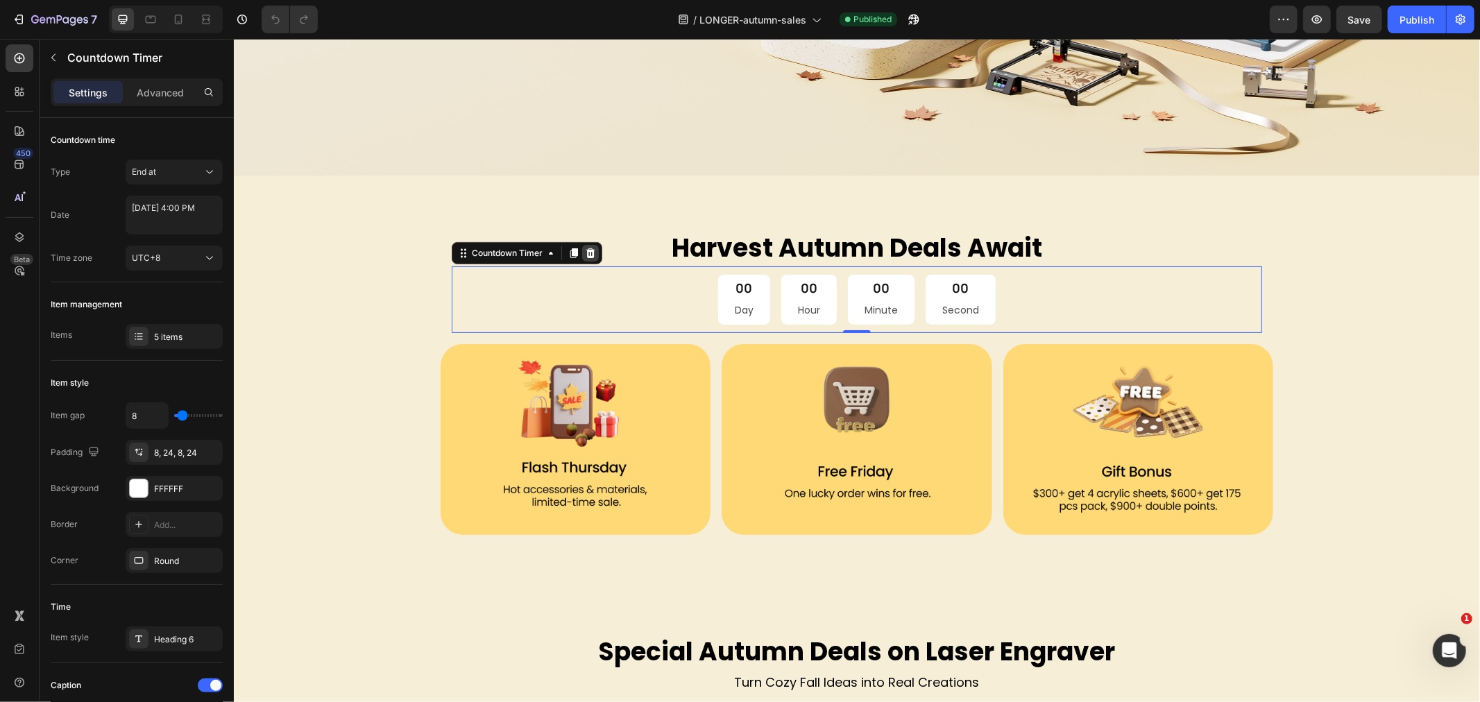
click at [586, 251] on icon at bounding box center [590, 253] width 9 height 10
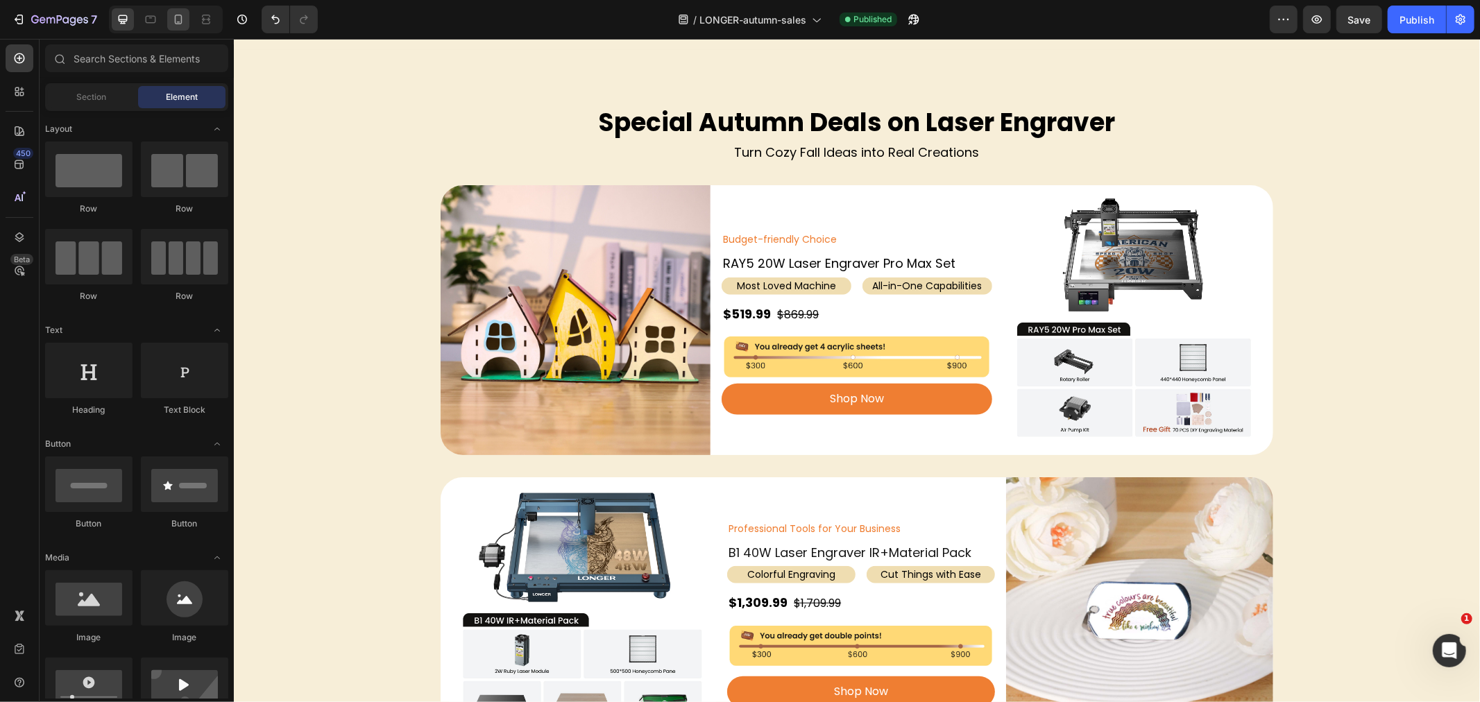
scroll to position [0, 0]
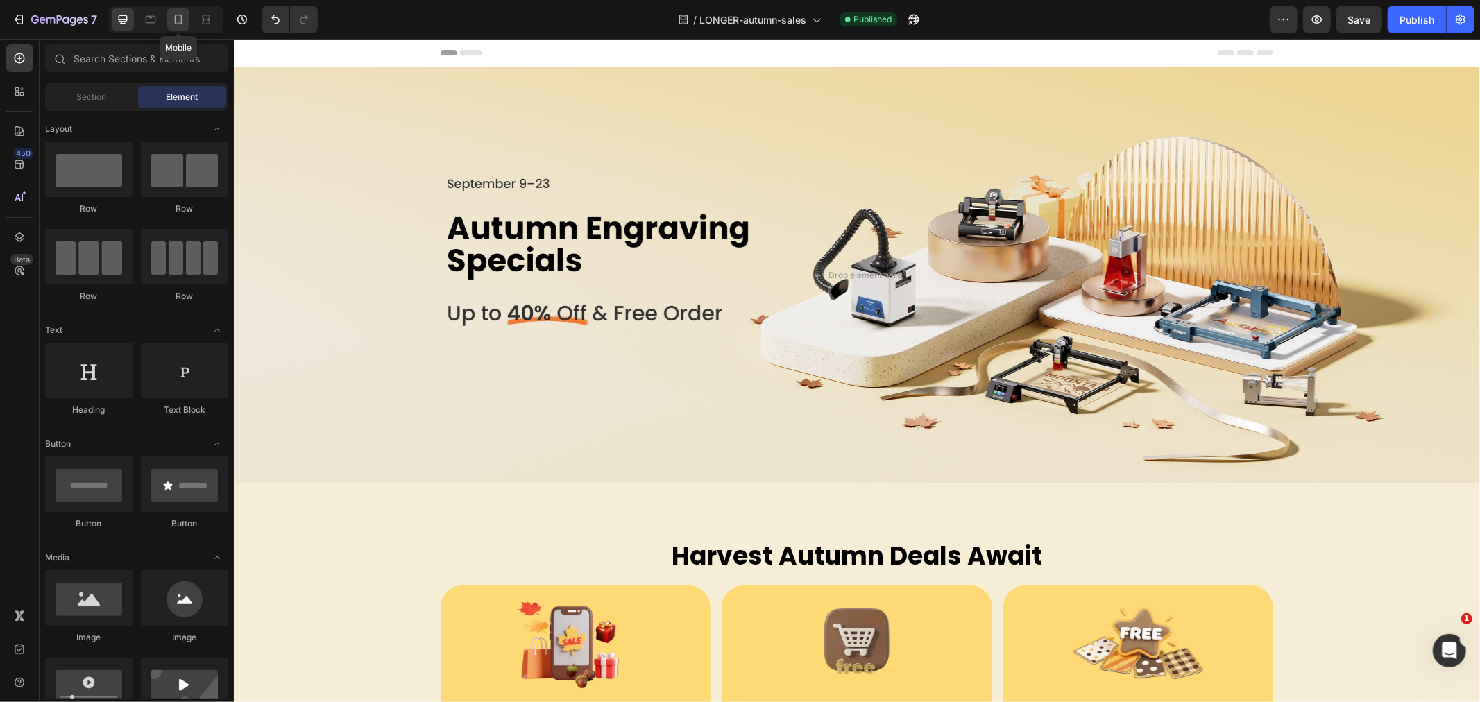
click at [182, 17] on icon at bounding box center [178, 19] width 14 height 14
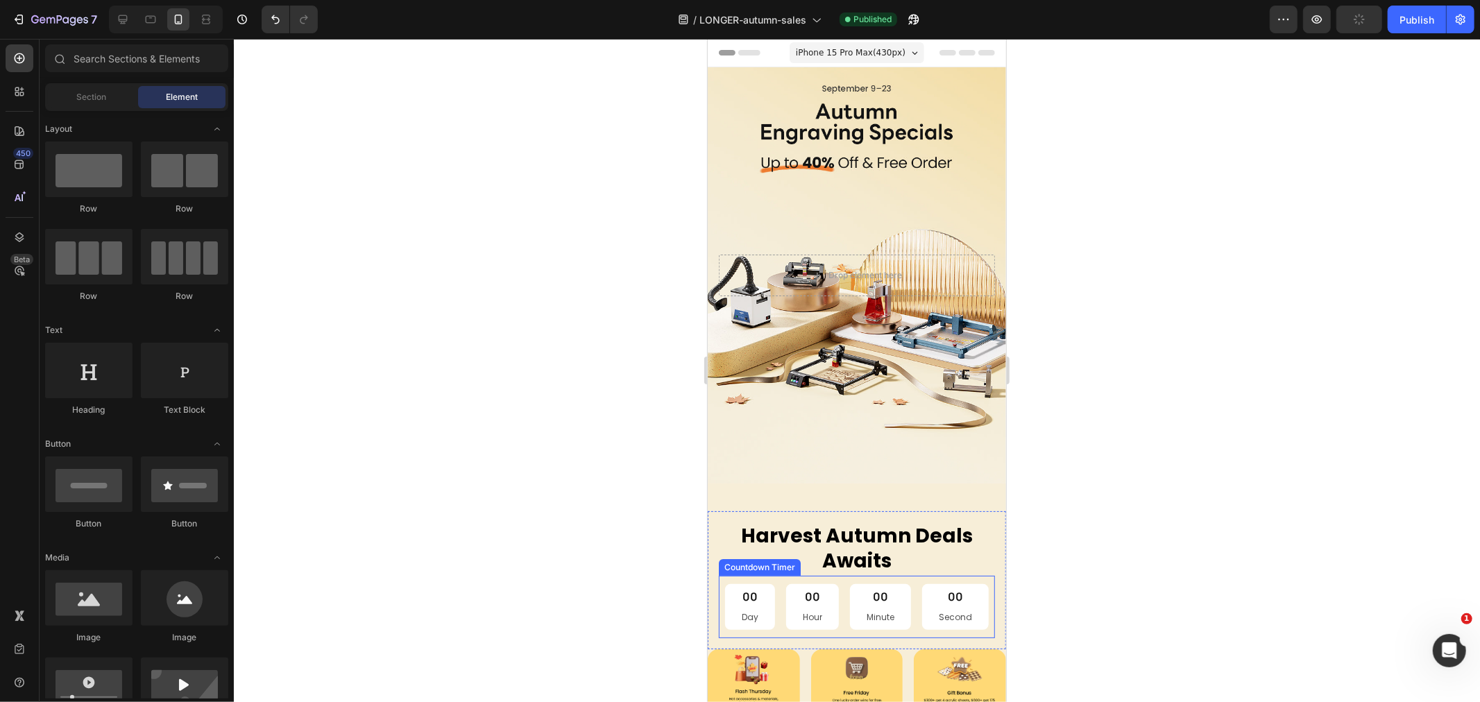
click at [718, 587] on div "00 Day 00 Hour 00 Minute 00 Second" at bounding box center [856, 606] width 276 height 46
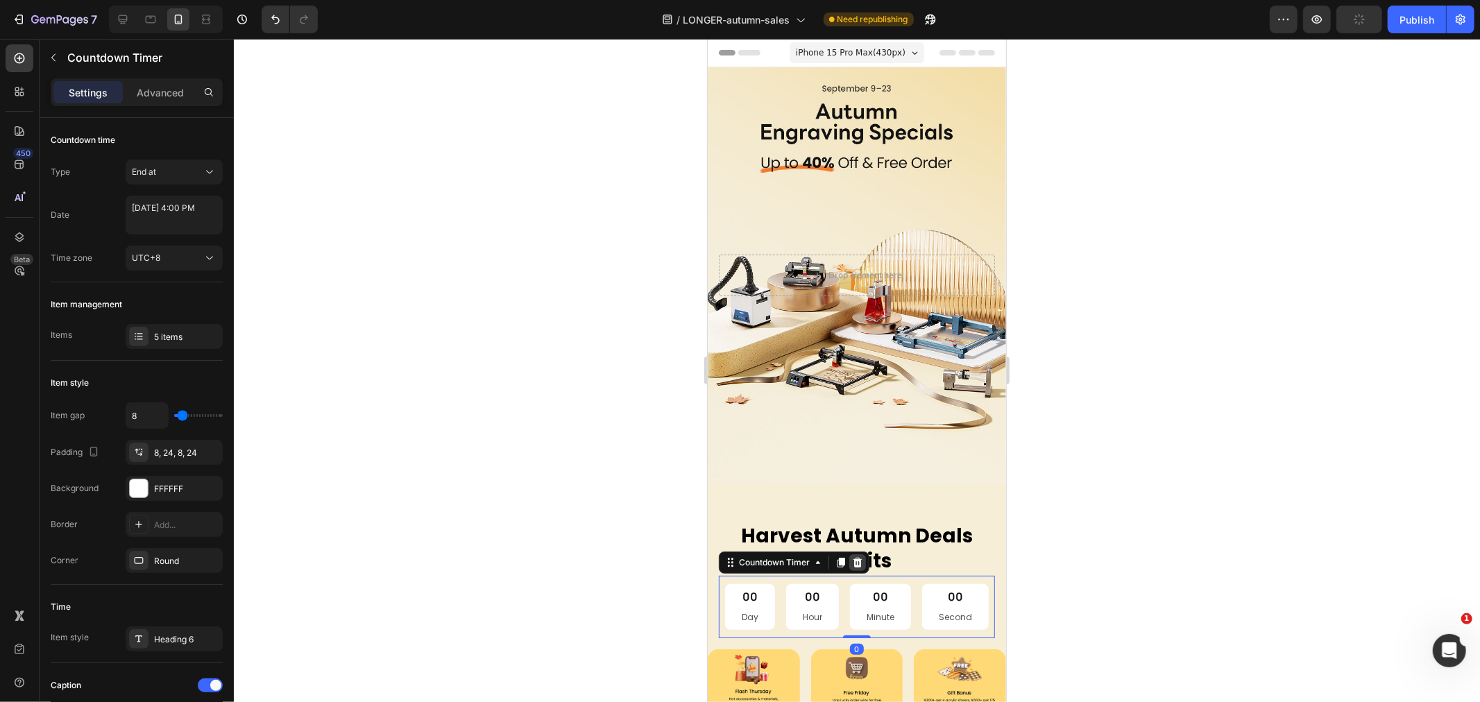
click at [852, 558] on icon at bounding box center [856, 561] width 11 height 11
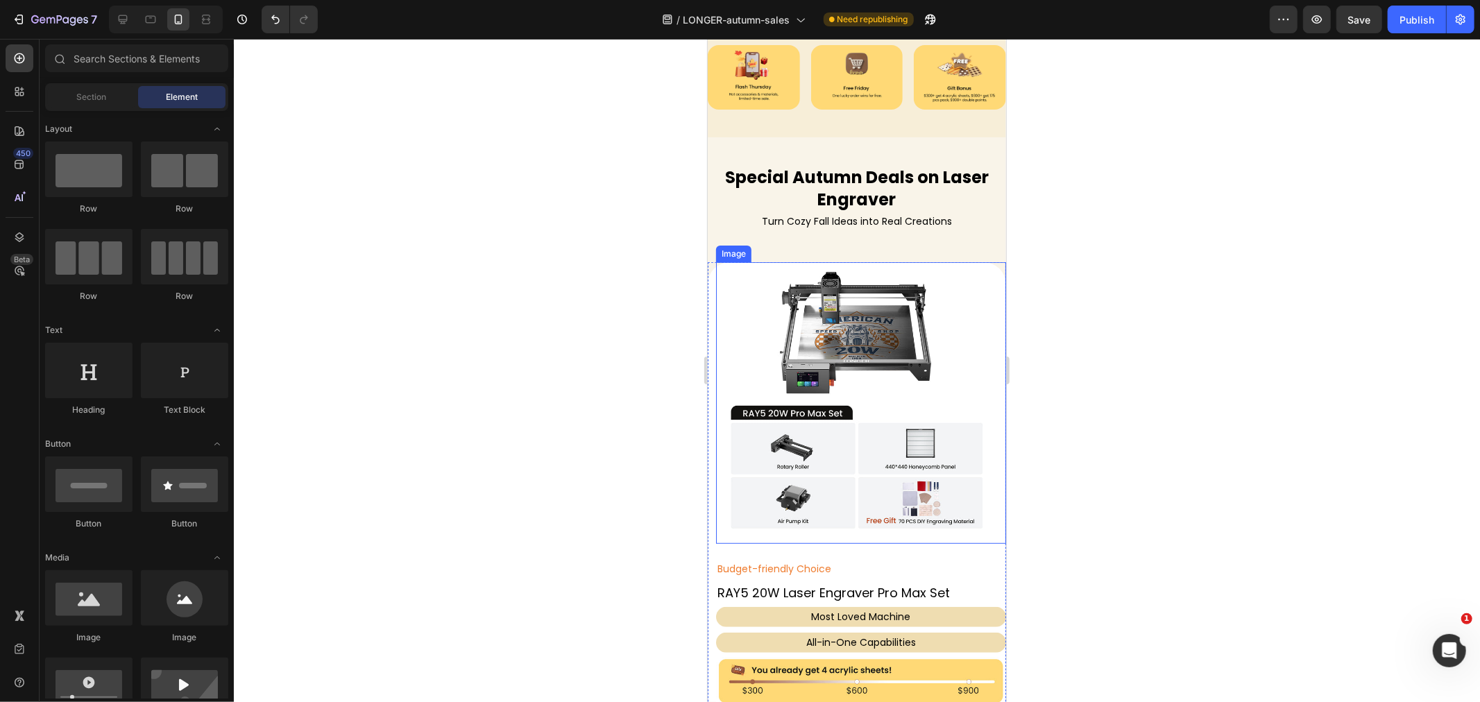
scroll to position [616, 0]
